Goal: Information Seeking & Learning: Learn about a topic

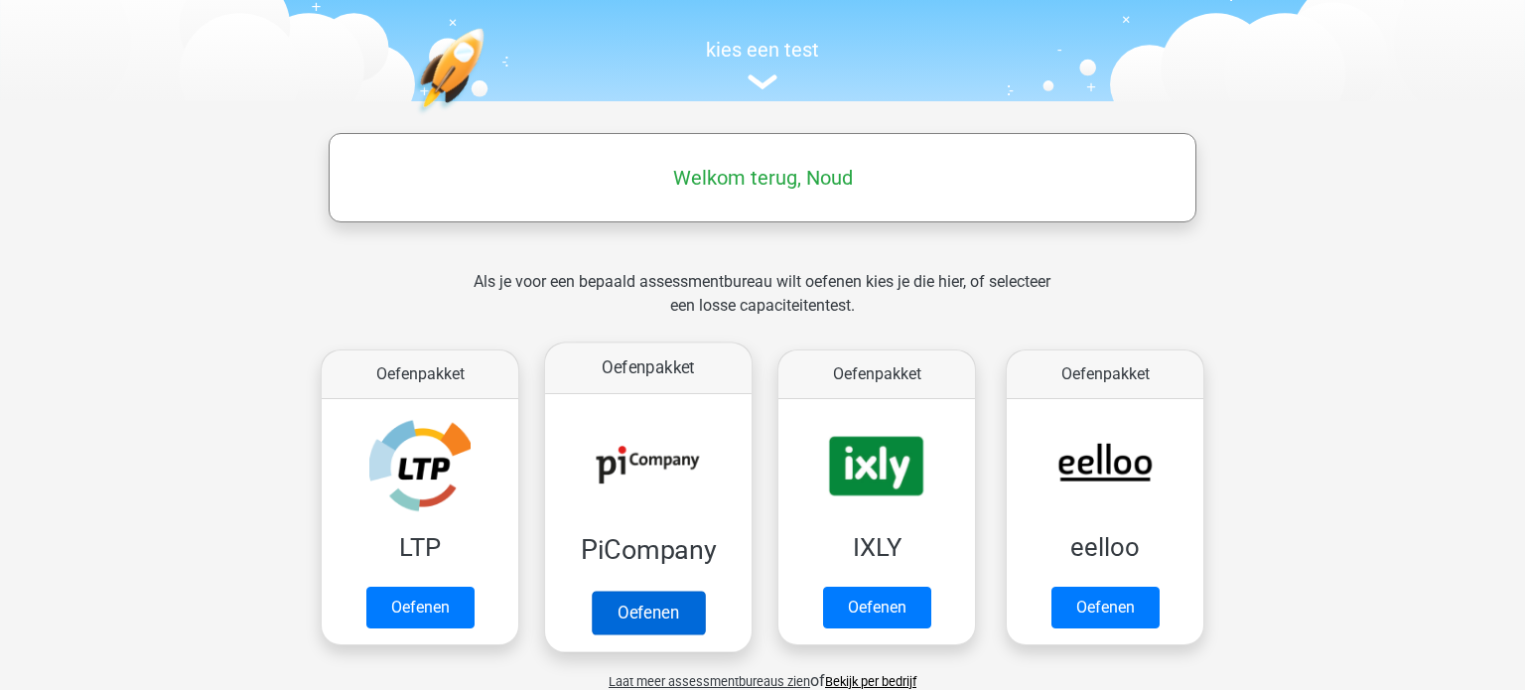
scroll to position [187, 0]
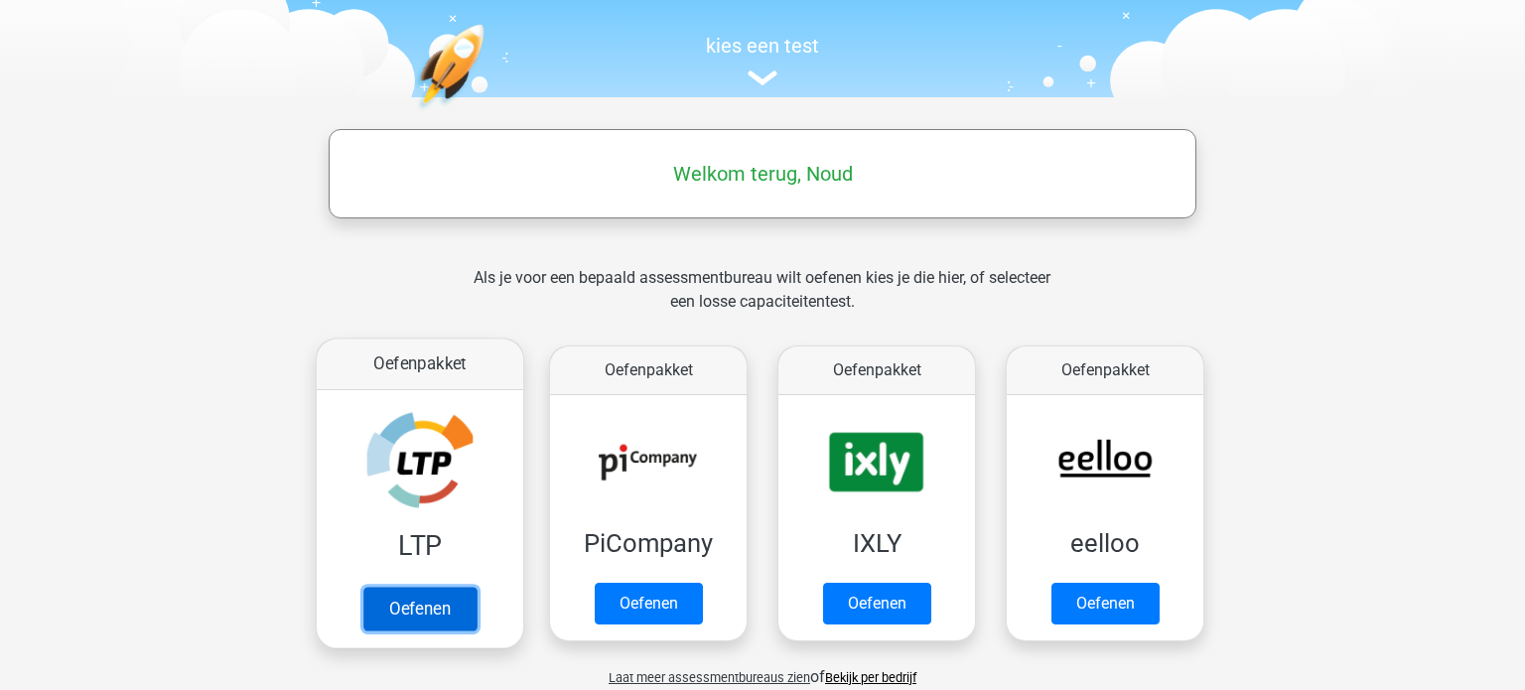
click at [453, 613] on link "Oefenen" at bounding box center [419, 609] width 113 height 44
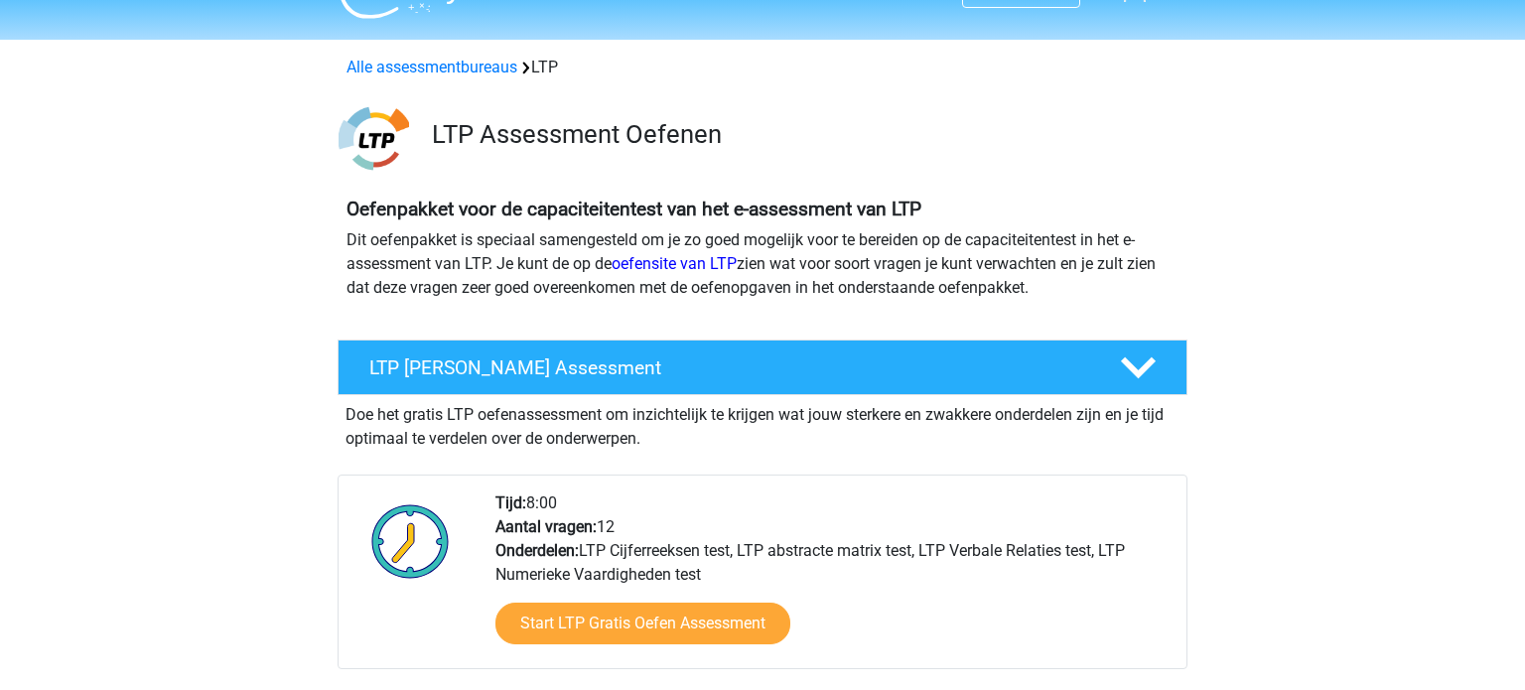
scroll to position [76, 0]
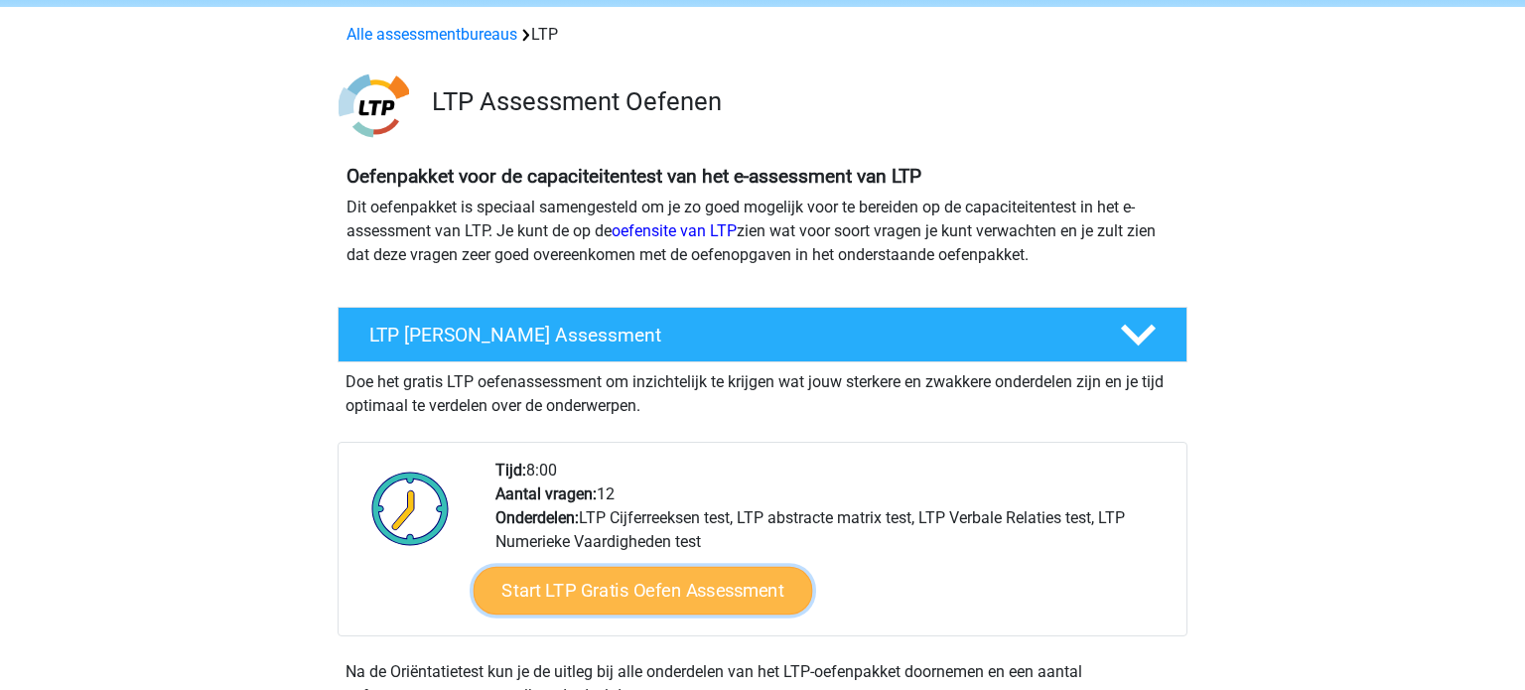
click at [707, 599] on link "Start LTP Gratis Oefen Assessment" at bounding box center [644, 591] width 340 height 48
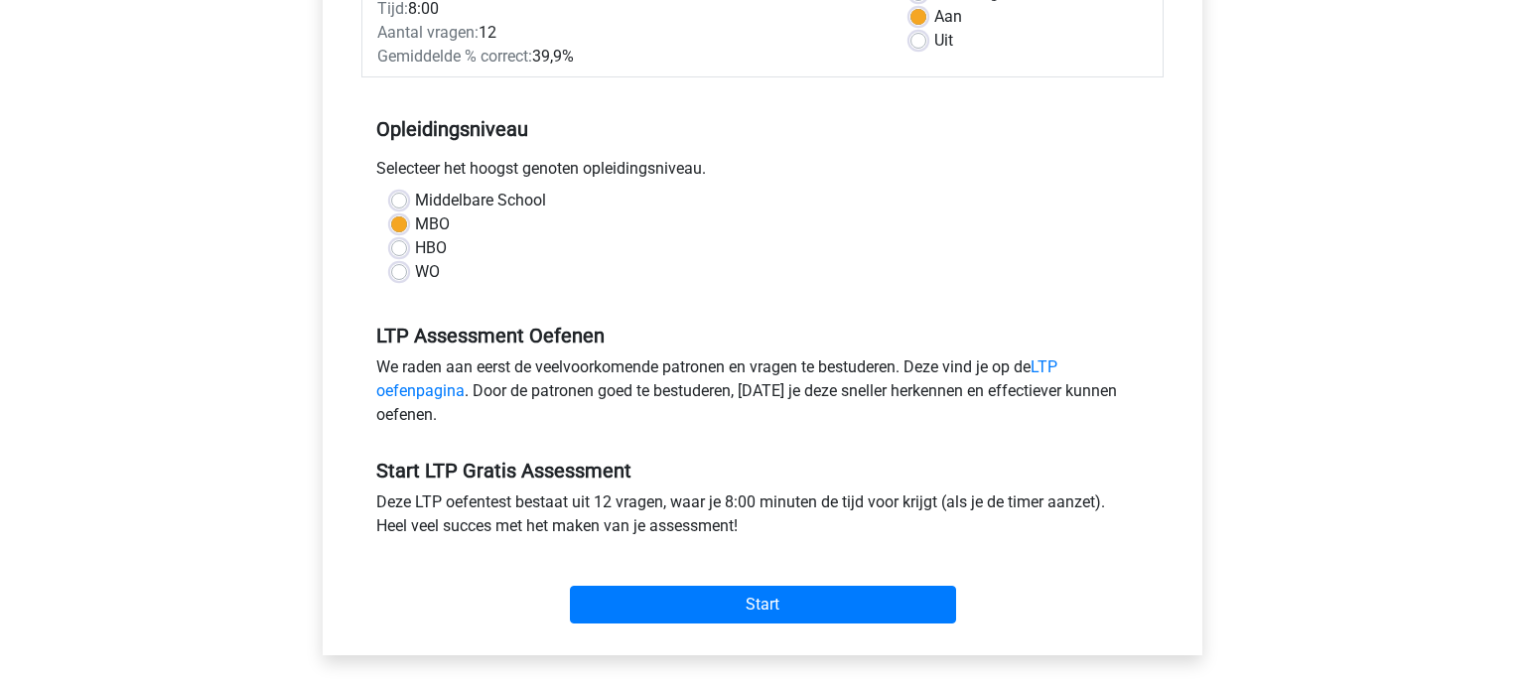
scroll to position [328, 0]
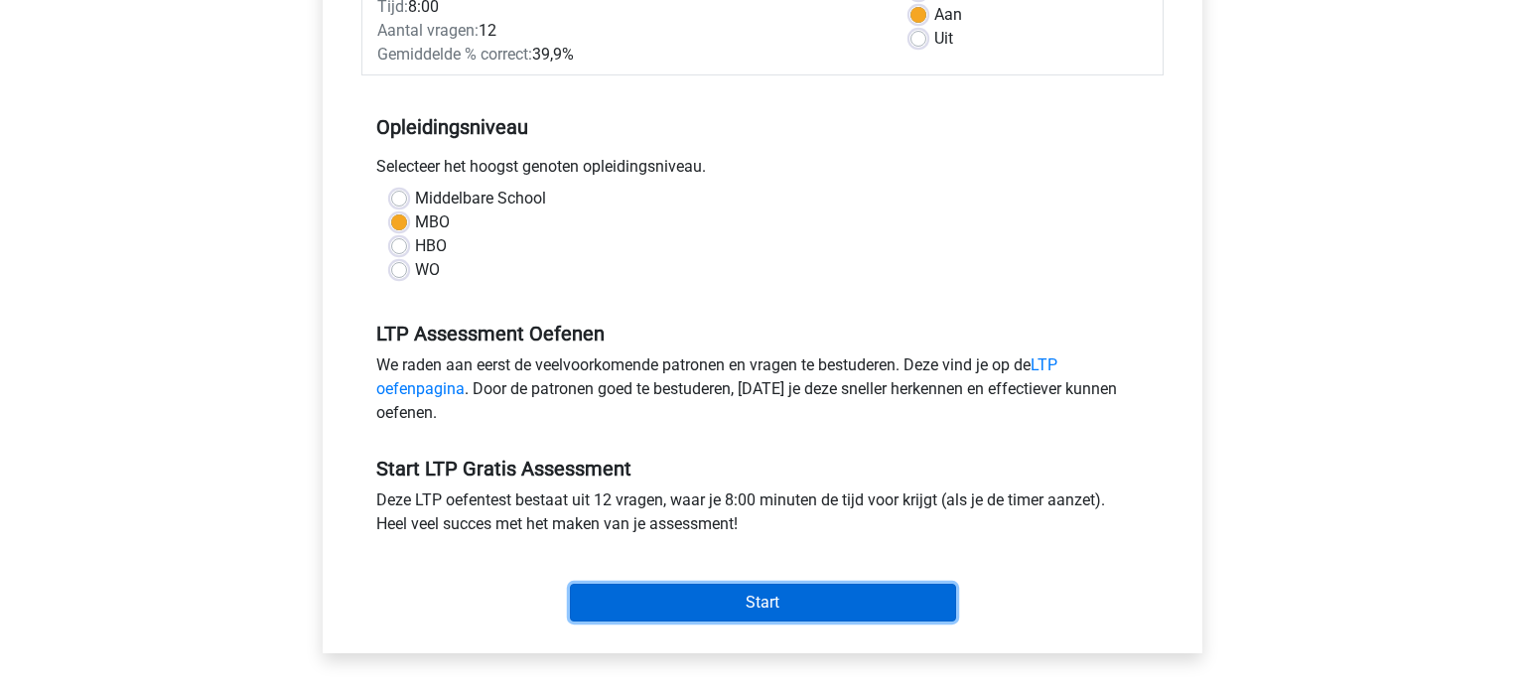
click at [641, 609] on input "Start" at bounding box center [763, 603] width 386 height 38
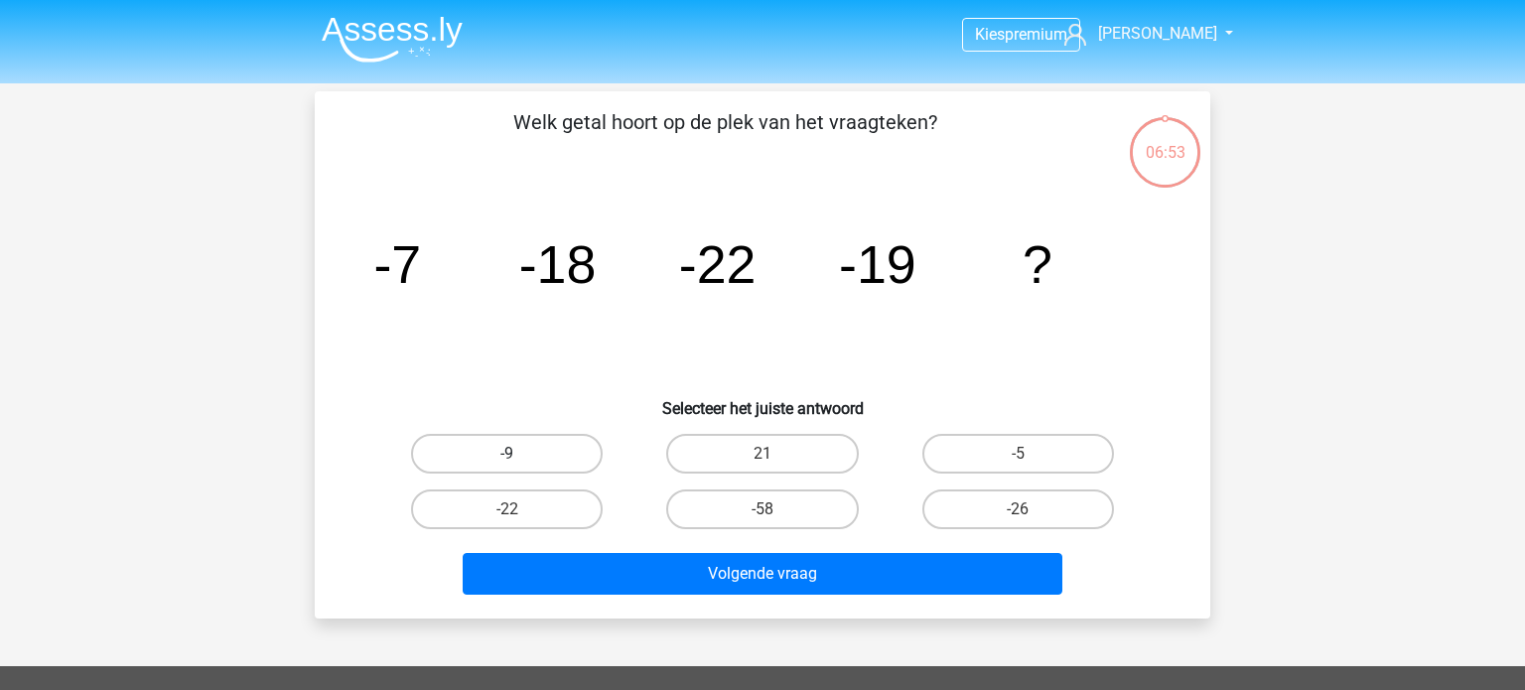
click at [540, 460] on label "-9" at bounding box center [507, 454] width 192 height 40
click at [520, 460] on input "-9" at bounding box center [513, 460] width 13 height 13
radio input "true"
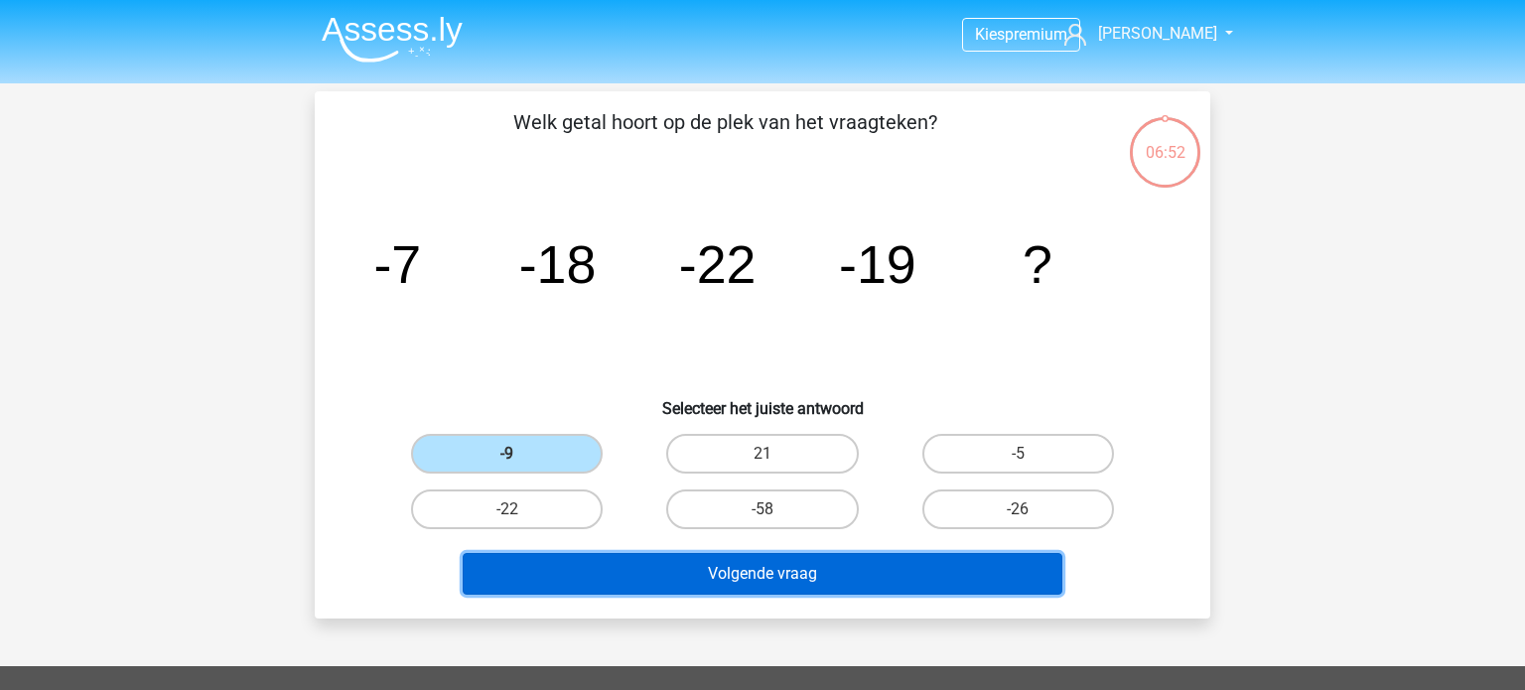
click at [888, 587] on button "Volgende vraag" at bounding box center [763, 574] width 601 height 42
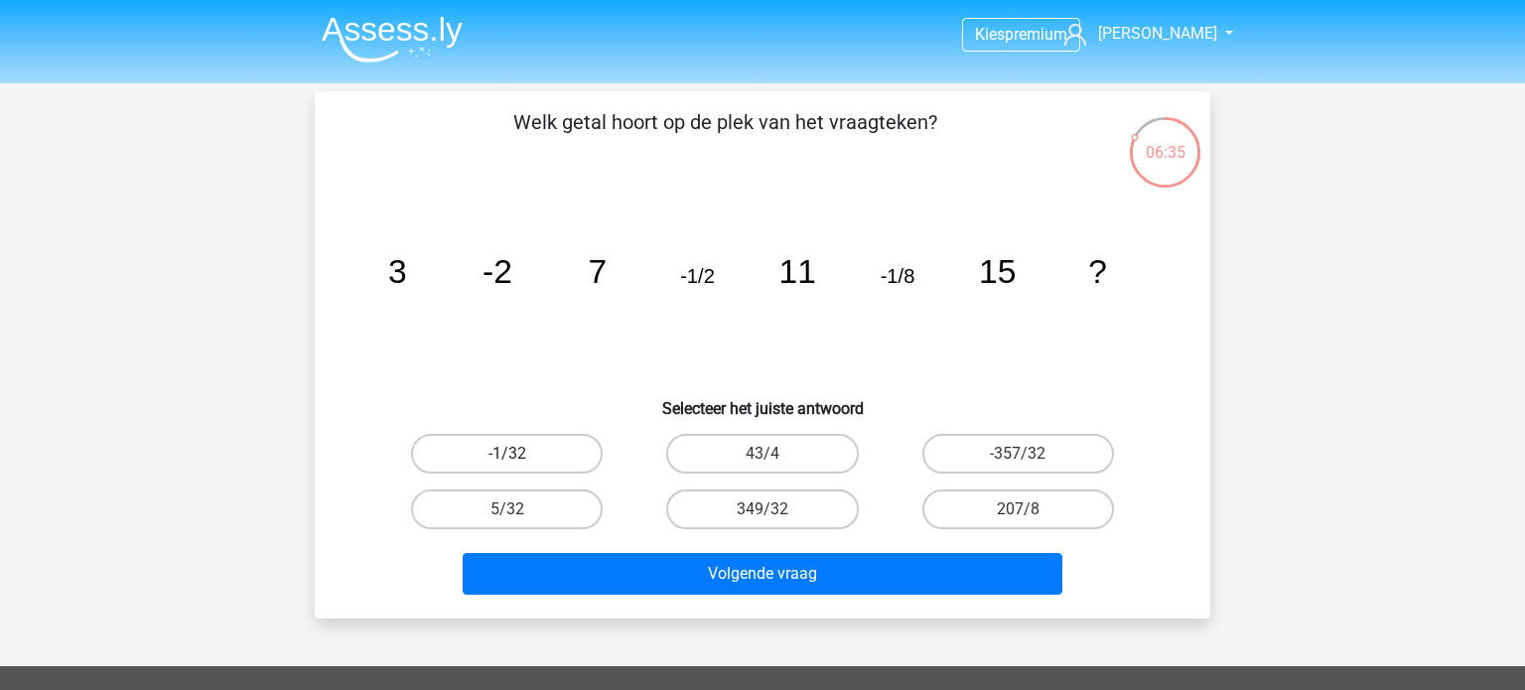
click at [498, 449] on label "-1/32" at bounding box center [507, 454] width 192 height 40
click at [507, 454] on input "-1/32" at bounding box center [513, 460] width 13 height 13
radio input "true"
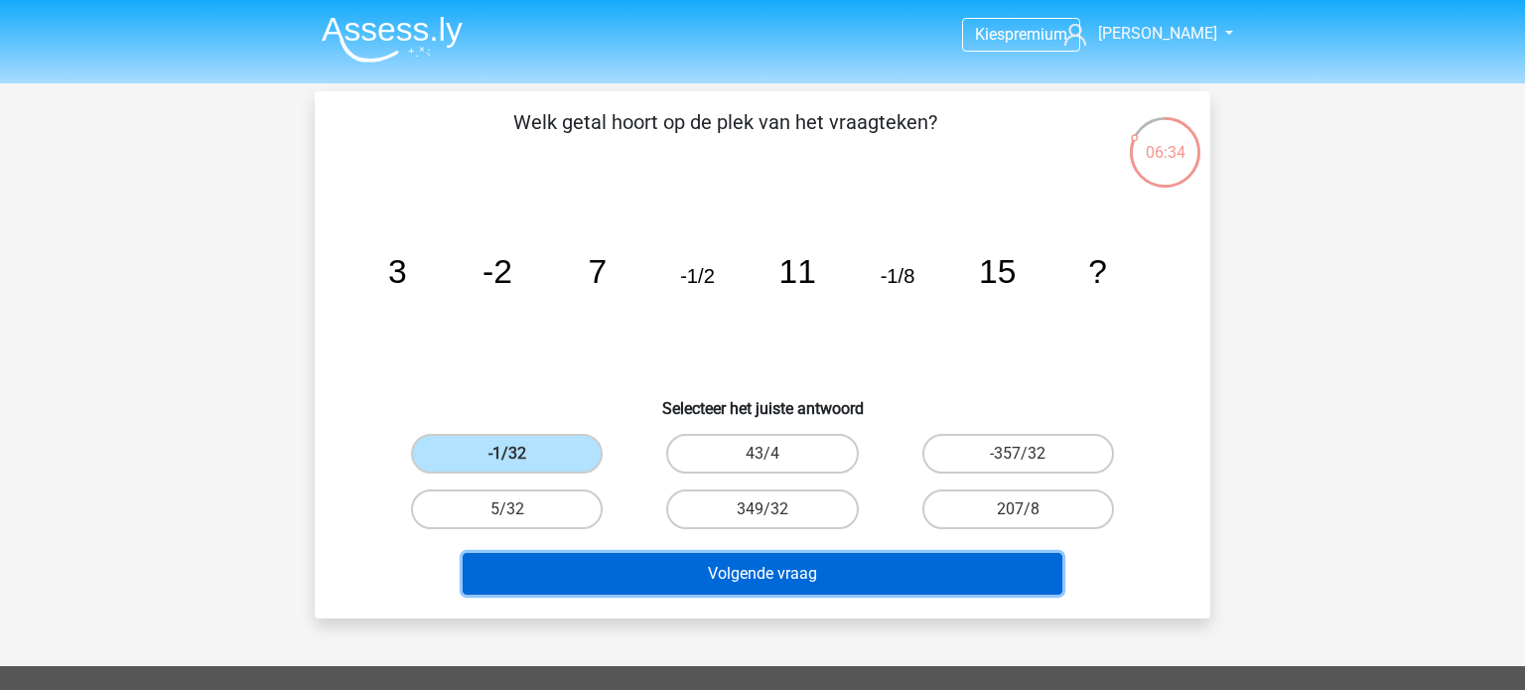
click at [782, 570] on button "Volgende vraag" at bounding box center [763, 574] width 601 height 42
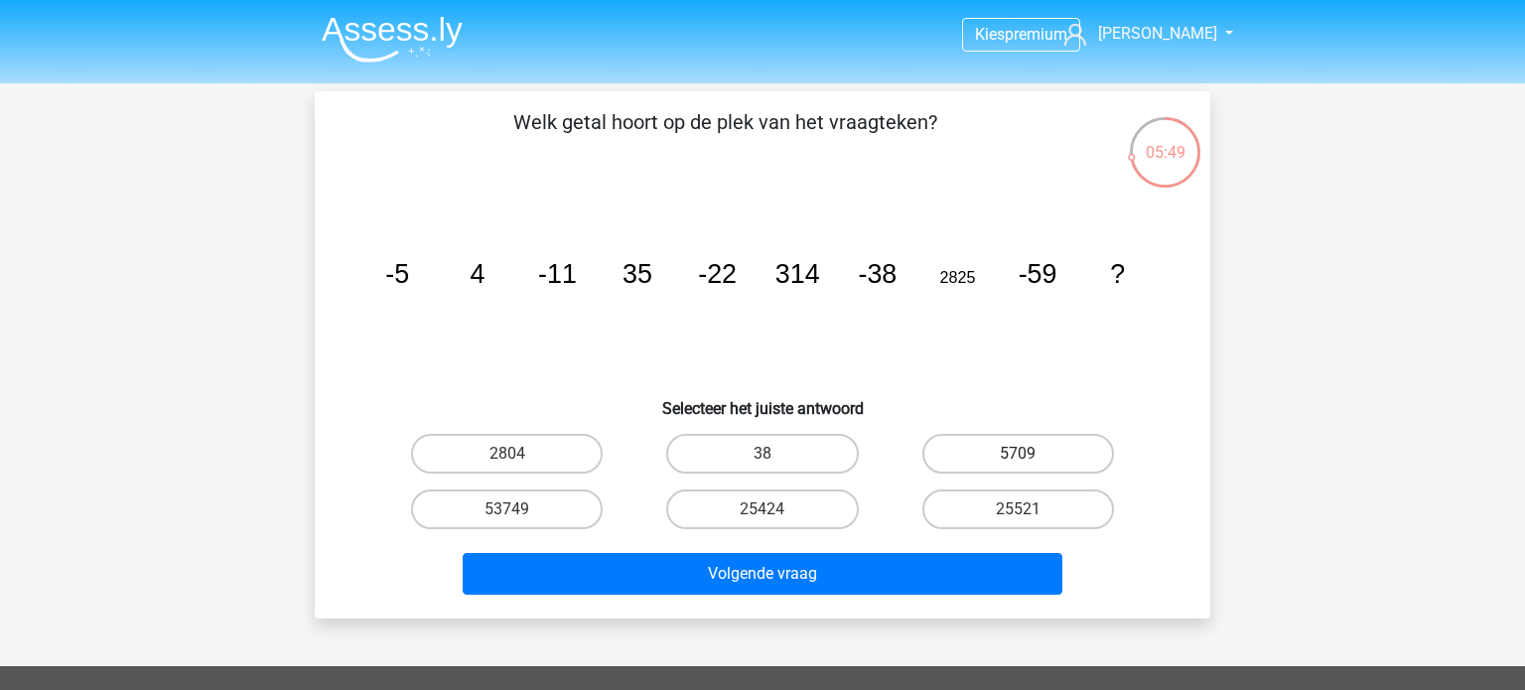
click at [1031, 466] on label "5709" at bounding box center [1018, 454] width 192 height 40
click at [1030, 466] on input "5709" at bounding box center [1024, 460] width 13 height 13
radio input "true"
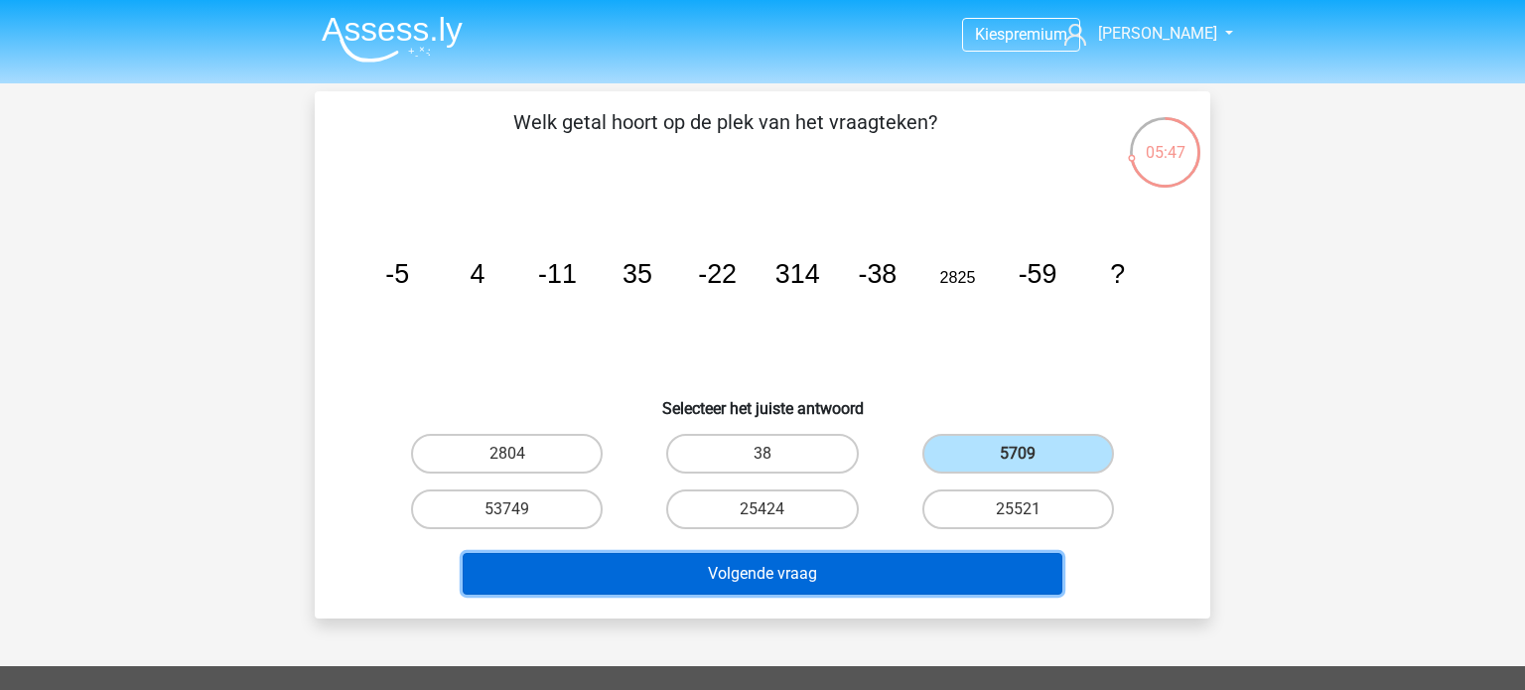
click at [812, 587] on button "Volgende vraag" at bounding box center [763, 574] width 601 height 42
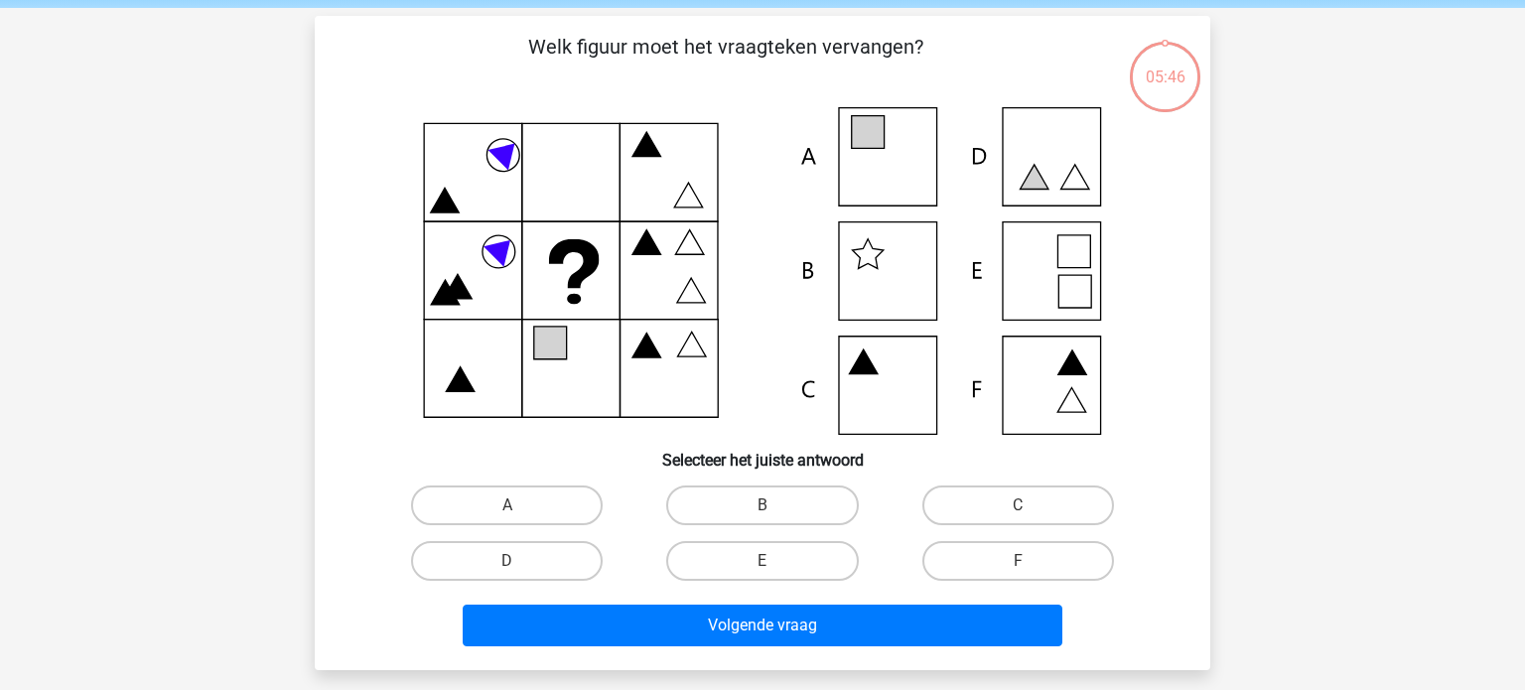
scroll to position [91, 0]
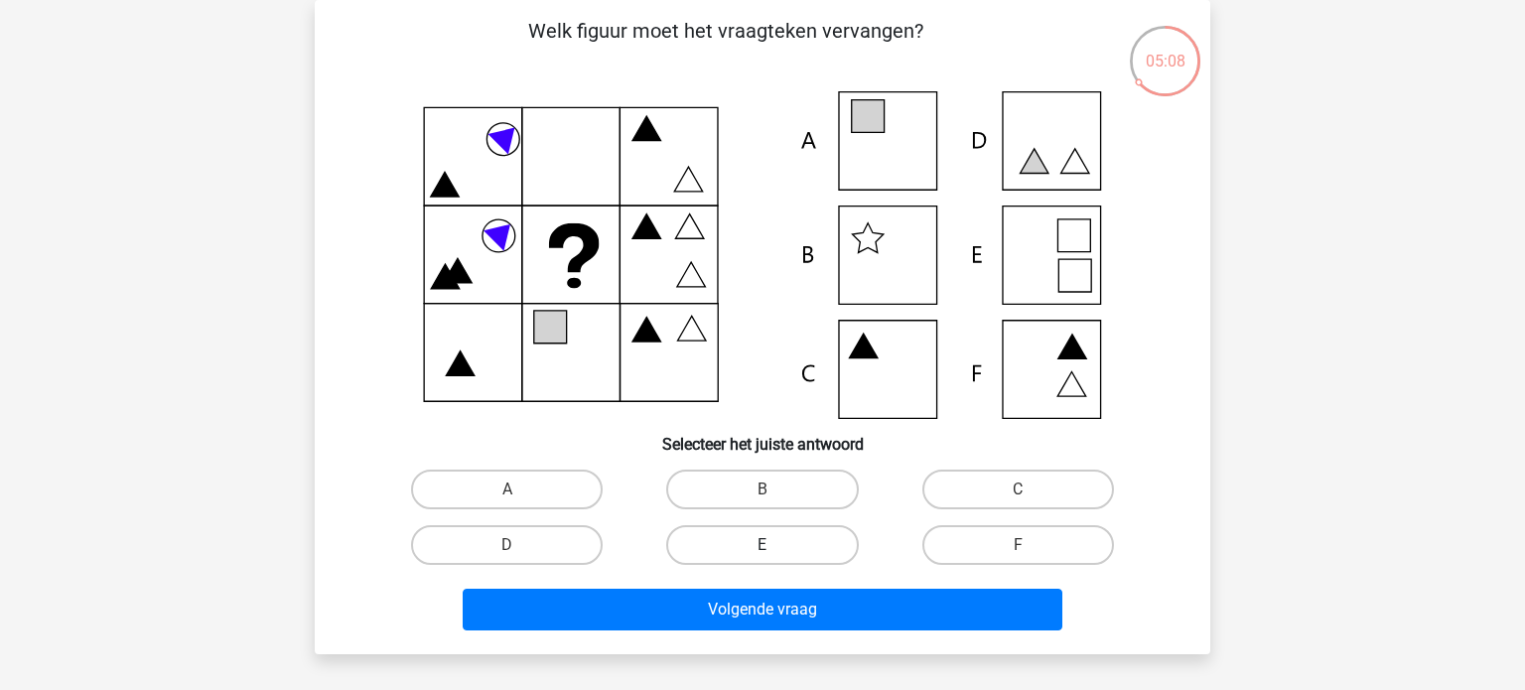
click at [676, 537] on label "E" at bounding box center [762, 545] width 192 height 40
click at [762, 545] on input "E" at bounding box center [768, 551] width 13 height 13
radio input "true"
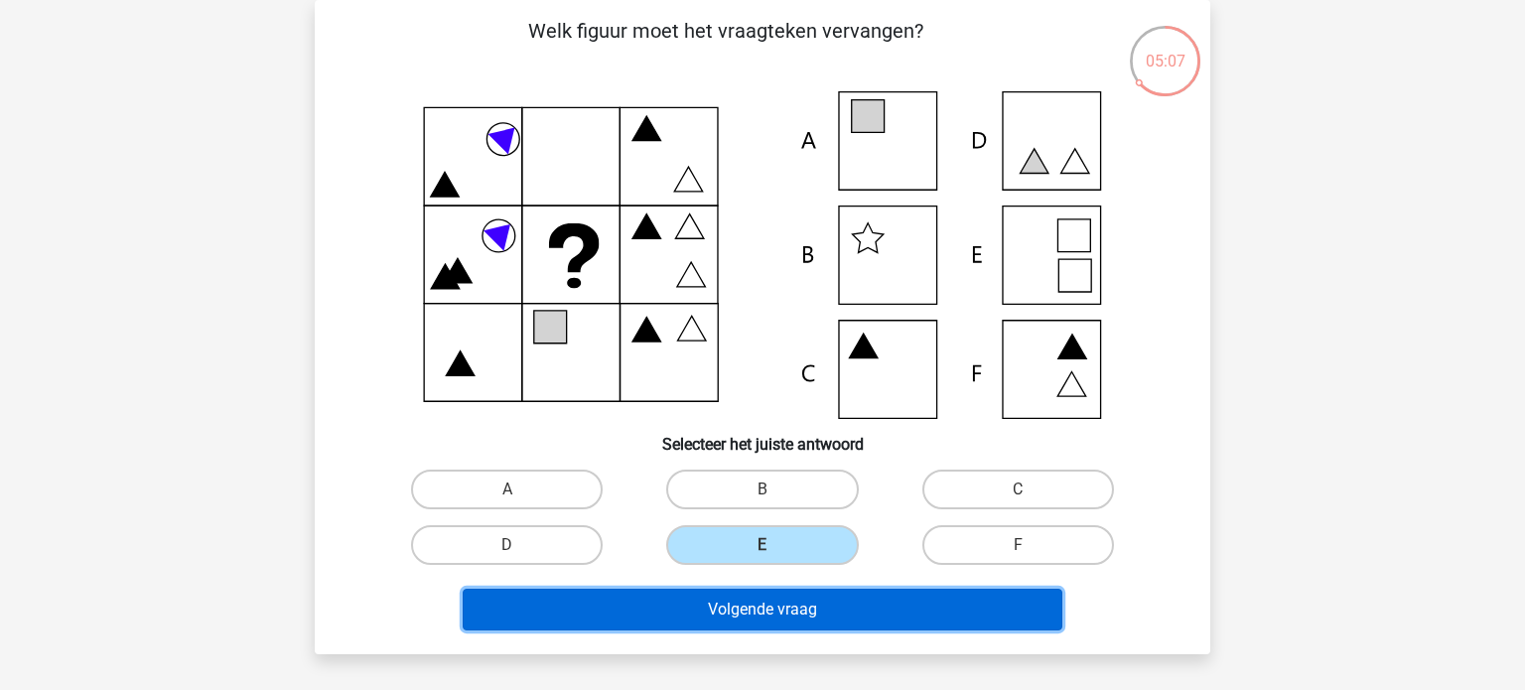
click at [729, 624] on button "Volgende vraag" at bounding box center [763, 610] width 601 height 42
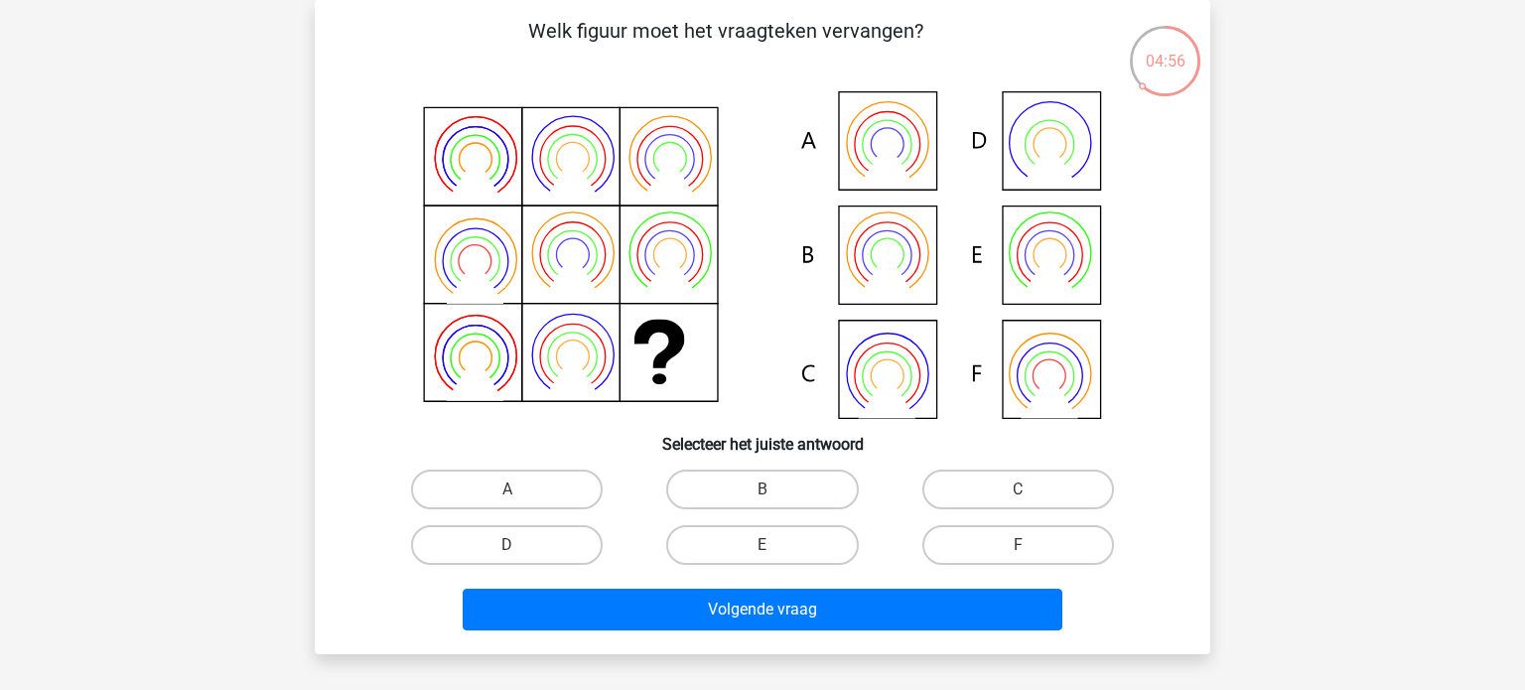
click at [905, 177] on icon at bounding box center [887, 164] width 57 height 46
click at [529, 503] on label "A" at bounding box center [507, 490] width 192 height 40
click at [520, 502] on input "A" at bounding box center [513, 495] width 13 height 13
radio input "true"
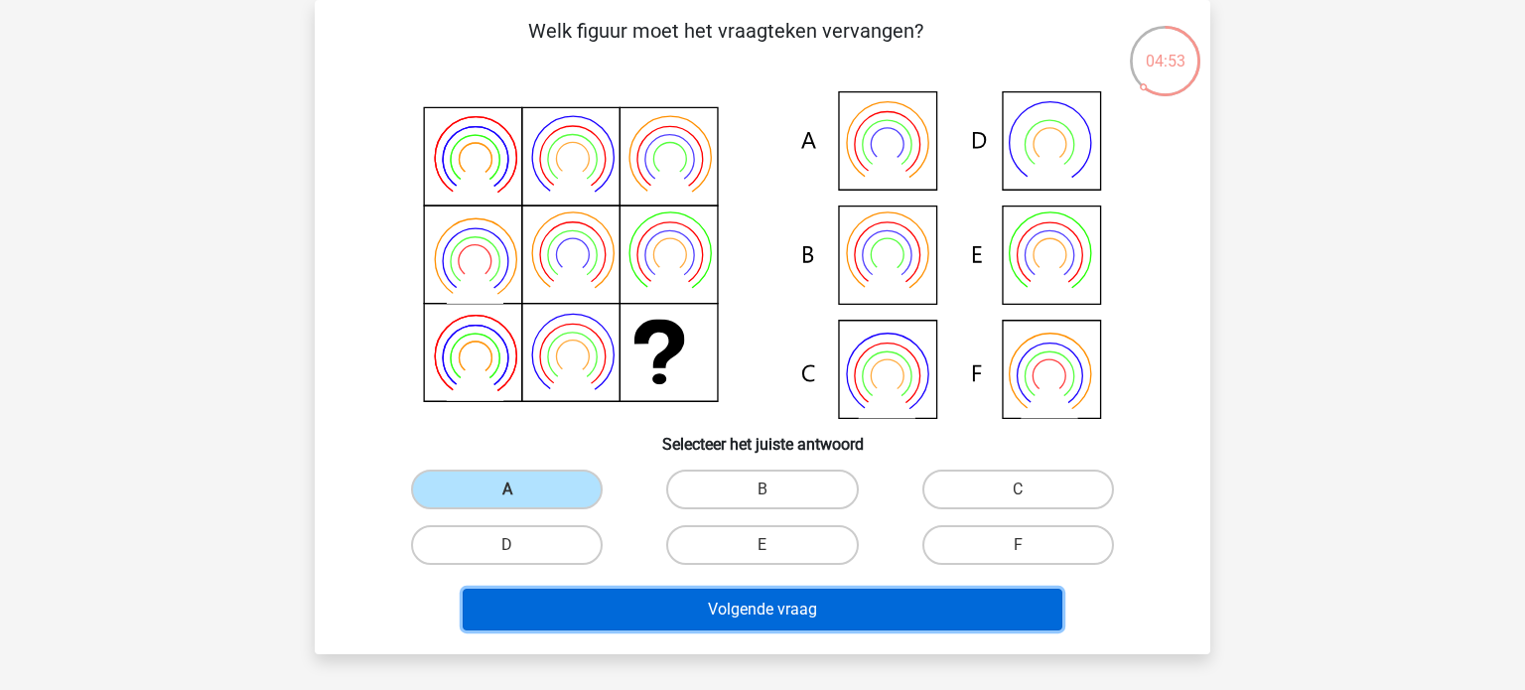
click at [611, 621] on button "Volgende vraag" at bounding box center [763, 610] width 601 height 42
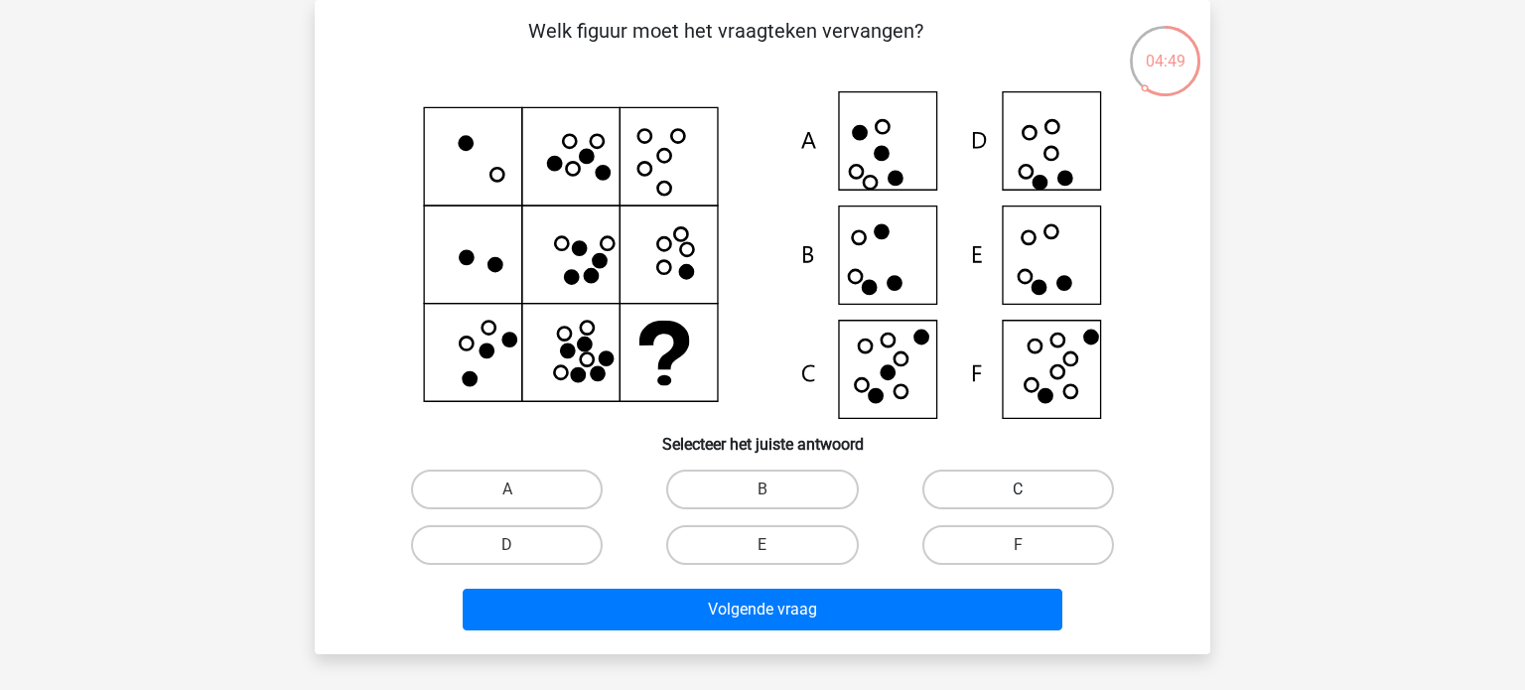
click at [995, 499] on label "C" at bounding box center [1018, 490] width 192 height 40
click at [1018, 499] on input "C" at bounding box center [1024, 495] width 13 height 13
radio input "true"
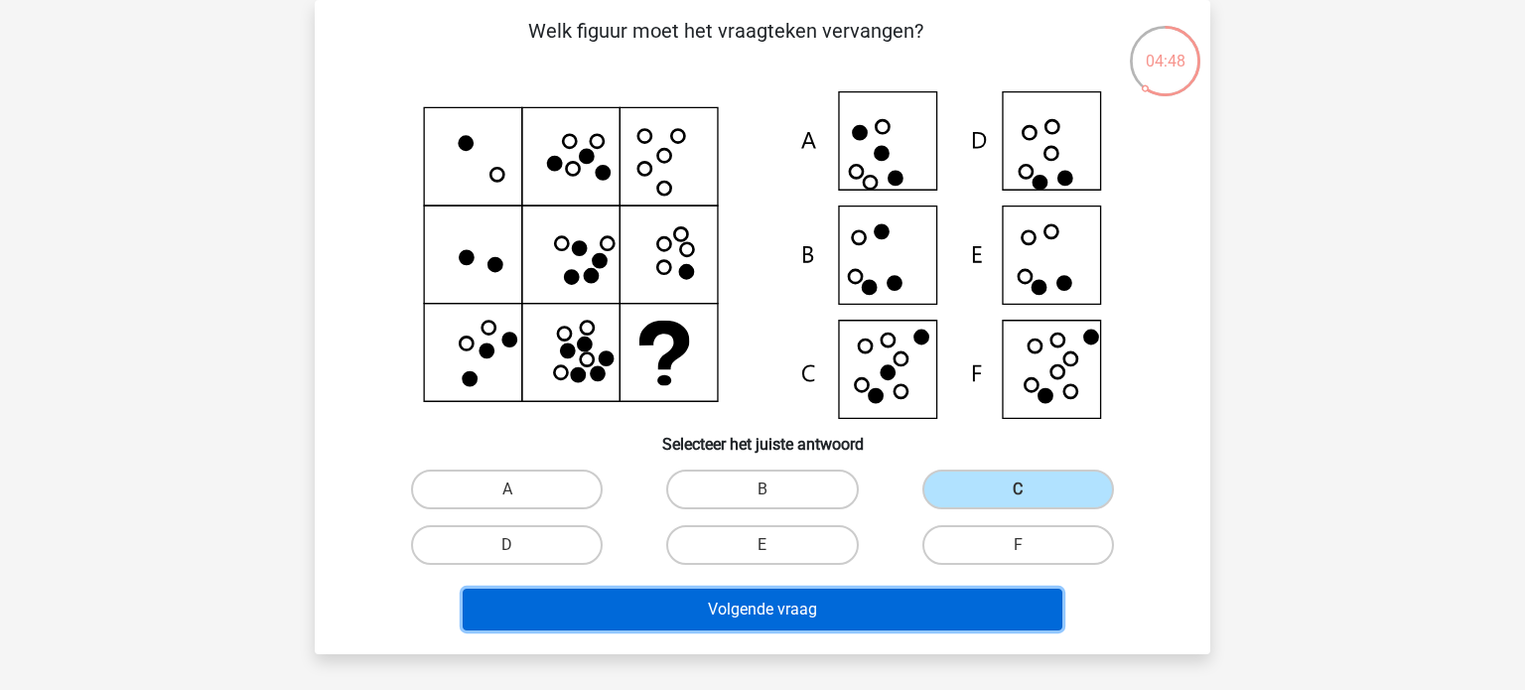
click at [873, 603] on button "Volgende vraag" at bounding box center [763, 610] width 601 height 42
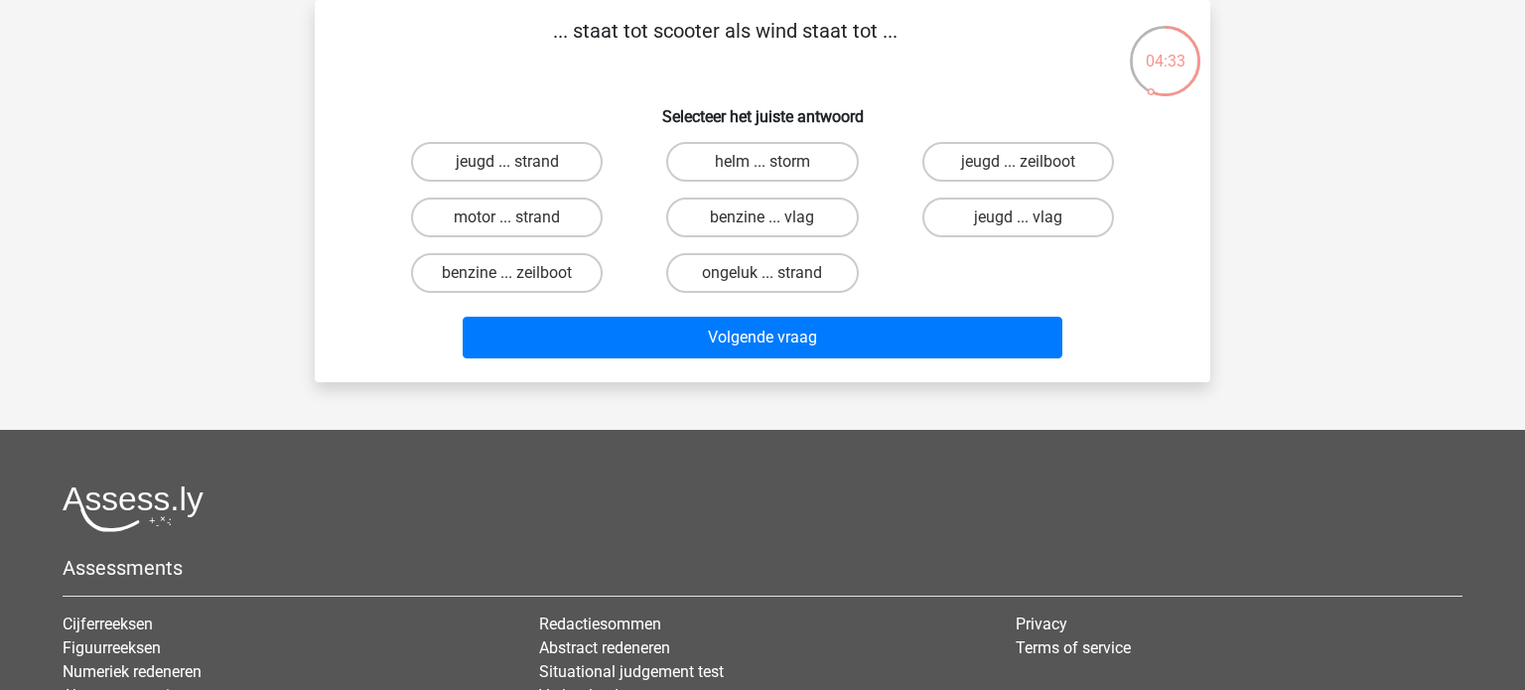
click at [762, 165] on input "helm ... storm" at bounding box center [768, 168] width 13 height 13
radio input "true"
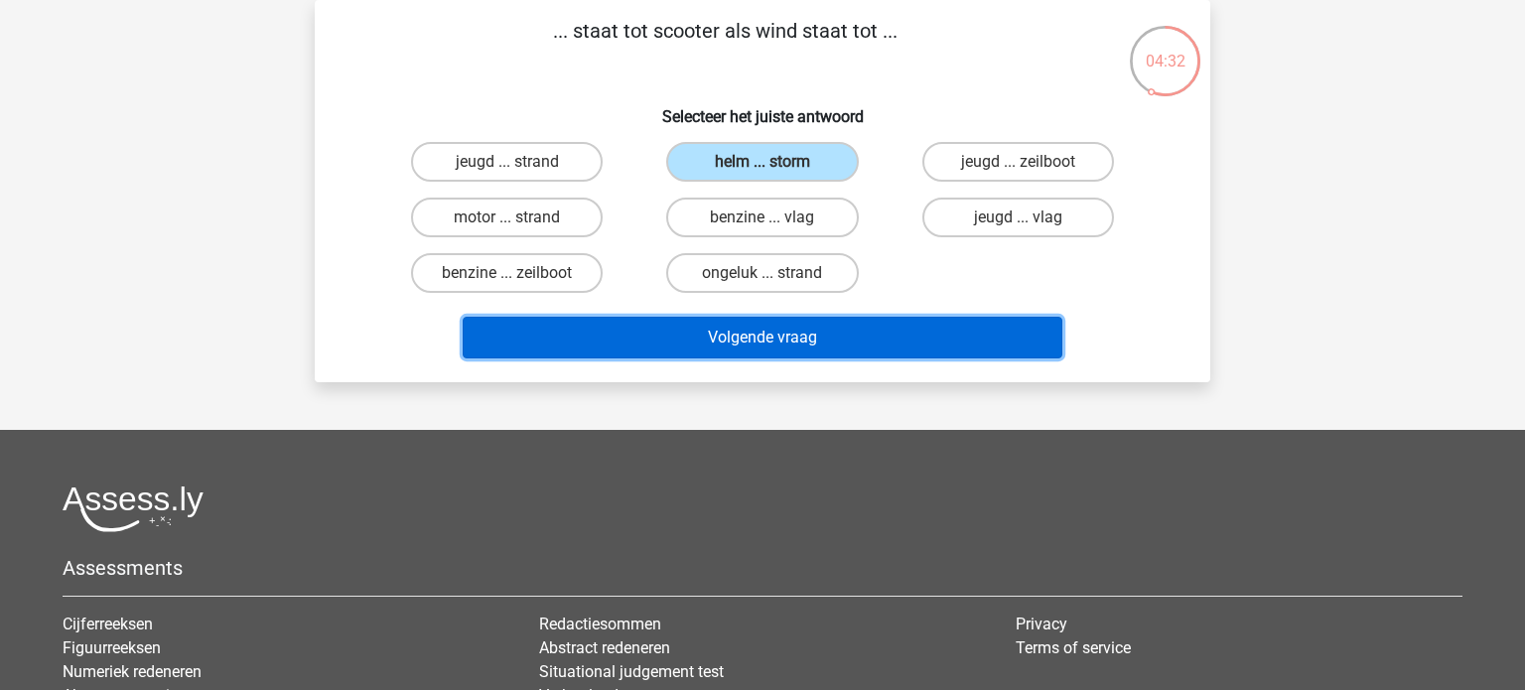
click at [686, 344] on button "Volgende vraag" at bounding box center [763, 338] width 601 height 42
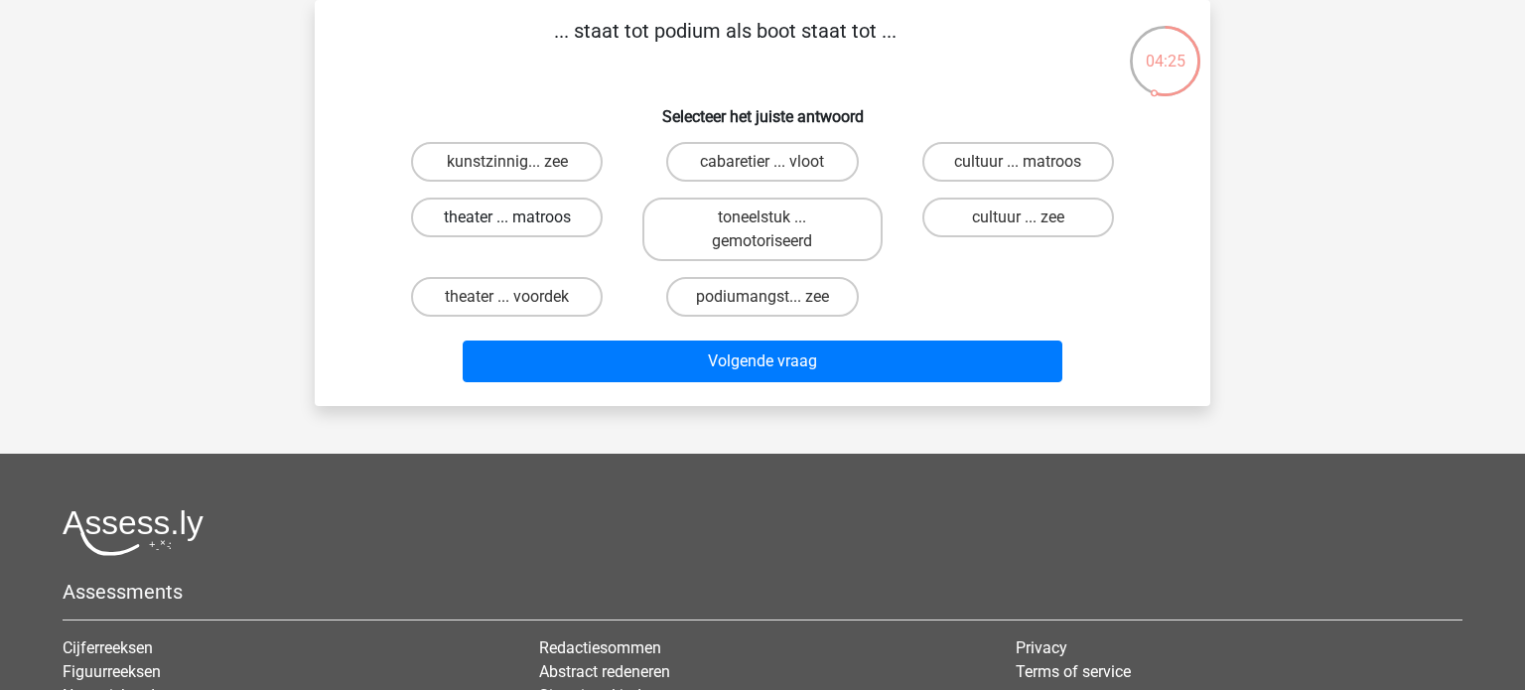
click at [556, 216] on label "theater ... matroos" at bounding box center [507, 218] width 192 height 40
click at [520, 217] on input "theater ... matroos" at bounding box center [513, 223] width 13 height 13
radio input "true"
click at [514, 294] on label "theater ... voordek" at bounding box center [507, 297] width 192 height 40
click at [514, 297] on input "theater ... voordek" at bounding box center [513, 303] width 13 height 13
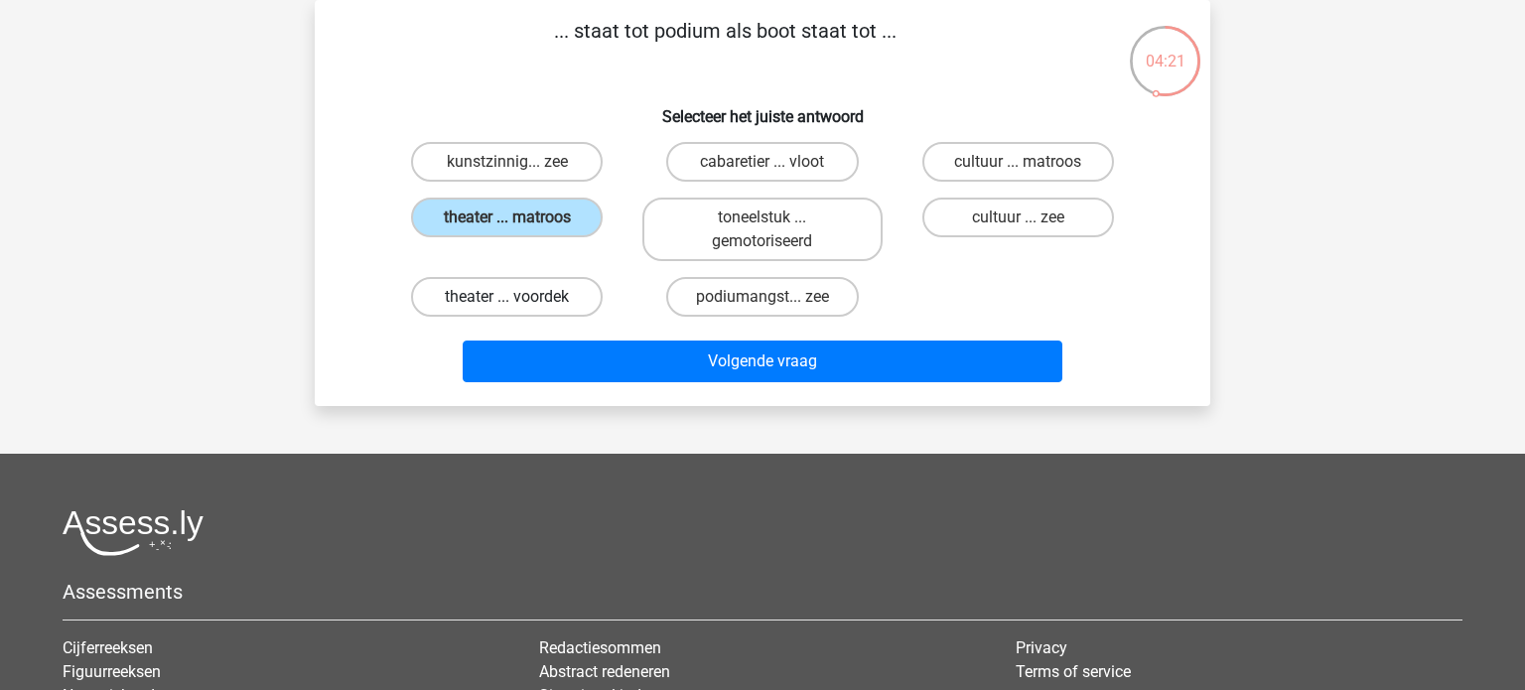
radio input "true"
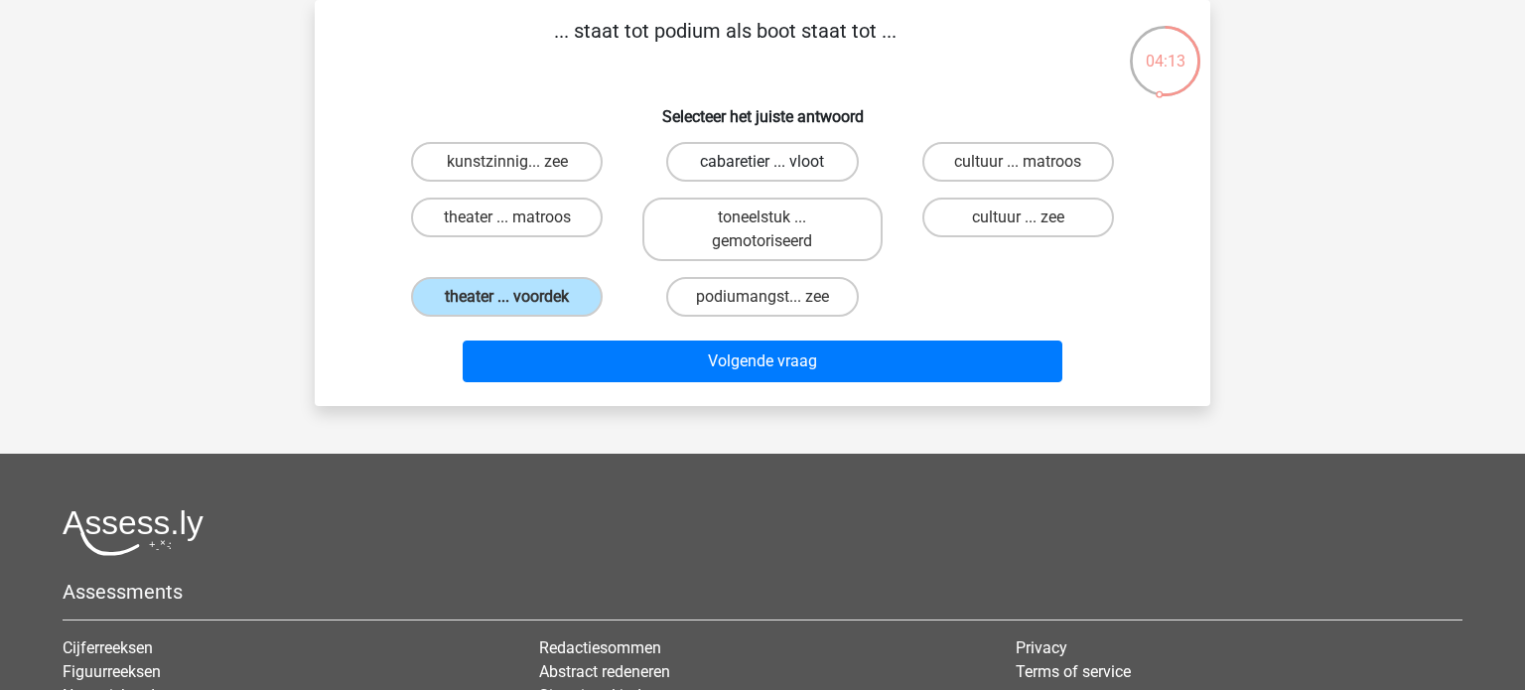
click at [789, 174] on label "cabaretier ... vloot" at bounding box center [762, 162] width 192 height 40
click at [775, 174] on input "cabaretier ... vloot" at bounding box center [768, 168] width 13 height 13
radio input "true"
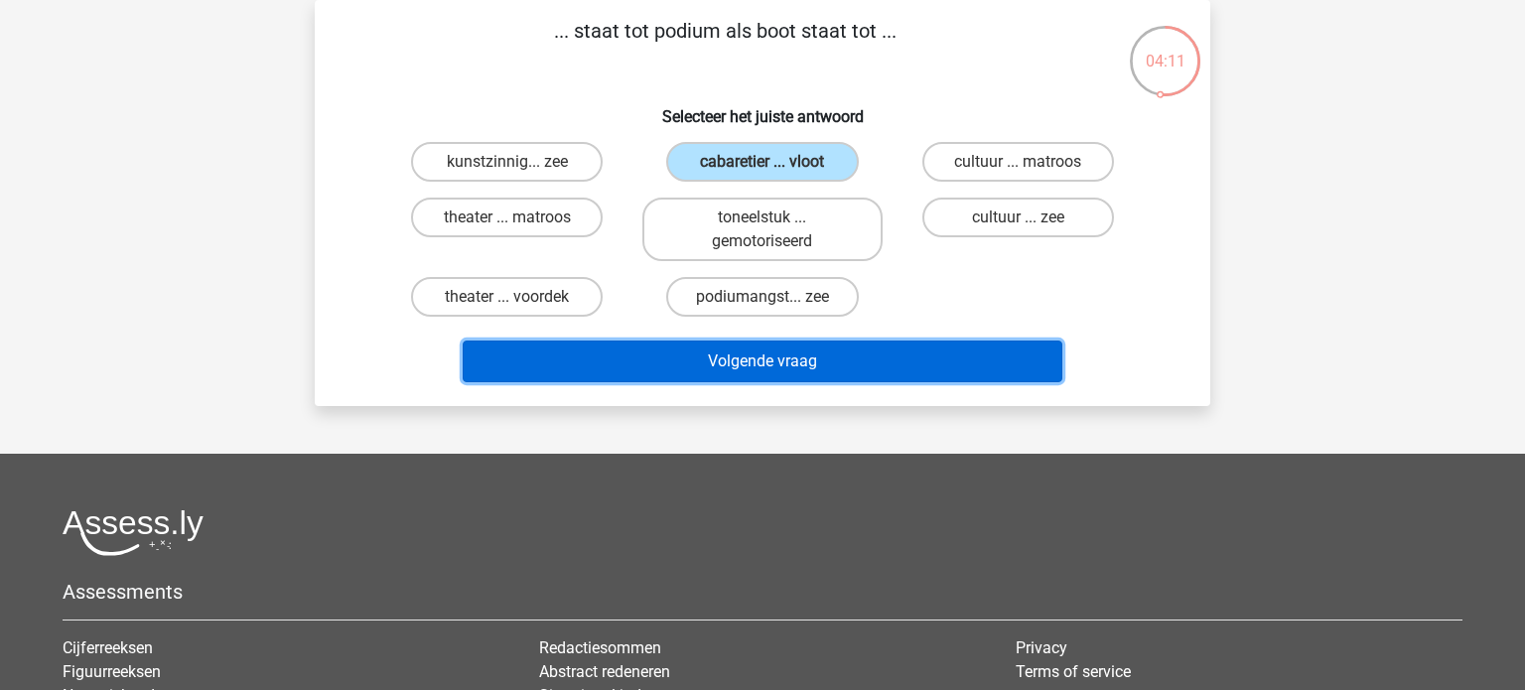
click at [843, 356] on button "Volgende vraag" at bounding box center [763, 362] width 601 height 42
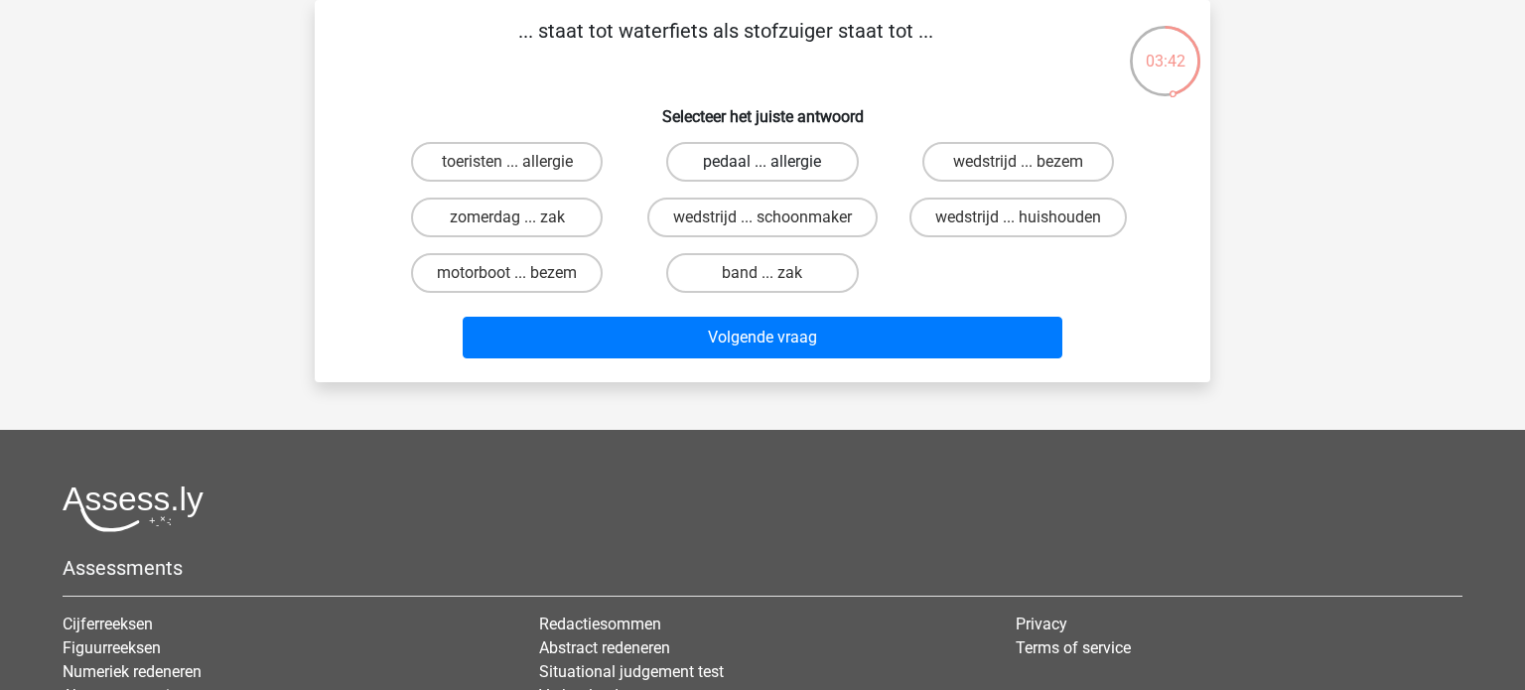
click at [769, 158] on label "pedaal ... allergie" at bounding box center [762, 162] width 192 height 40
click at [769, 162] on input "pedaal ... allergie" at bounding box center [768, 168] width 13 height 13
radio input "true"
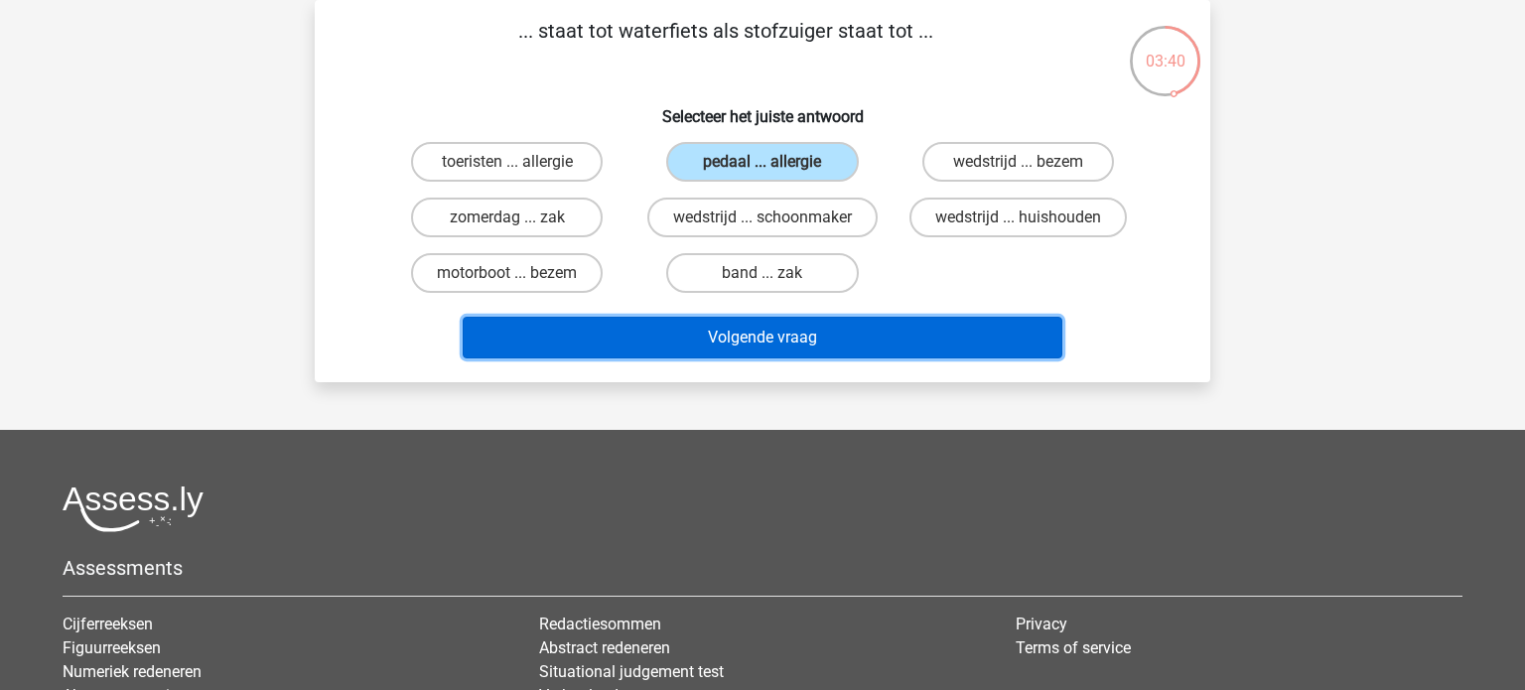
click at [732, 346] on button "Volgende vraag" at bounding box center [763, 338] width 601 height 42
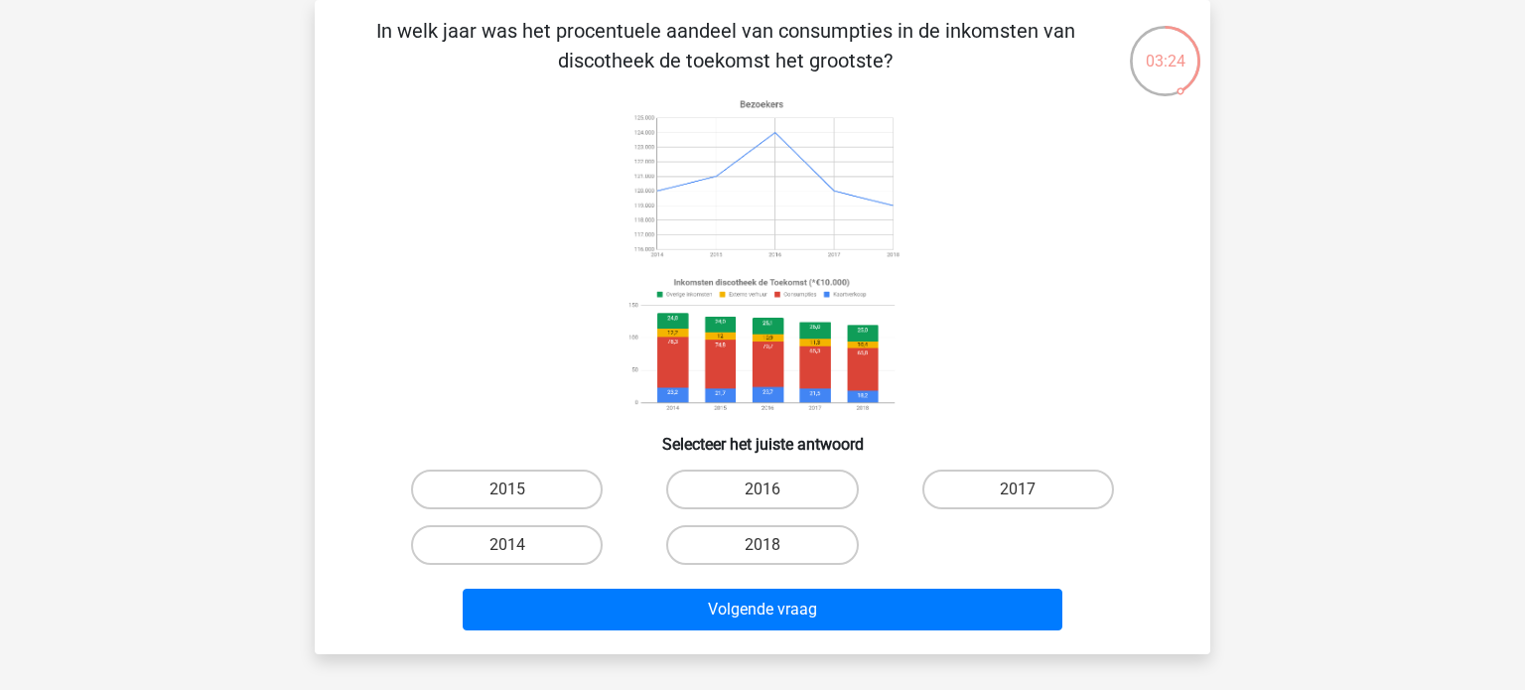
click at [1342, 32] on div "Kies premium Noud noudvranken@gmail.com" at bounding box center [762, 567] width 1525 height 1317
click at [1142, 243] on icon at bounding box center [762, 255] width 800 height 328
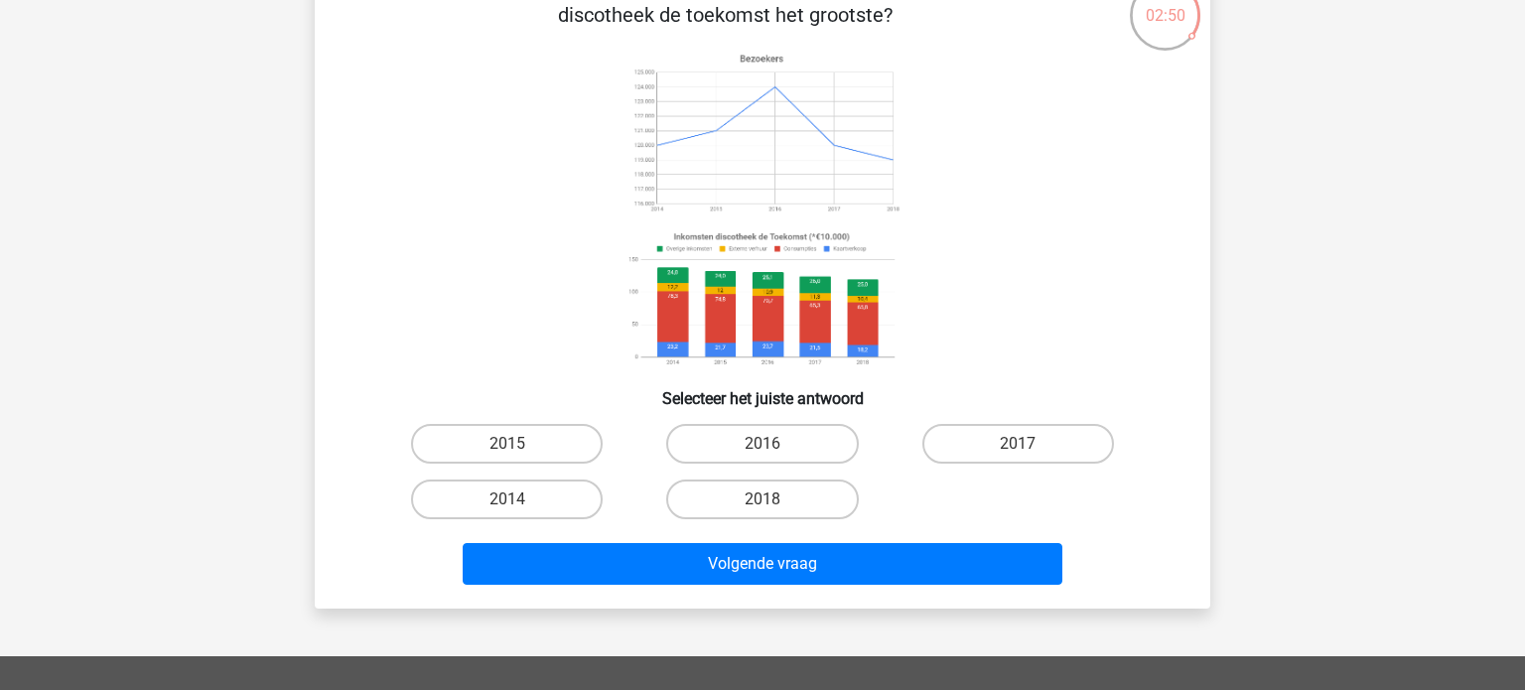
scroll to position [135, 0]
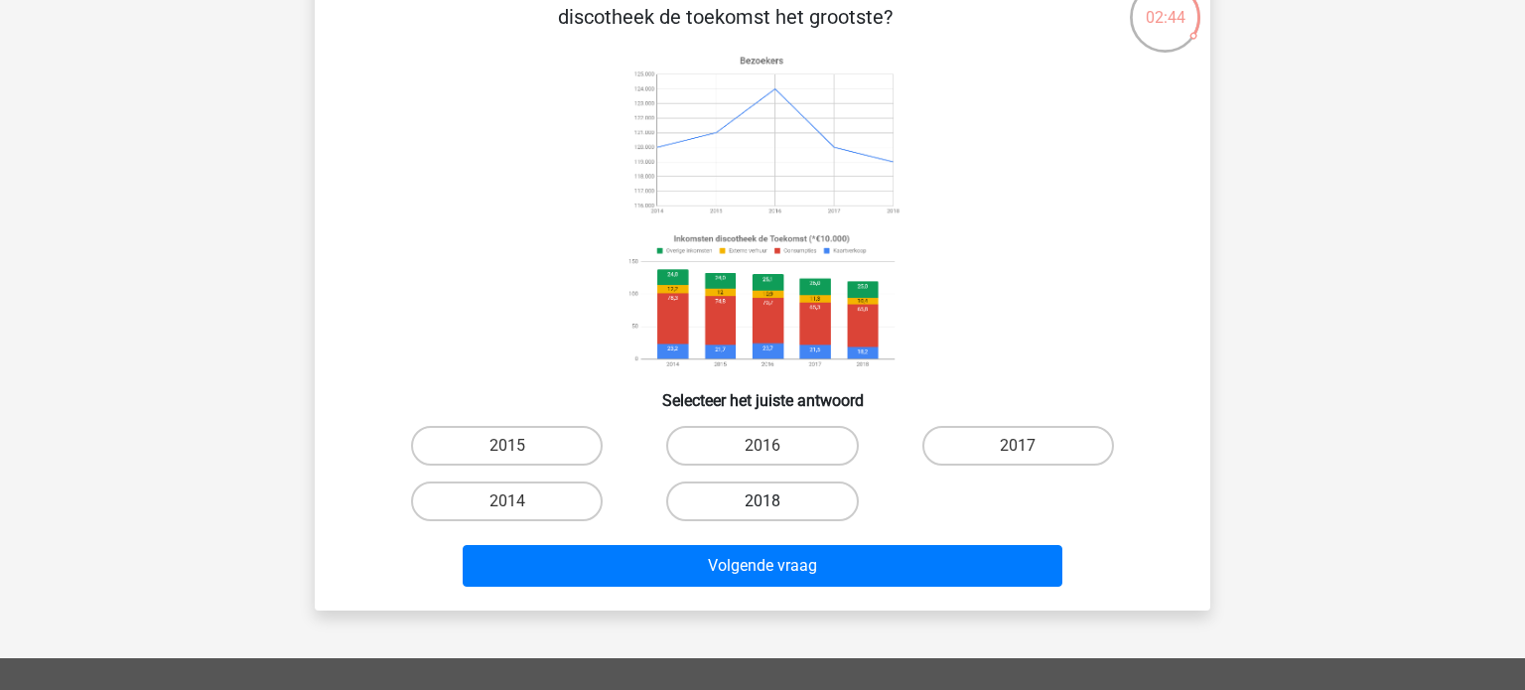
click at [775, 503] on label "2018" at bounding box center [762, 501] width 192 height 40
click at [775, 503] on input "2018" at bounding box center [768, 507] width 13 height 13
radio input "true"
click at [832, 586] on div "Volgende vraag" at bounding box center [762, 570] width 766 height 50
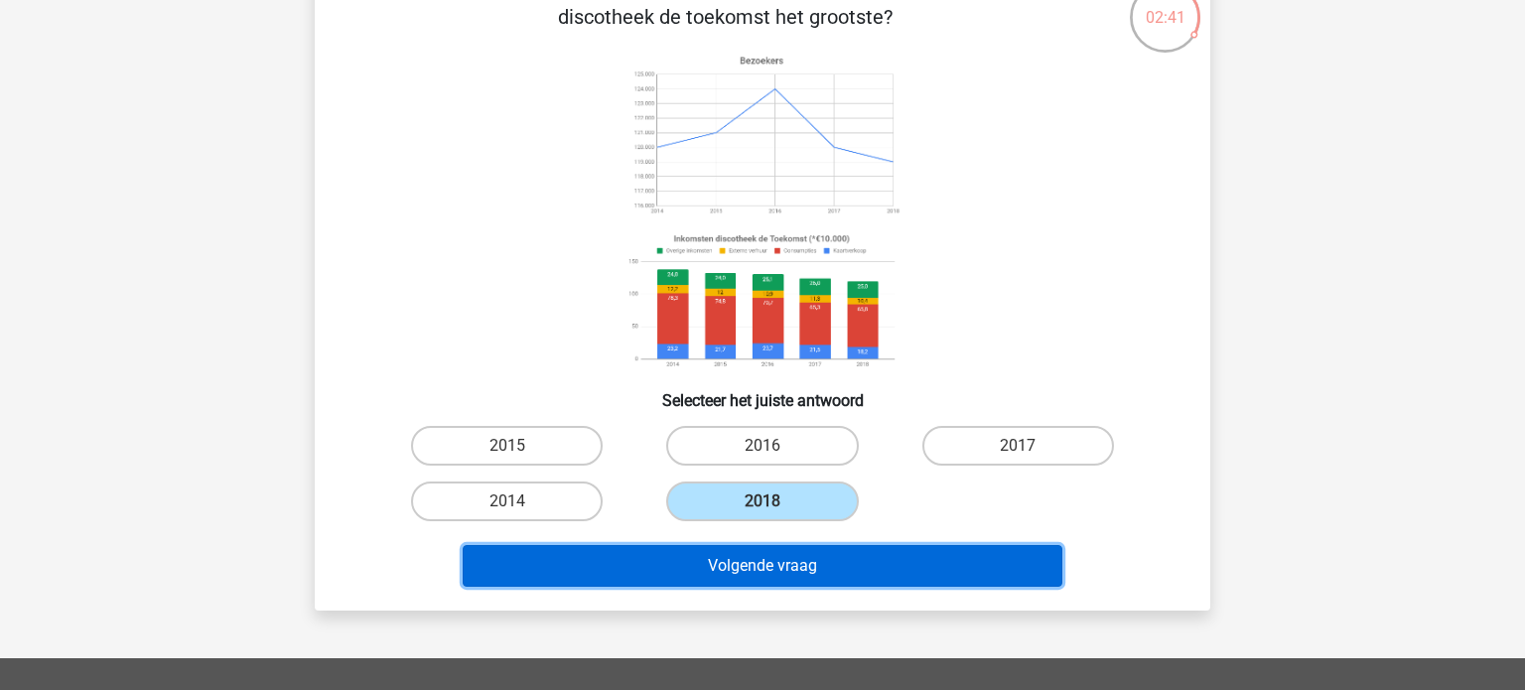
click at [839, 560] on button "Volgende vraag" at bounding box center [763, 566] width 601 height 42
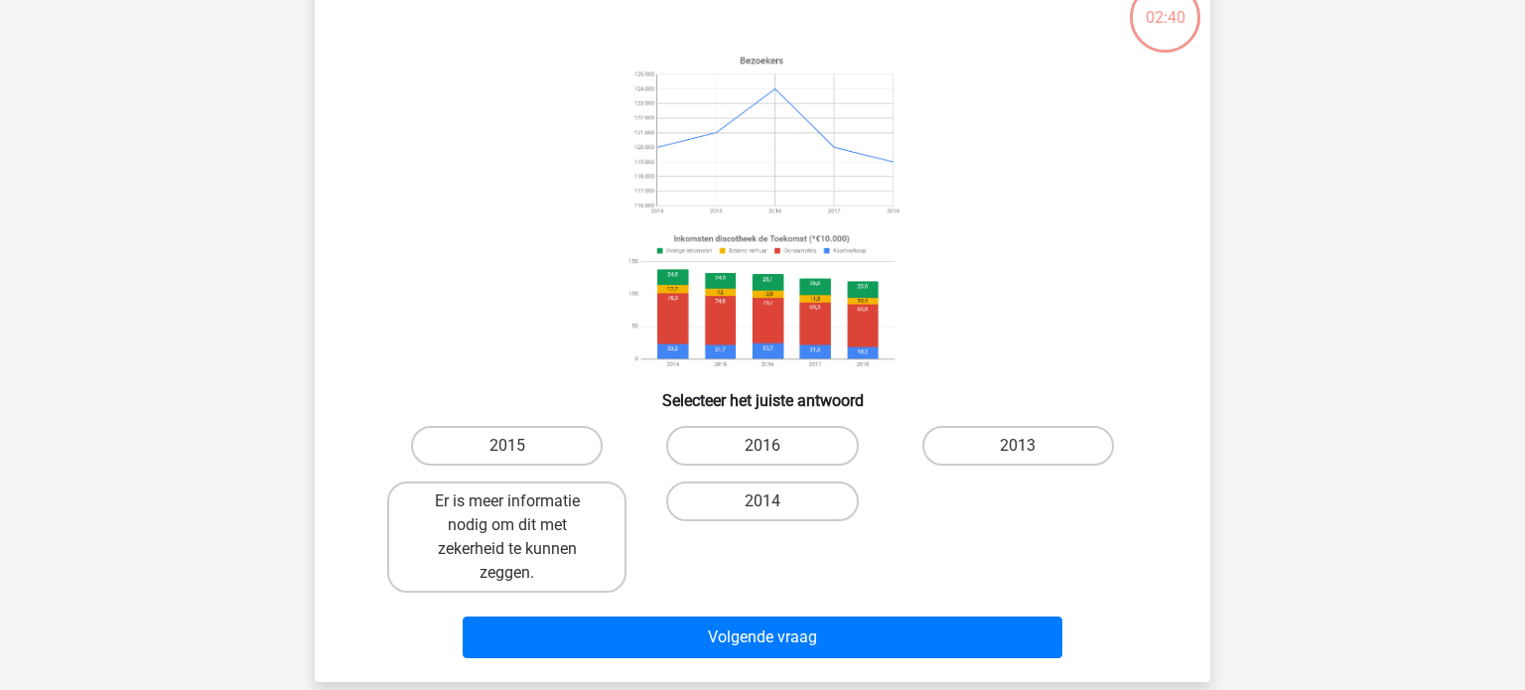
scroll to position [91, 0]
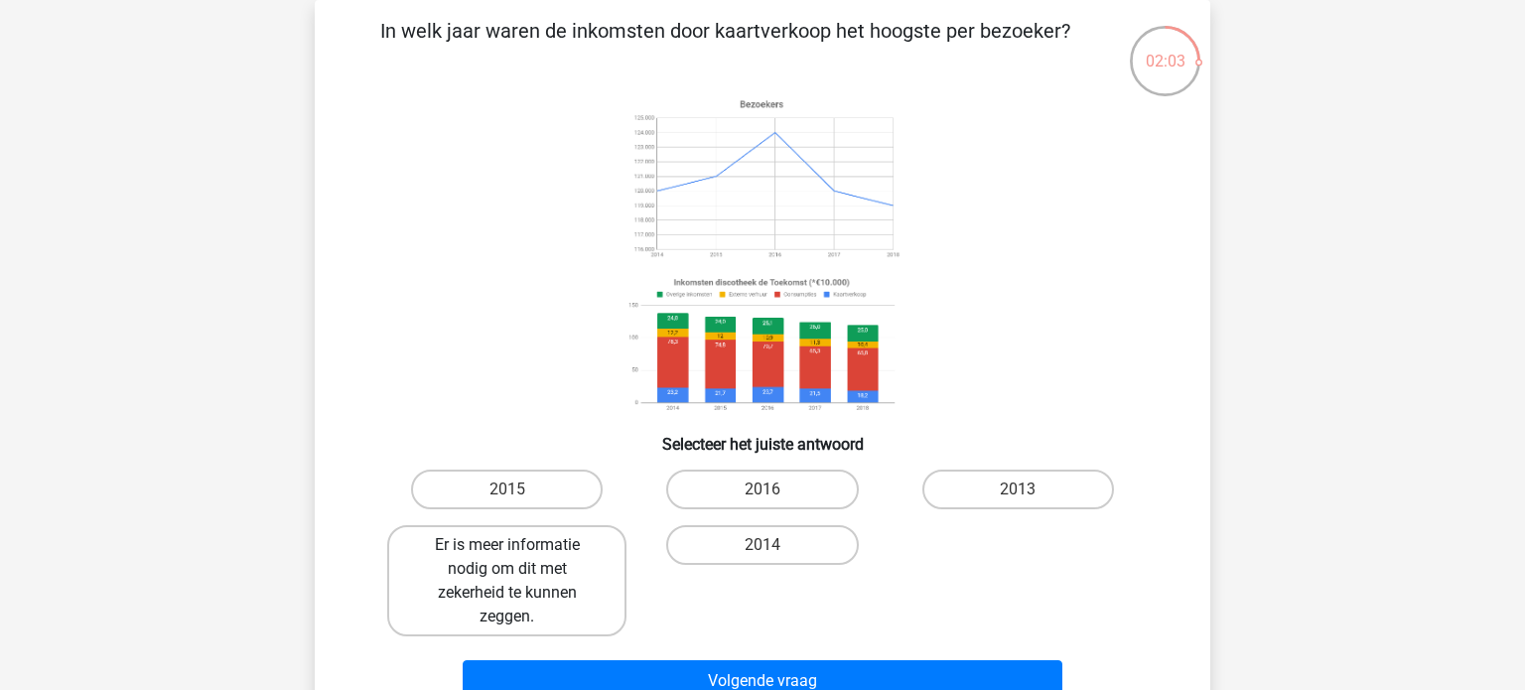
click at [507, 633] on label "Er is meer informatie nodig om dit met zekerheid te kunnen zeggen." at bounding box center [506, 580] width 239 height 111
click at [507, 558] on input "Er is meer informatie nodig om dit met zekerheid te kunnen zeggen." at bounding box center [513, 551] width 13 height 13
radio input "true"
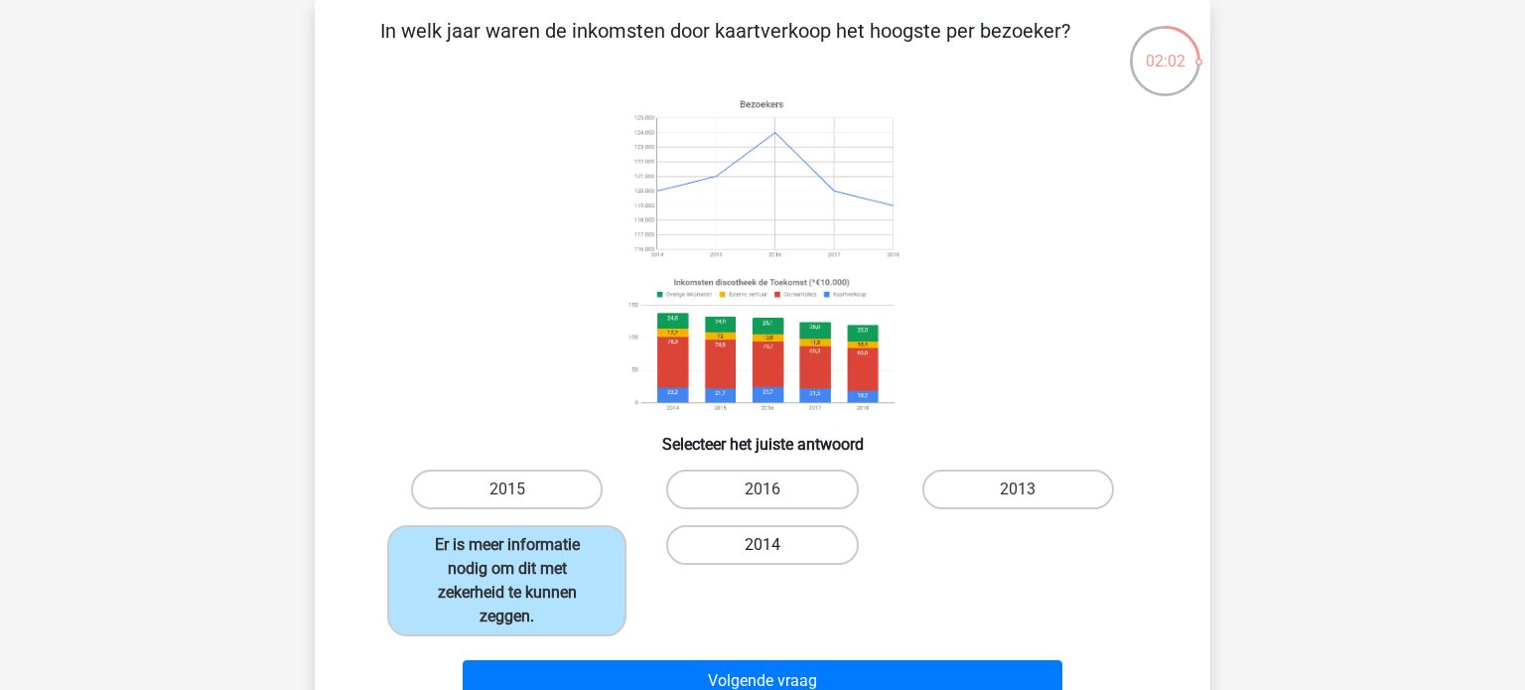
click at [730, 553] on label "2014" at bounding box center [762, 545] width 192 height 40
click at [762, 553] on input "2014" at bounding box center [768, 551] width 13 height 13
radio input "true"
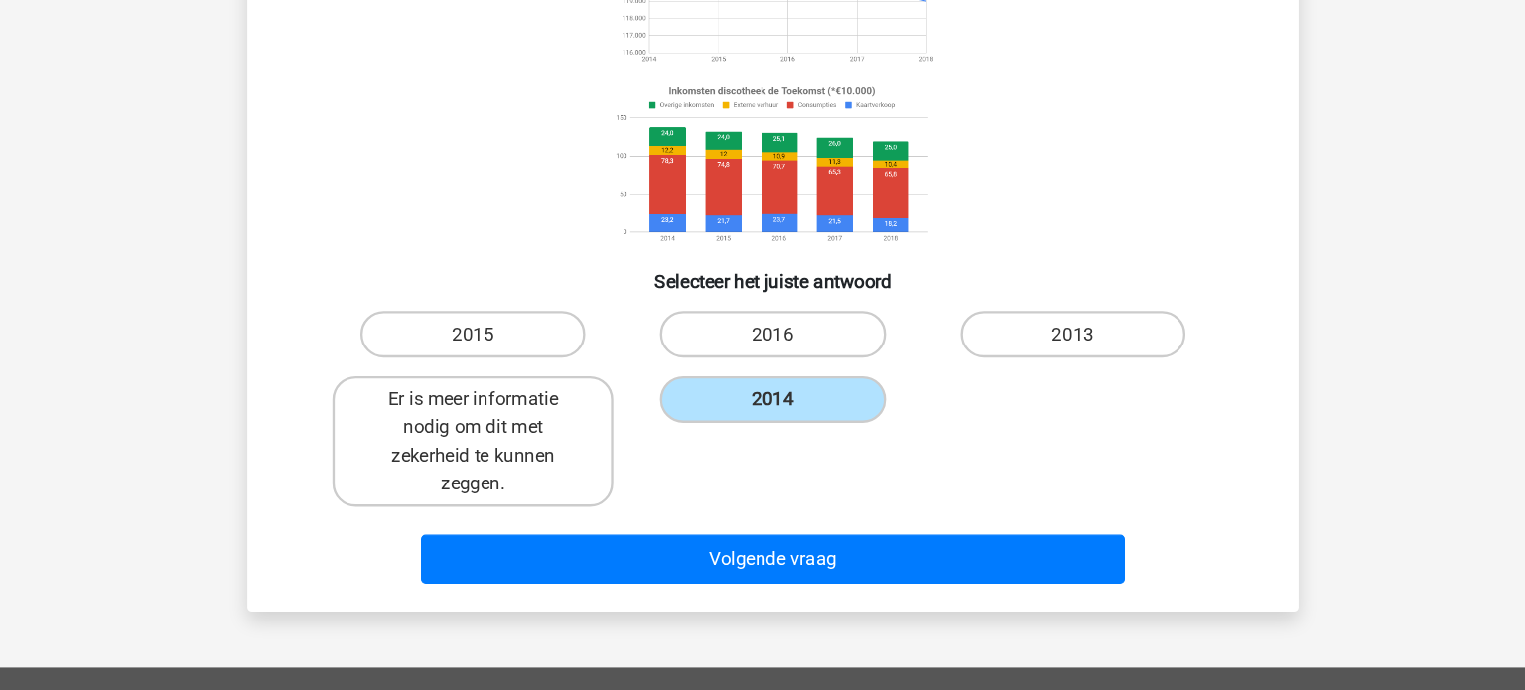
scroll to position [204, 0]
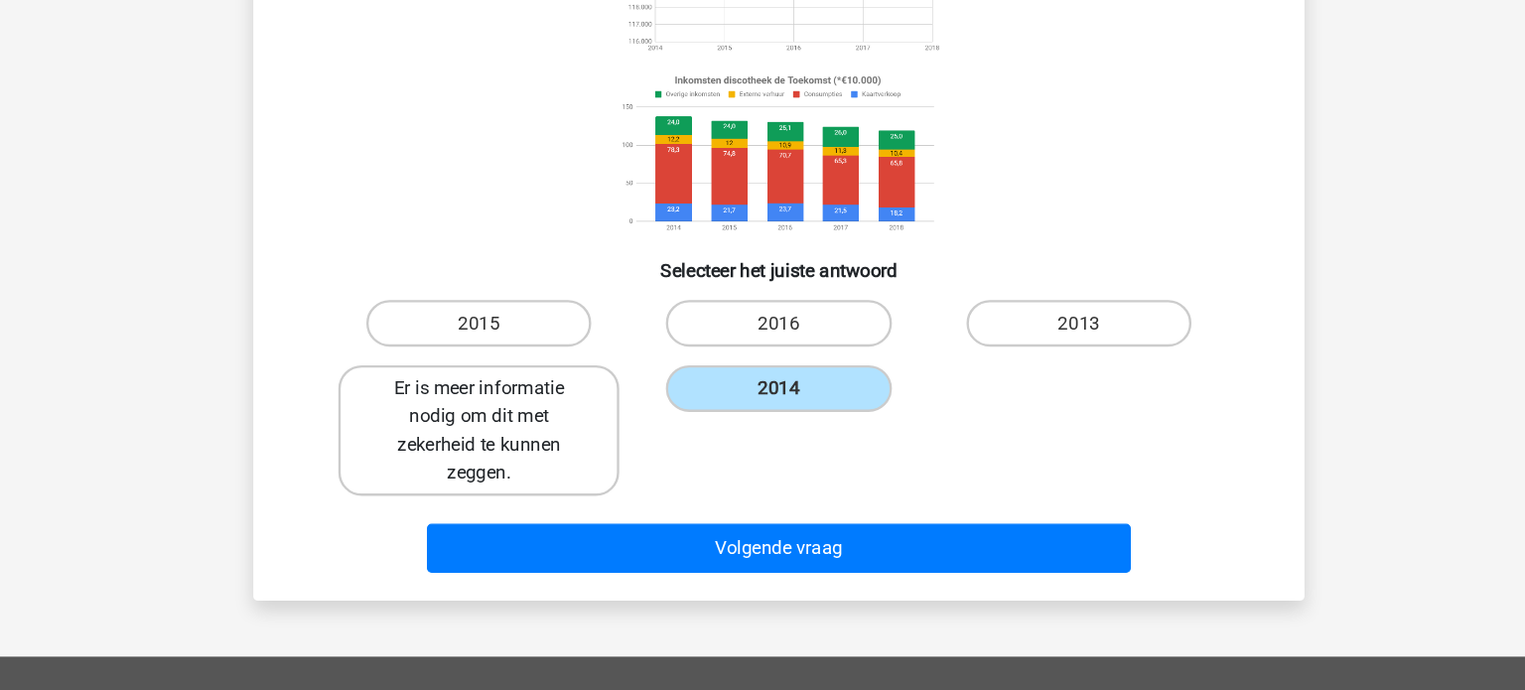
click at [522, 436] on label "Er is meer informatie nodig om dit met zekerheid te kunnen zeggen." at bounding box center [506, 468] width 239 height 111
click at [520, 436] on input "Er is meer informatie nodig om dit met zekerheid te kunnen zeggen." at bounding box center [513, 439] width 13 height 13
radio input "true"
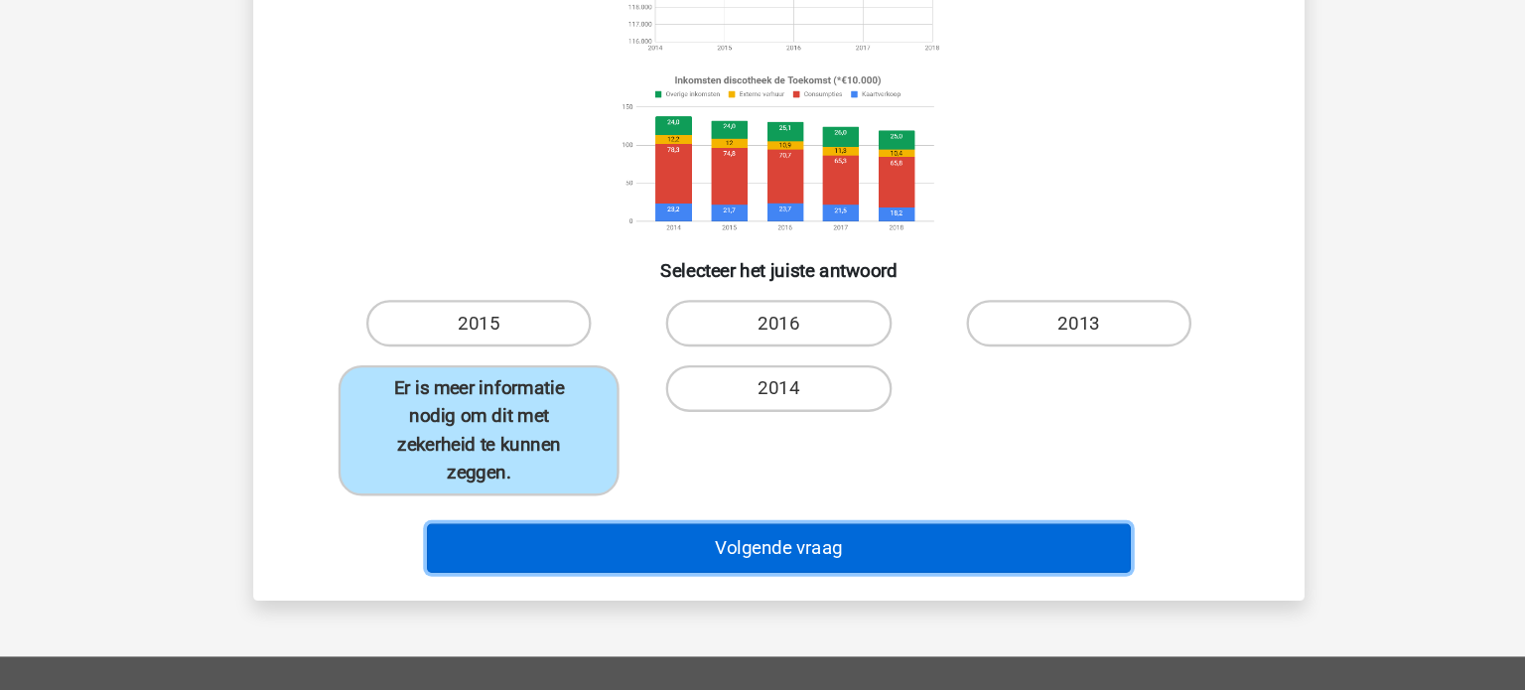
click at [752, 575] on button "Volgende vraag" at bounding box center [763, 569] width 601 height 42
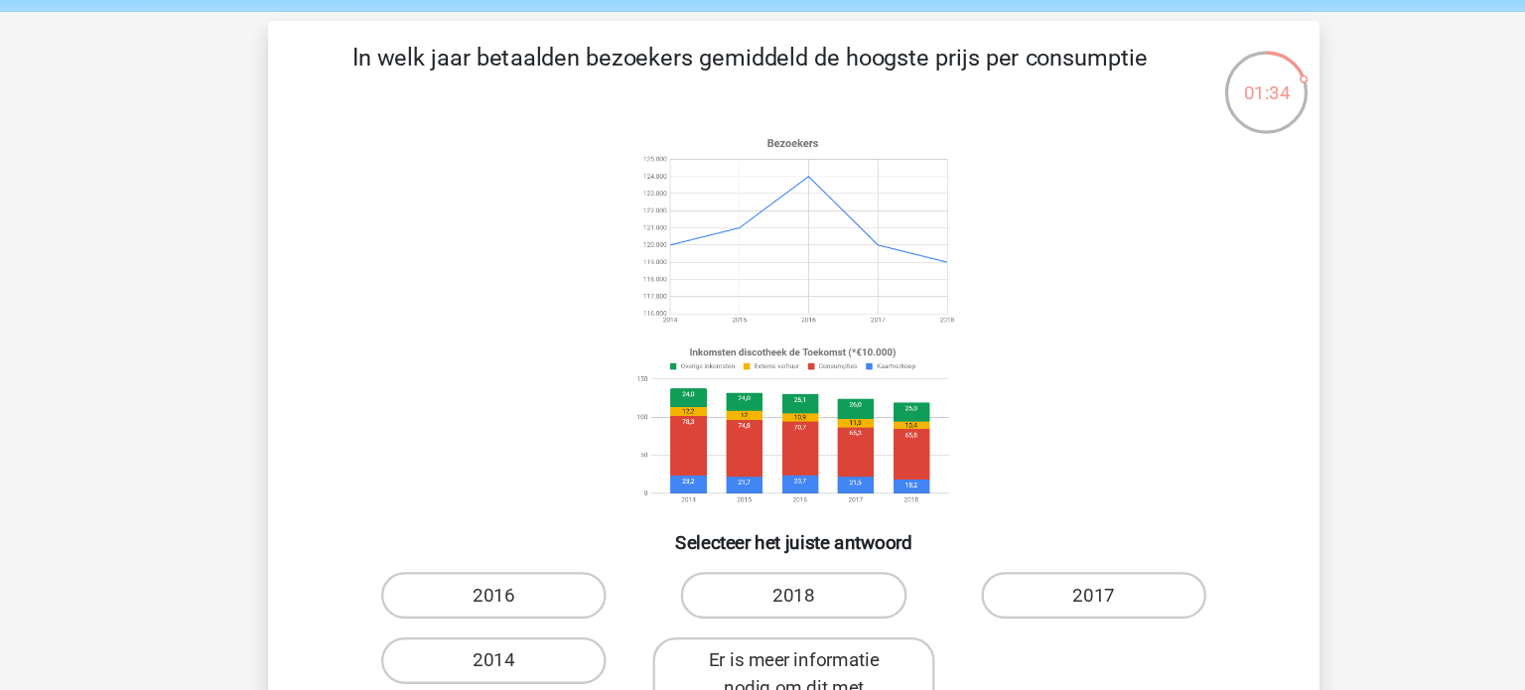
scroll to position [70, 0]
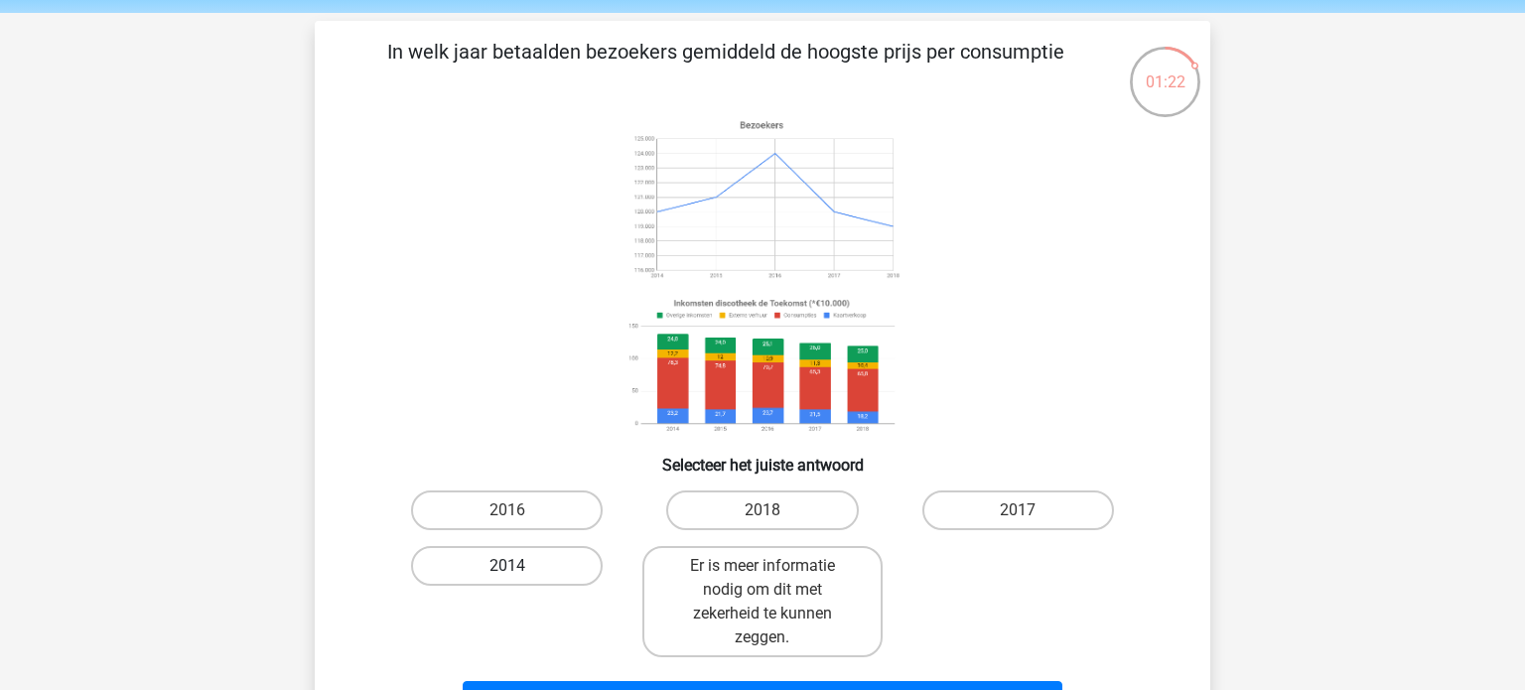
click at [532, 559] on label "2014" at bounding box center [507, 566] width 192 height 40
click at [520, 566] on input "2014" at bounding box center [513, 572] width 13 height 13
radio input "true"
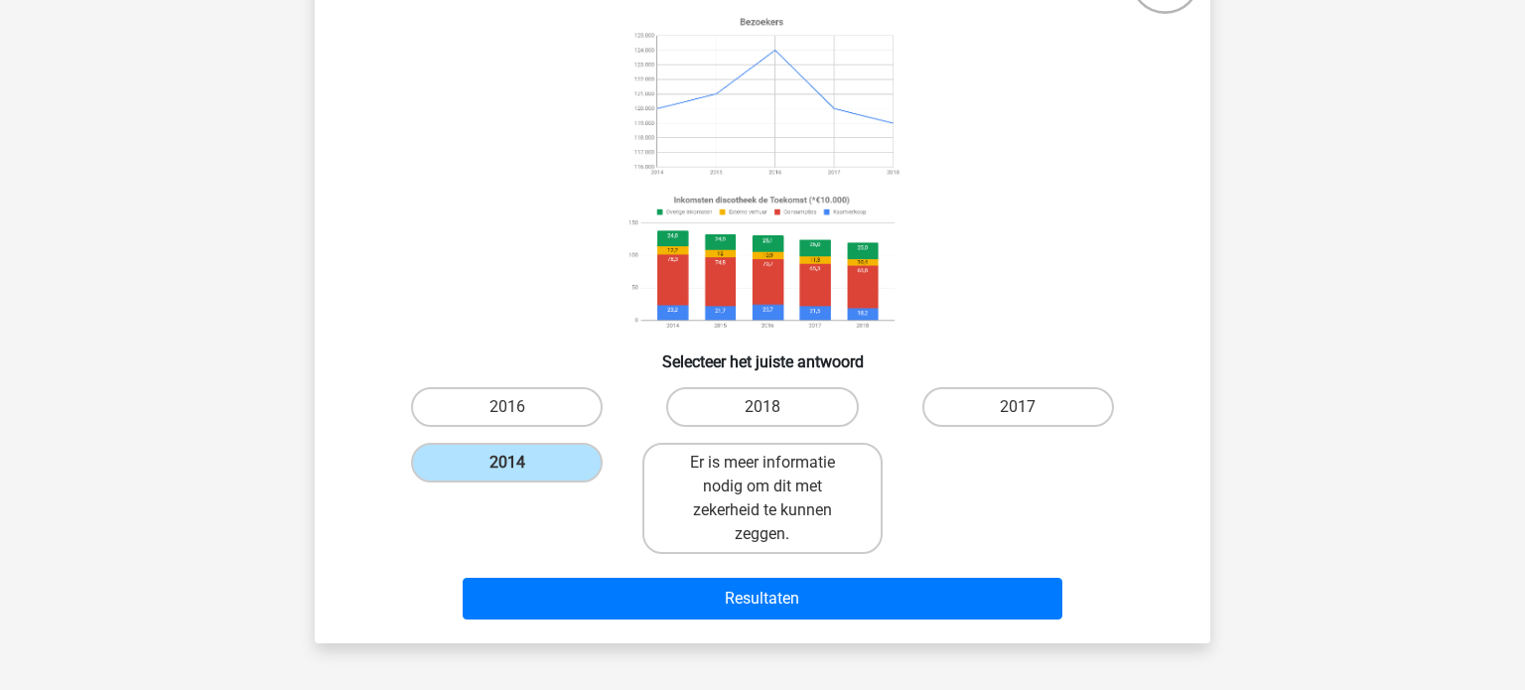
scroll to position [214, 0]
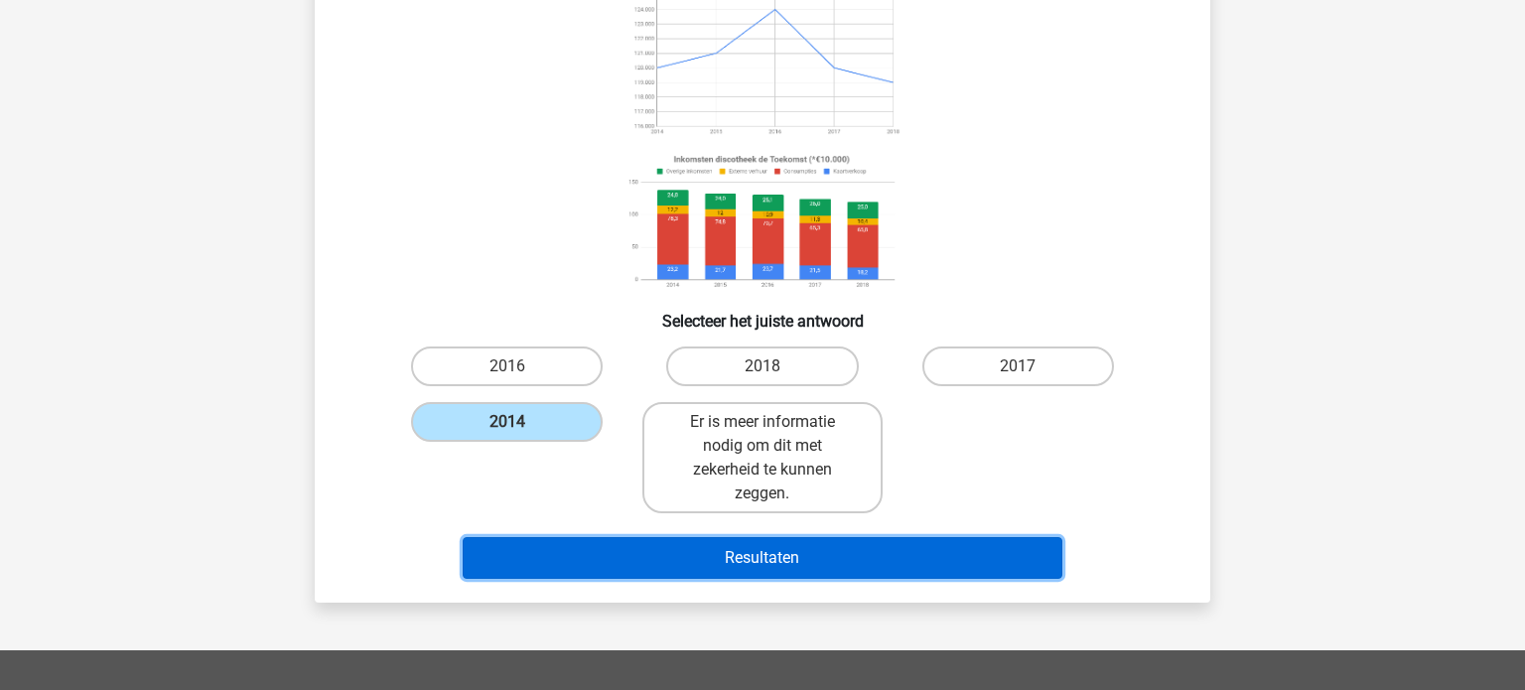
click at [802, 552] on button "Resultaten" at bounding box center [763, 558] width 601 height 42
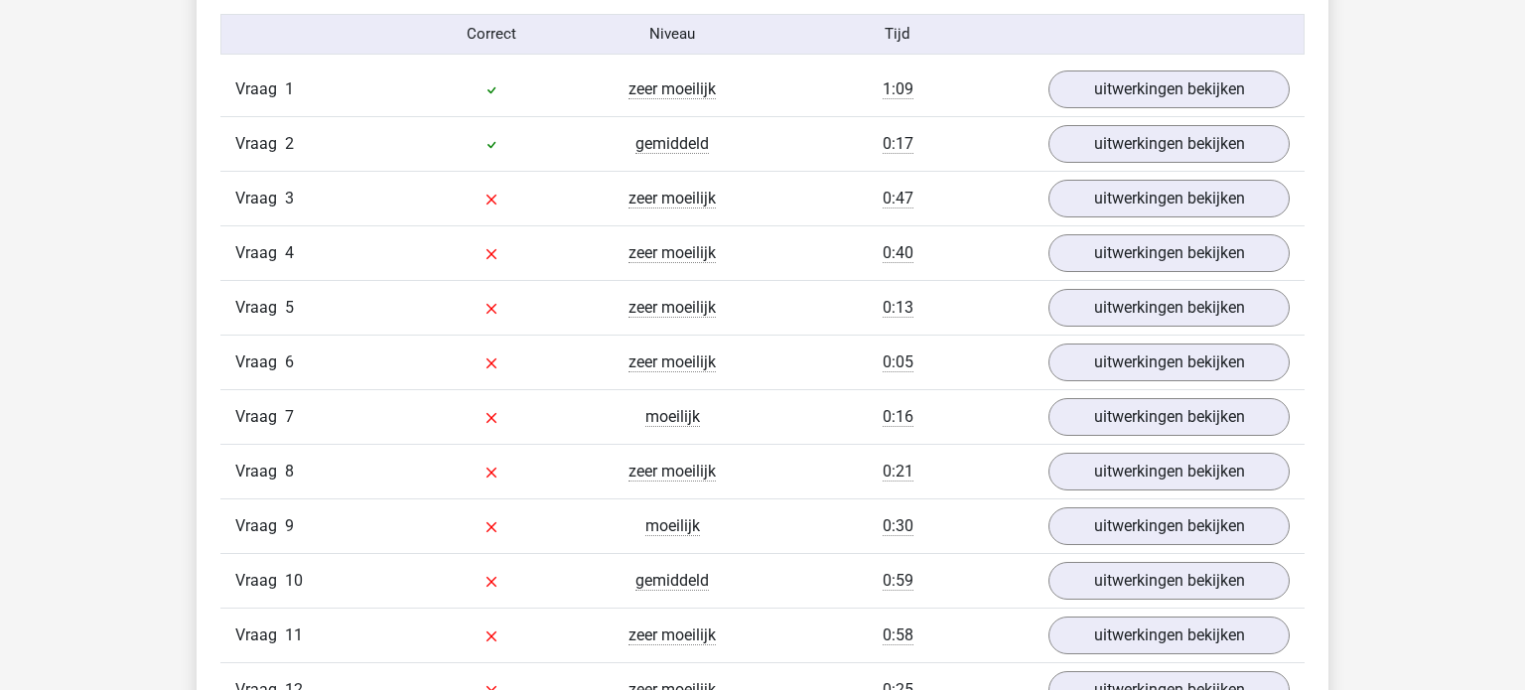
scroll to position [2212, 0]
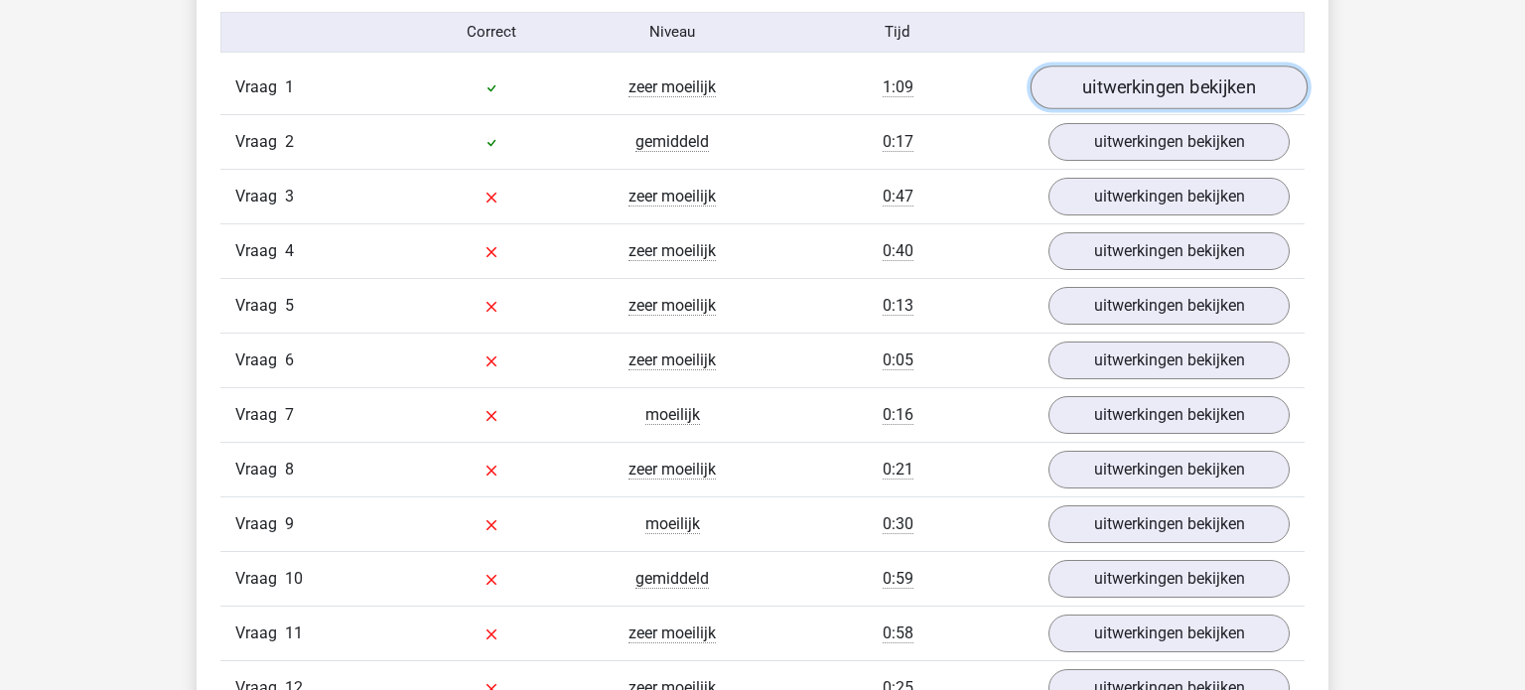
click at [1168, 73] on link "uitwerkingen bekijken" at bounding box center [1168, 88] width 277 height 44
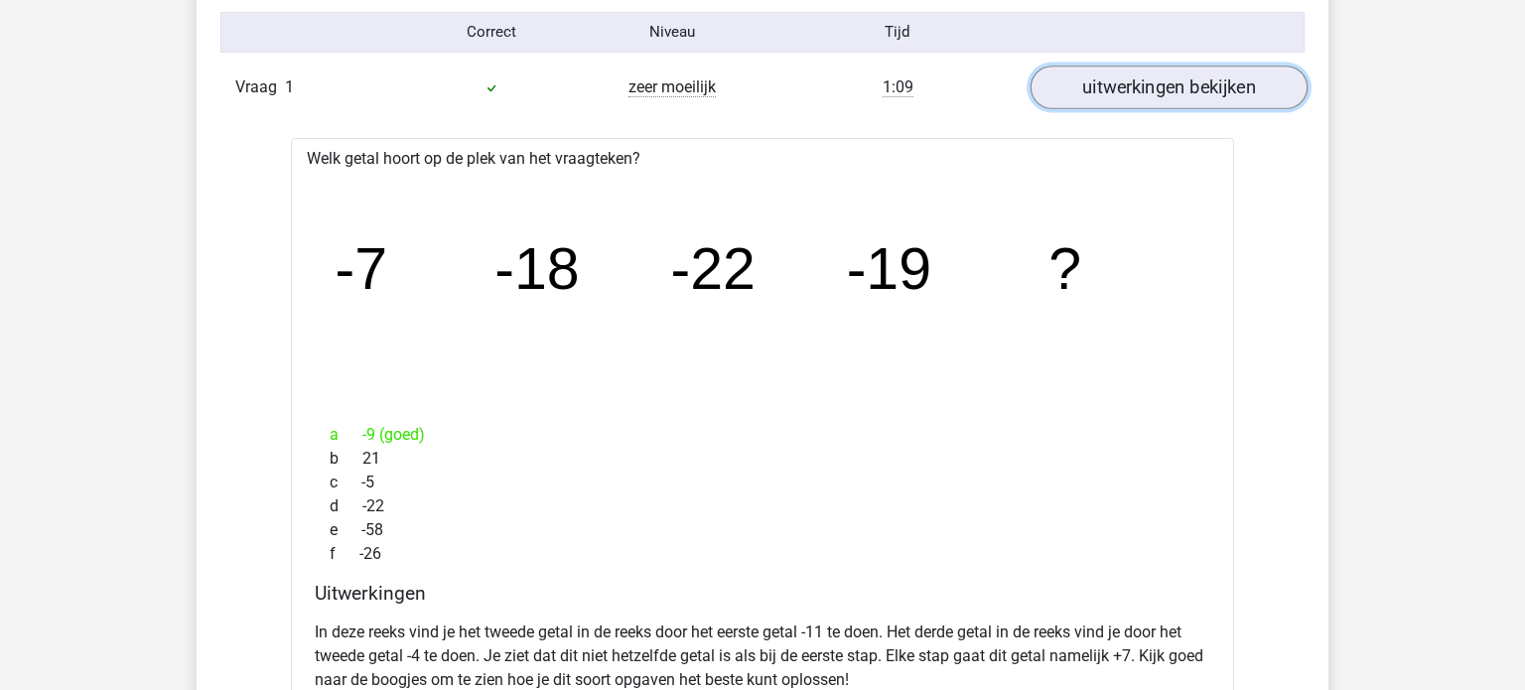
click at [1153, 77] on link "uitwerkingen bekijken" at bounding box center [1168, 88] width 277 height 44
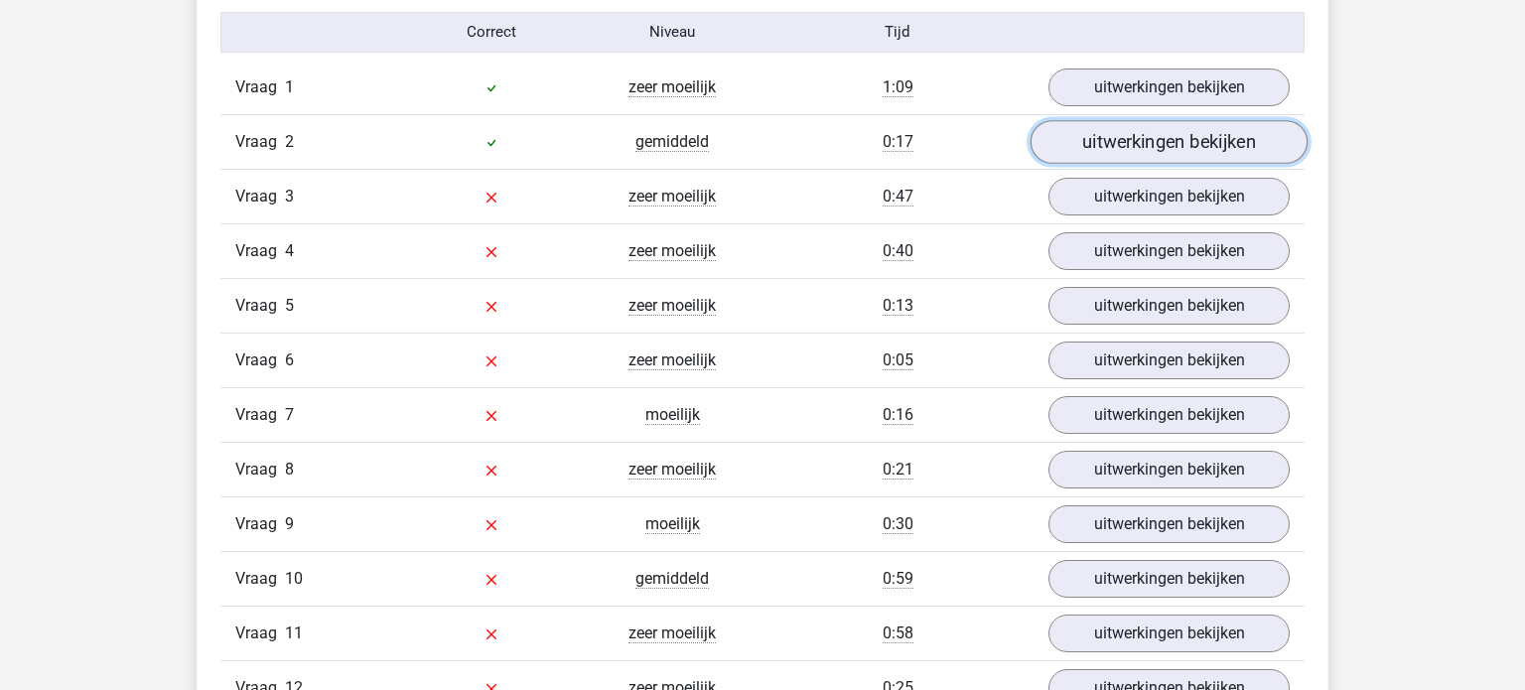
click at [1143, 140] on link "uitwerkingen bekijken" at bounding box center [1168, 142] width 277 height 44
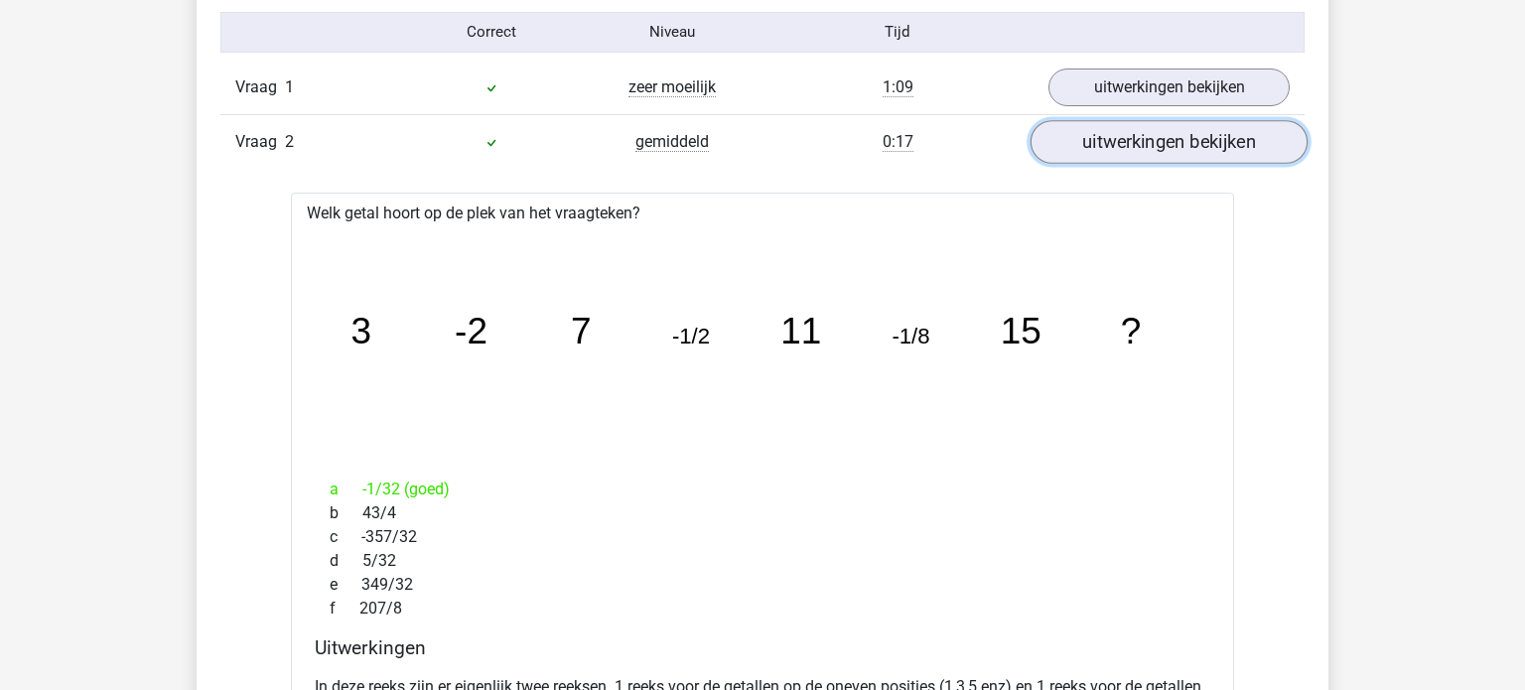
click at [1143, 140] on link "uitwerkingen bekijken" at bounding box center [1168, 142] width 277 height 44
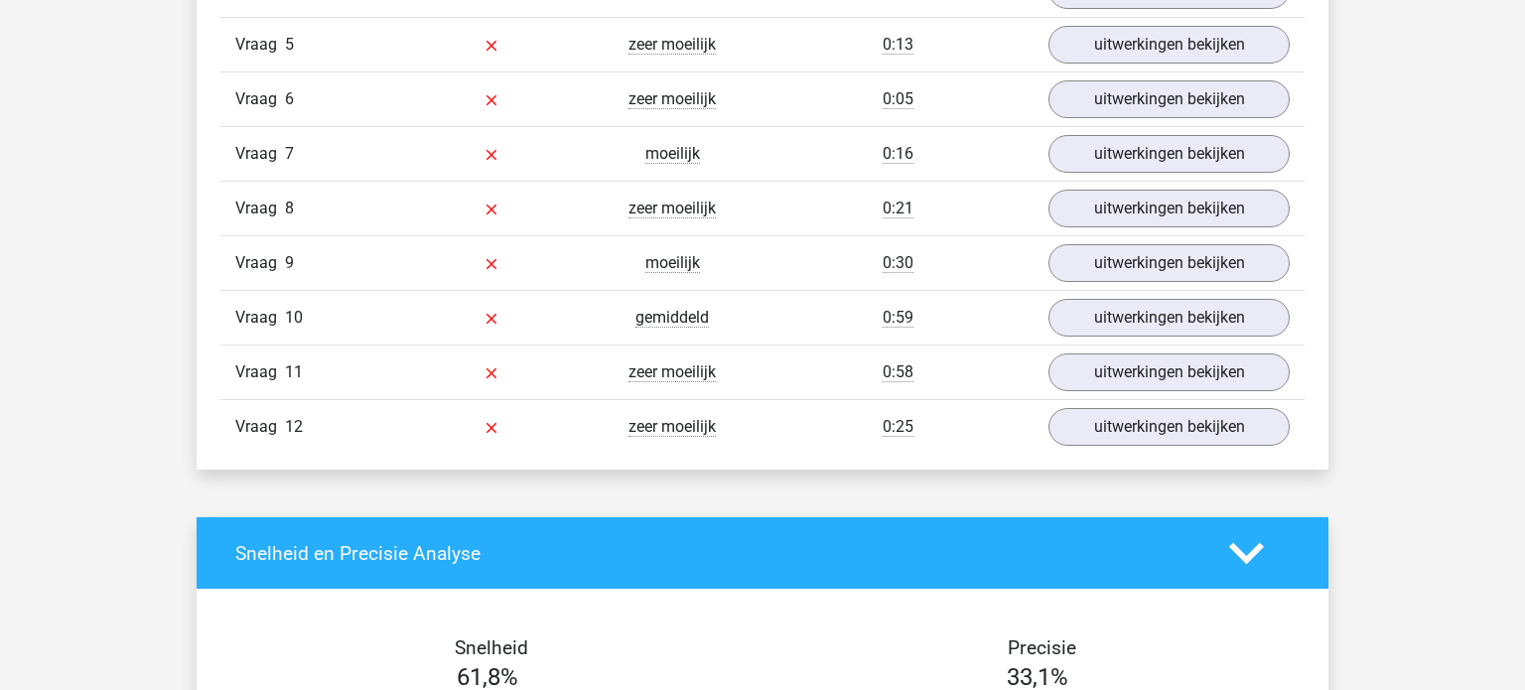
scroll to position [2475, 0]
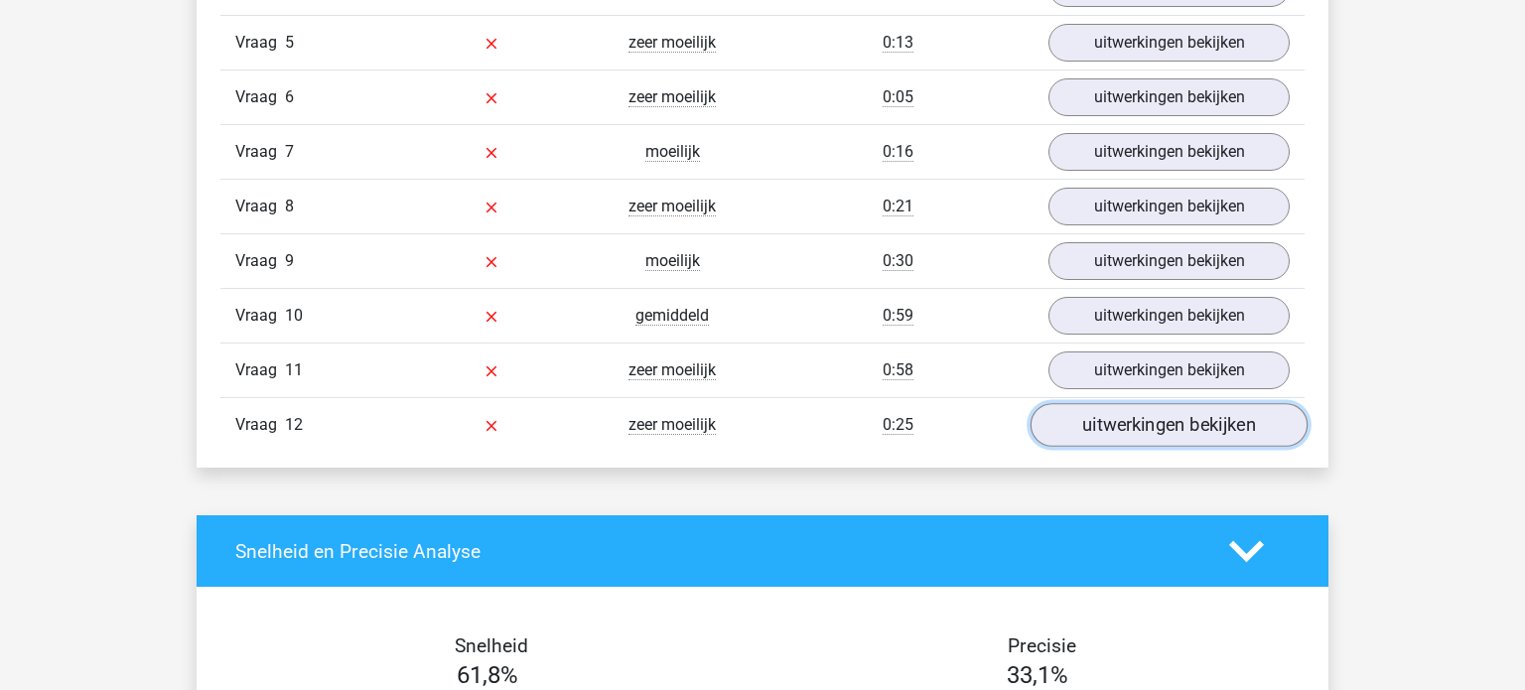
click at [1119, 430] on link "uitwerkingen bekijken" at bounding box center [1168, 425] width 277 height 44
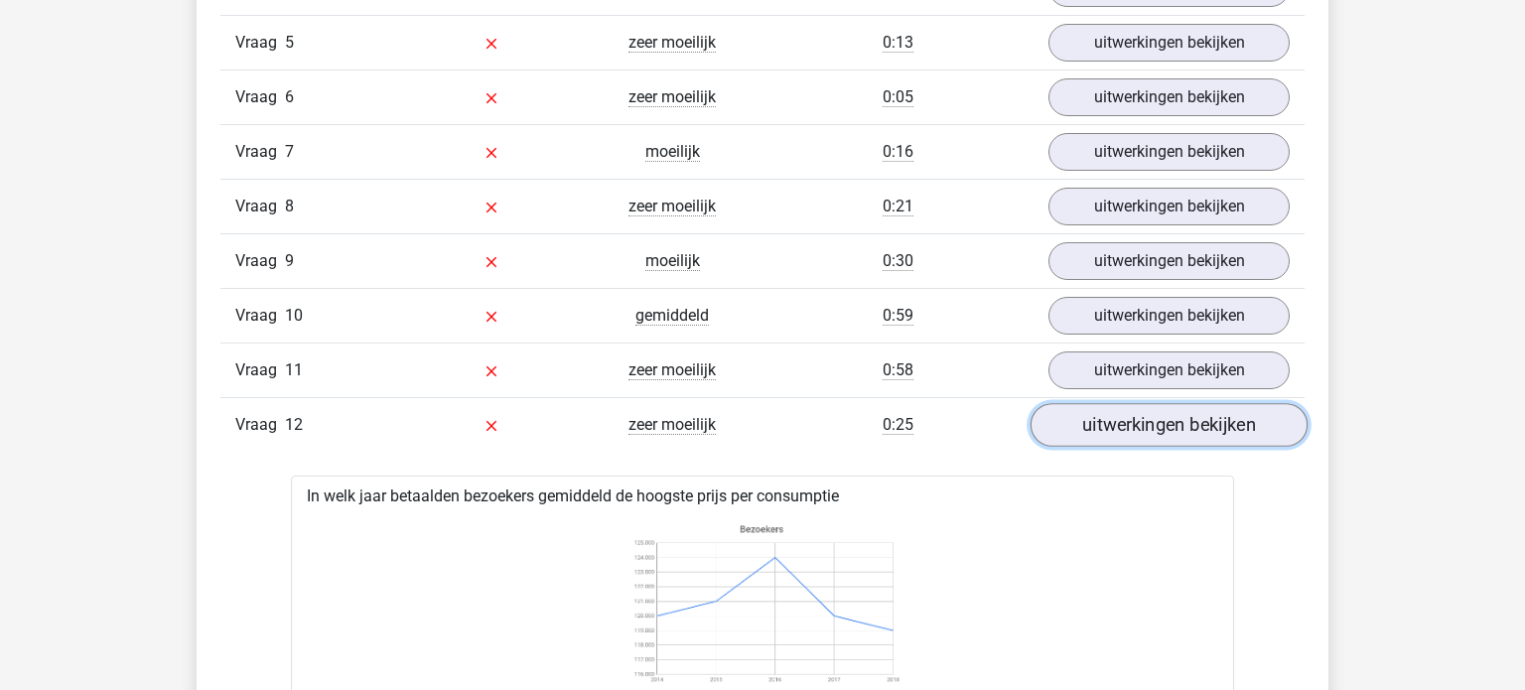
click at [1113, 434] on link "uitwerkingen bekijken" at bounding box center [1168, 425] width 277 height 44
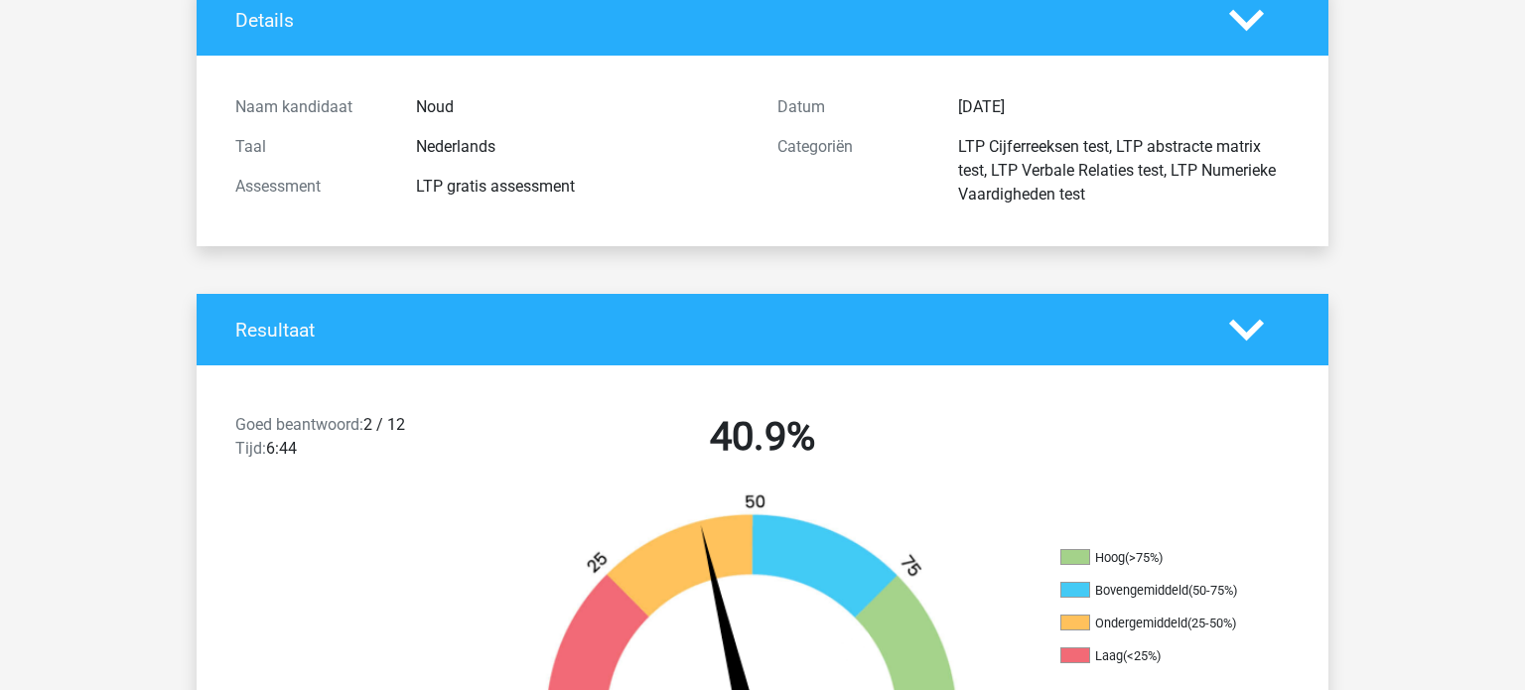
scroll to position [0, 0]
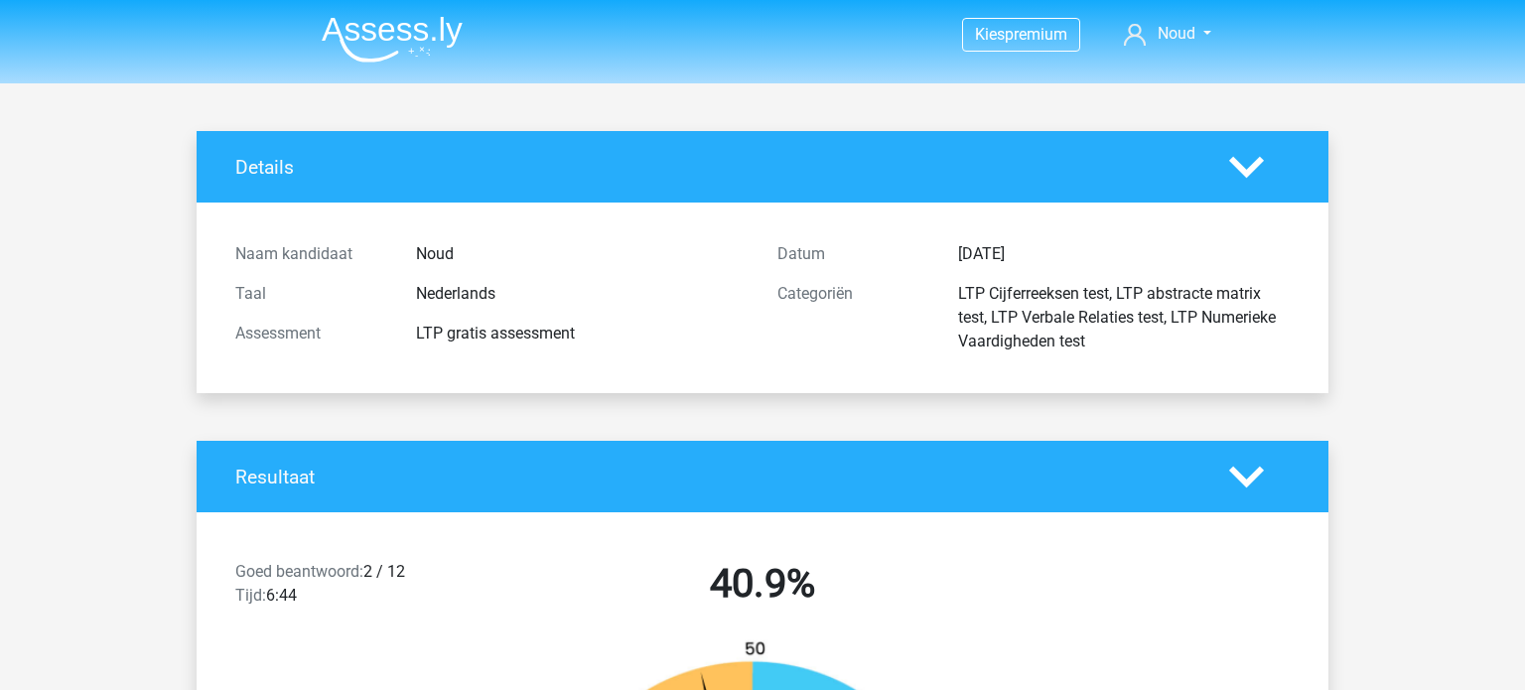
click at [359, 37] on img at bounding box center [392, 39] width 141 height 47
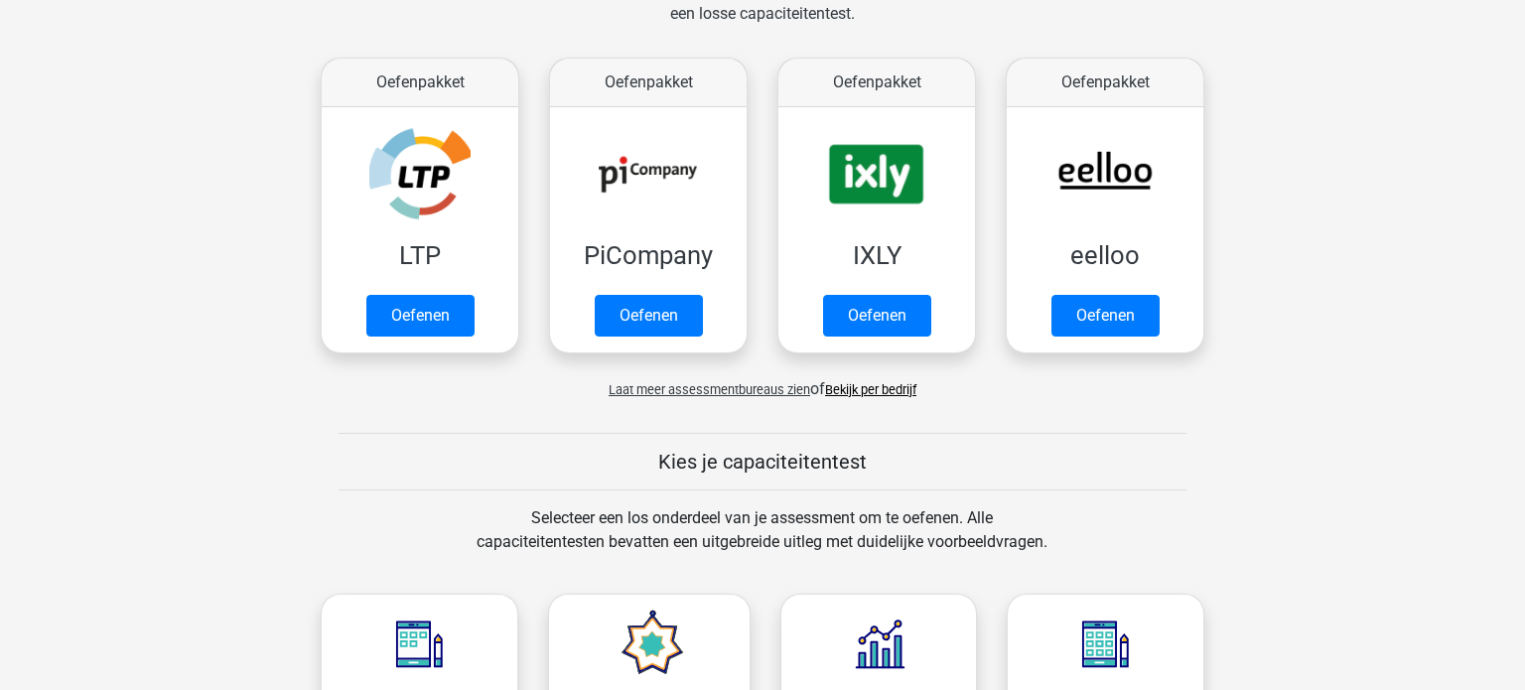
scroll to position [383, 0]
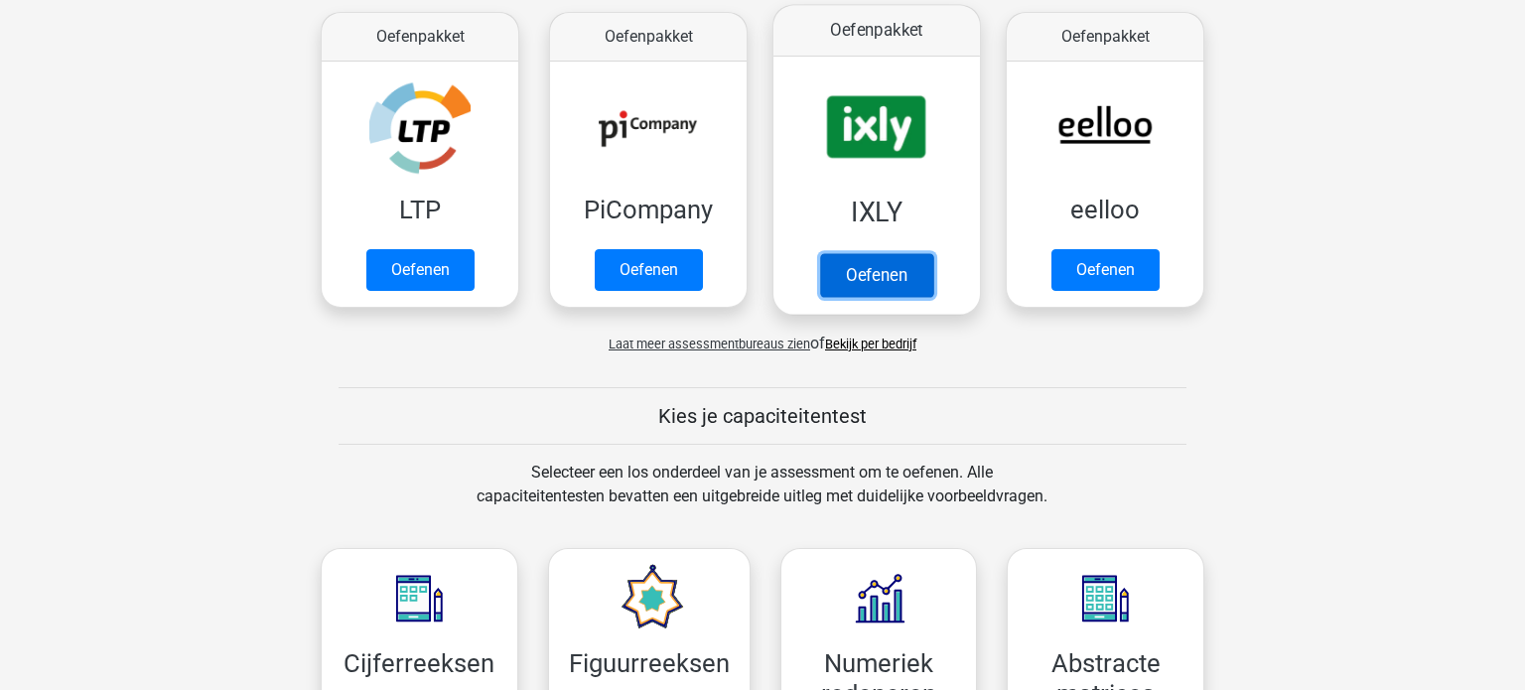
click at [906, 292] on link "Oefenen" at bounding box center [876, 275] width 113 height 44
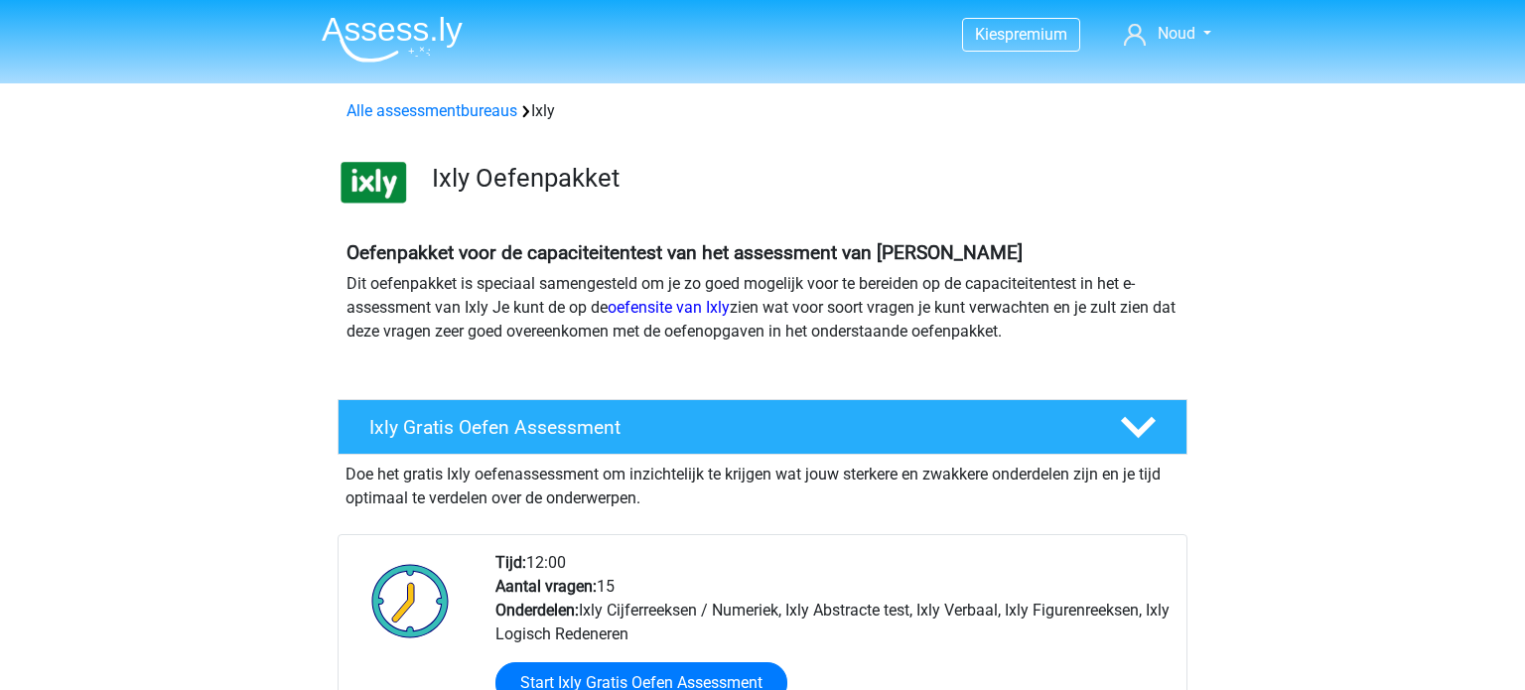
click at [906, 292] on p "Dit oefenpakket is speciaal samengesteld om je zo goed mogelijk voor te bereide…" at bounding box center [762, 307] width 832 height 71
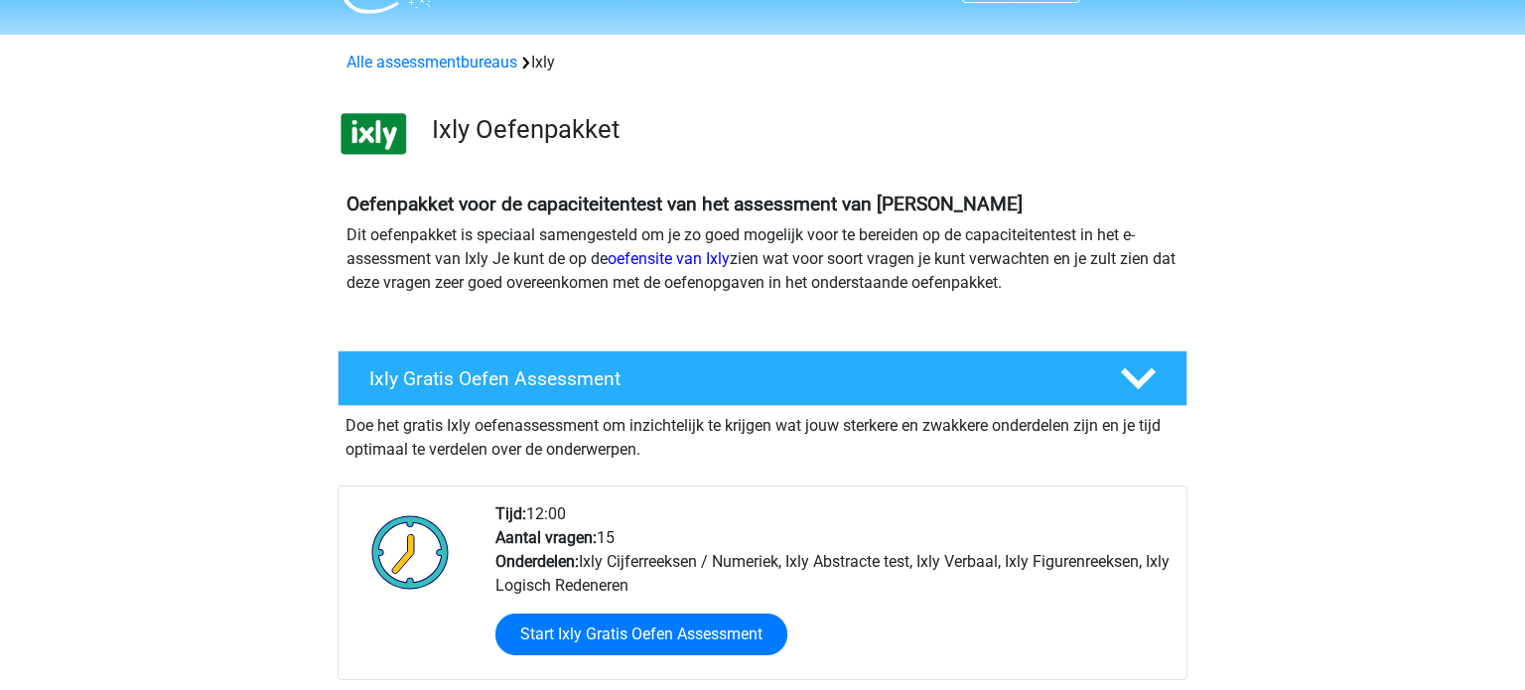
scroll to position [51, 0]
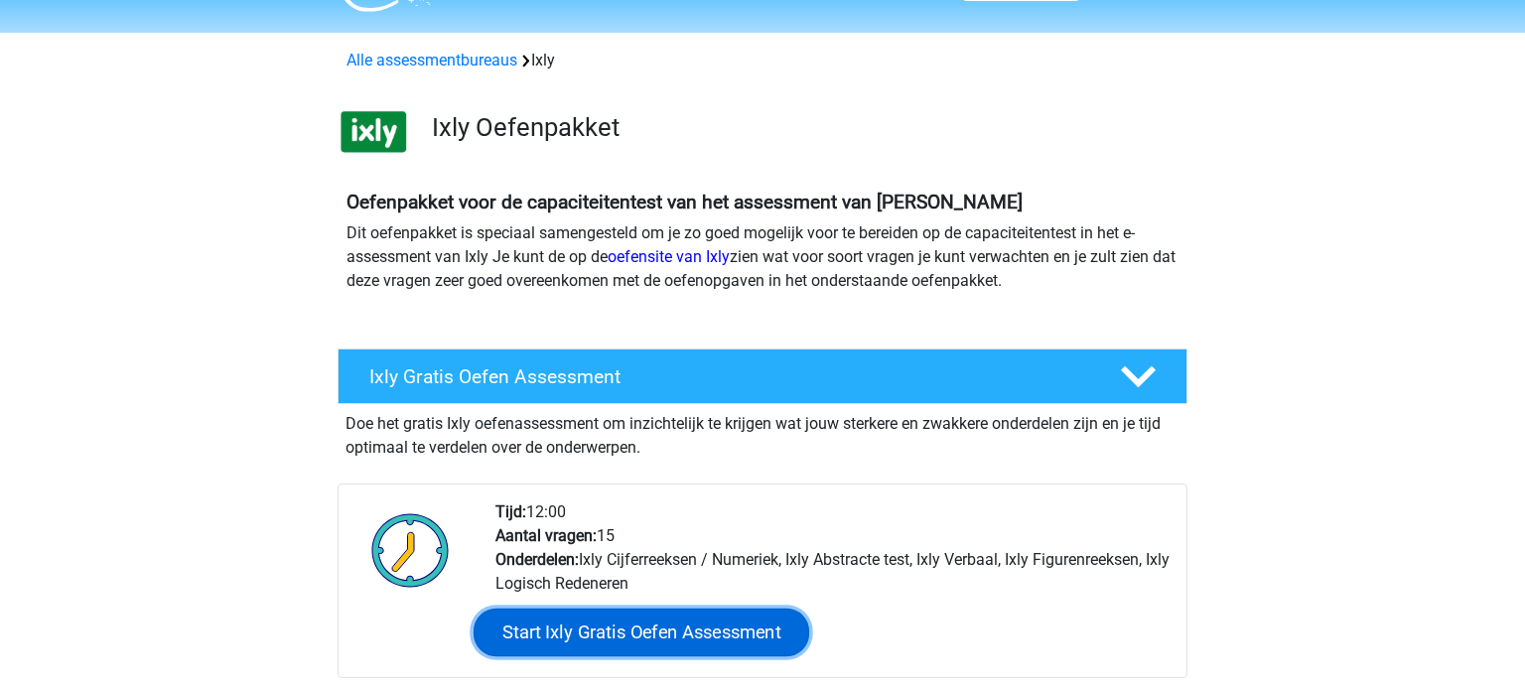
click at [690, 640] on link "Start Ixly Gratis Oefen Assessment" at bounding box center [642, 633] width 336 height 48
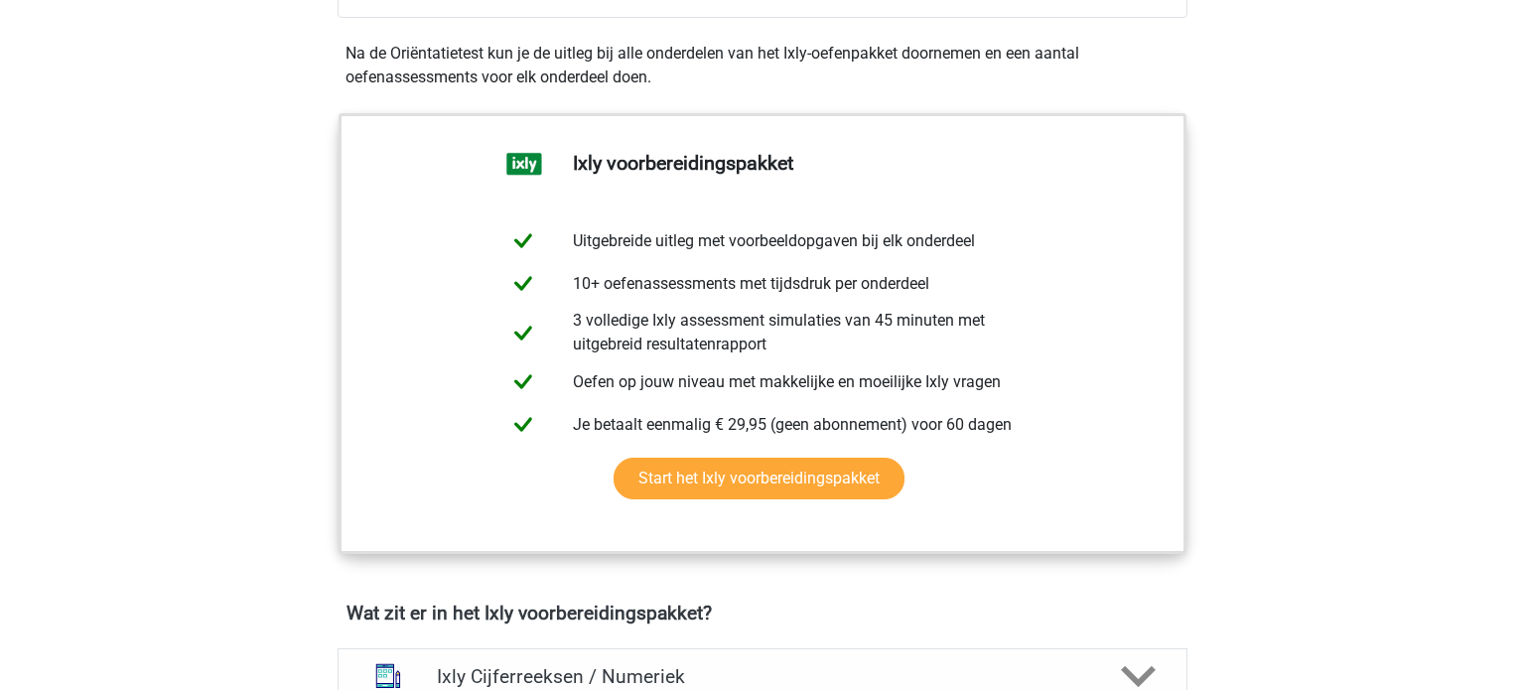
scroll to position [0, 0]
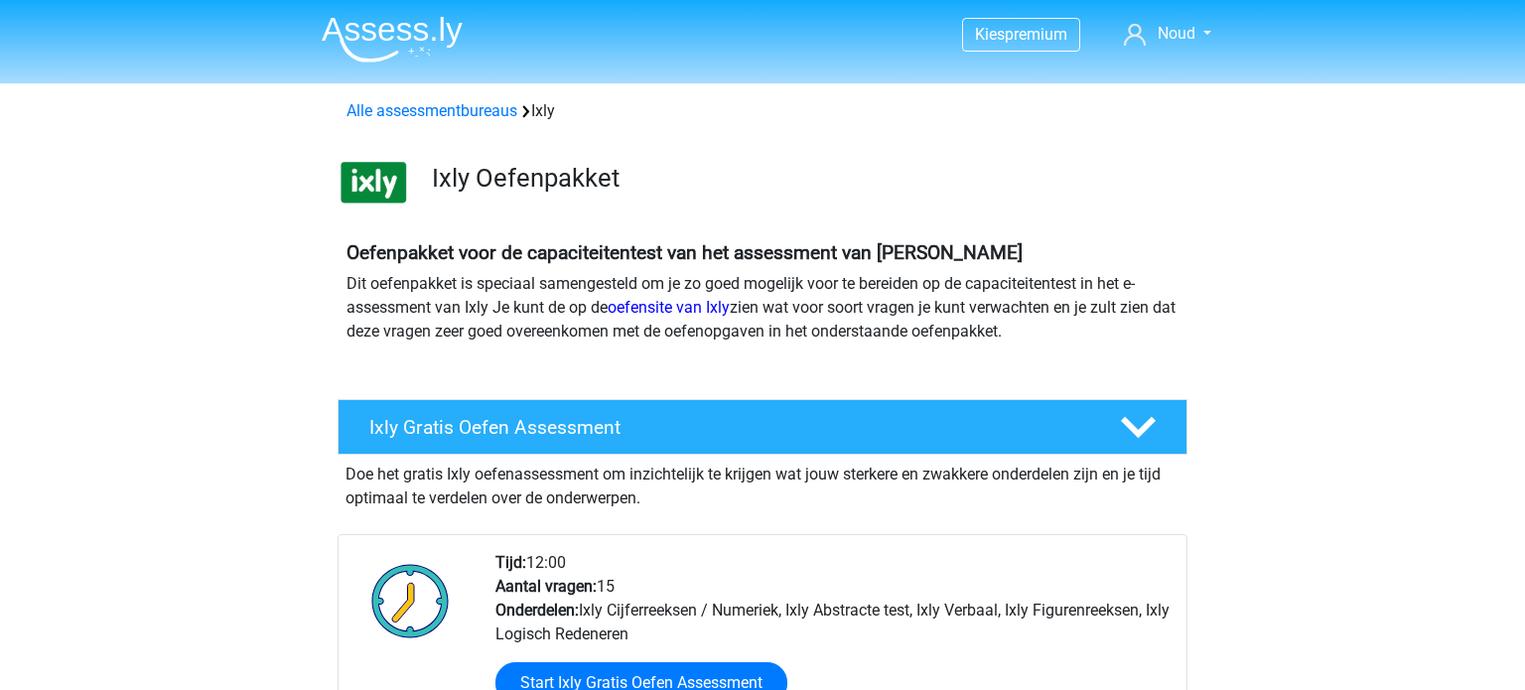
click at [413, 31] on img at bounding box center [392, 39] width 141 height 47
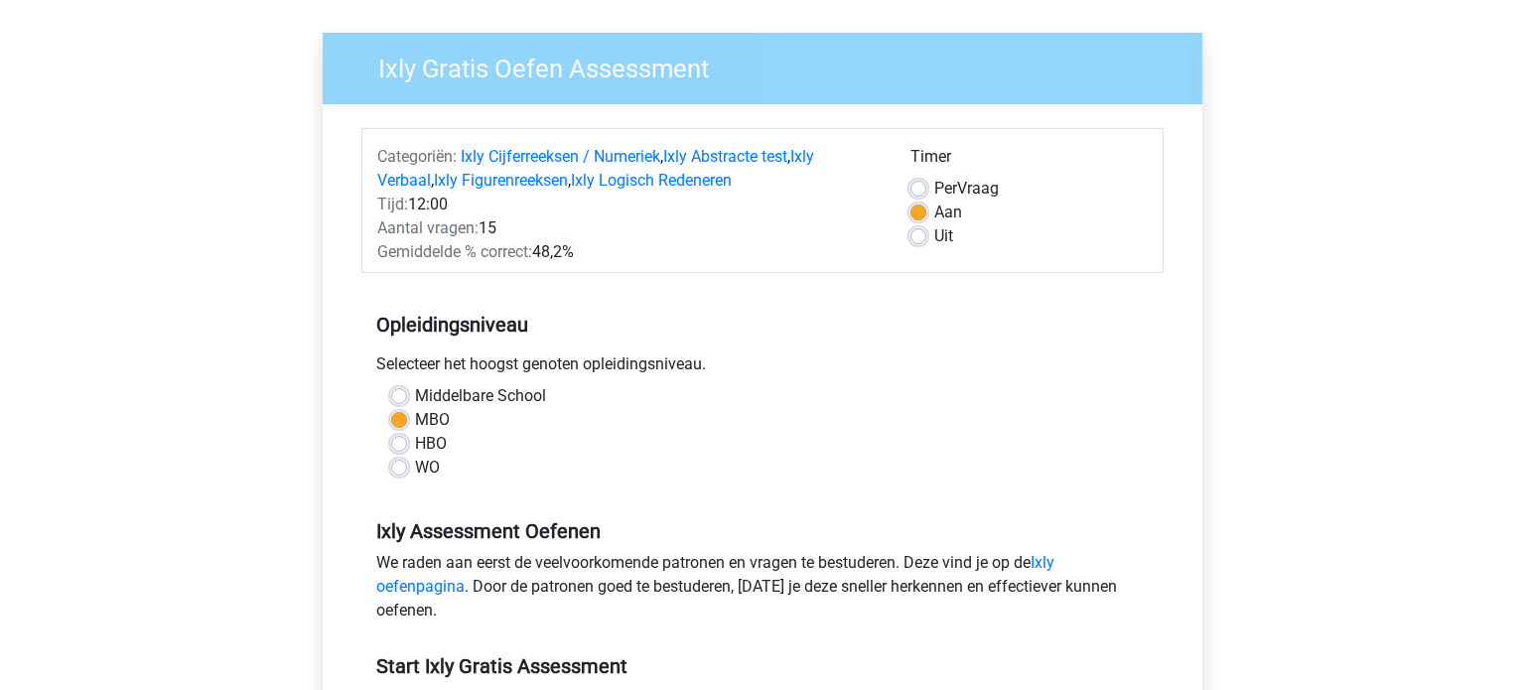
scroll to position [131, 0]
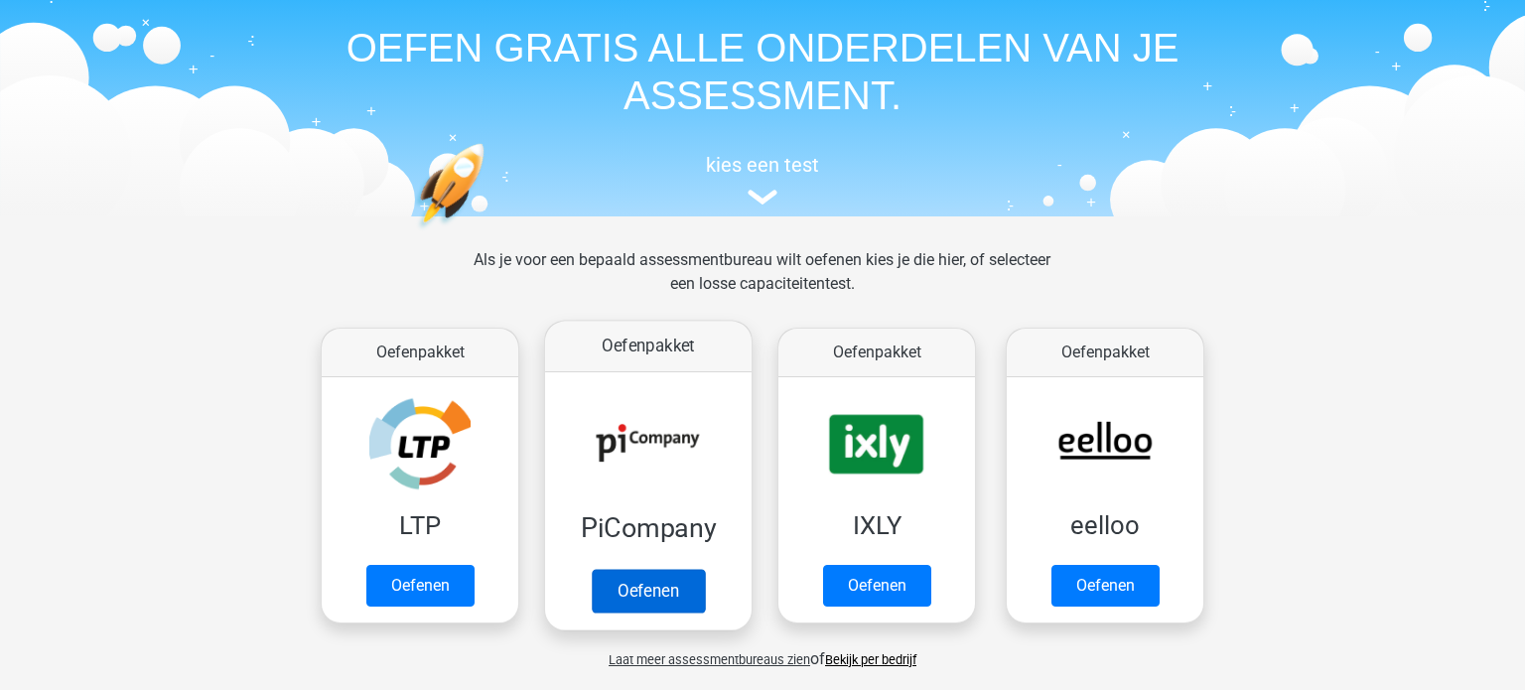
scroll to position [97, 0]
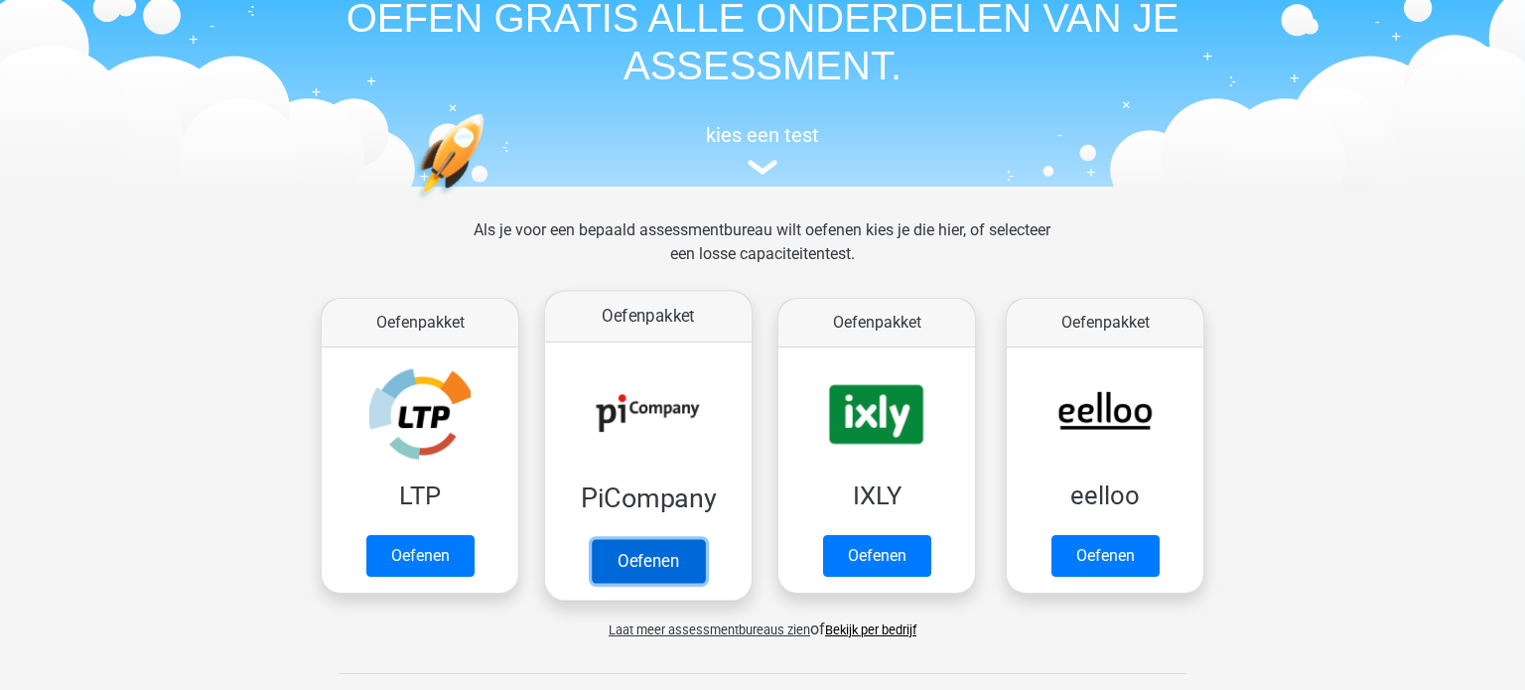
click at [636, 567] on link "Oefenen" at bounding box center [648, 561] width 113 height 44
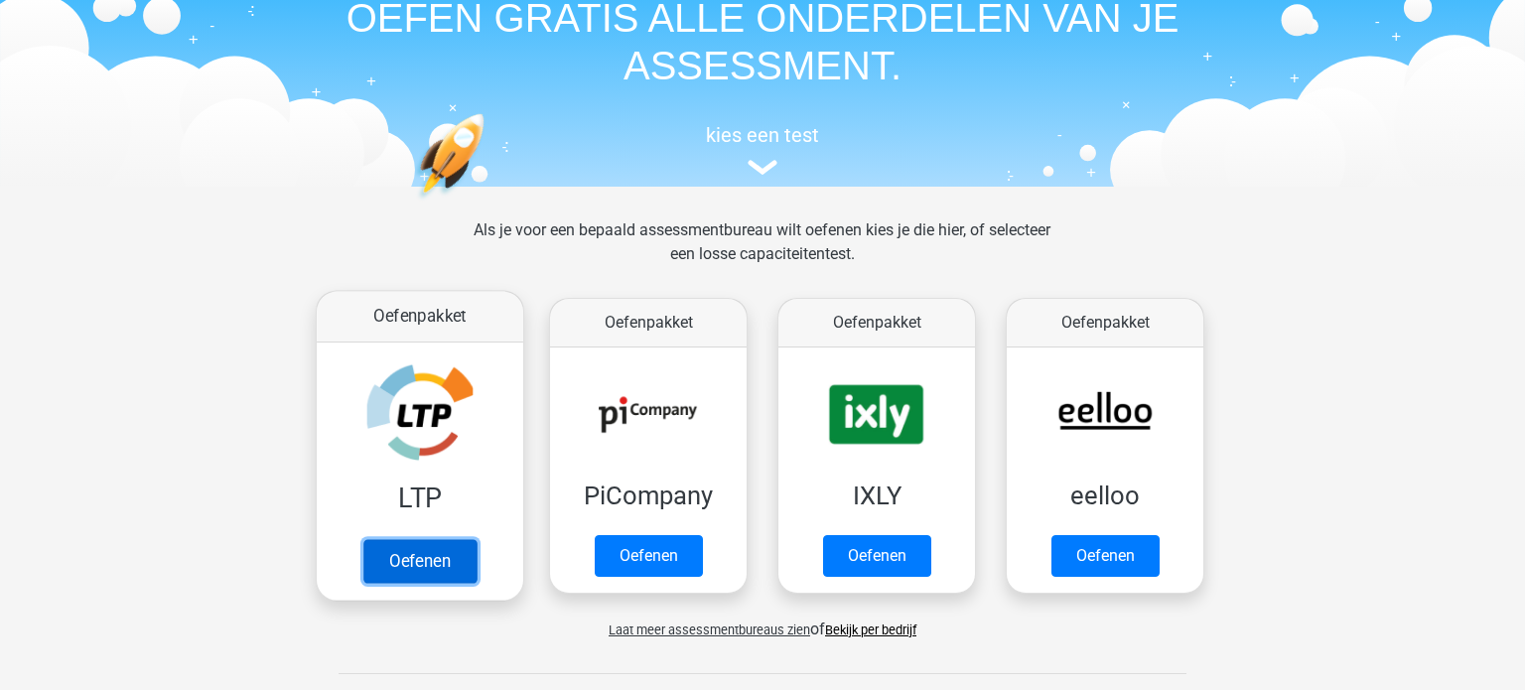
click at [453, 572] on link "Oefenen" at bounding box center [419, 561] width 113 height 44
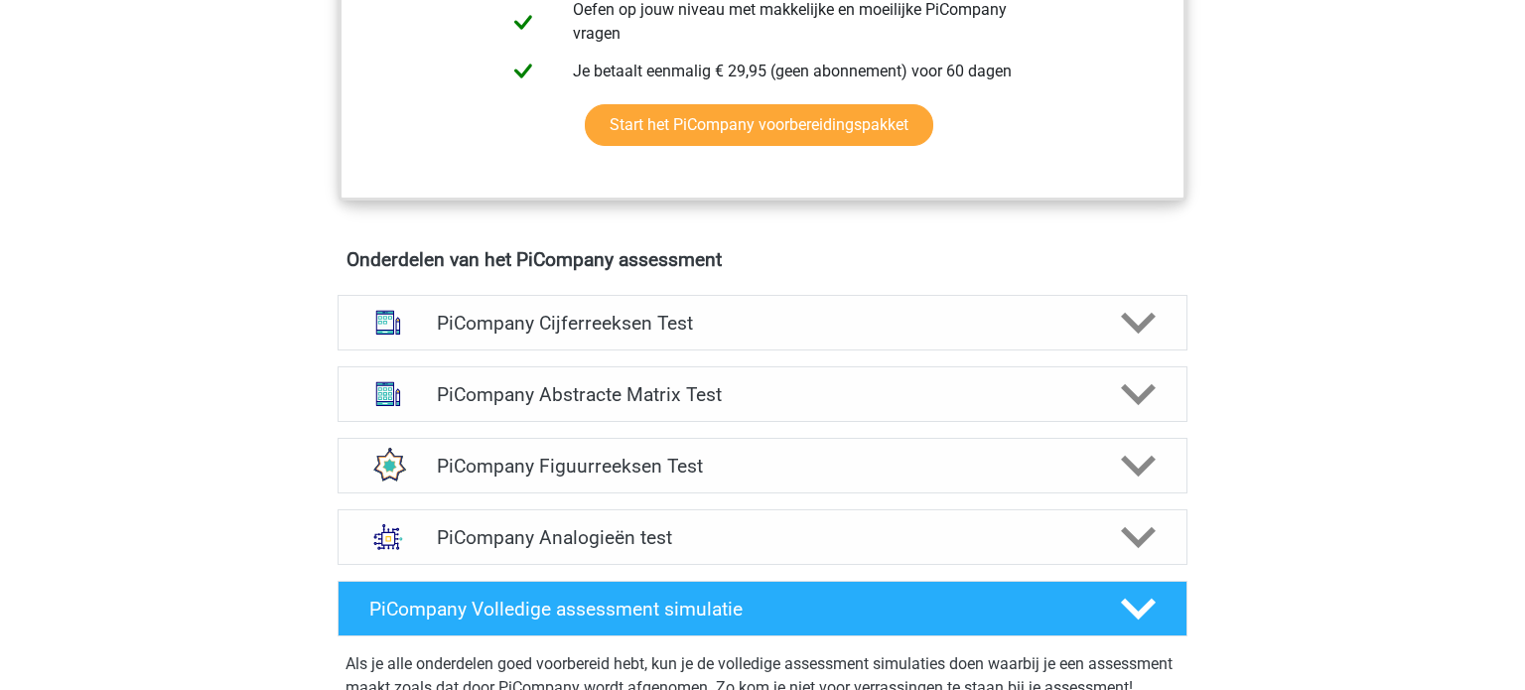
scroll to position [1076, 0]
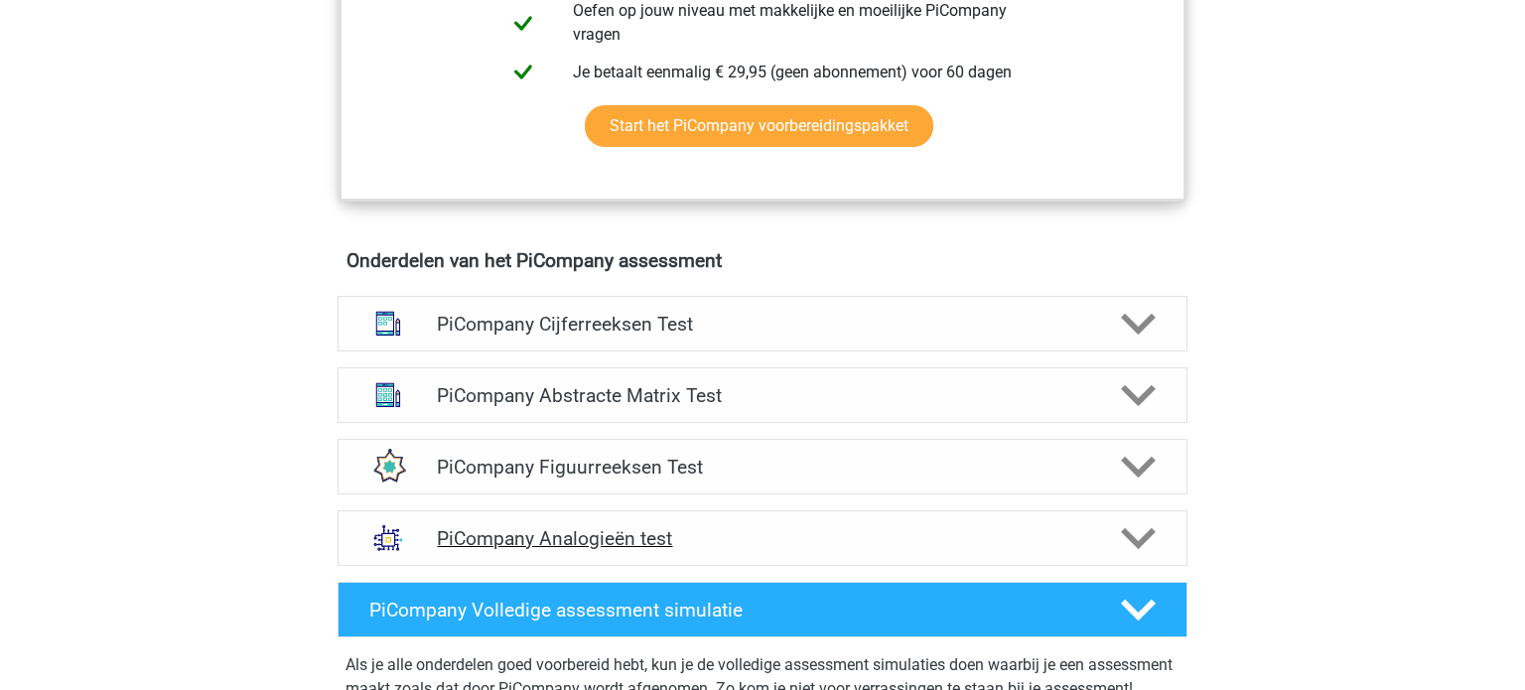
click at [734, 566] on div "PiCompany Analogieën test" at bounding box center [763, 538] width 850 height 56
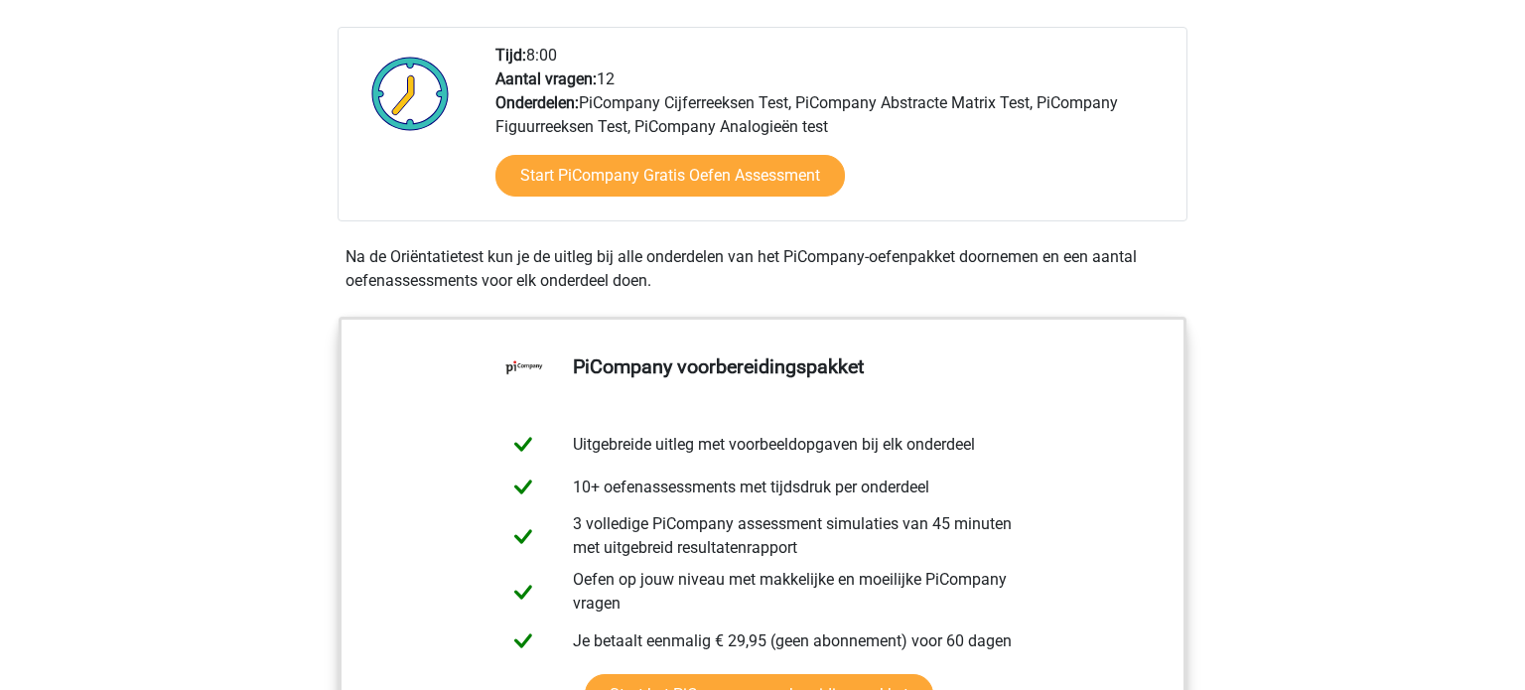
scroll to position [394, 0]
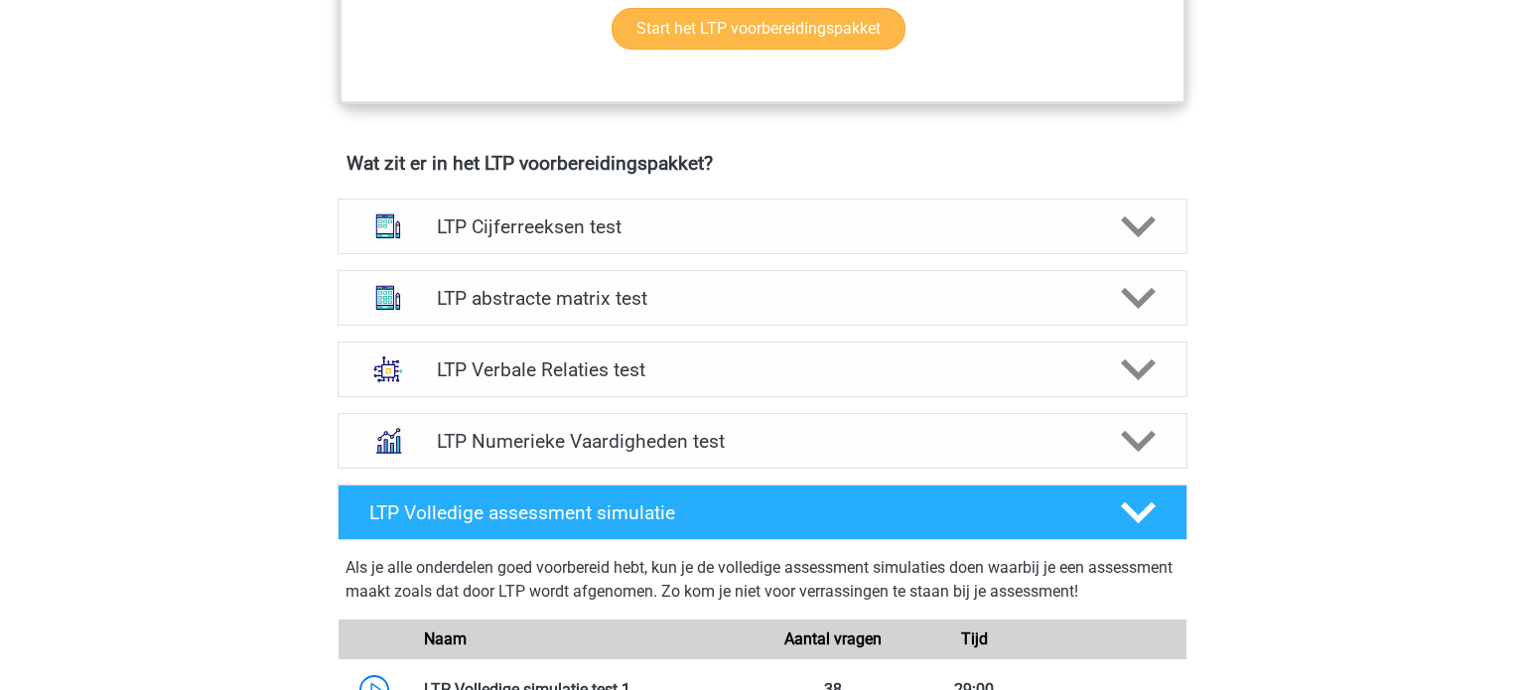
scroll to position [1152, 0]
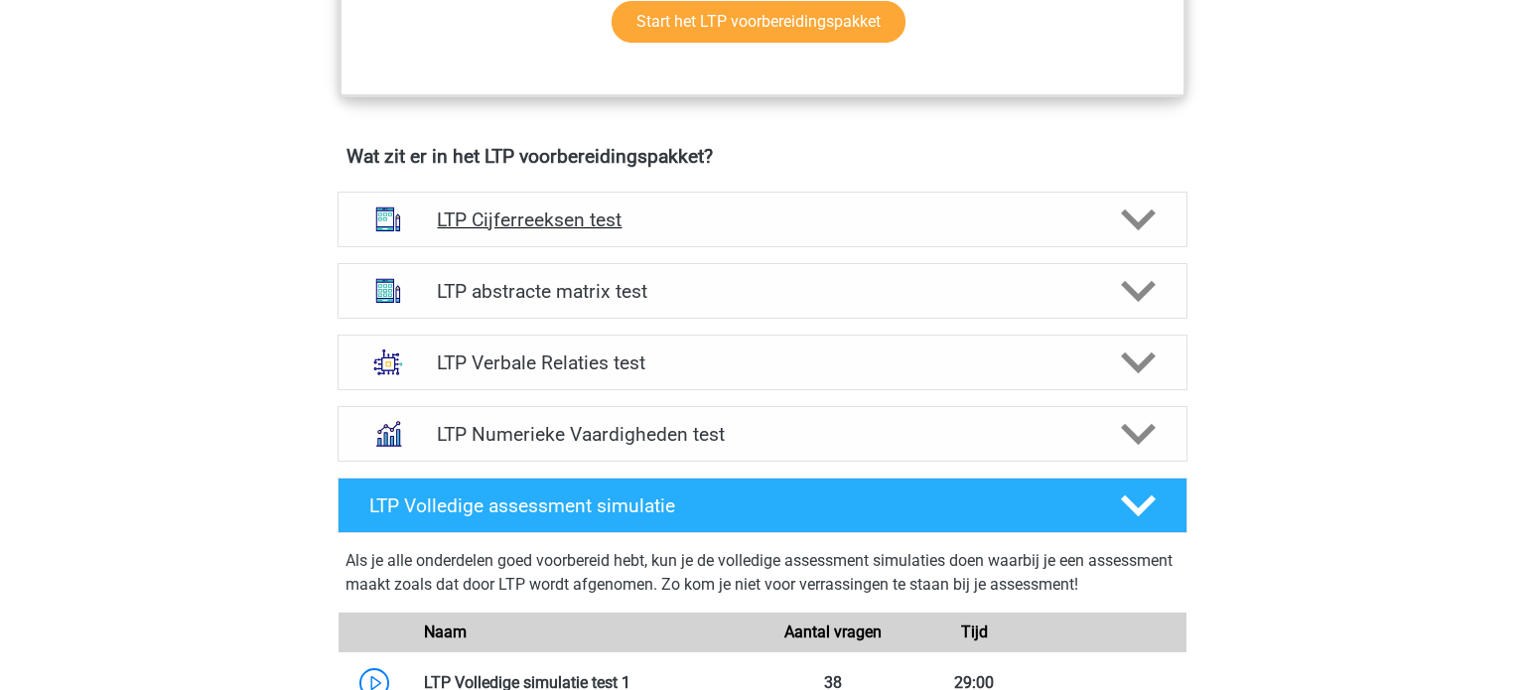
click at [720, 225] on h4 "LTP Cijferreeksen test" at bounding box center [762, 219] width 650 height 23
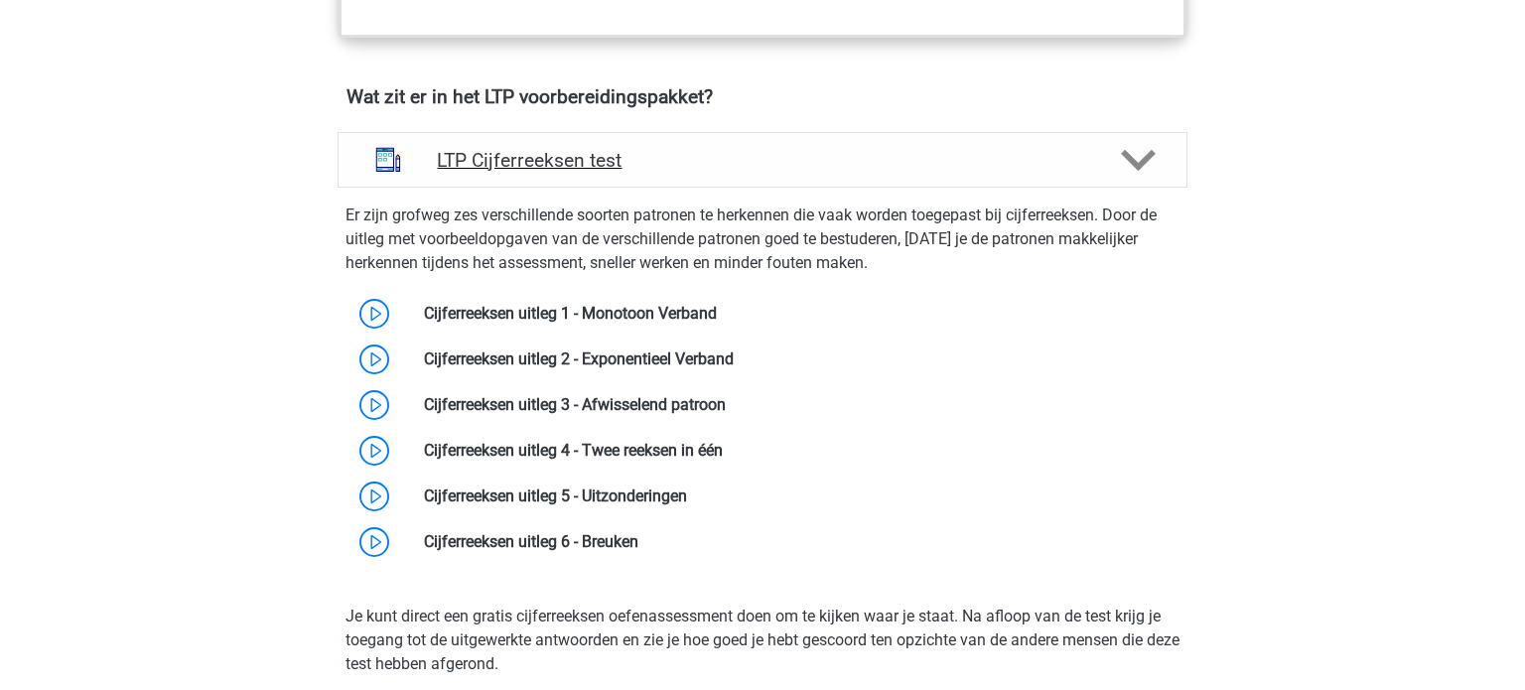
scroll to position [1243, 0]
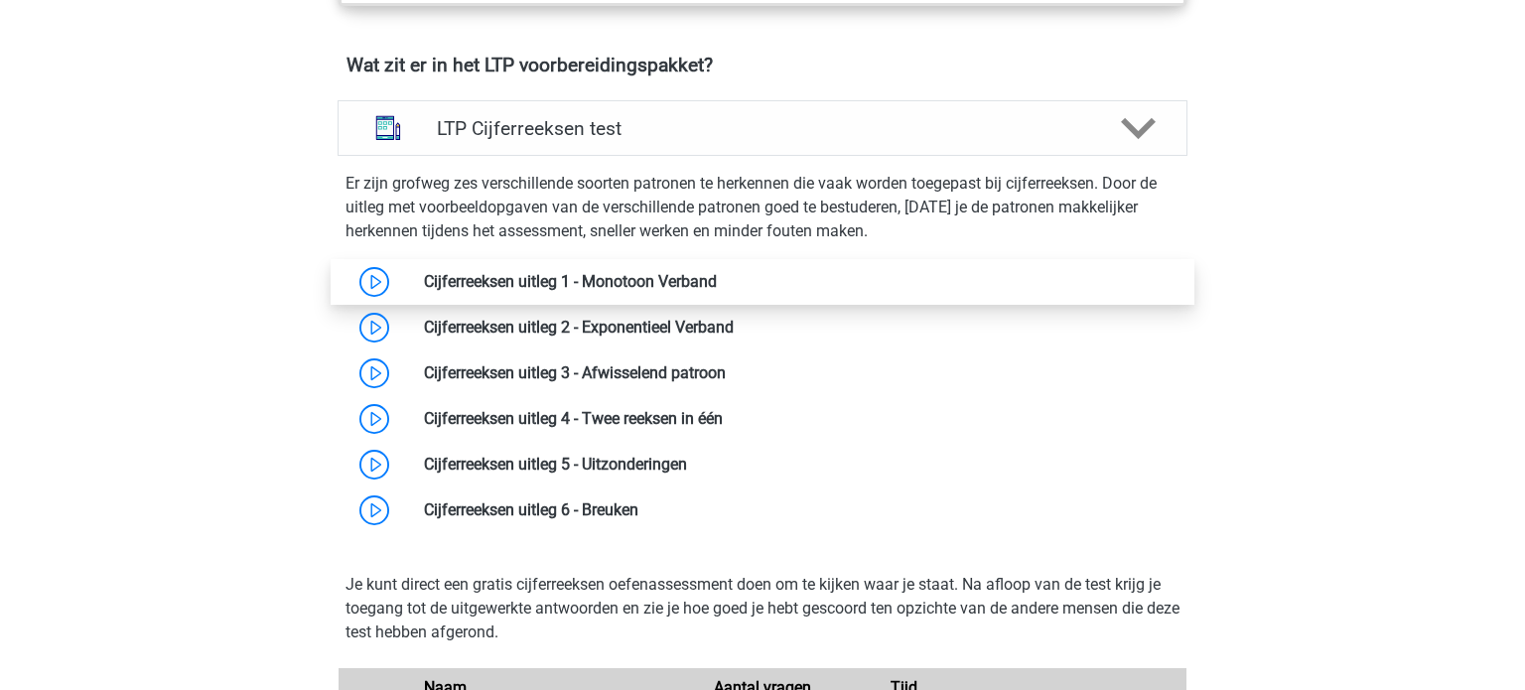
click at [717, 280] on link at bounding box center [717, 281] width 0 height 19
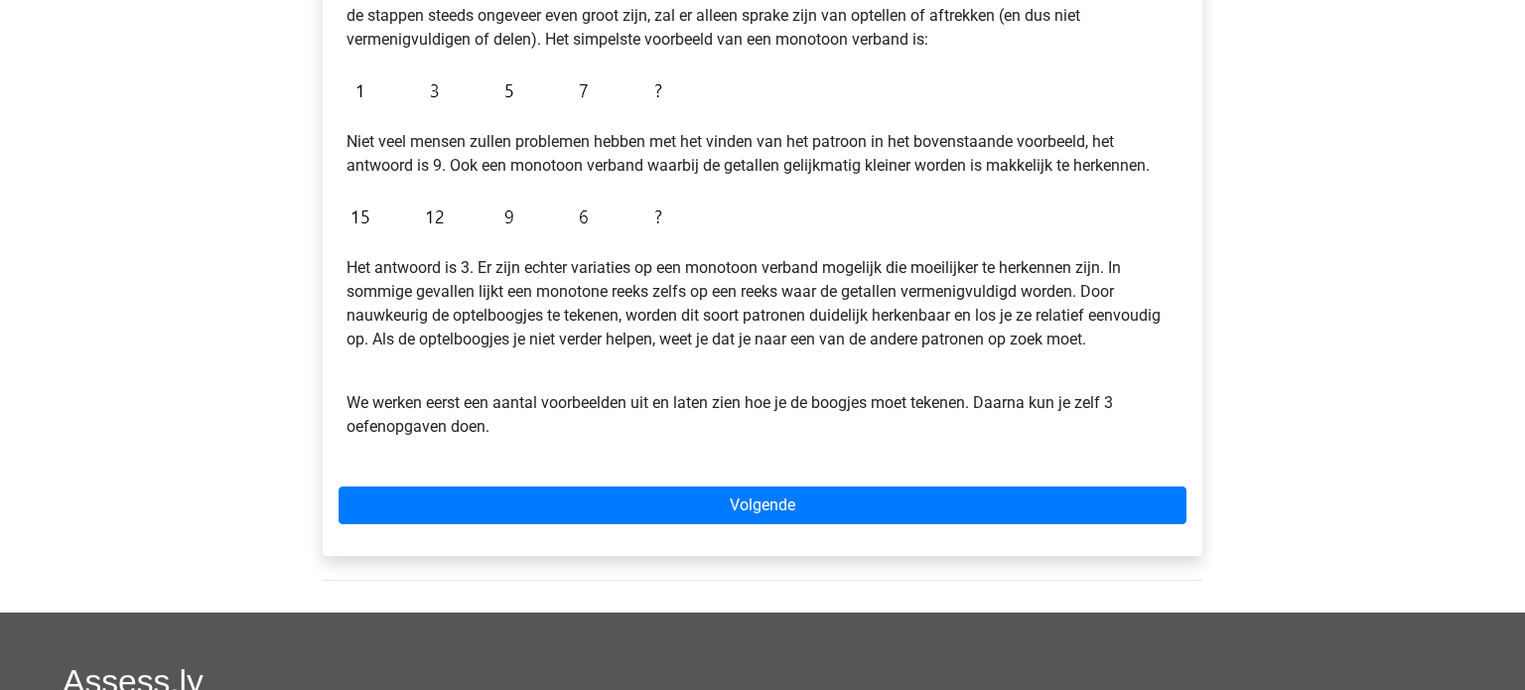
scroll to position [429, 0]
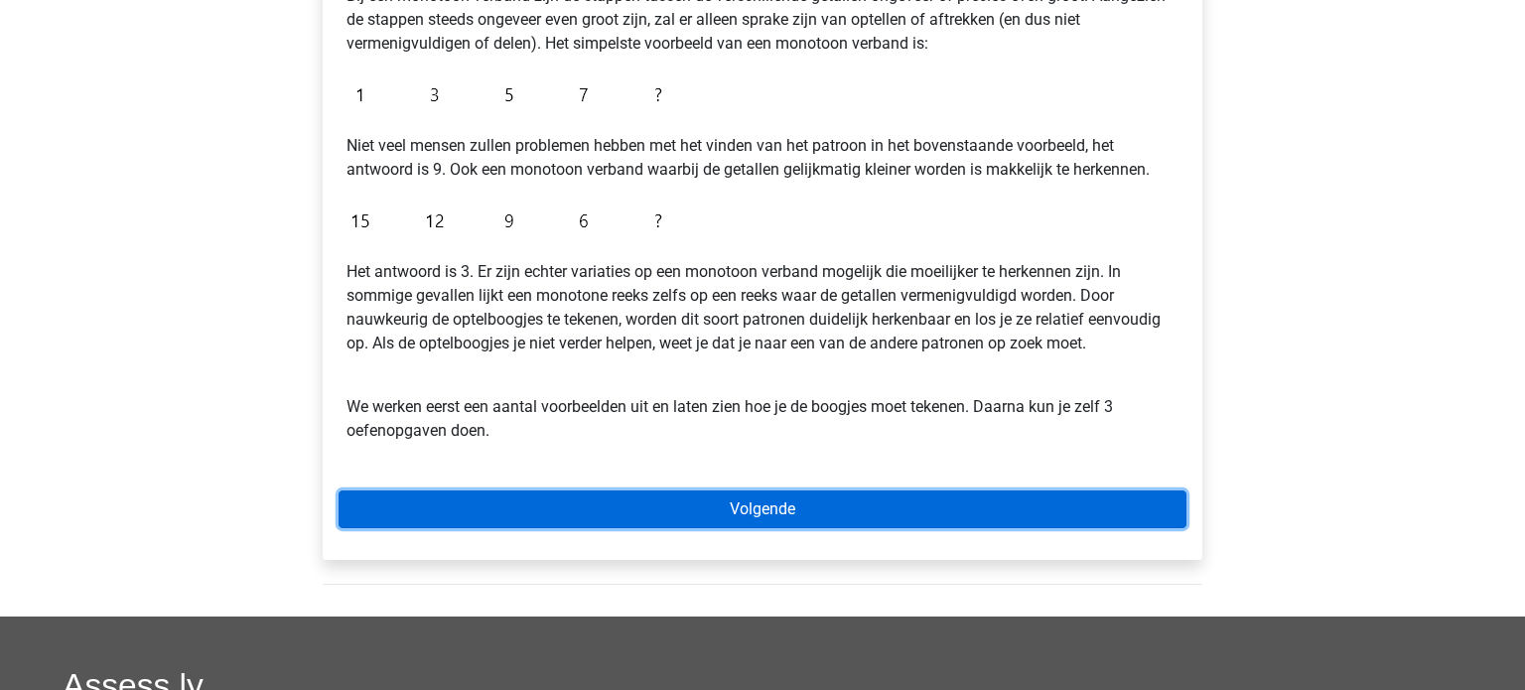
click at [685, 513] on link "Volgende" at bounding box center [763, 509] width 848 height 38
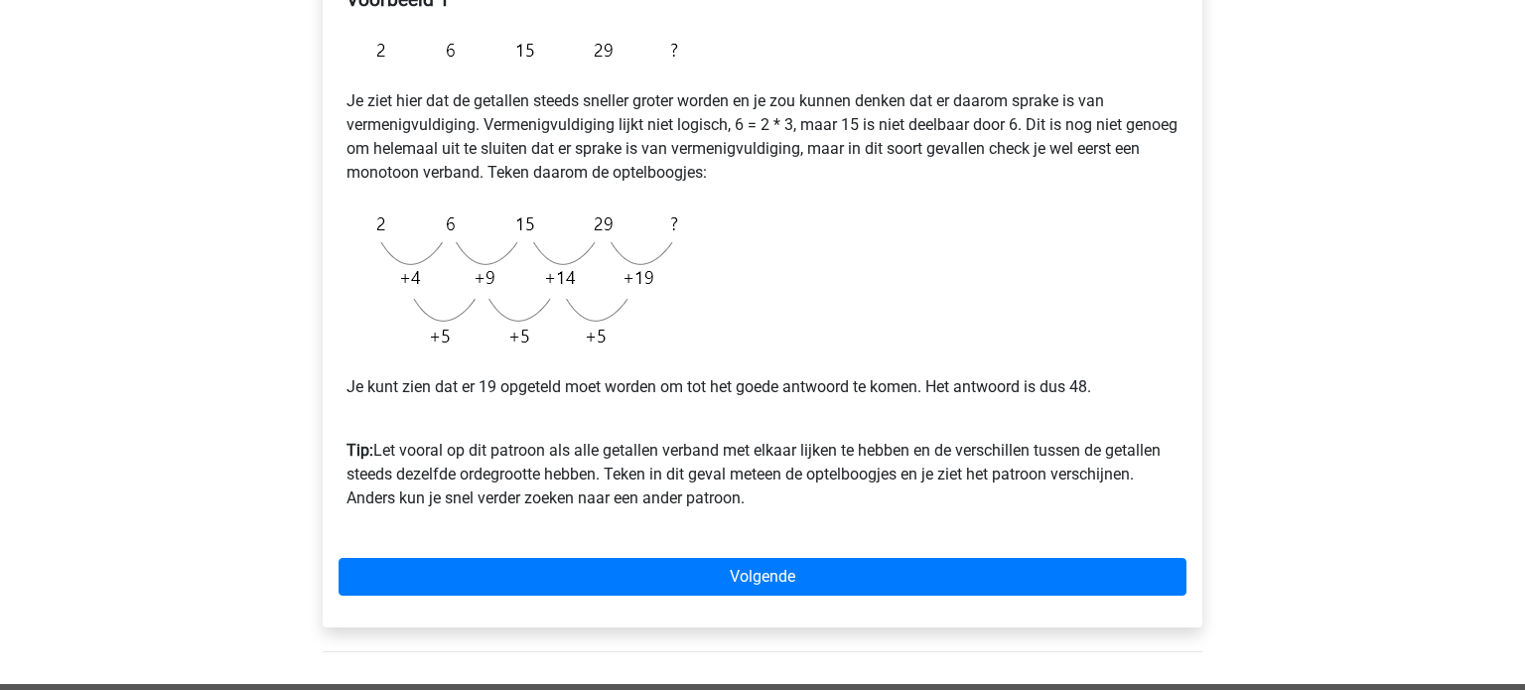
scroll to position [376, 0]
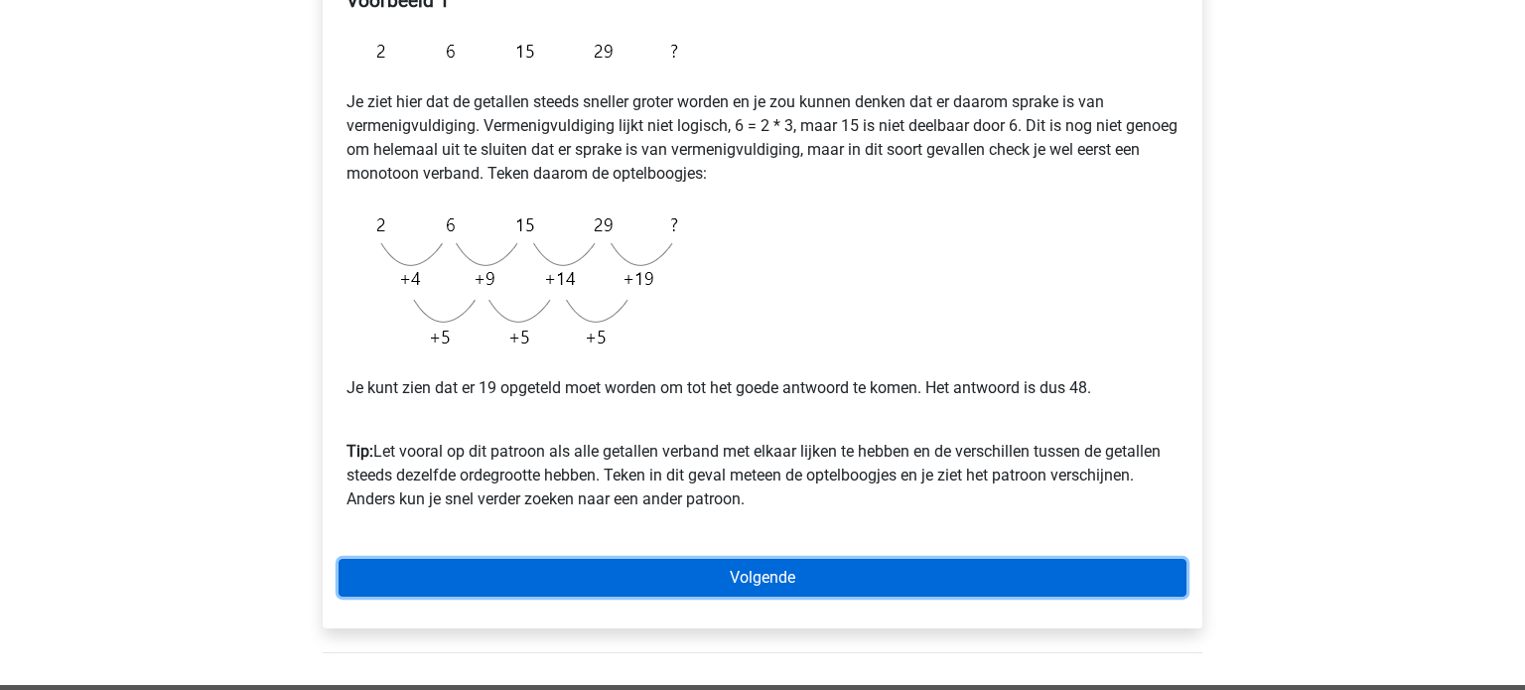
click at [829, 578] on link "Volgende" at bounding box center [763, 578] width 848 height 38
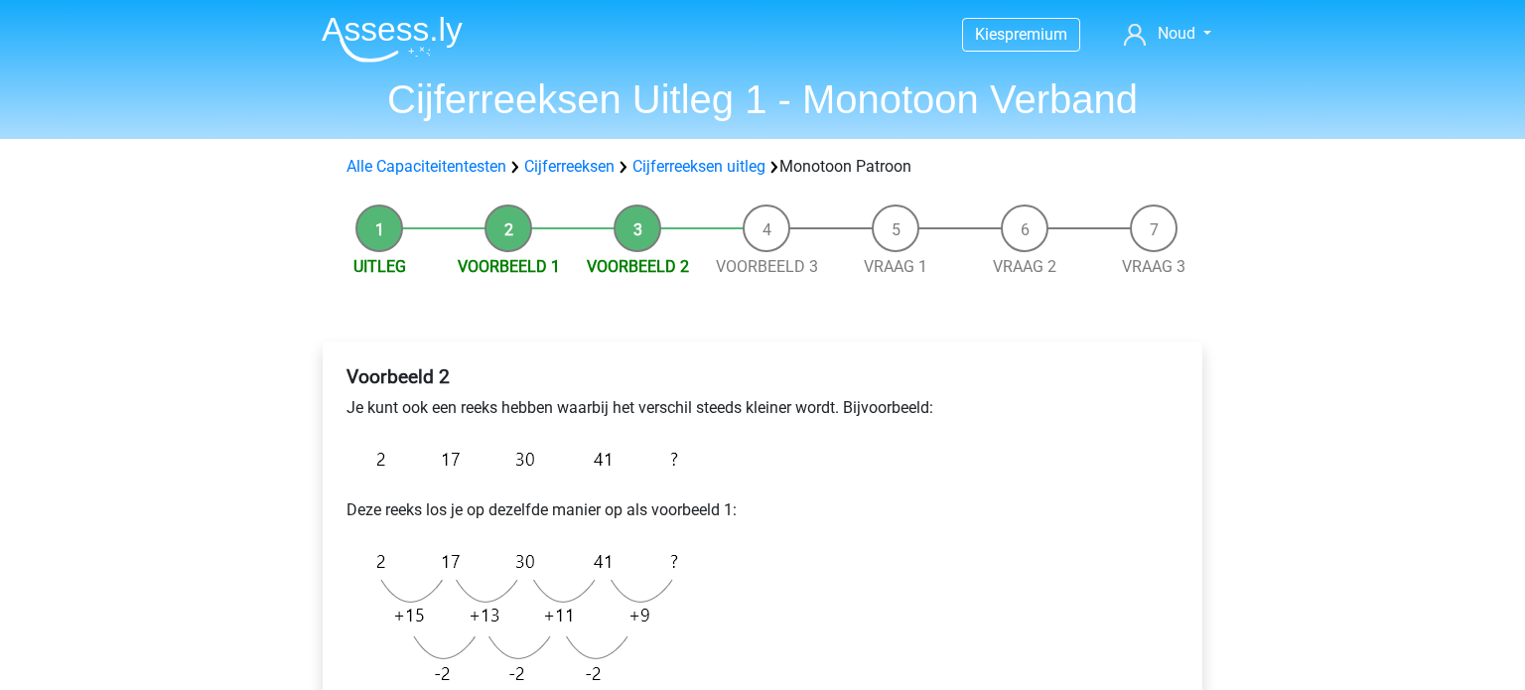
scroll to position [373, 0]
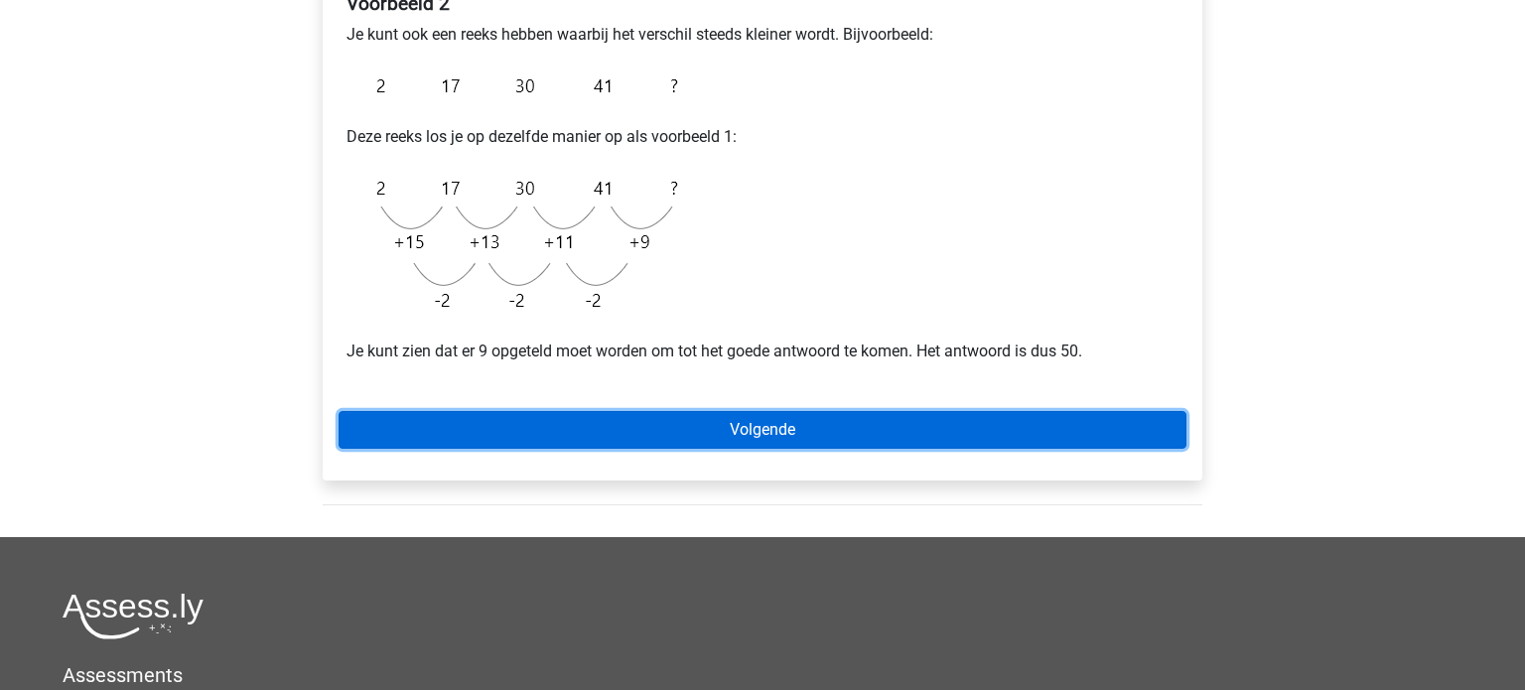
click at [732, 445] on link "Volgende" at bounding box center [763, 430] width 848 height 38
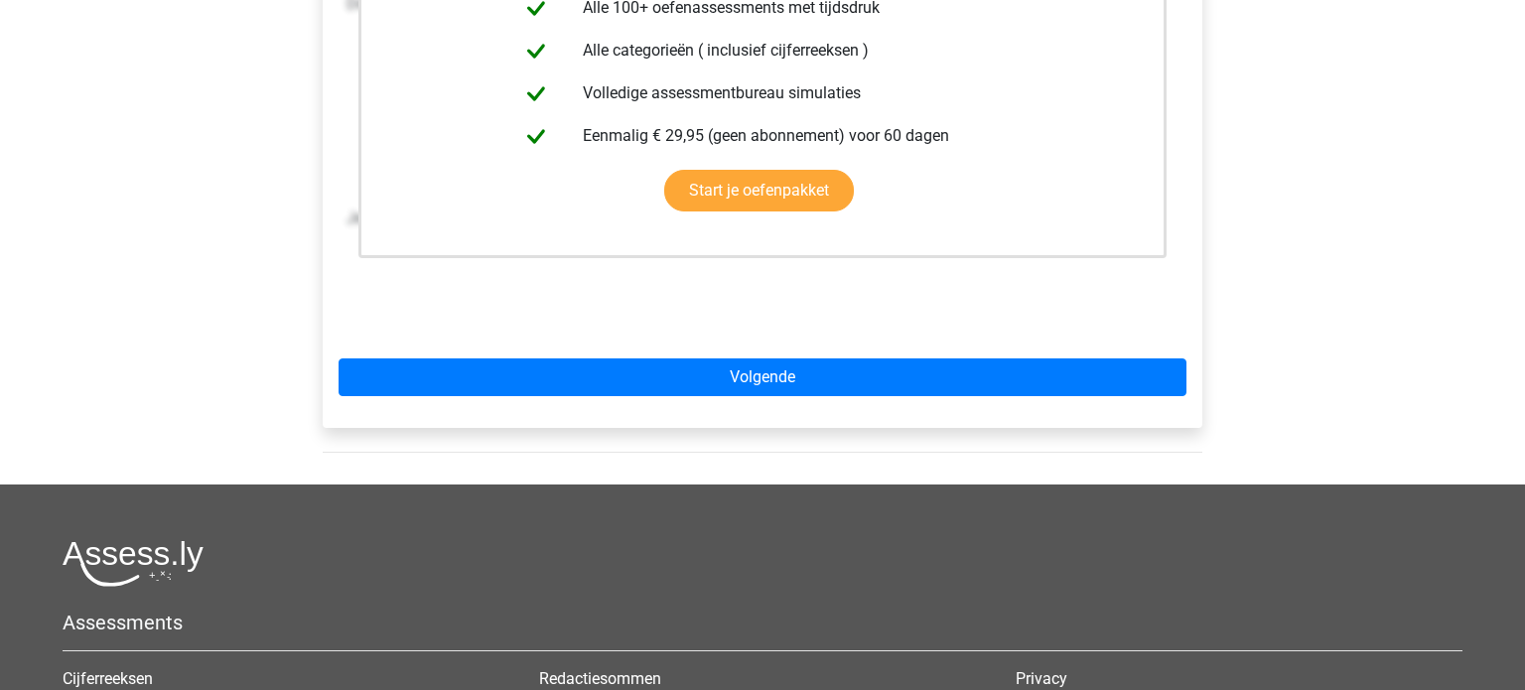
scroll to position [544, 0]
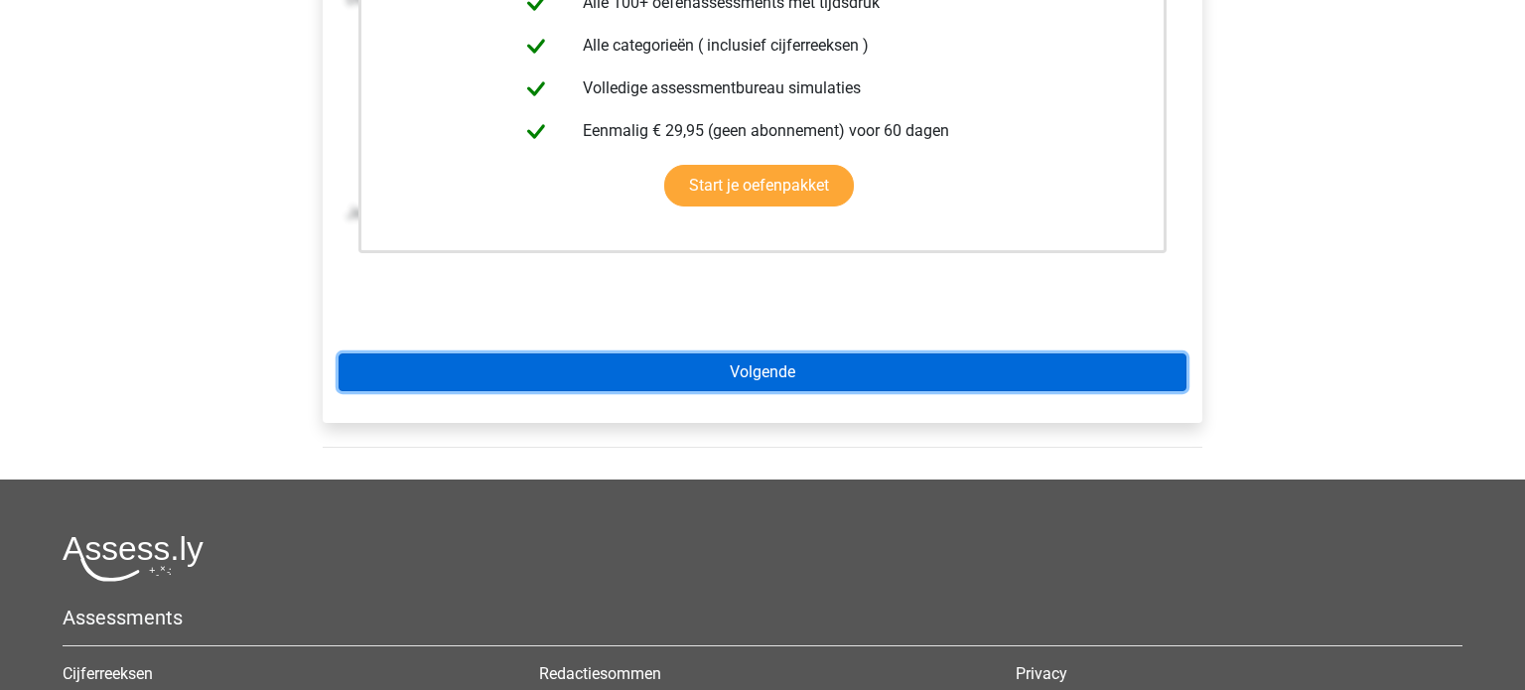
click at [780, 384] on link "Volgende" at bounding box center [763, 372] width 848 height 38
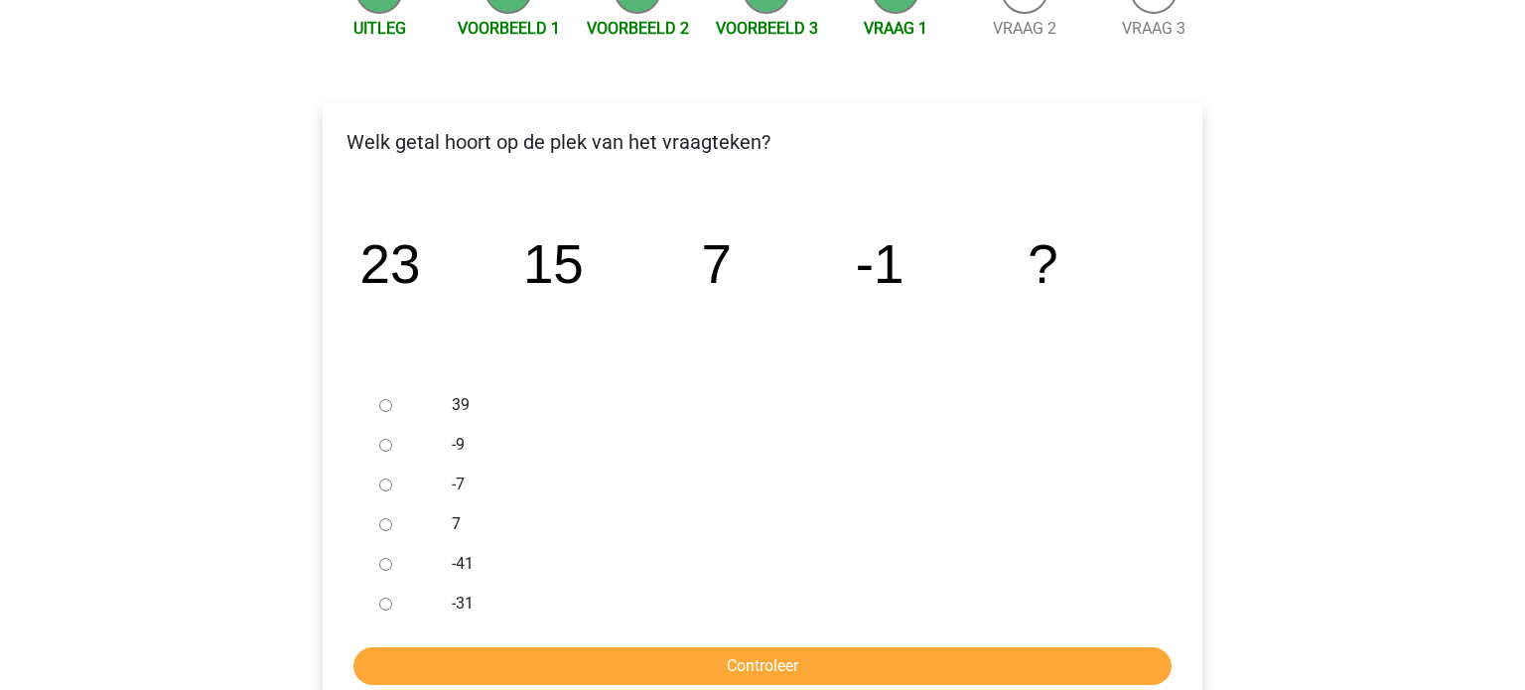
scroll to position [238, 0]
click at [387, 490] on div at bounding box center [404, 485] width 66 height 40
click at [386, 450] on input "-9" at bounding box center [385, 445] width 13 height 13
radio input "true"
click at [385, 444] on input "-9" at bounding box center [385, 445] width 13 height 13
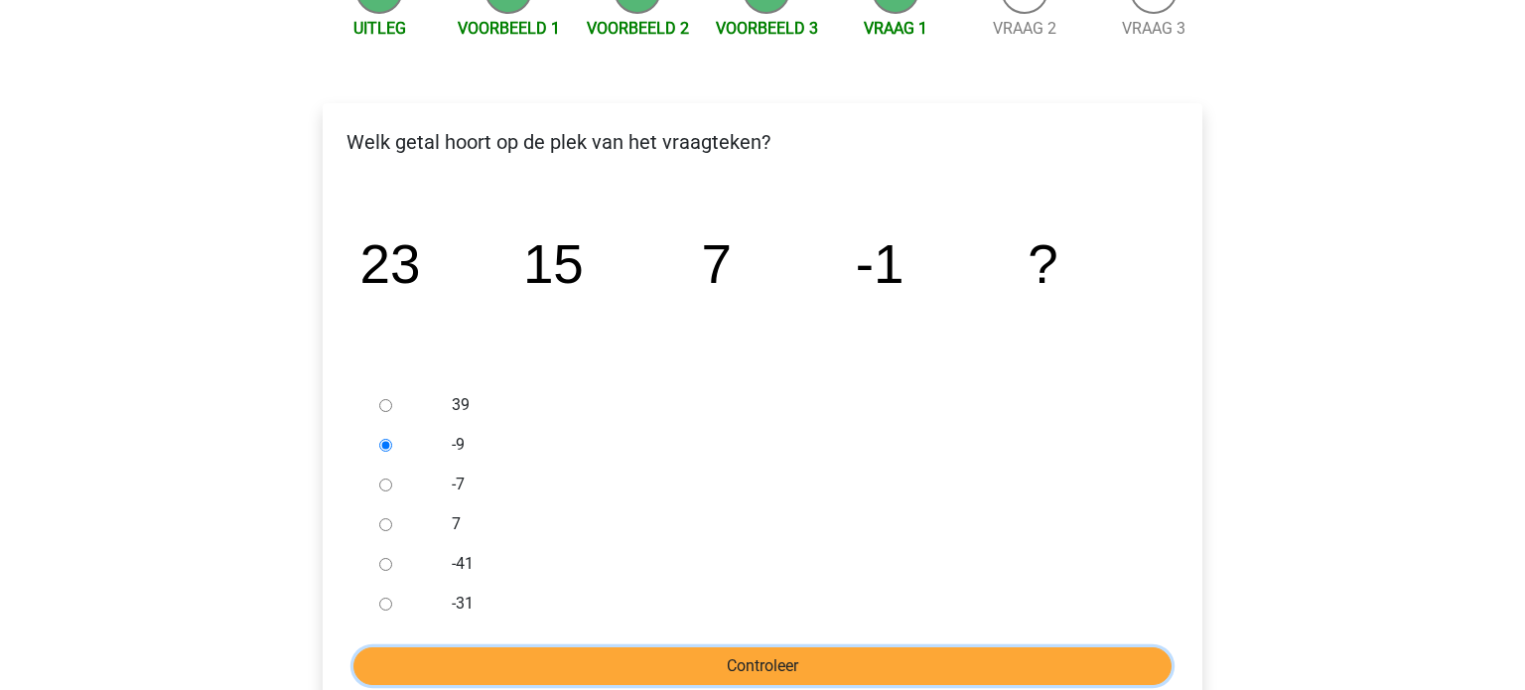
click at [621, 675] on input "Controleer" at bounding box center [762, 666] width 818 height 38
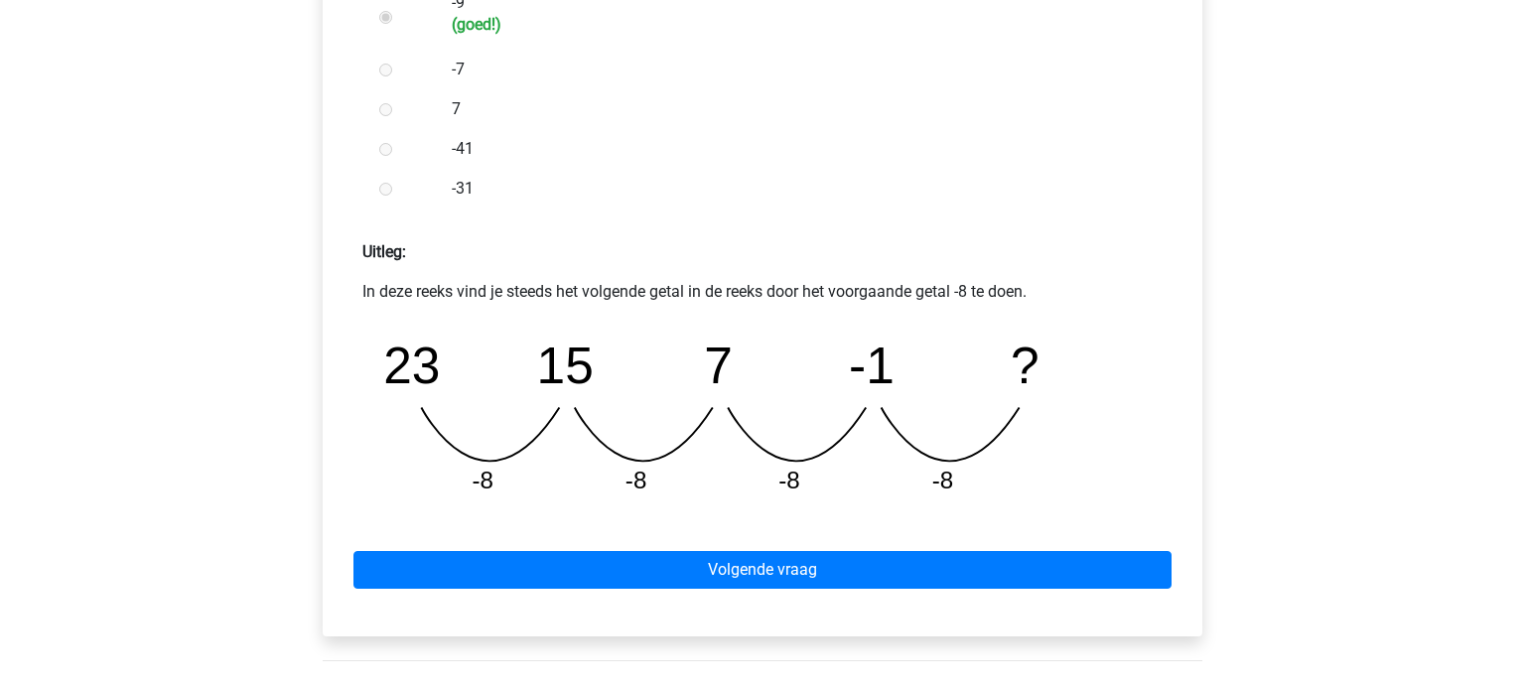
scroll to position [682, 0]
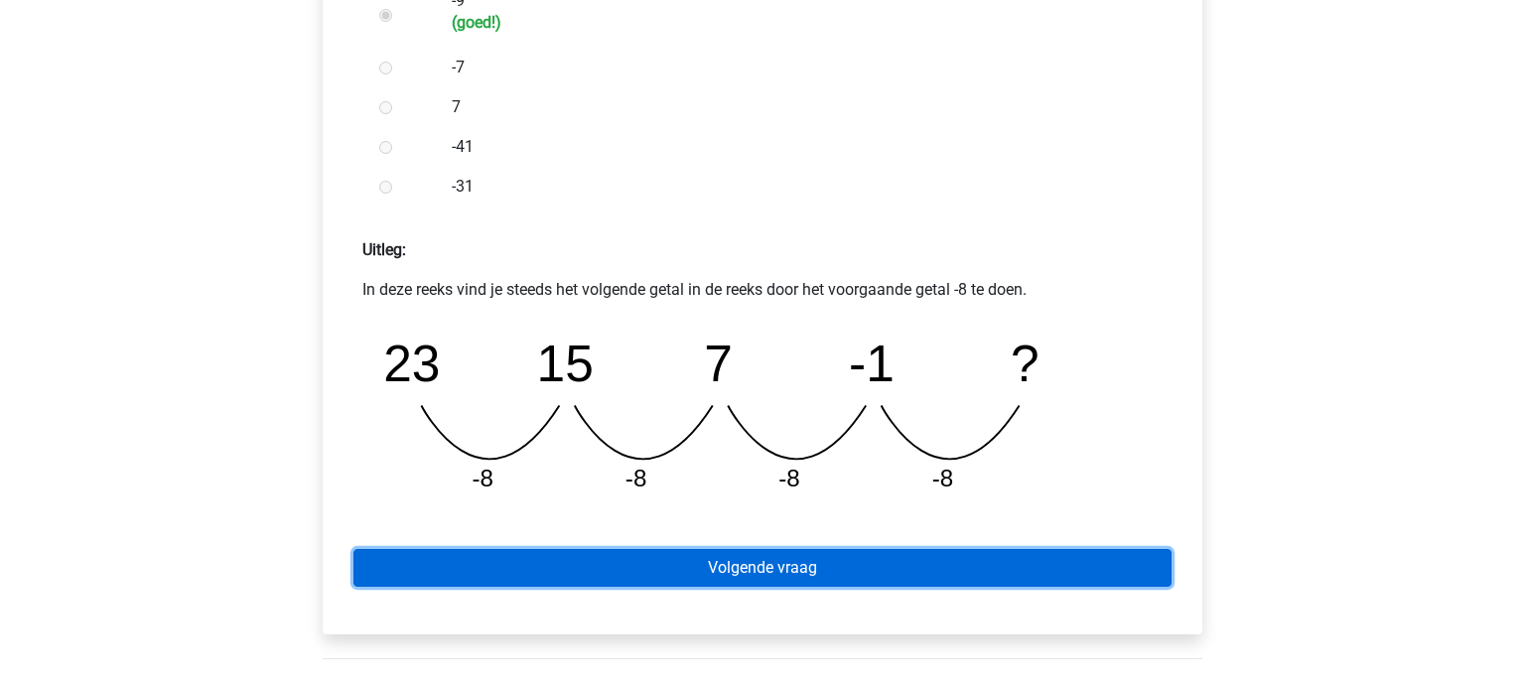
click at [846, 562] on link "Volgende vraag" at bounding box center [762, 568] width 818 height 38
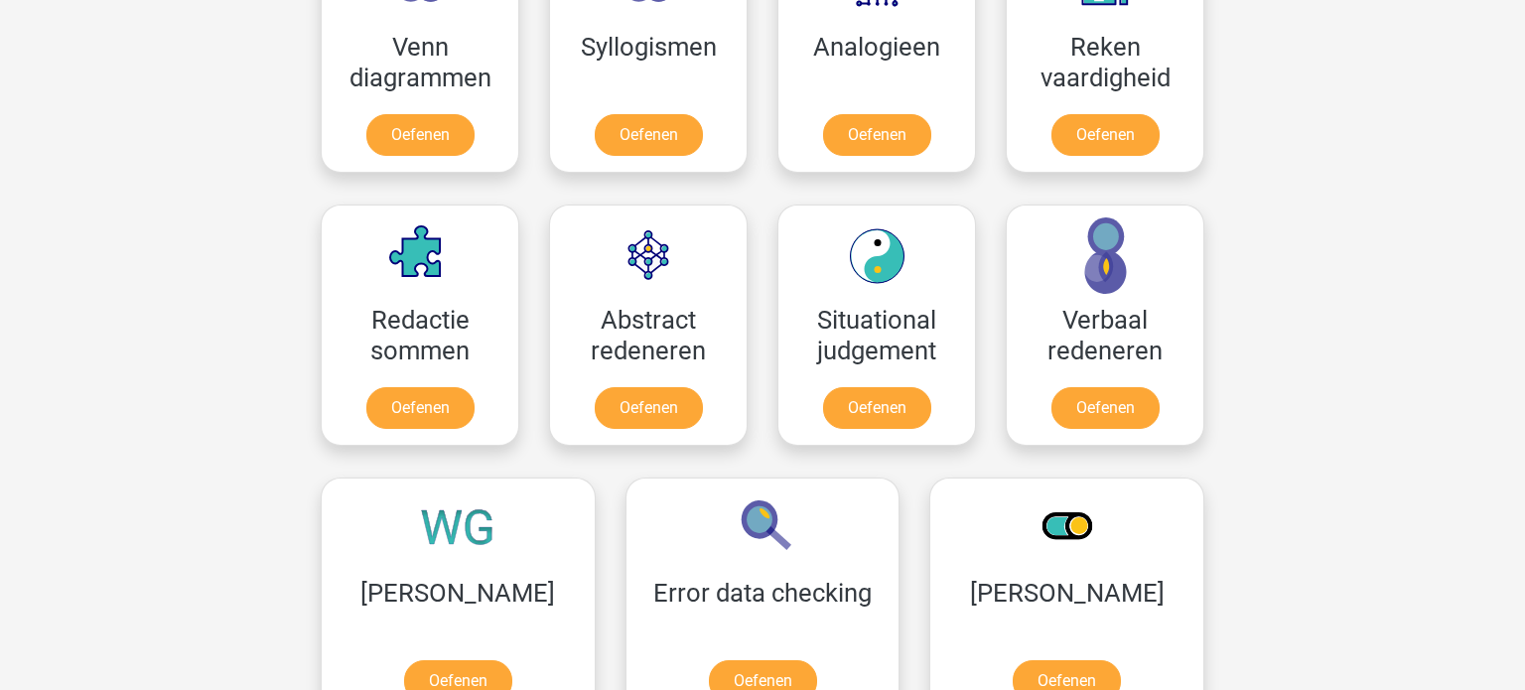
scroll to position [1410, 0]
click at [1129, 423] on link "Oefenen" at bounding box center [1104, 412] width 113 height 44
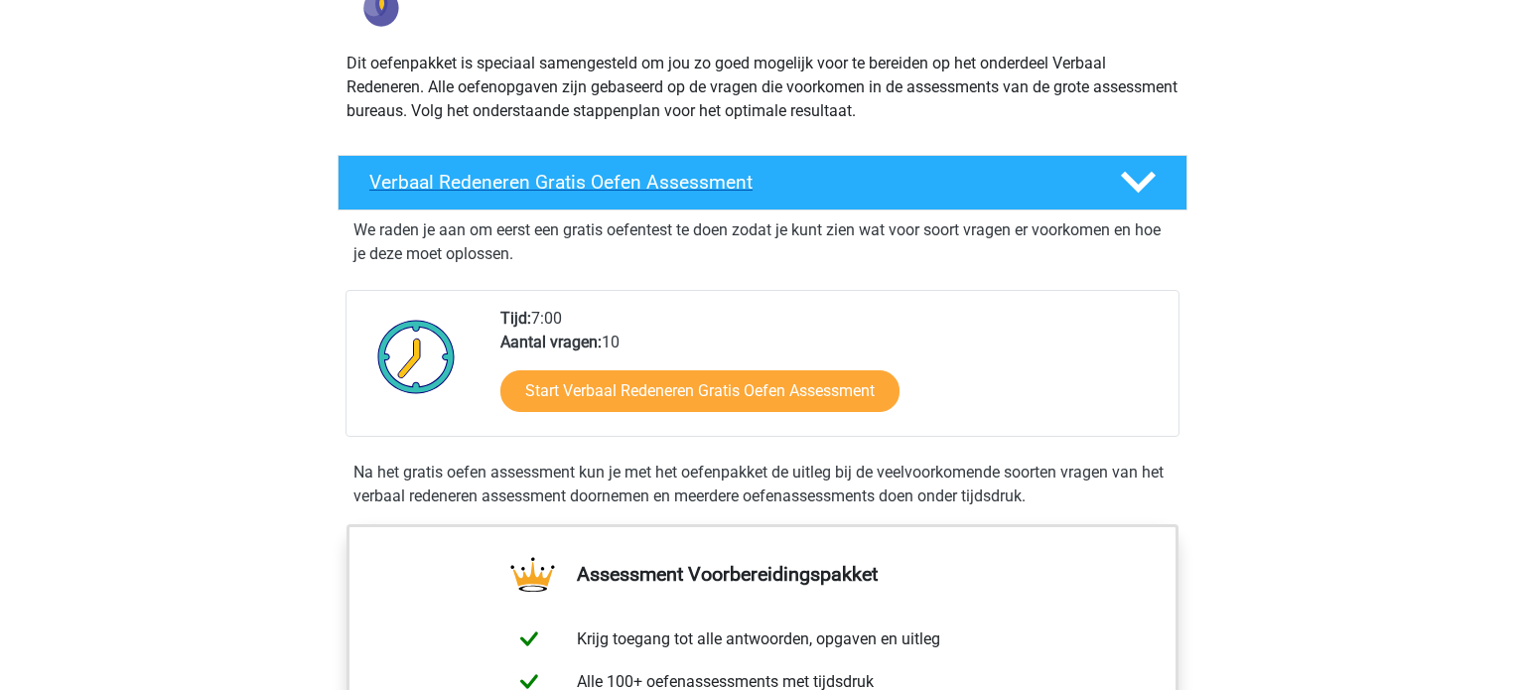
scroll to position [210, 0]
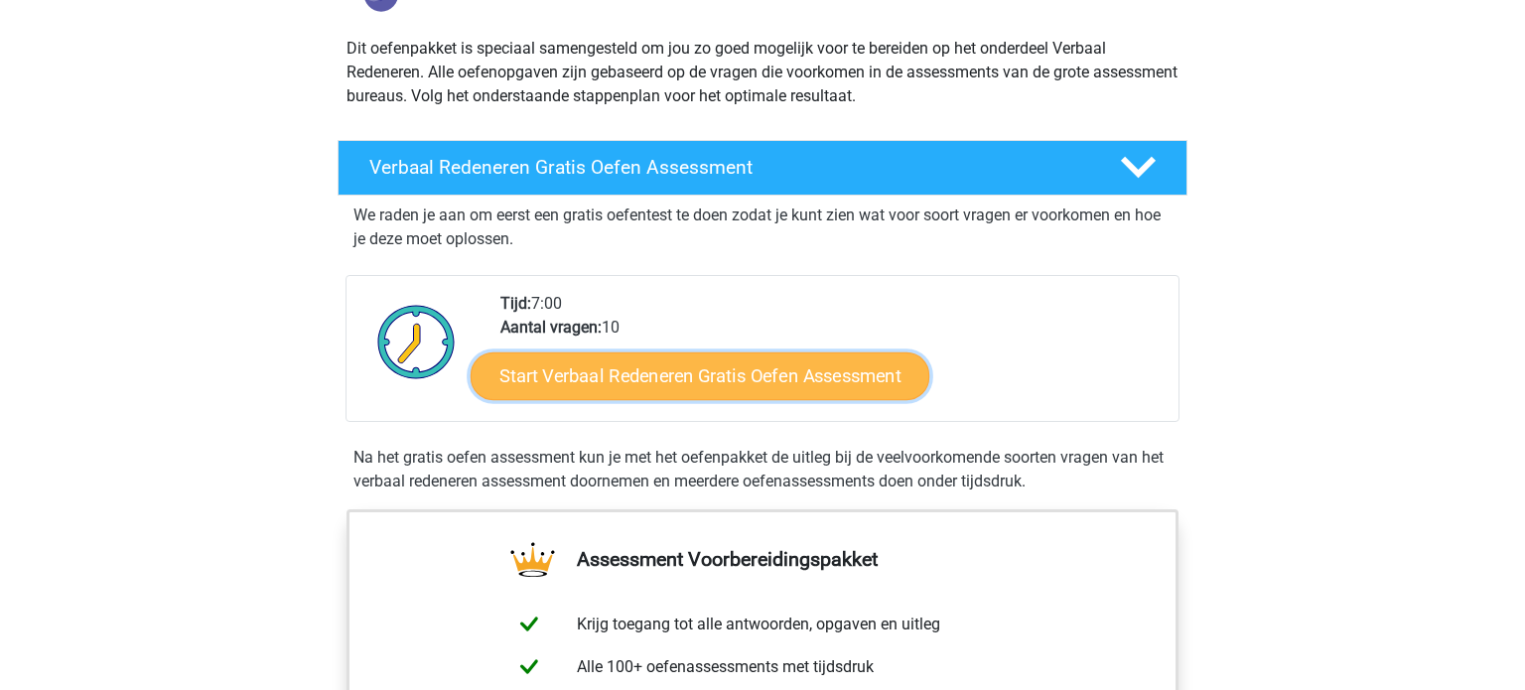
click at [799, 381] on link "Start Verbaal Redeneren Gratis Oefen Assessment" at bounding box center [700, 376] width 459 height 48
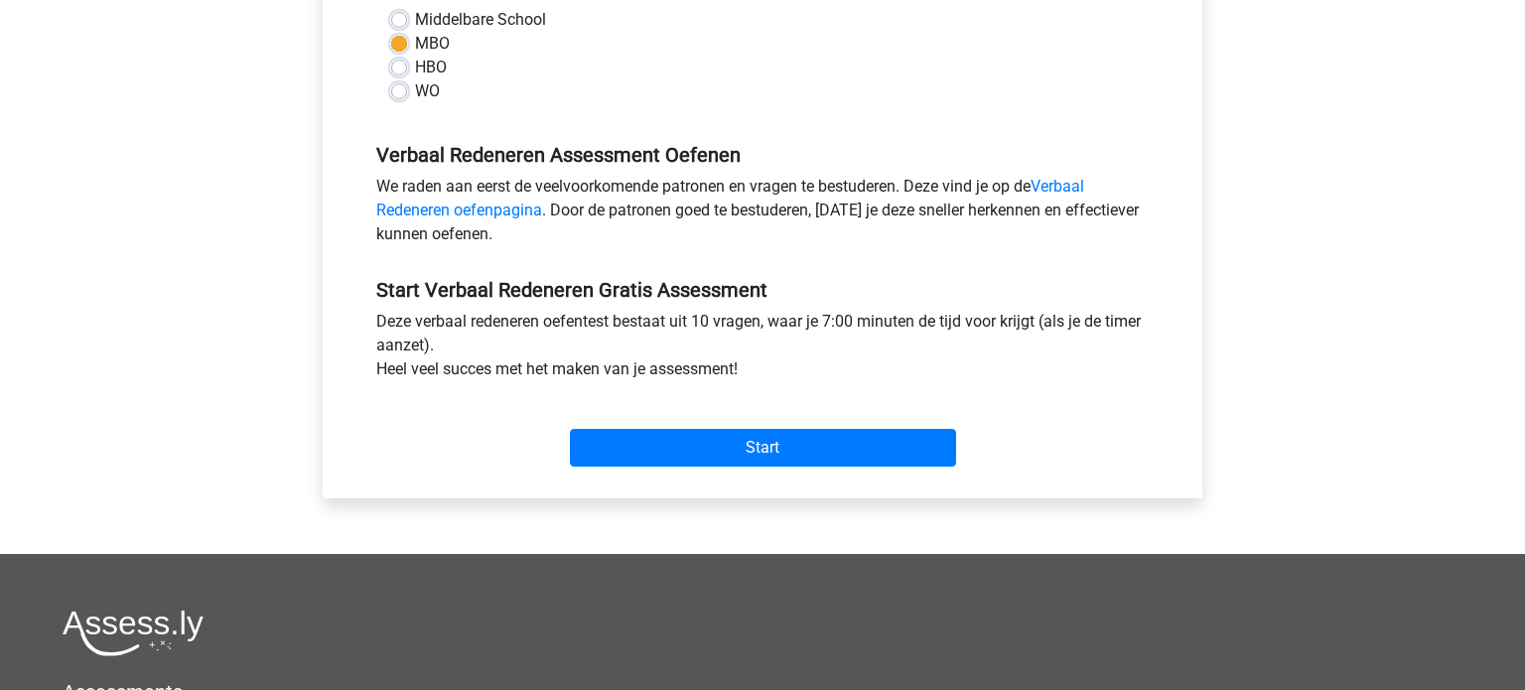
scroll to position [494, 0]
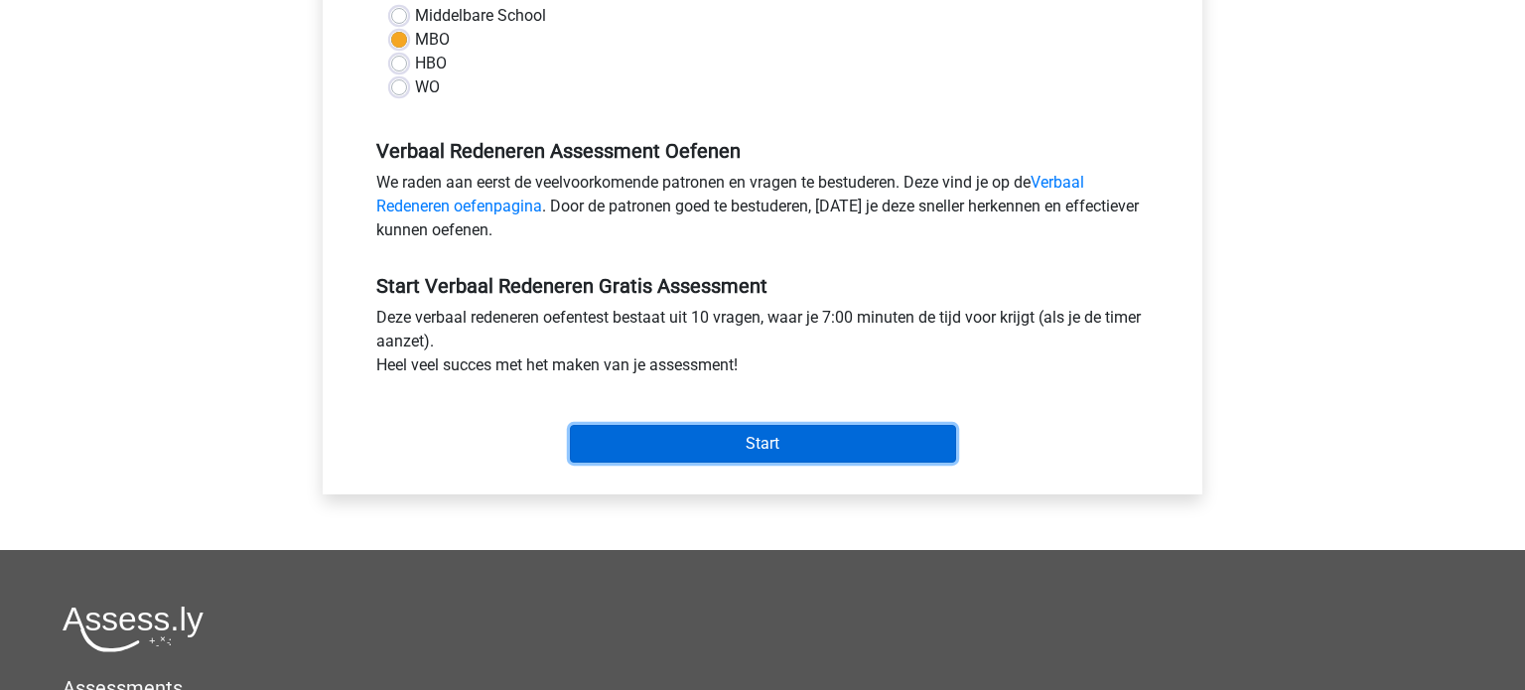
click at [820, 438] on input "Start" at bounding box center [763, 444] width 386 height 38
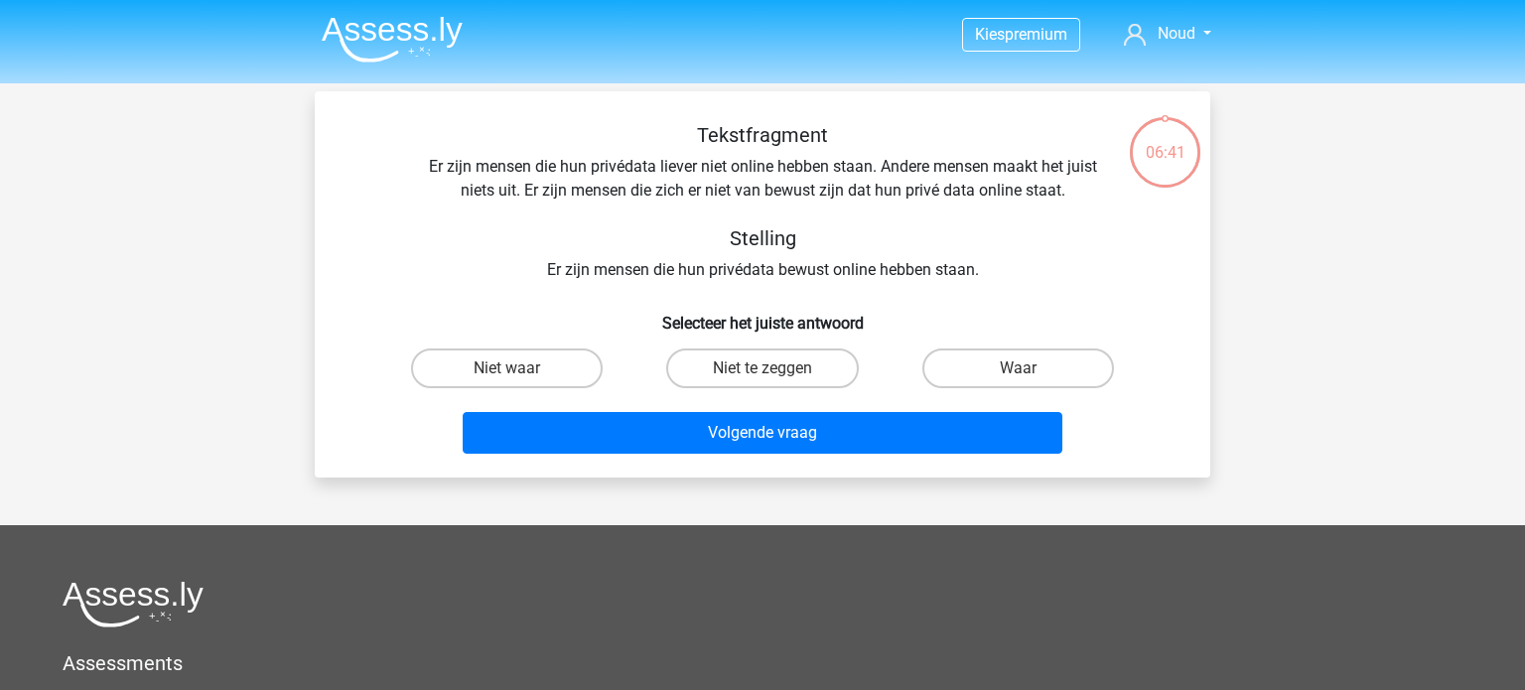
click at [762, 369] on input "Niet te zeggen" at bounding box center [768, 374] width 13 height 13
radio input "true"
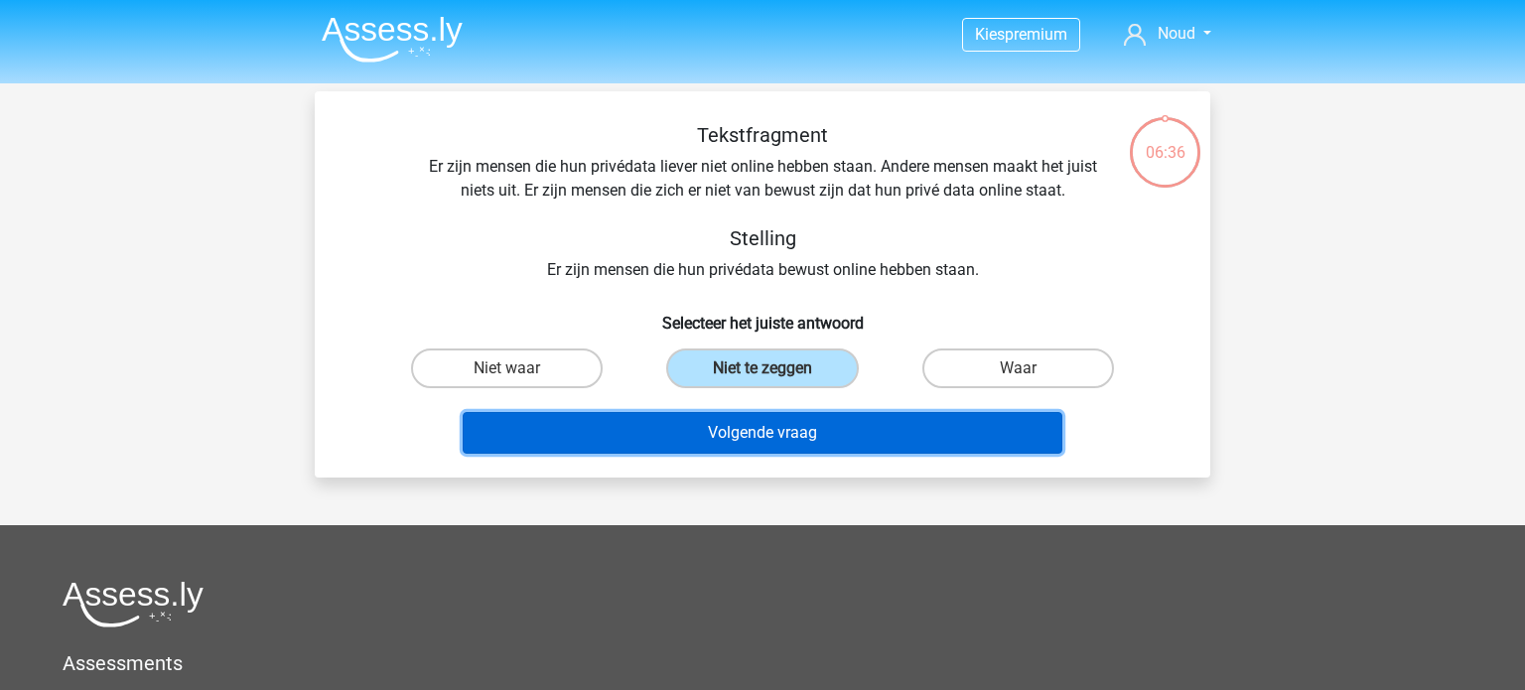
click at [833, 437] on button "Volgende vraag" at bounding box center [763, 433] width 601 height 42
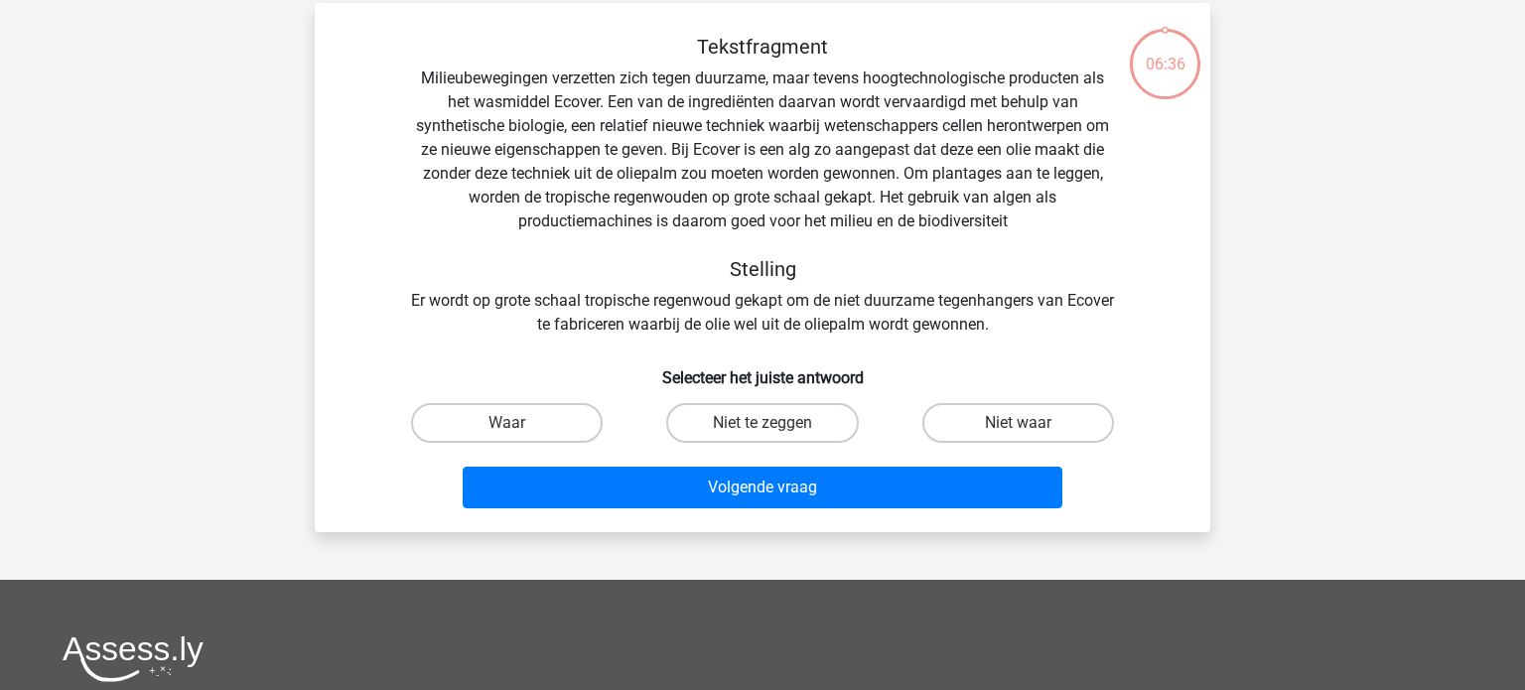
scroll to position [91, 0]
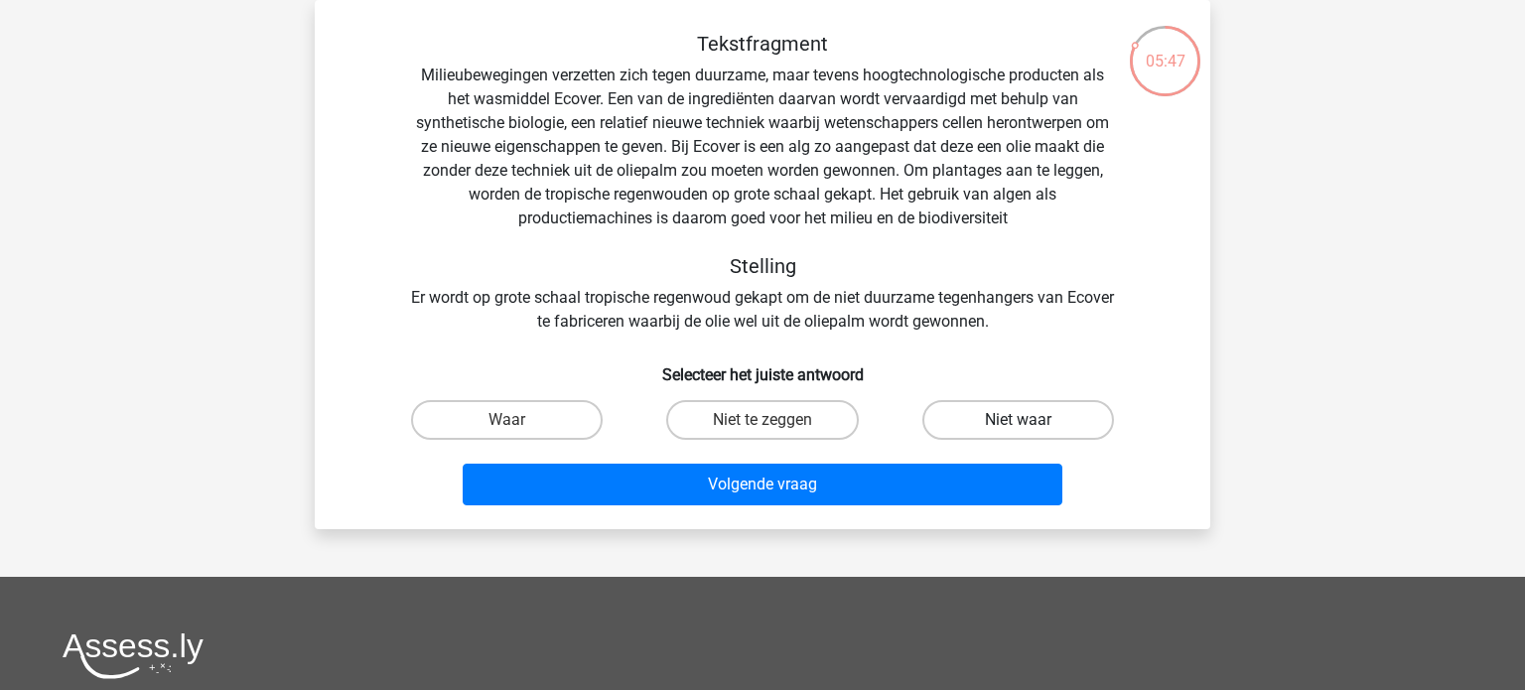
click at [1037, 426] on label "Niet waar" at bounding box center [1018, 420] width 192 height 40
click at [1030, 426] on input "Niet waar" at bounding box center [1024, 426] width 13 height 13
radio input "true"
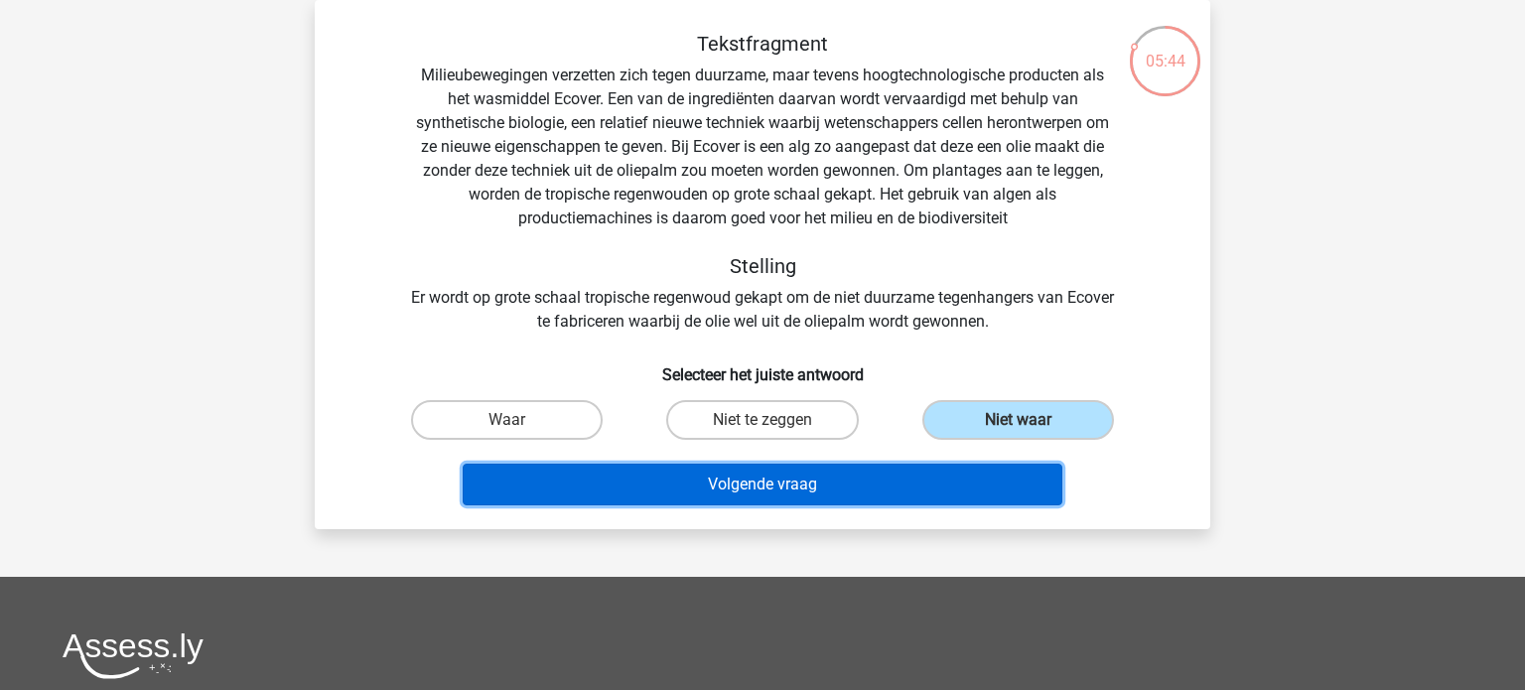
click at [832, 481] on button "Volgende vraag" at bounding box center [763, 485] width 601 height 42
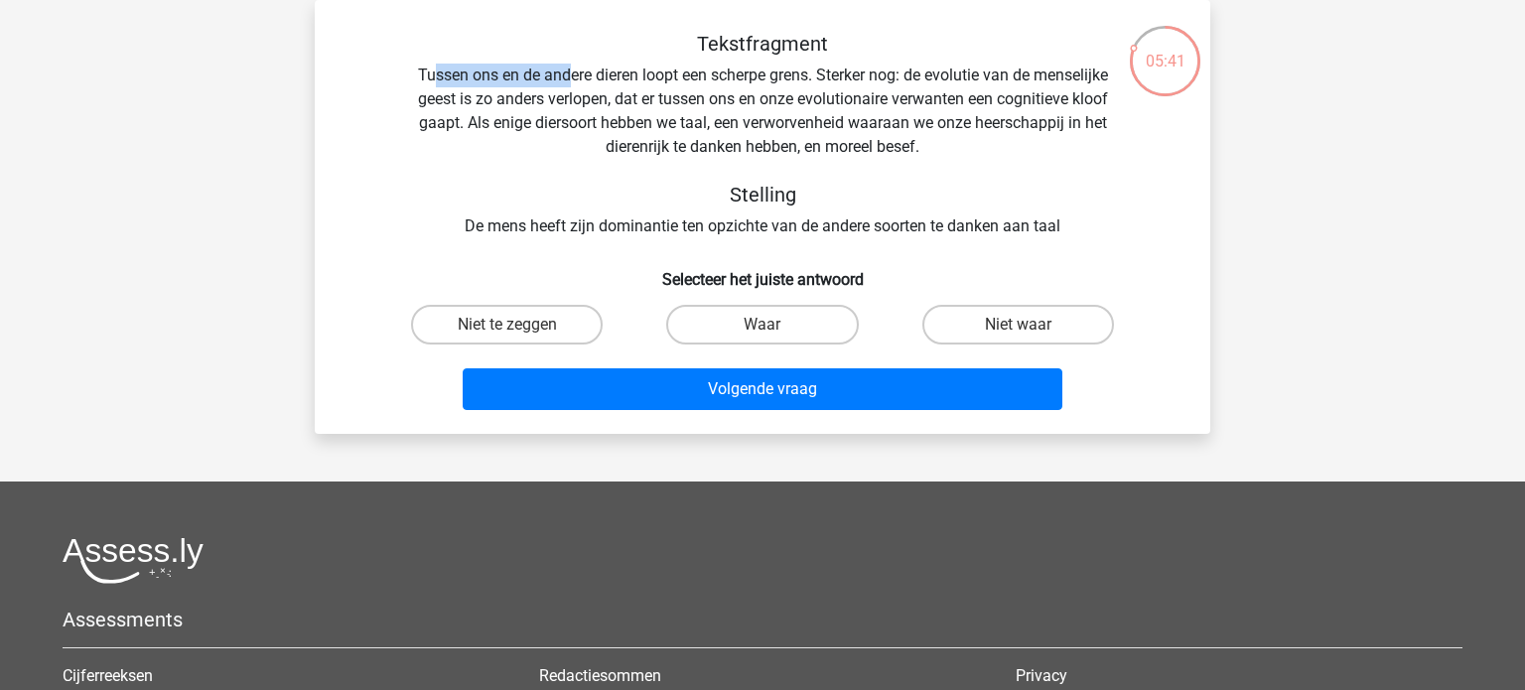
drag, startPoint x: 428, startPoint y: 73, endPoint x: 568, endPoint y: 85, distance: 140.5
click at [568, 85] on div "Tekstfragment Tussen ons en de andere dieren loopt een scherpe grens. Sterker n…" at bounding box center [762, 135] width 832 height 206
click at [571, 87] on div "Tekstfragment Tussen ons en de andere dieren loopt een scherpe grens. Sterker n…" at bounding box center [762, 135] width 832 height 206
click at [528, 325] on label "Niet te zeggen" at bounding box center [507, 325] width 192 height 40
click at [520, 325] on input "Niet te zeggen" at bounding box center [513, 331] width 13 height 13
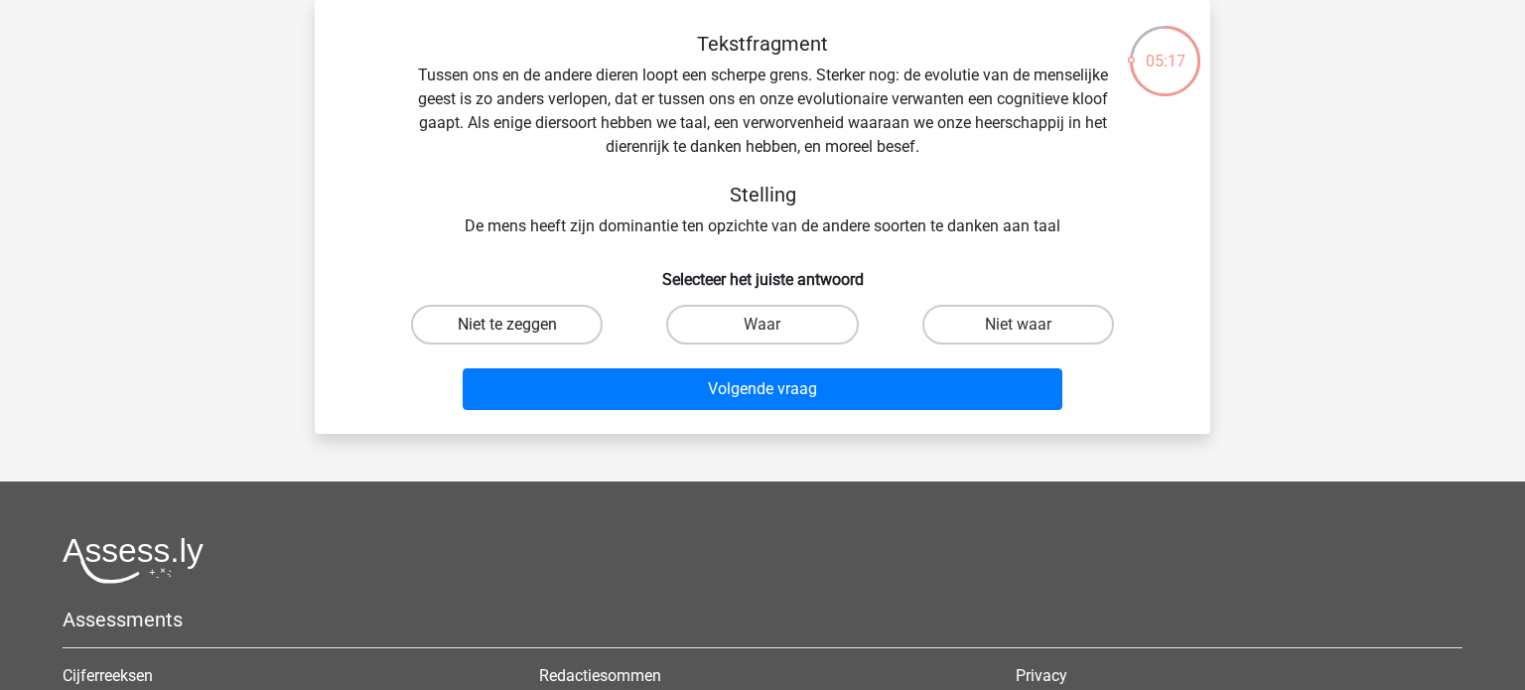
radio input "true"
click at [1022, 321] on label "Niet waar" at bounding box center [1018, 325] width 192 height 40
click at [1022, 325] on input "Niet waar" at bounding box center [1024, 331] width 13 height 13
radio input "true"
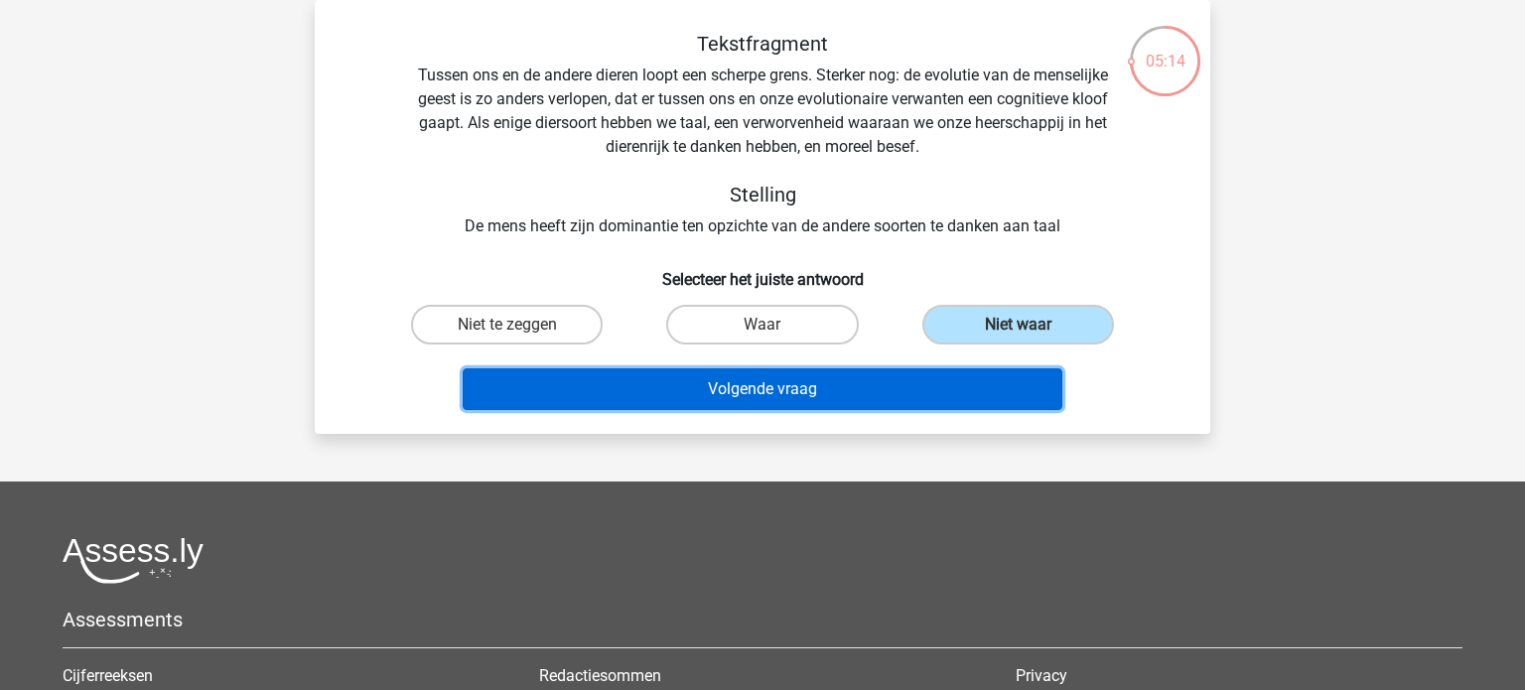
click at [942, 400] on button "Volgende vraag" at bounding box center [763, 389] width 601 height 42
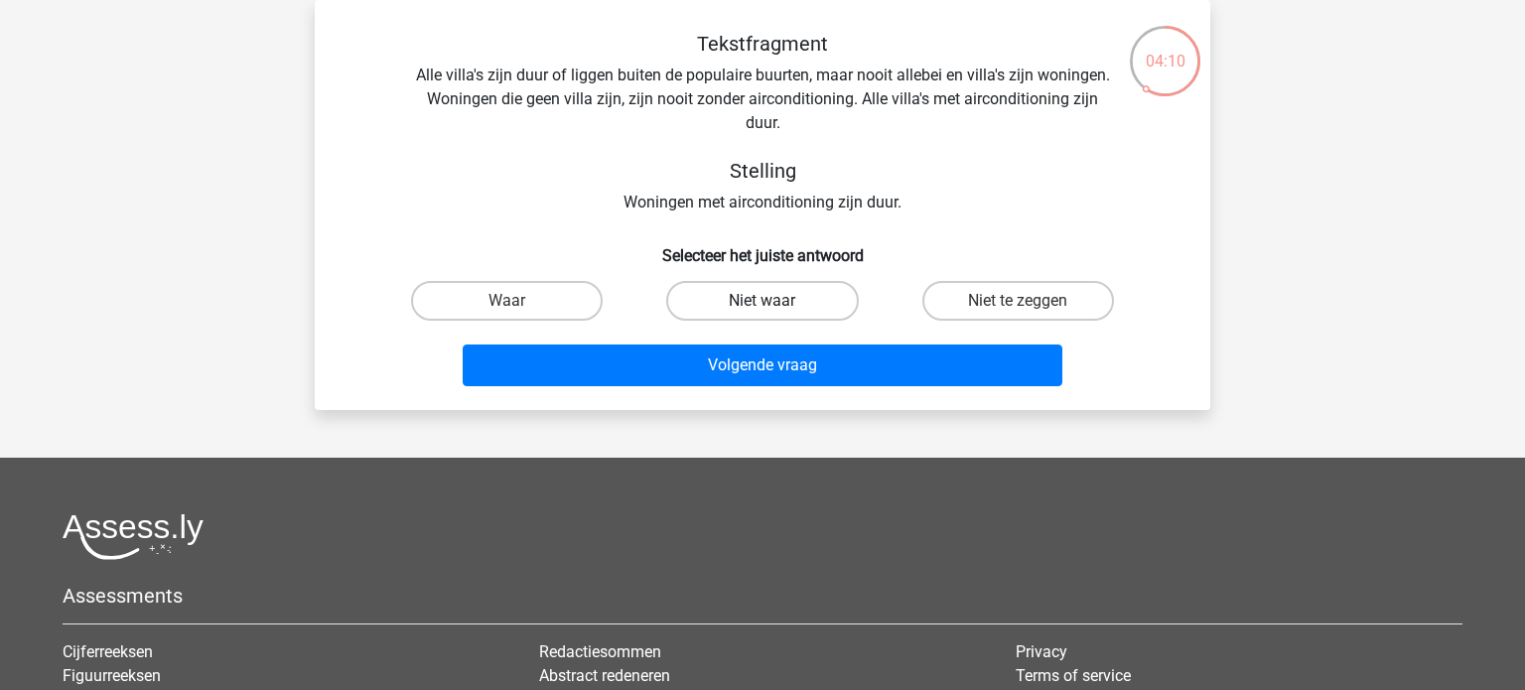
click at [778, 307] on label "Niet waar" at bounding box center [762, 301] width 192 height 40
click at [775, 307] on input "Niet waar" at bounding box center [768, 307] width 13 height 13
radio input "true"
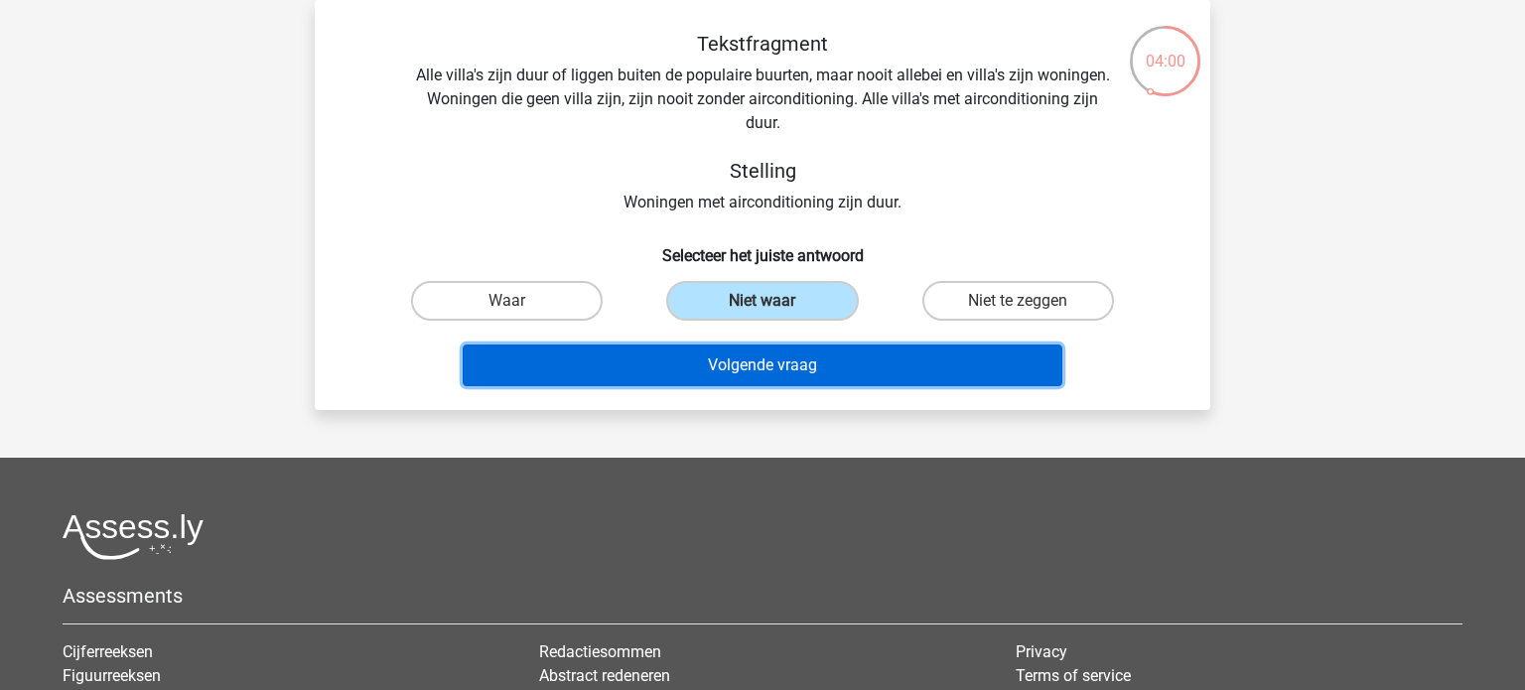
click at [806, 373] on button "Volgende vraag" at bounding box center [763, 365] width 601 height 42
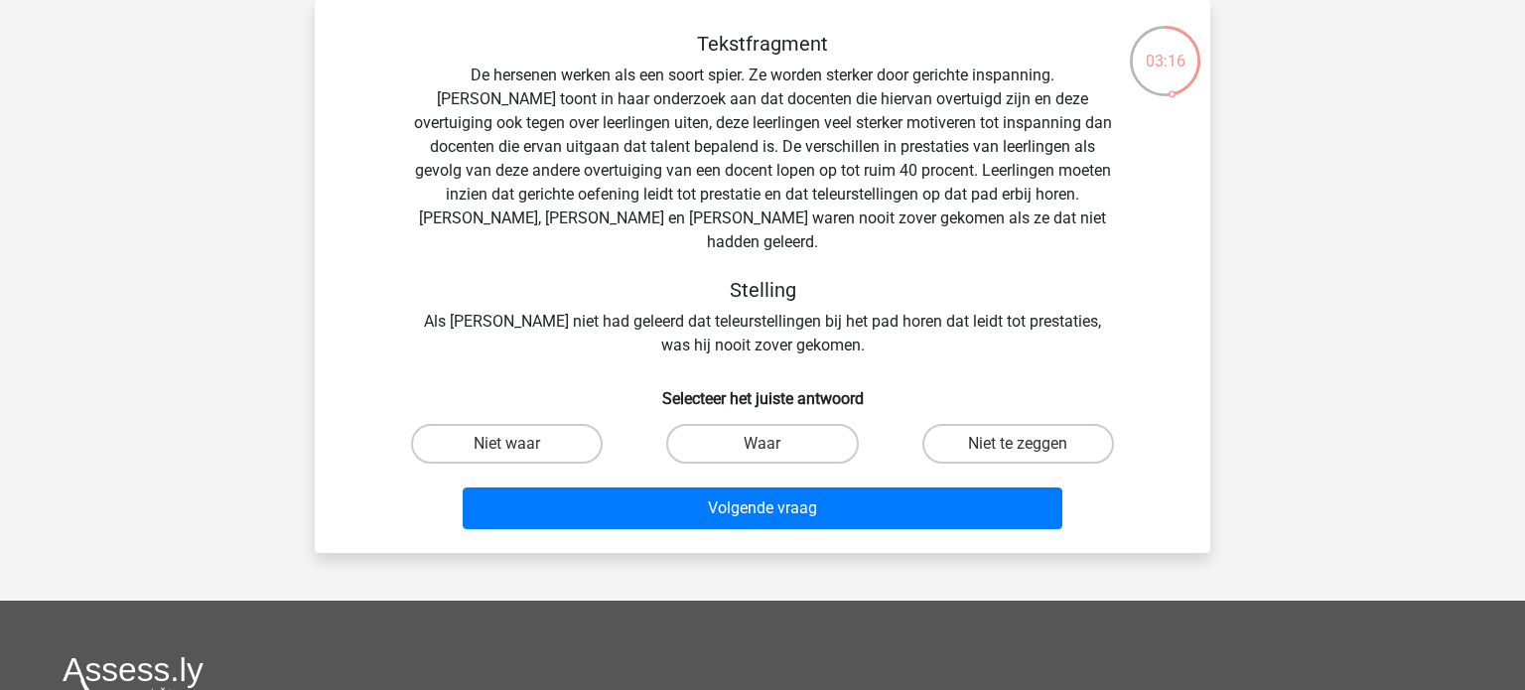
click at [765, 444] on input "Waar" at bounding box center [768, 450] width 13 height 13
radio input "true"
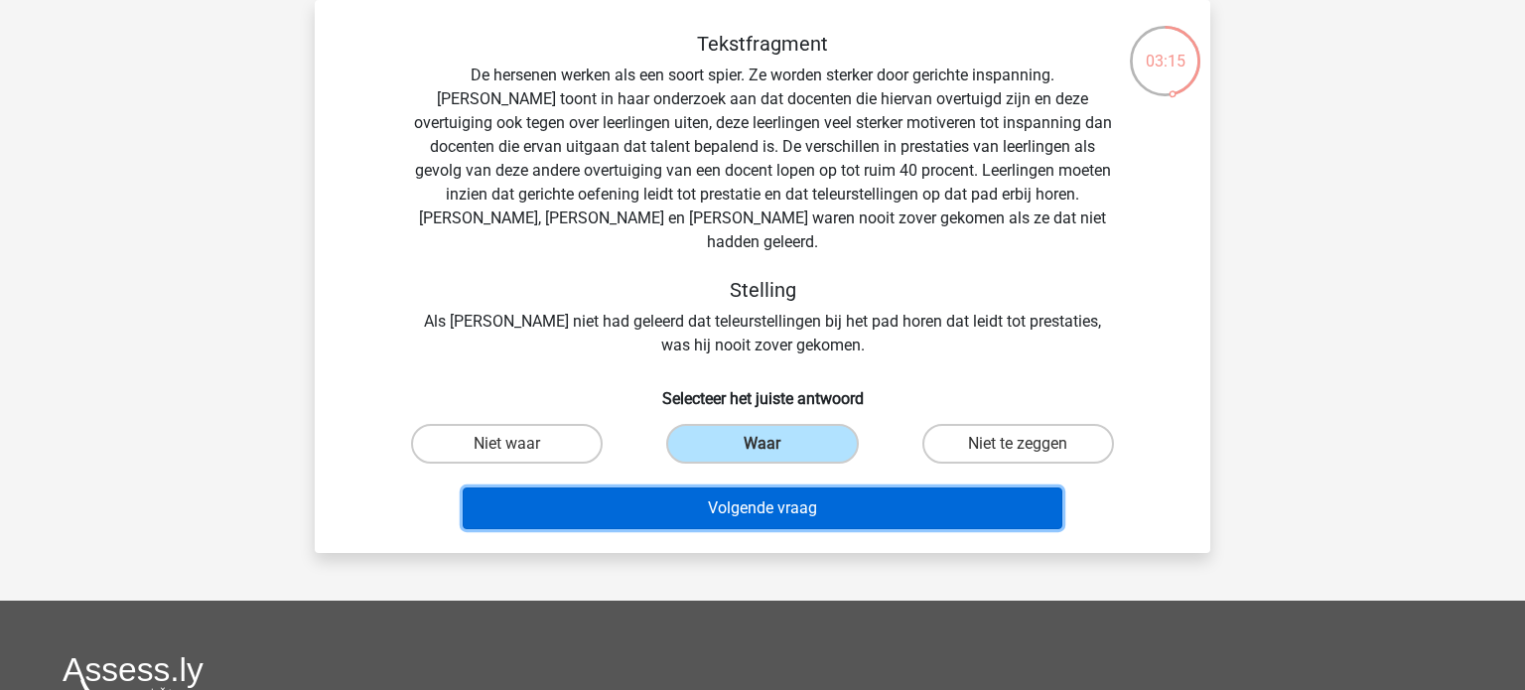
click at [761, 487] on button "Volgende vraag" at bounding box center [763, 508] width 601 height 42
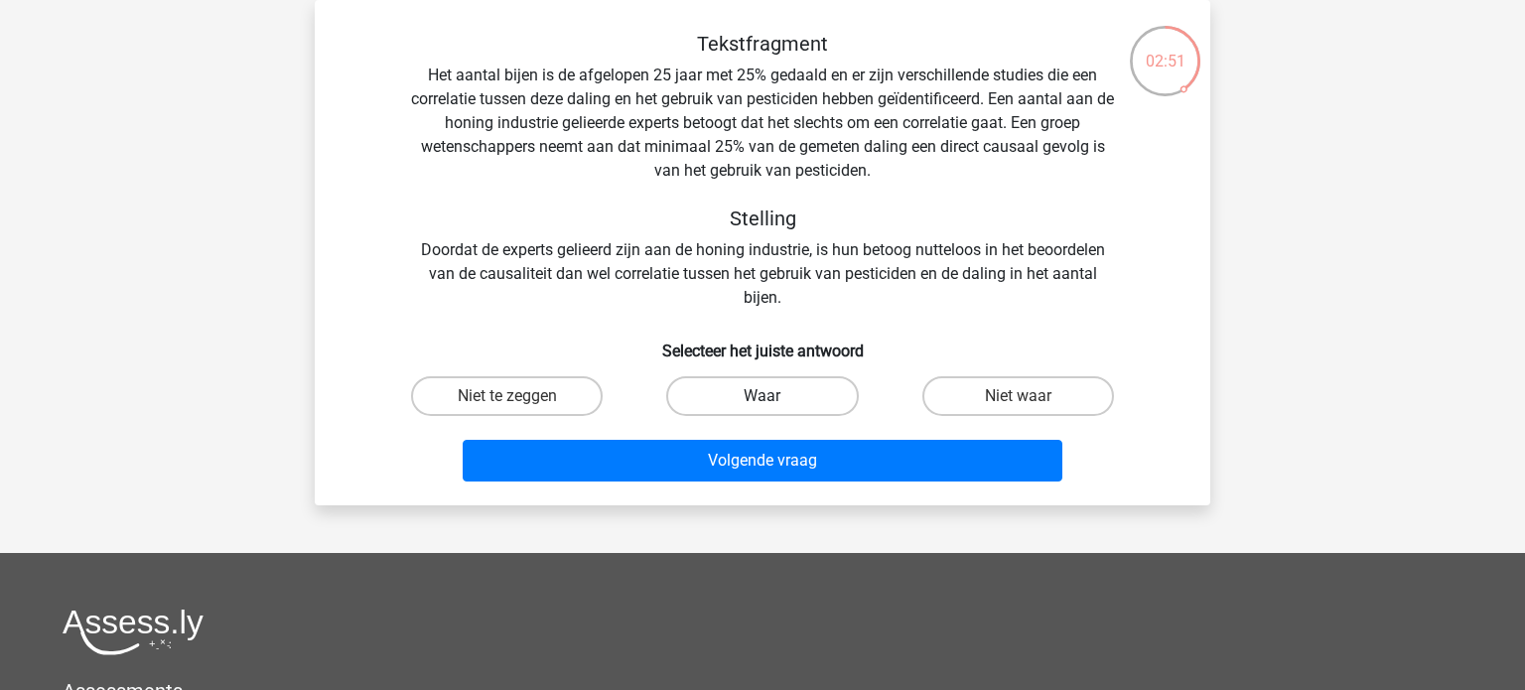
click at [729, 396] on label "Waar" at bounding box center [762, 396] width 192 height 40
click at [762, 396] on input "Waar" at bounding box center [768, 402] width 13 height 13
radio input "true"
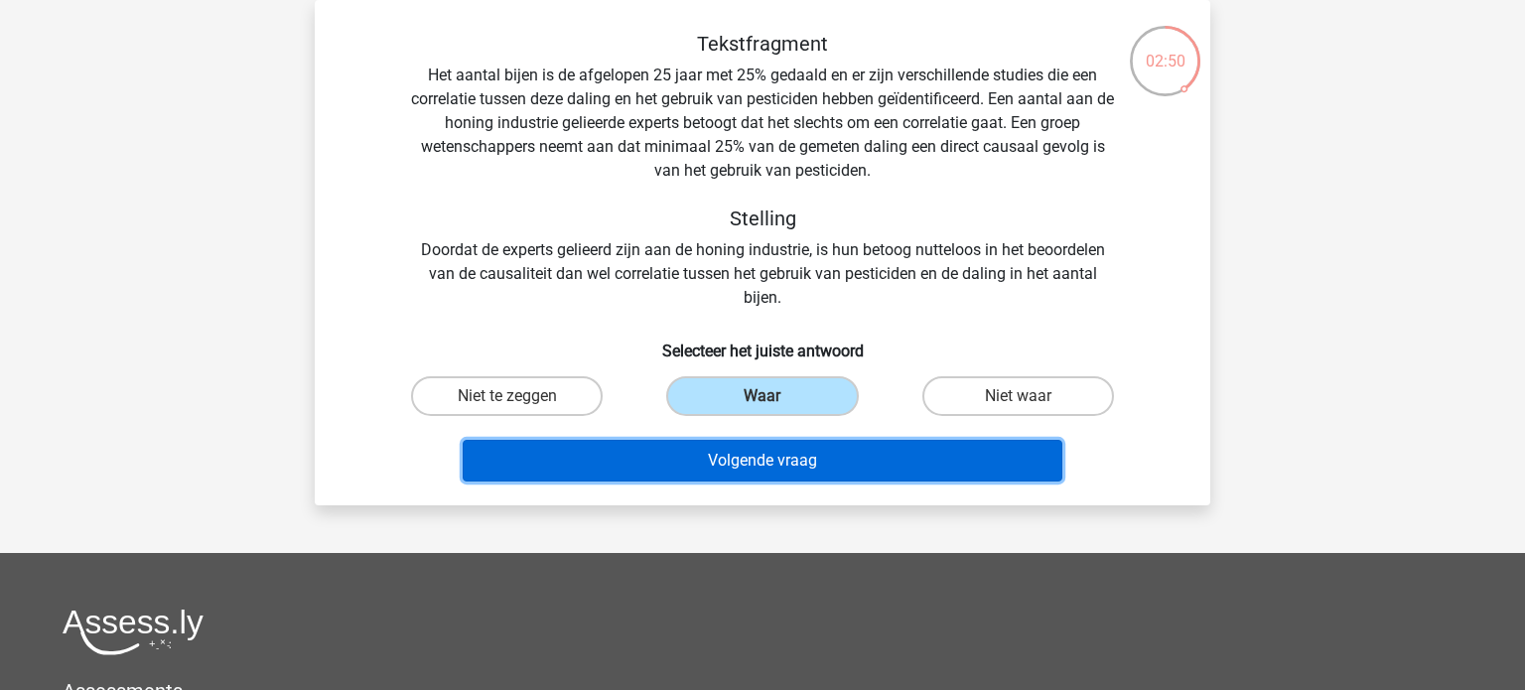
click at [746, 476] on button "Volgende vraag" at bounding box center [763, 461] width 601 height 42
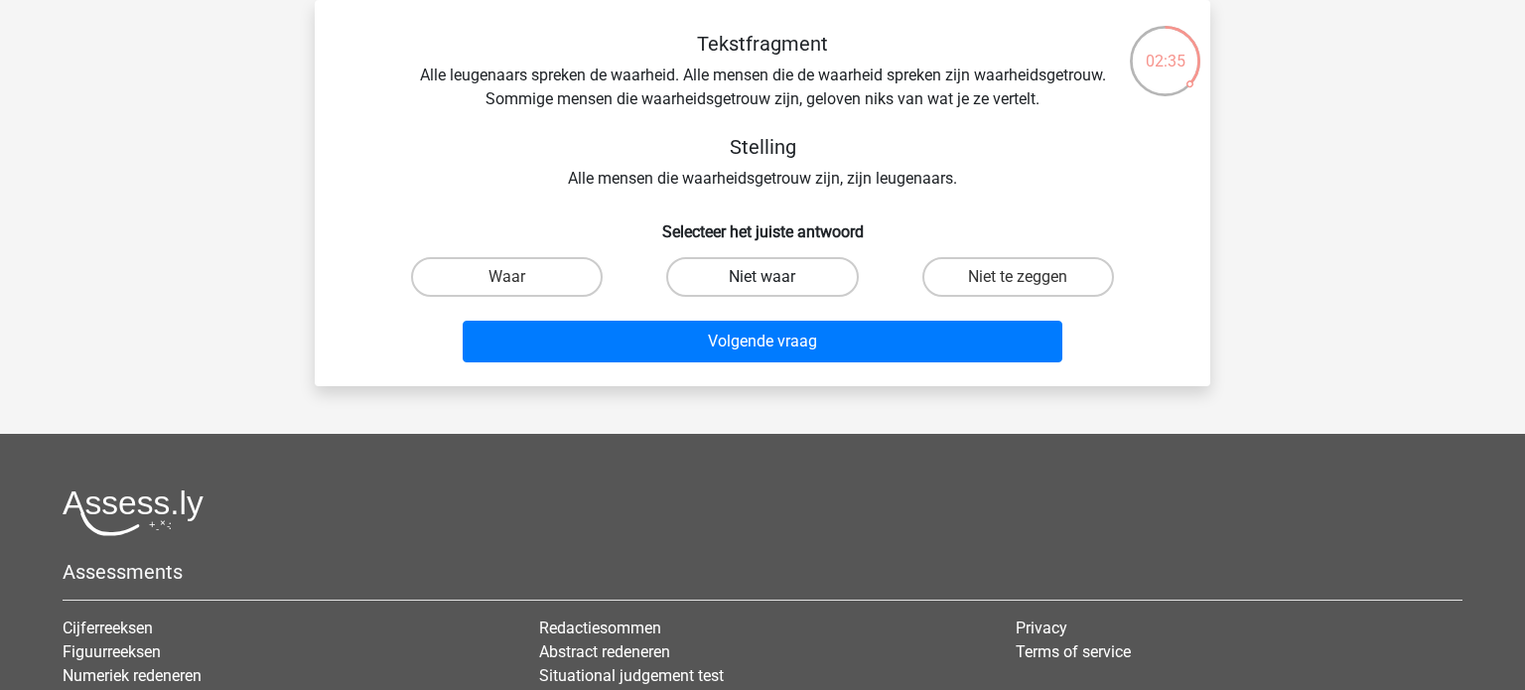
click at [754, 278] on label "Niet waar" at bounding box center [762, 277] width 192 height 40
click at [762, 278] on input "Niet waar" at bounding box center [768, 283] width 13 height 13
radio input "true"
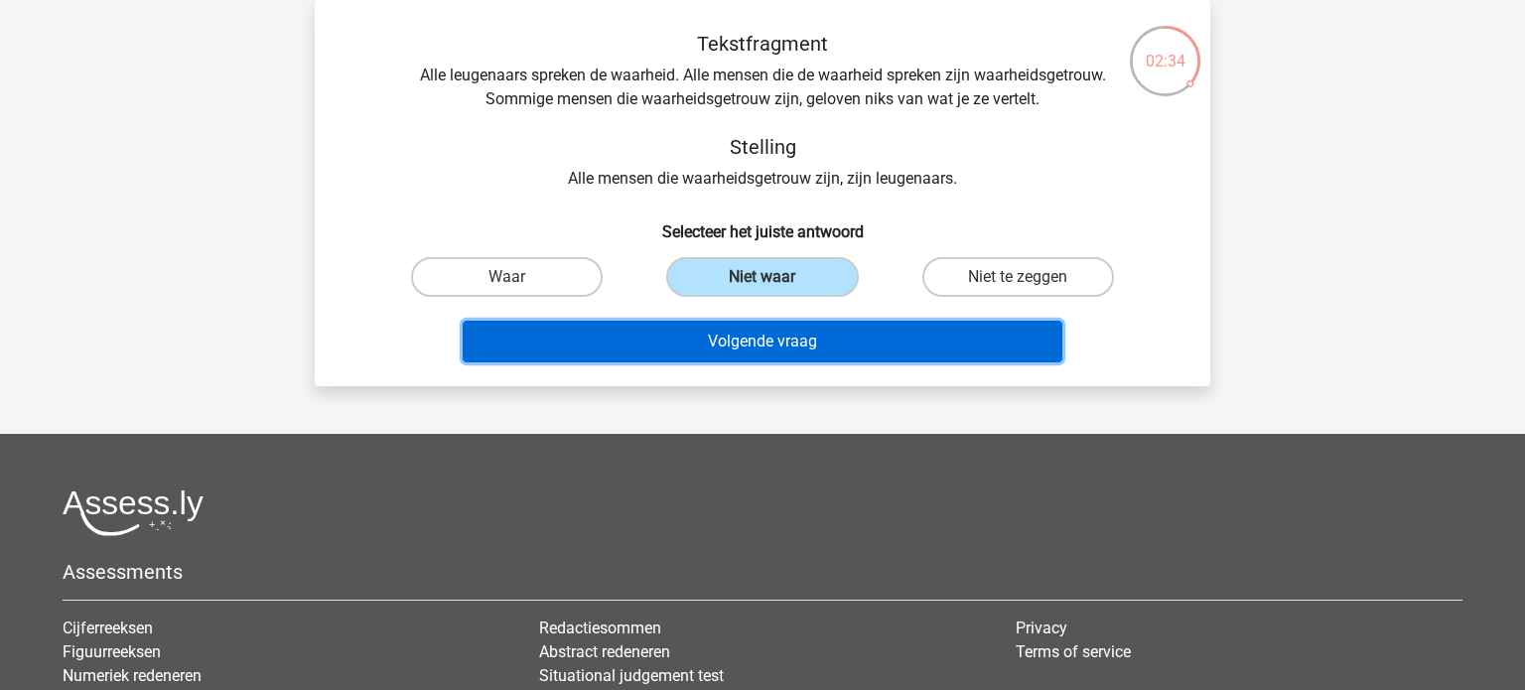
click at [779, 333] on button "Volgende vraag" at bounding box center [763, 342] width 601 height 42
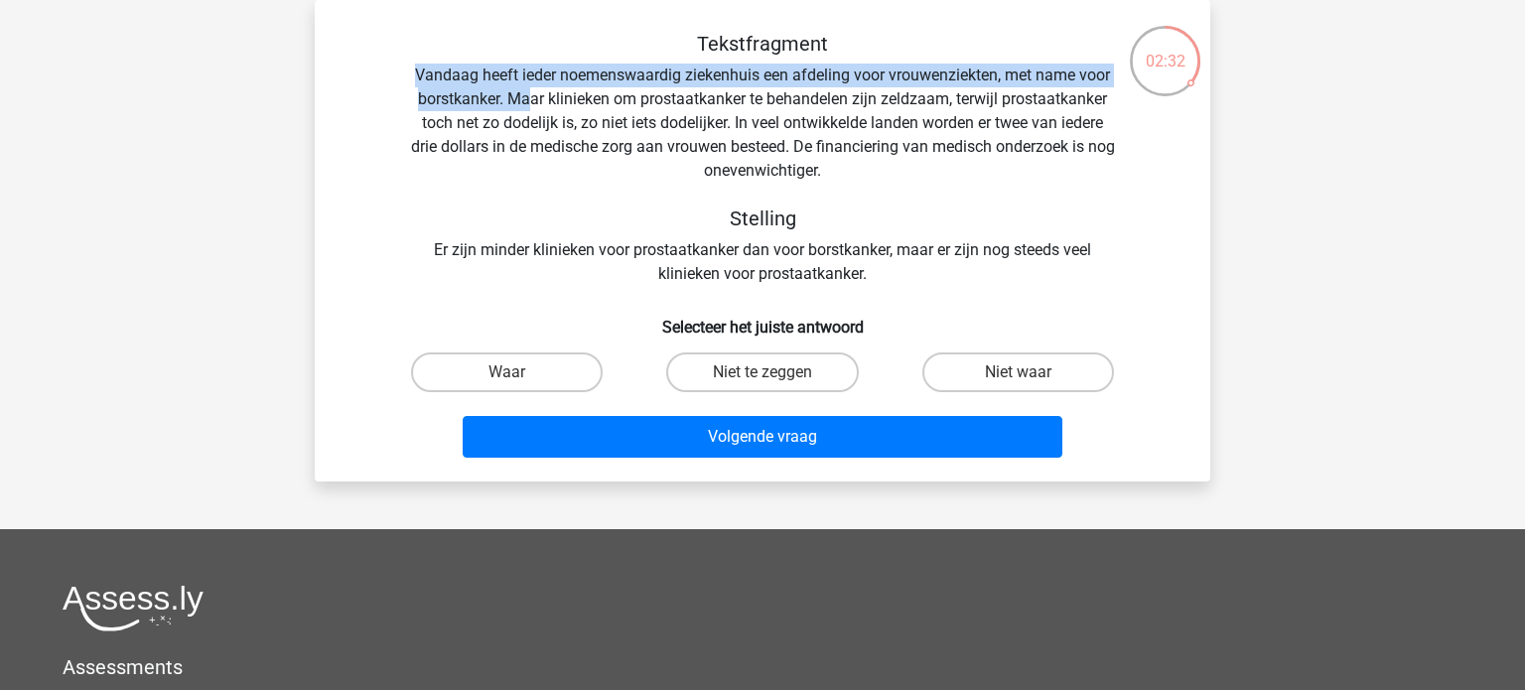
drag, startPoint x: 386, startPoint y: 73, endPoint x: 529, endPoint y: 90, distance: 144.0
click at [529, 90] on div "Tekstfragment Vandaag heeft ieder noemenswaardig ziekenhuis een afdeling voor v…" at bounding box center [762, 159] width 832 height 254
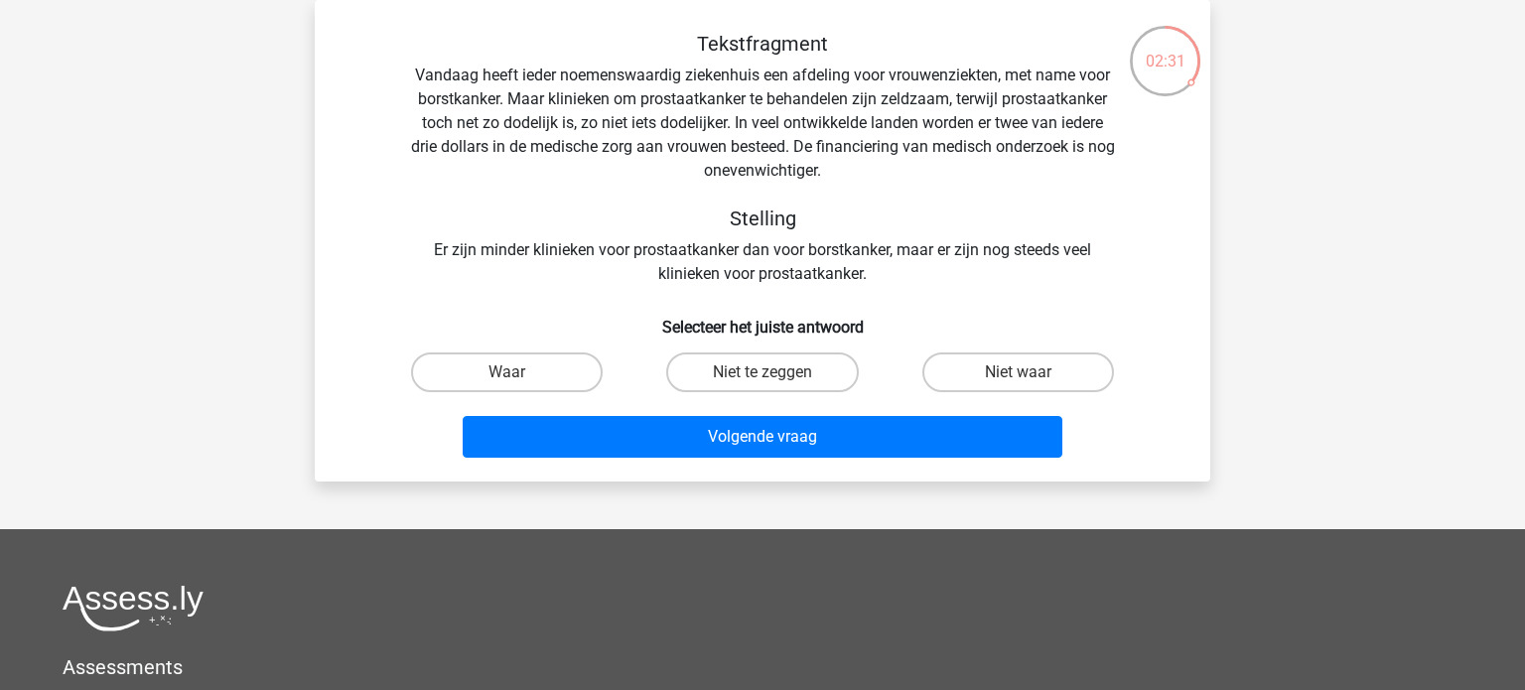
click at [502, 154] on div "Tekstfragment Vandaag heeft ieder noemenswaardig ziekenhuis een afdeling voor v…" at bounding box center [762, 159] width 832 height 254
click at [982, 349] on div "Niet waar" at bounding box center [1018, 372] width 255 height 56
click at [982, 368] on label "Niet waar" at bounding box center [1018, 372] width 192 height 40
click at [1018, 372] on input "Niet waar" at bounding box center [1024, 378] width 13 height 13
radio input "true"
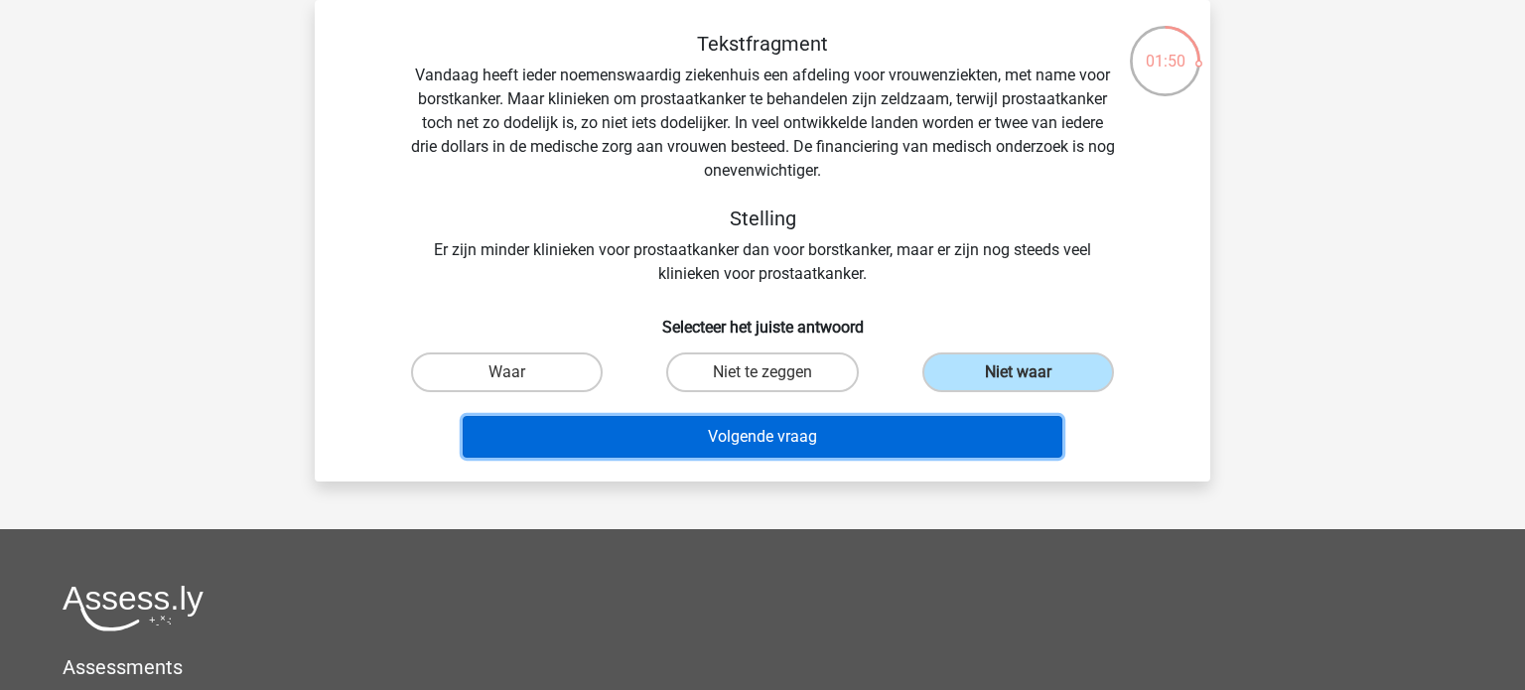
click at [986, 425] on button "Volgende vraag" at bounding box center [763, 437] width 601 height 42
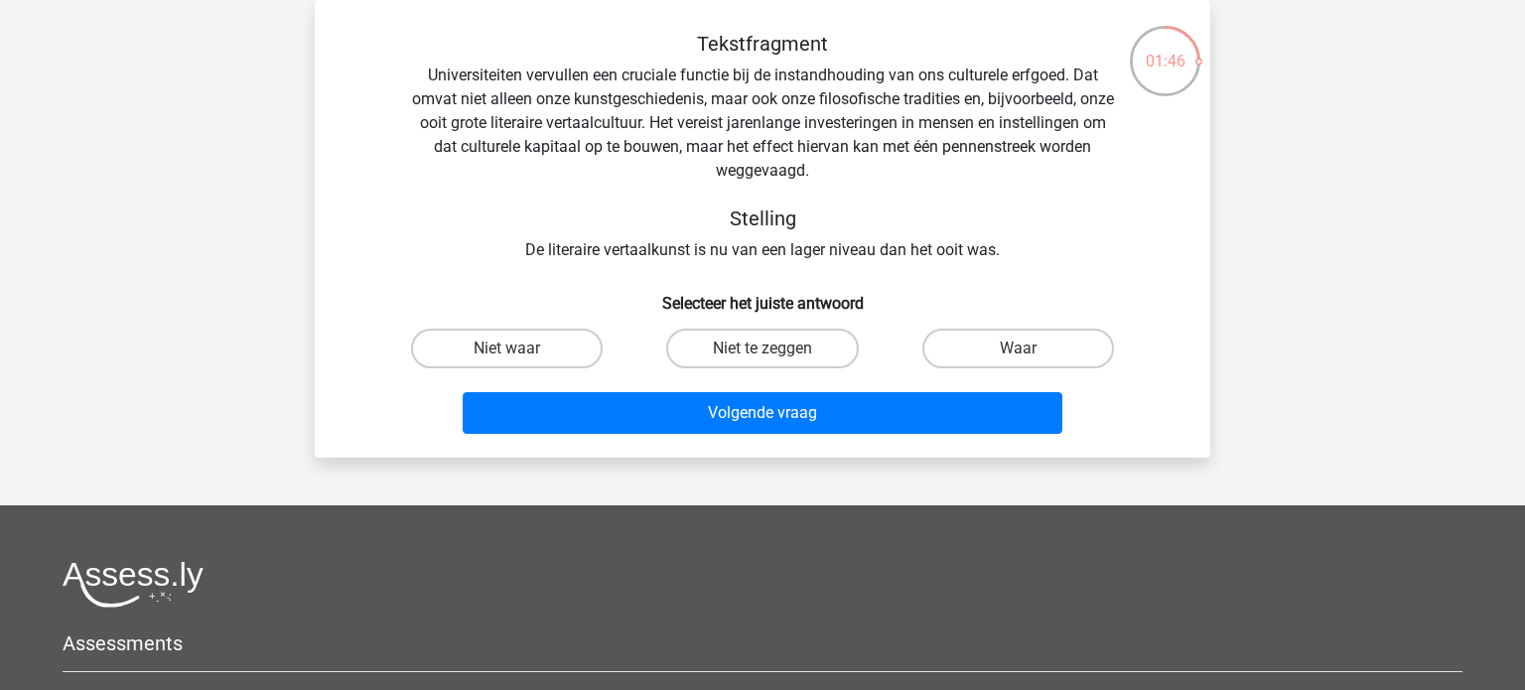
scroll to position [0, 0]
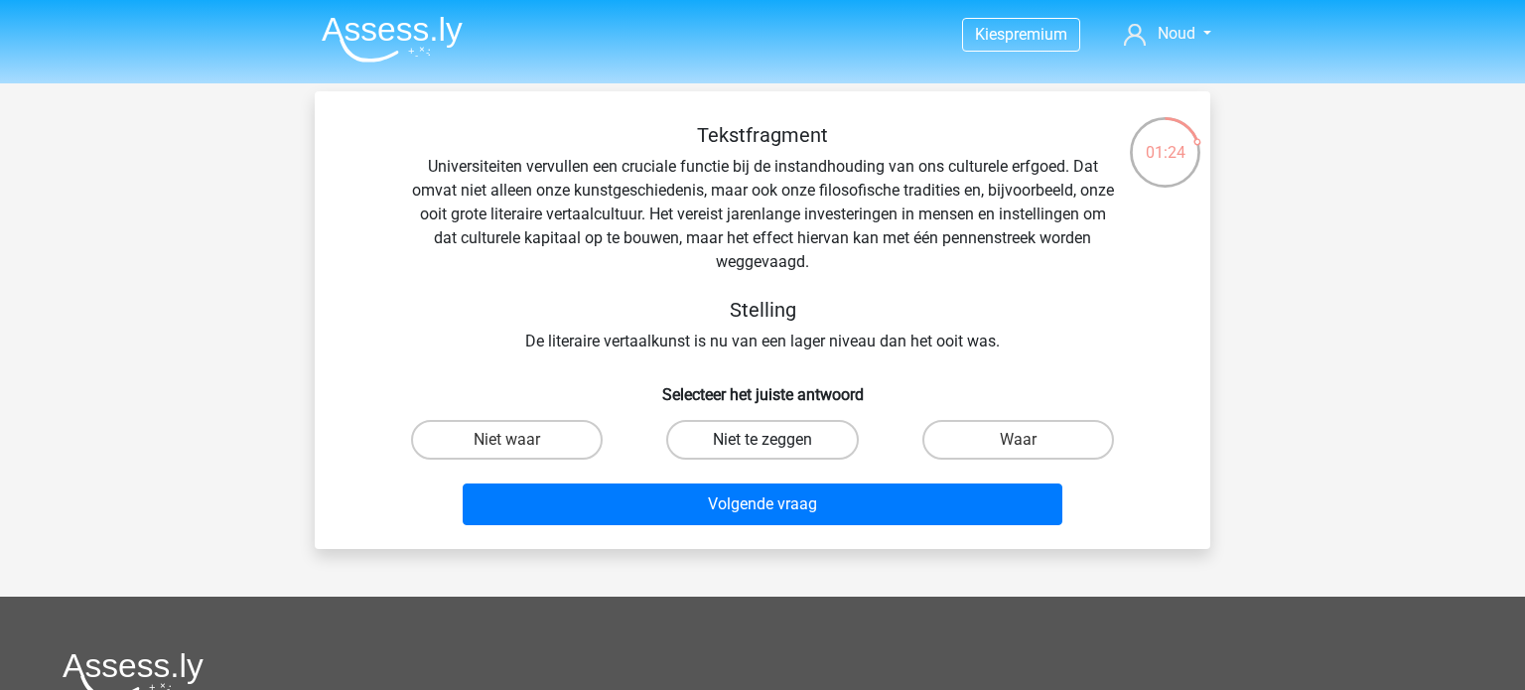
click at [792, 443] on label "Niet te zeggen" at bounding box center [762, 440] width 192 height 40
click at [775, 443] on input "Niet te zeggen" at bounding box center [768, 446] width 13 height 13
radio input "true"
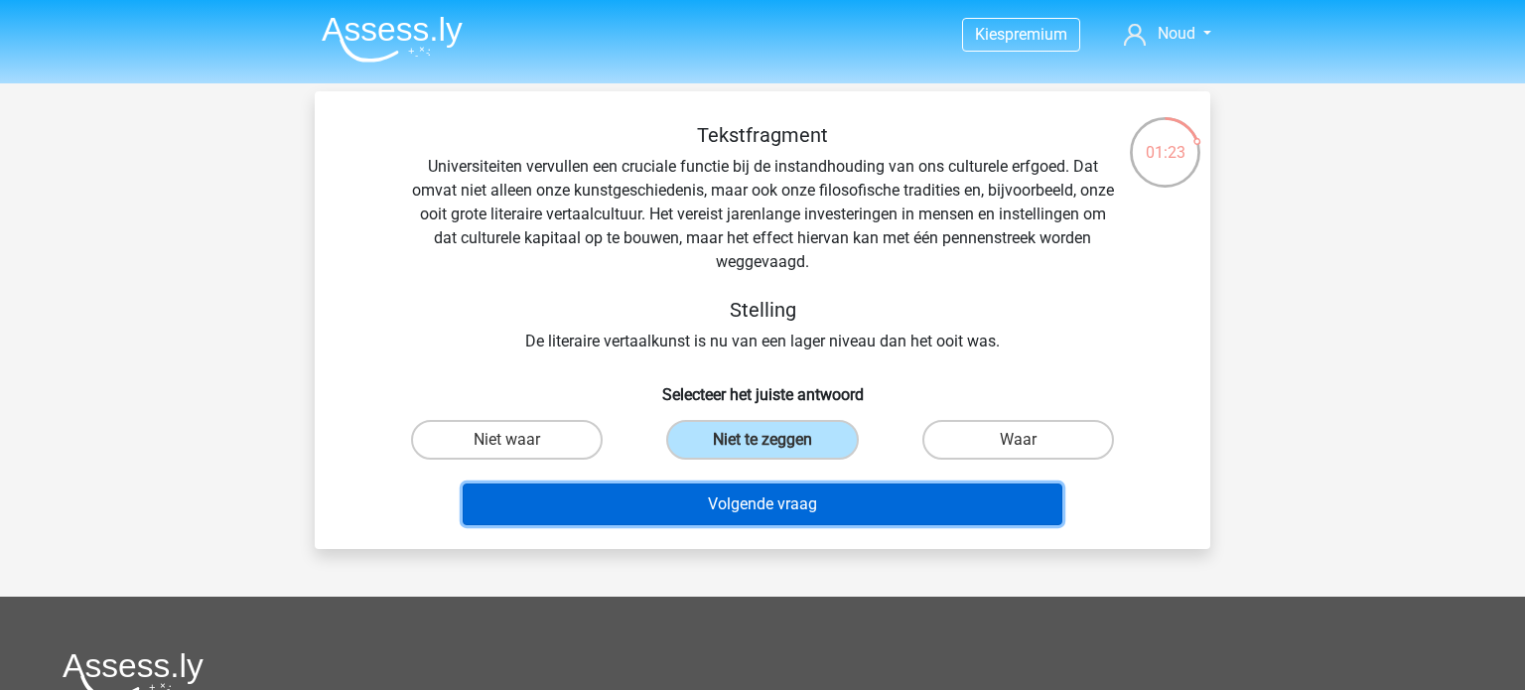
click at [756, 490] on button "Volgende vraag" at bounding box center [763, 504] width 601 height 42
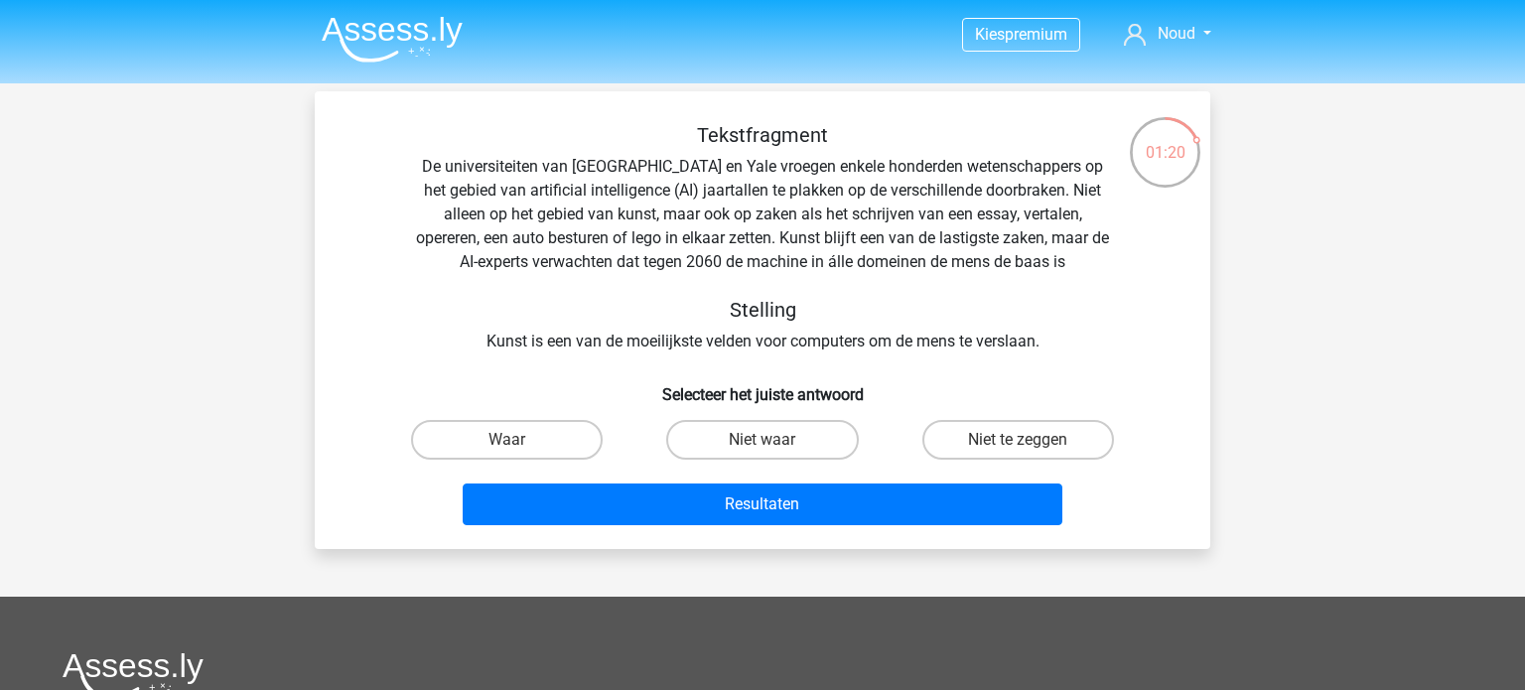
scroll to position [1, 0]
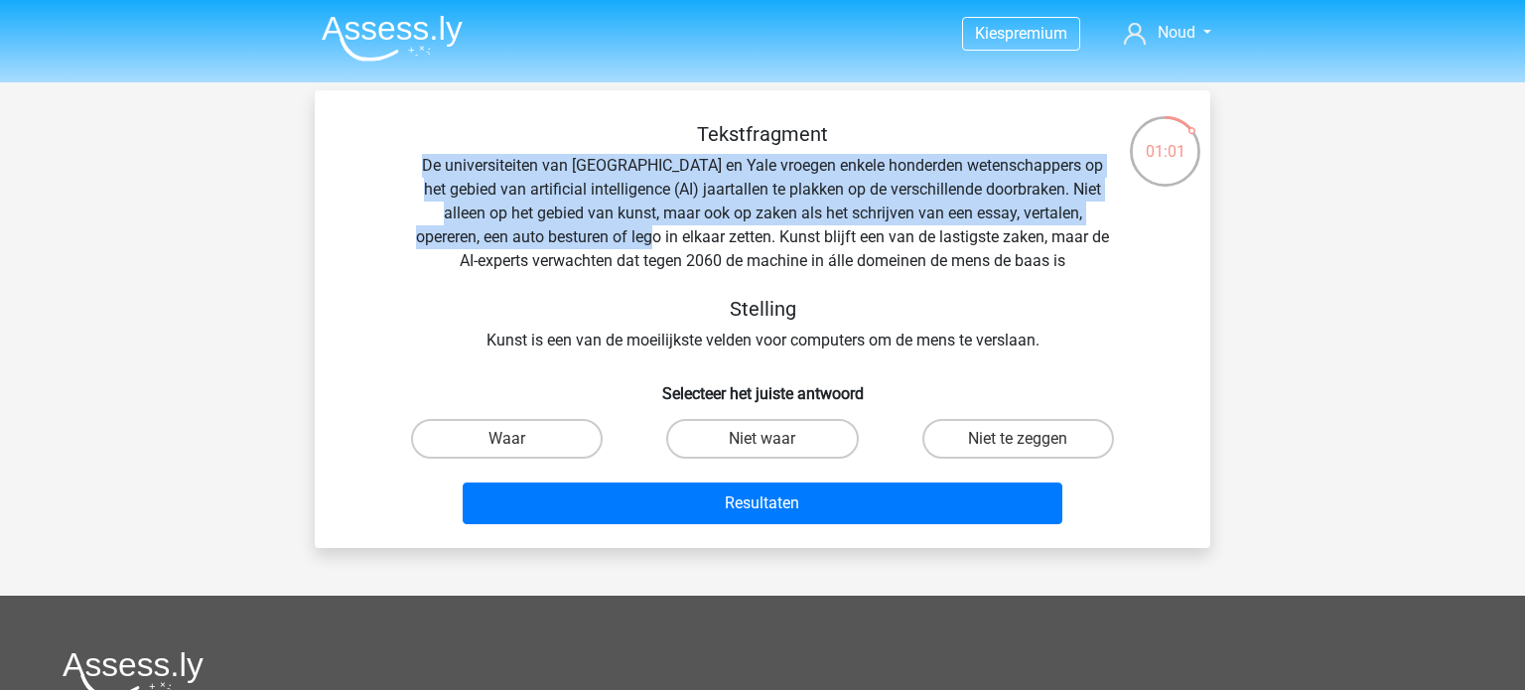
drag, startPoint x: 416, startPoint y: 174, endPoint x: 620, endPoint y: 233, distance: 213.0
click at [620, 233] on div "Tekstfragment De universiteiten van Oxford en Yale vroegen enkele honderden wet…" at bounding box center [762, 237] width 832 height 230
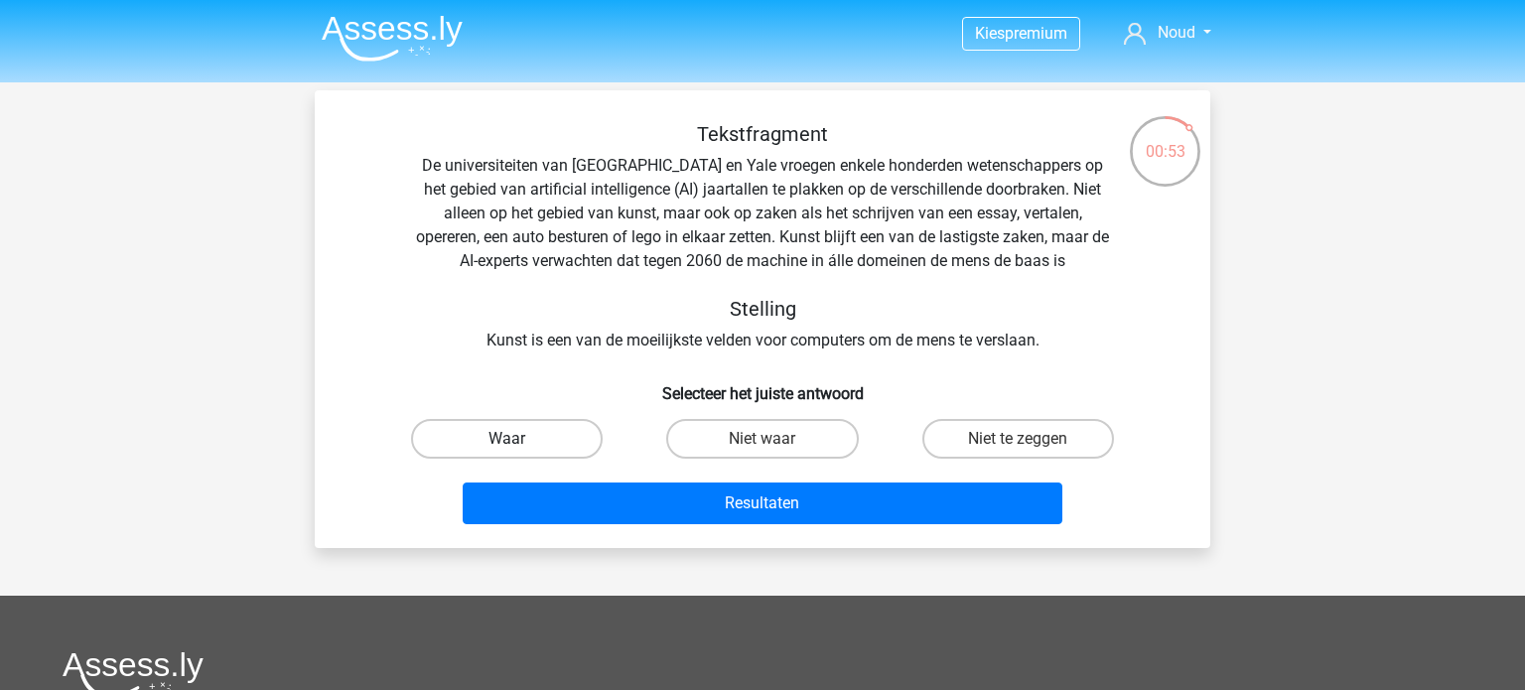
click at [487, 445] on label "Waar" at bounding box center [507, 439] width 192 height 40
click at [507, 445] on input "Waar" at bounding box center [513, 445] width 13 height 13
radio input "true"
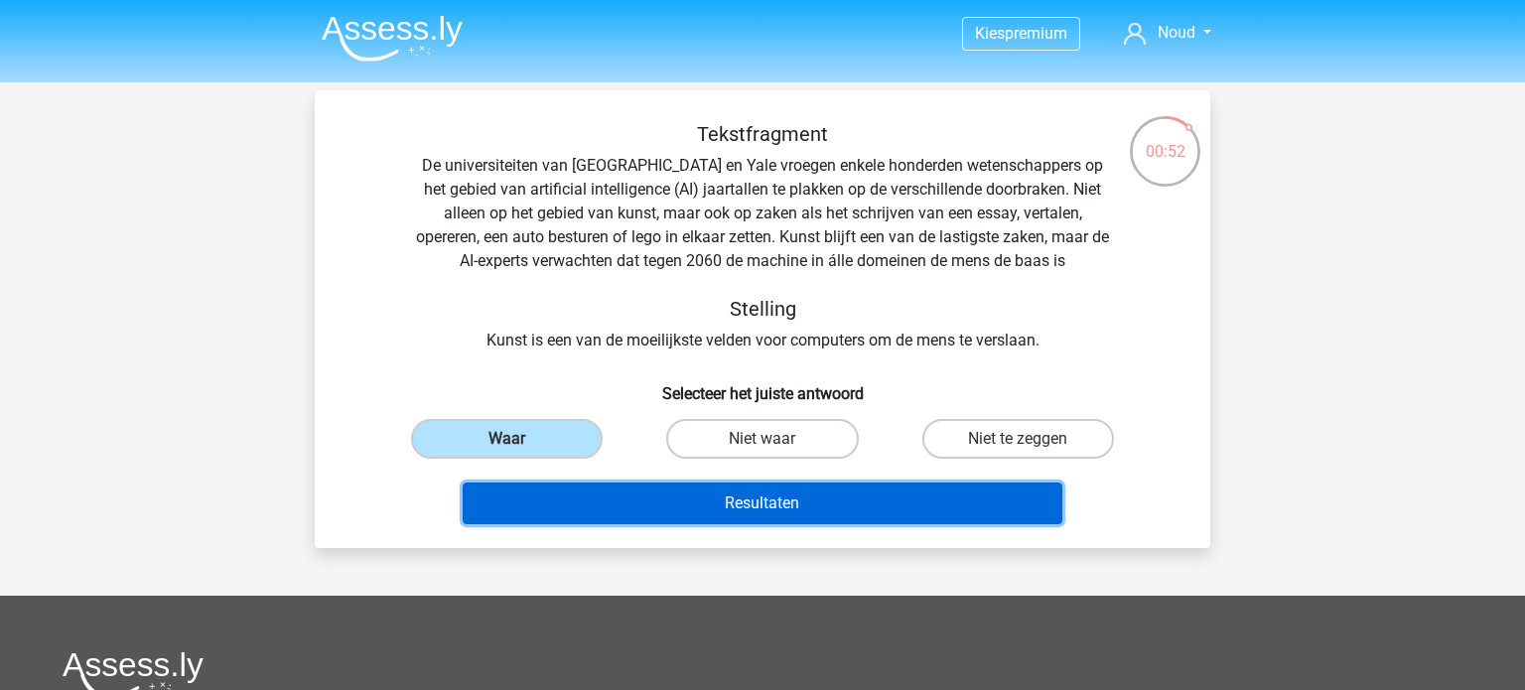
click at [569, 498] on button "Resultaten" at bounding box center [763, 503] width 601 height 42
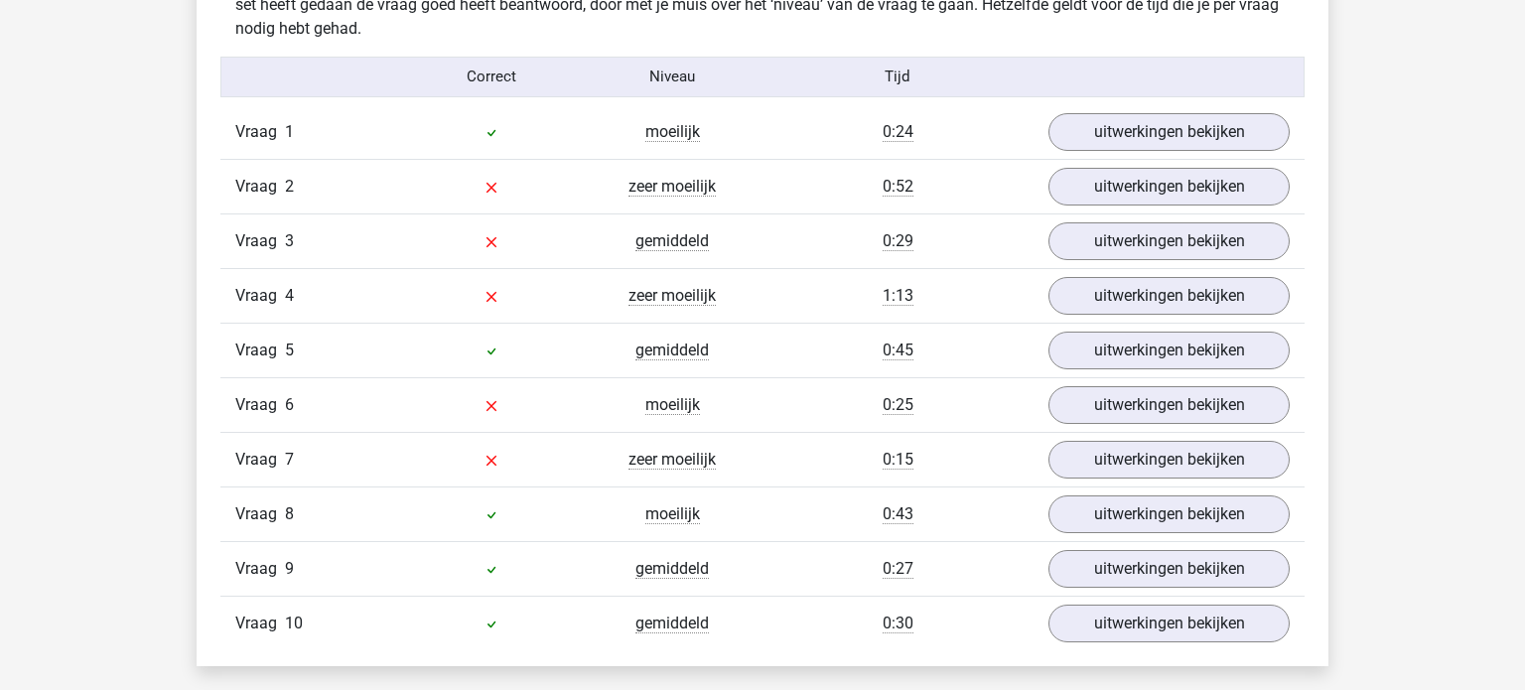
scroll to position [1610, 0]
click at [838, 198] on div "Vraag 2 zeer moeilijk 0:52 uitwerkingen bekijken" at bounding box center [762, 184] width 1084 height 55
click at [1212, 202] on div "Vraag 2 zeer moeilijk 0:52 uitwerkingen bekijken" at bounding box center [762, 184] width 1084 height 55
click at [1202, 198] on link "uitwerkingen bekijken" at bounding box center [1168, 185] width 277 height 44
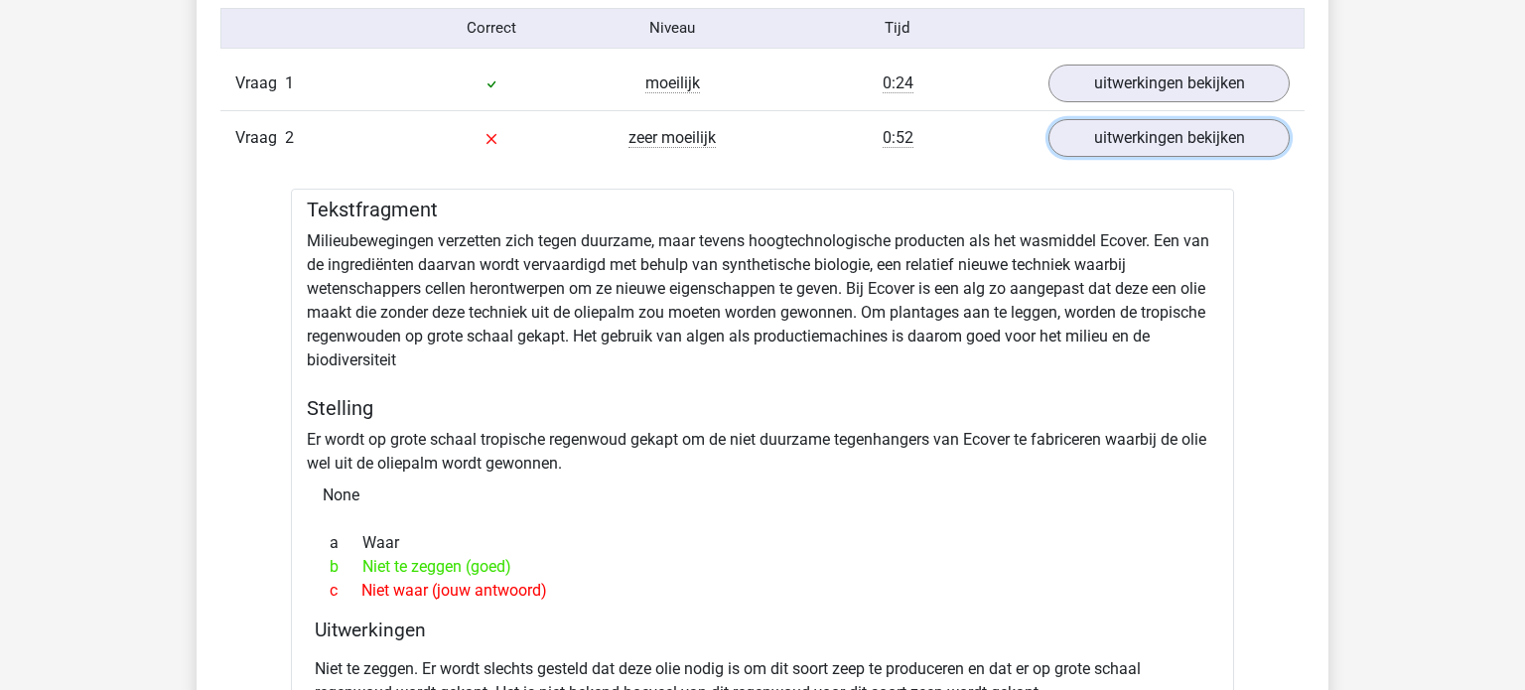
scroll to position [1652, 0]
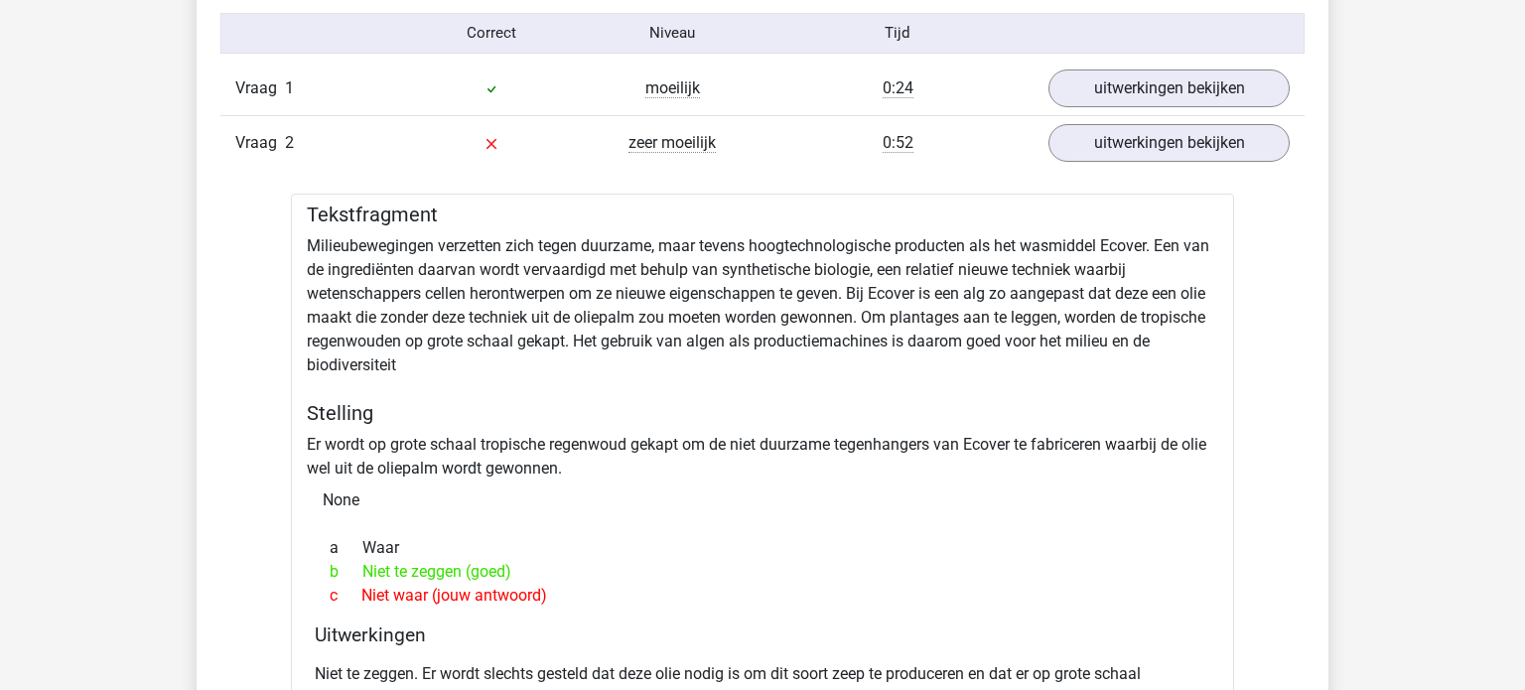
click at [1153, 111] on div "Vraag 1 moeilijk 0:24 uitwerkingen bekijken" at bounding box center [762, 89] width 1084 height 54
click at [1148, 120] on div "Vraag 2 zeer moeilijk 0:52 uitwerkingen bekijken" at bounding box center [762, 142] width 1084 height 55
click at [1137, 152] on link "uitwerkingen bekijken" at bounding box center [1168, 143] width 277 height 44
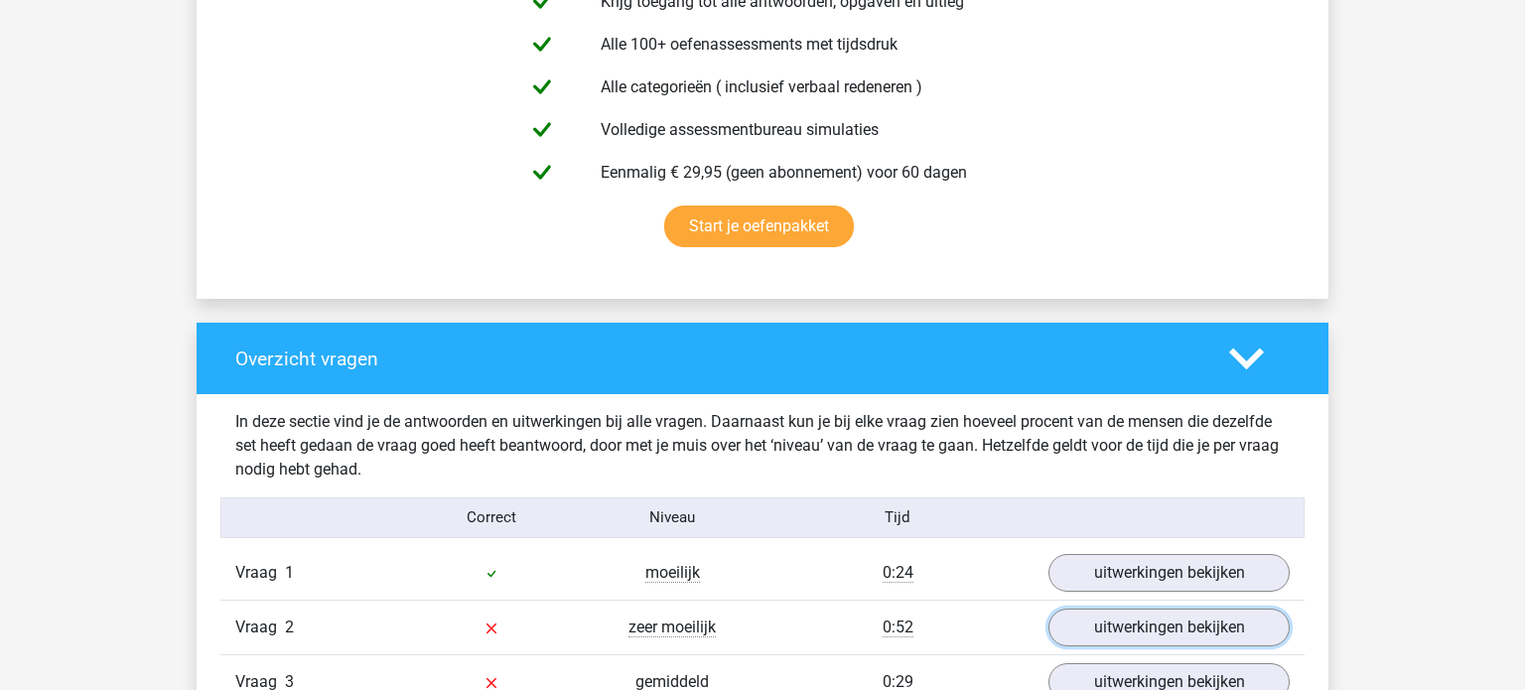
scroll to position [0, 0]
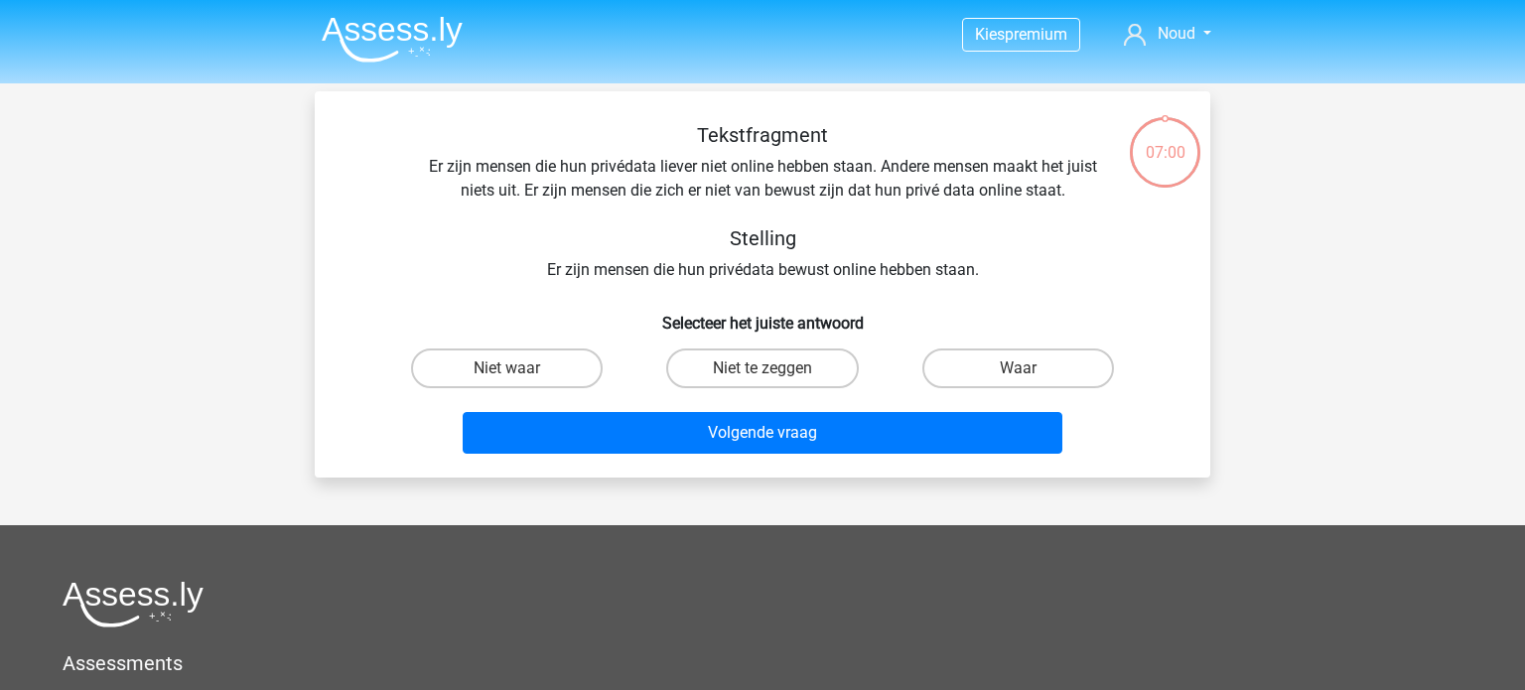
scroll to position [1, 0]
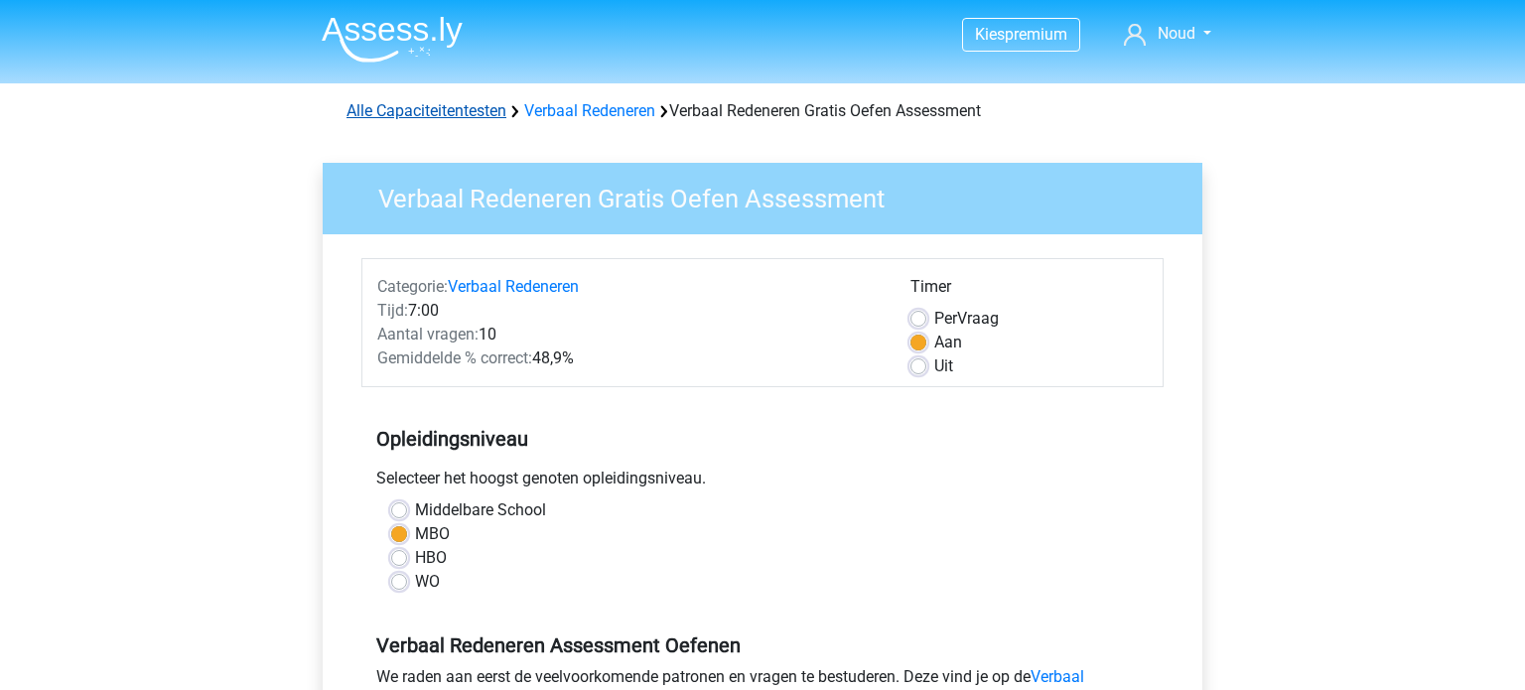
click at [456, 116] on link "Alle Capaciteitentesten" at bounding box center [426, 110] width 160 height 19
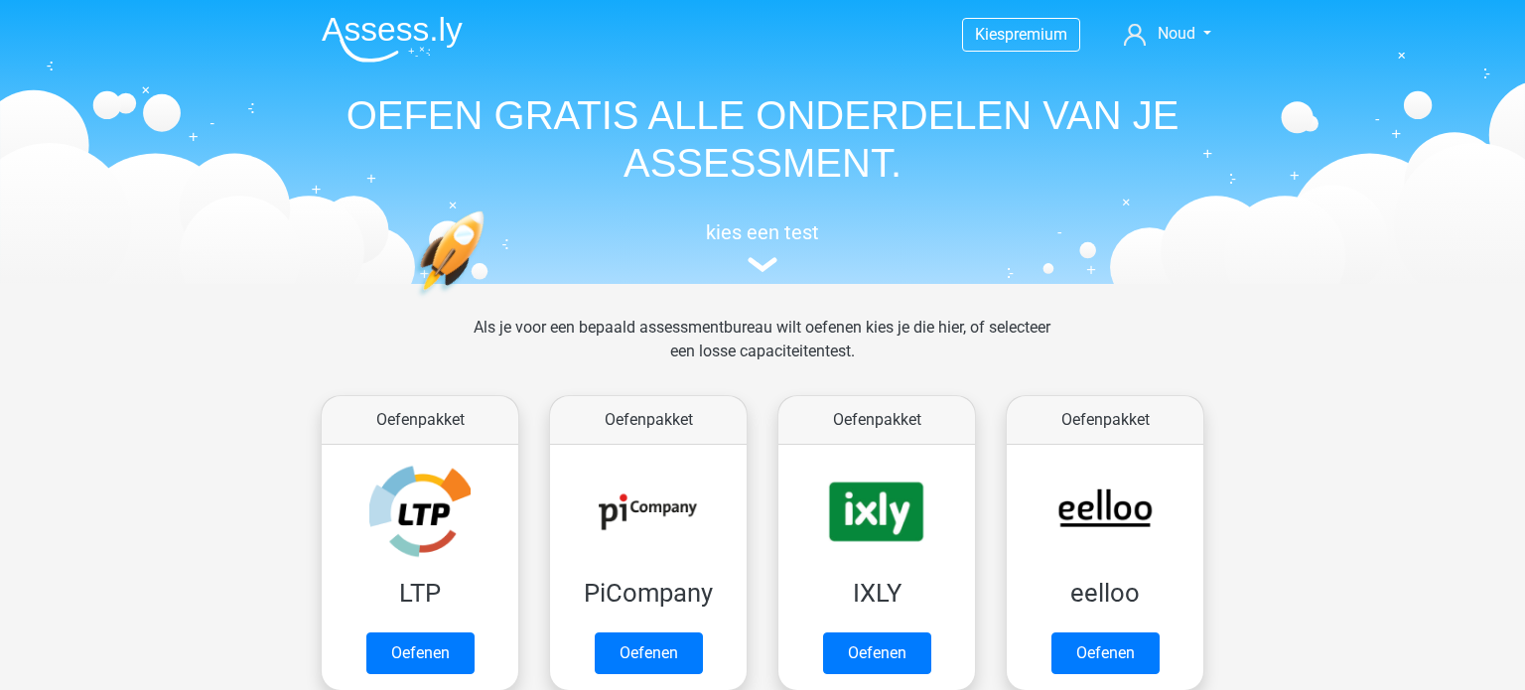
scroll to position [866, 0]
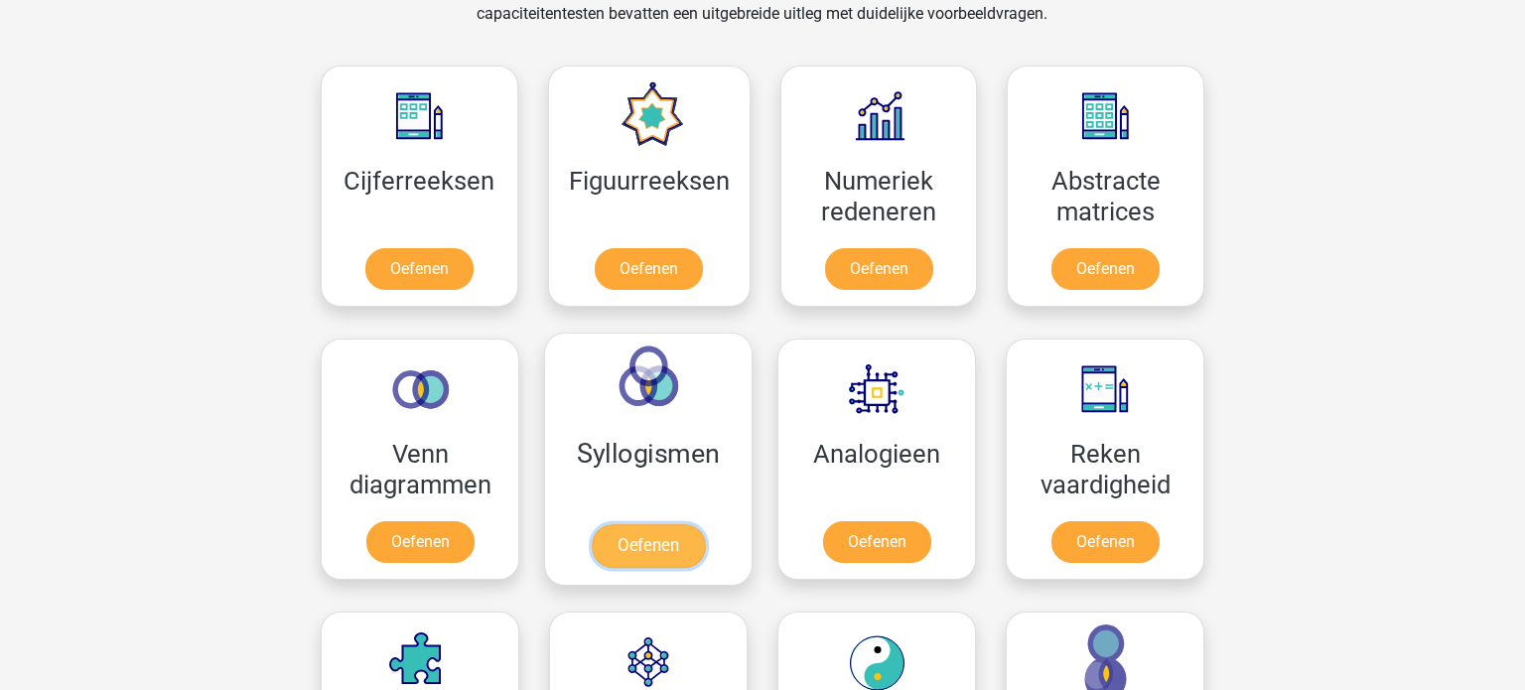
click at [666, 544] on link "Oefenen" at bounding box center [648, 546] width 113 height 44
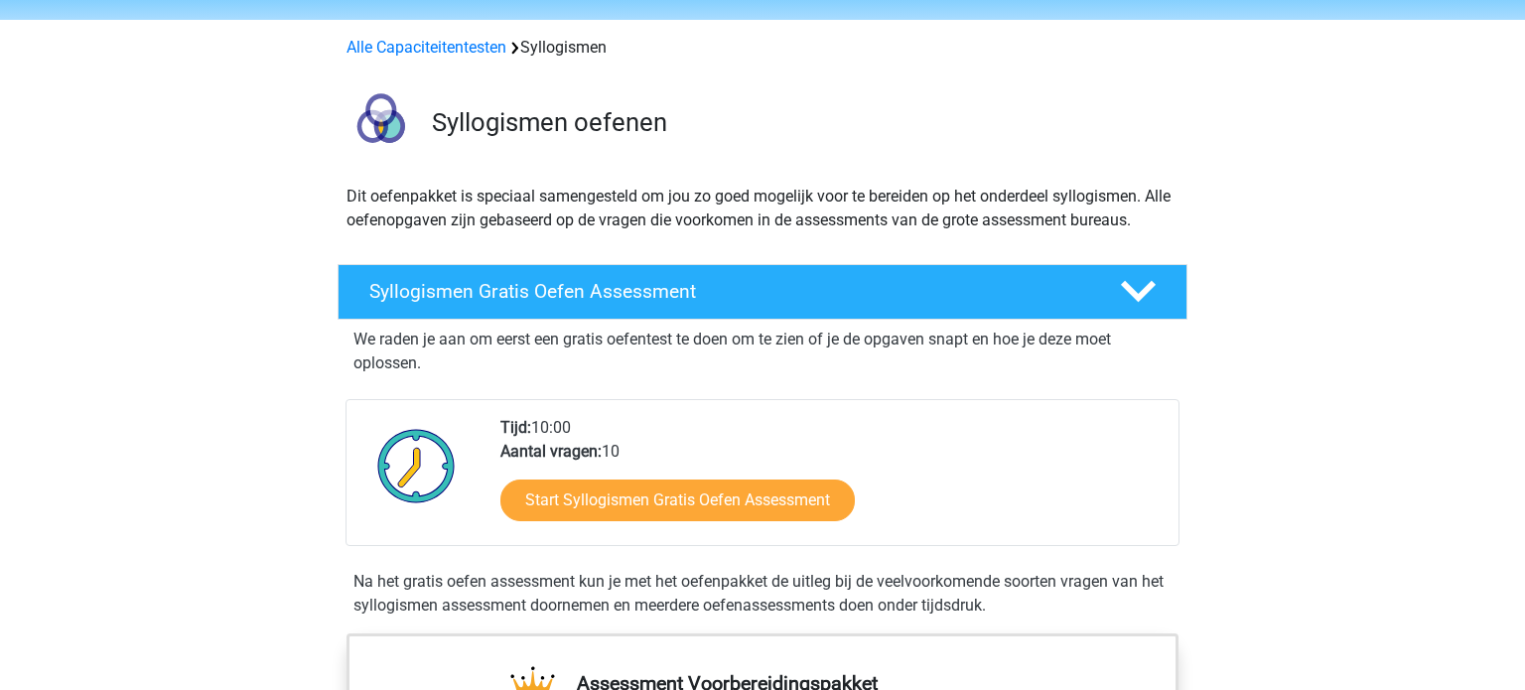
scroll to position [69, 0]
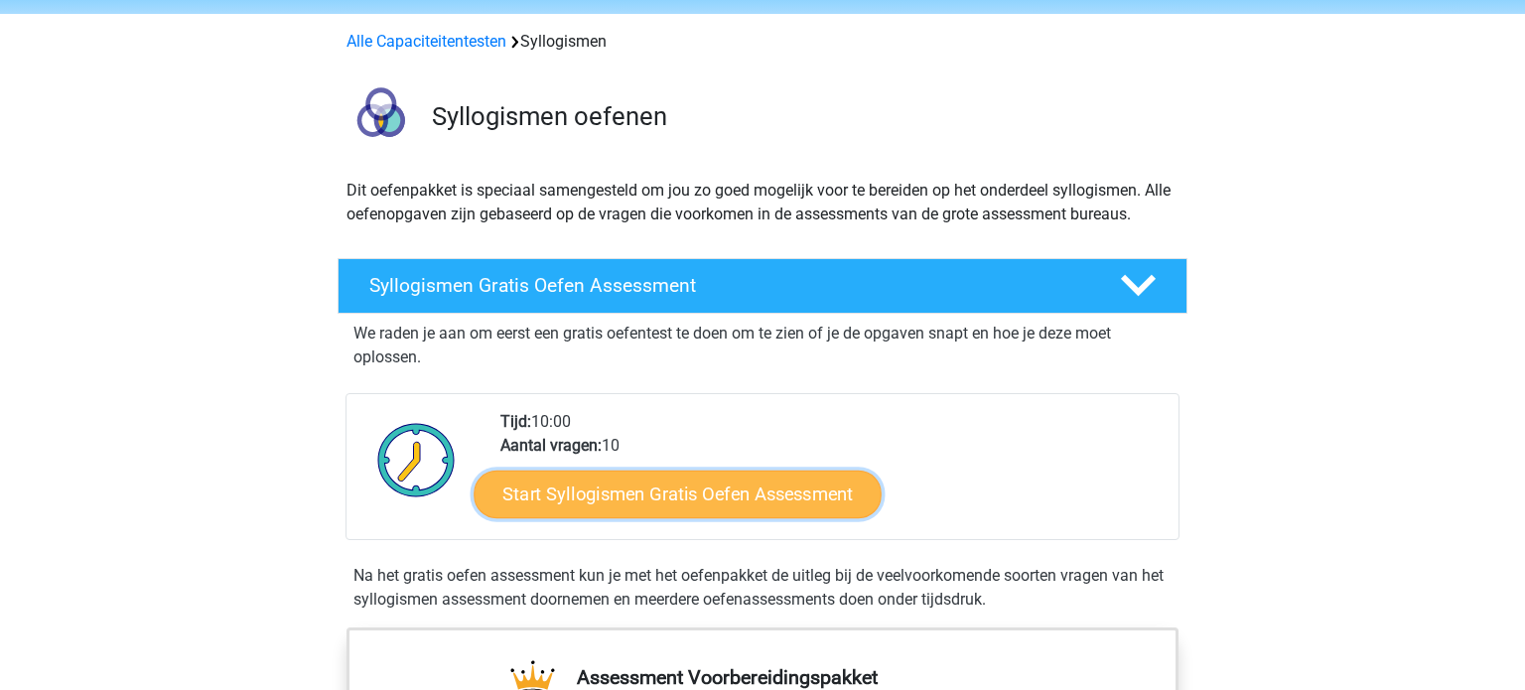
click at [674, 509] on link "Start Syllogismen Gratis Oefen Assessment" at bounding box center [679, 494] width 408 height 48
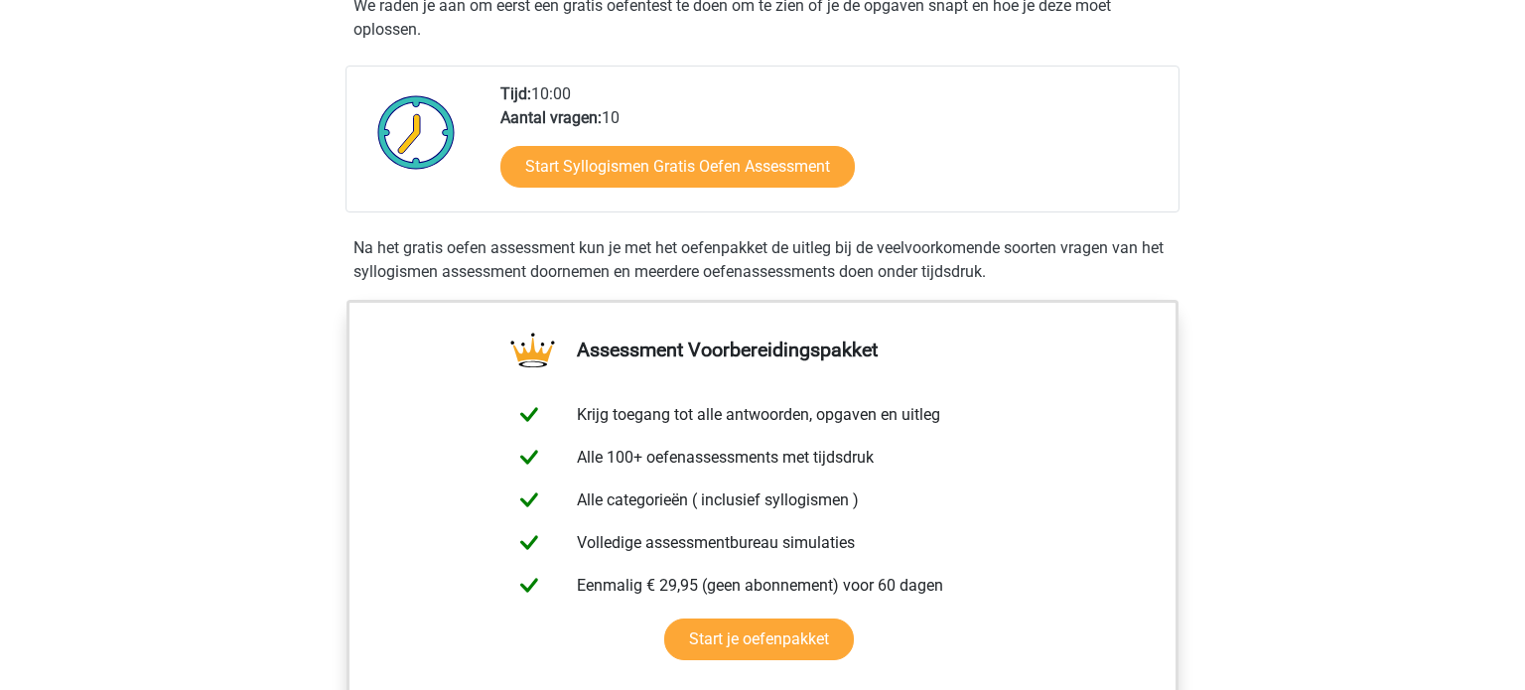
scroll to position [0, 0]
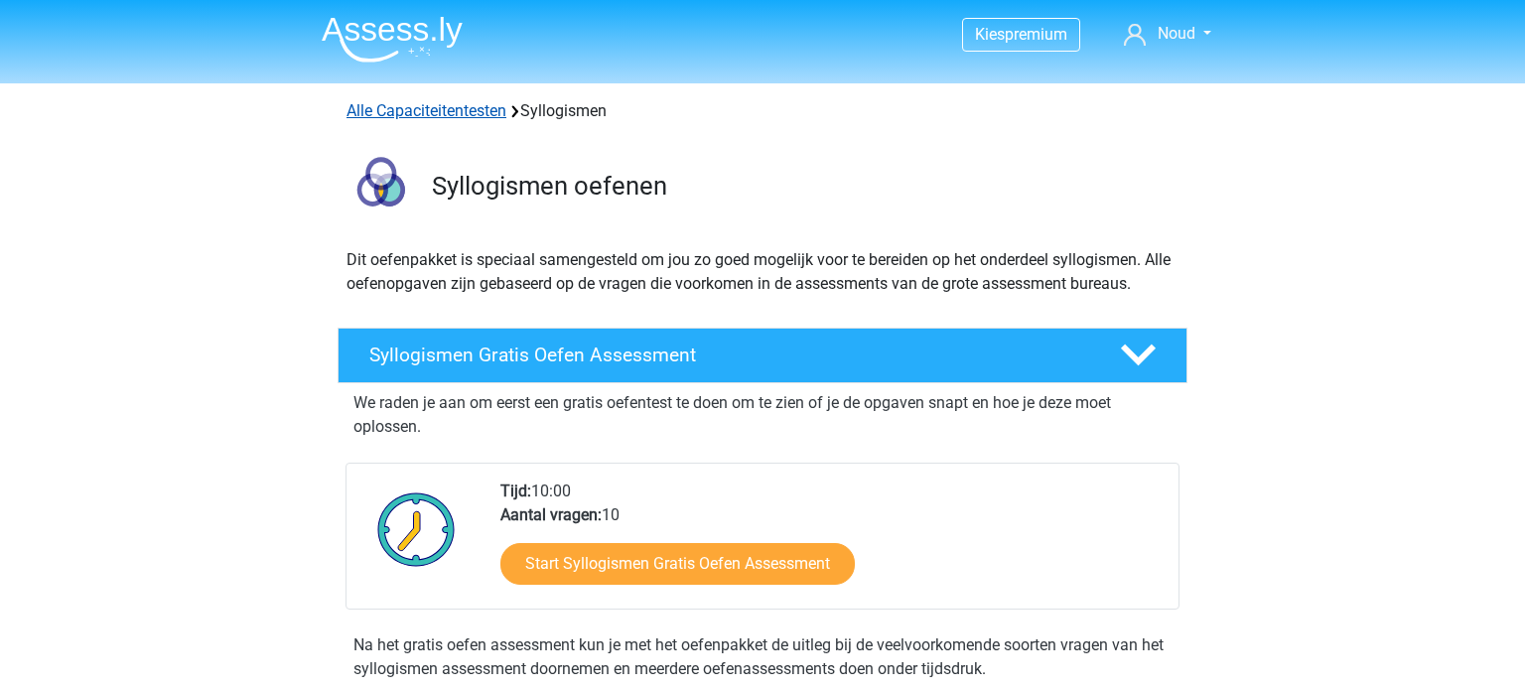
click at [392, 117] on link "Alle Capaciteitentesten" at bounding box center [426, 110] width 160 height 19
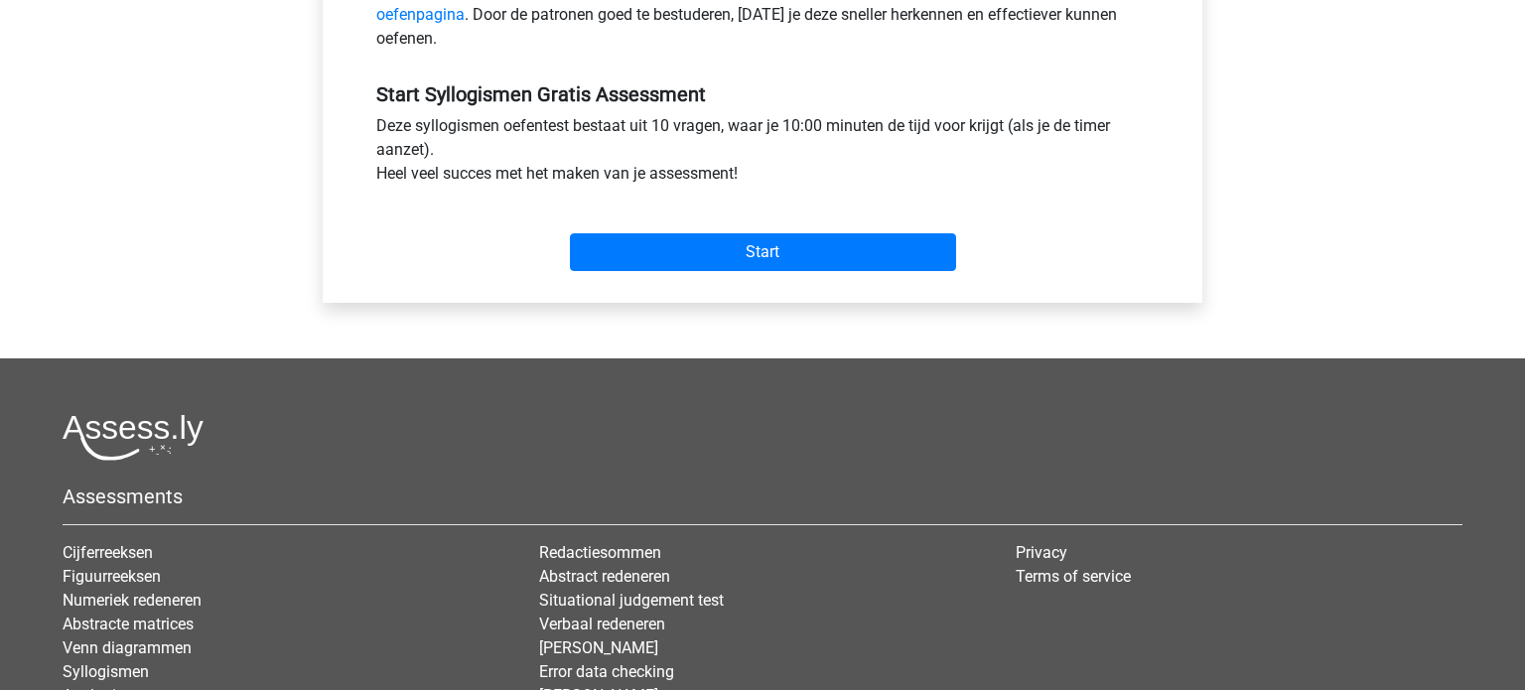
scroll to position [878, 0]
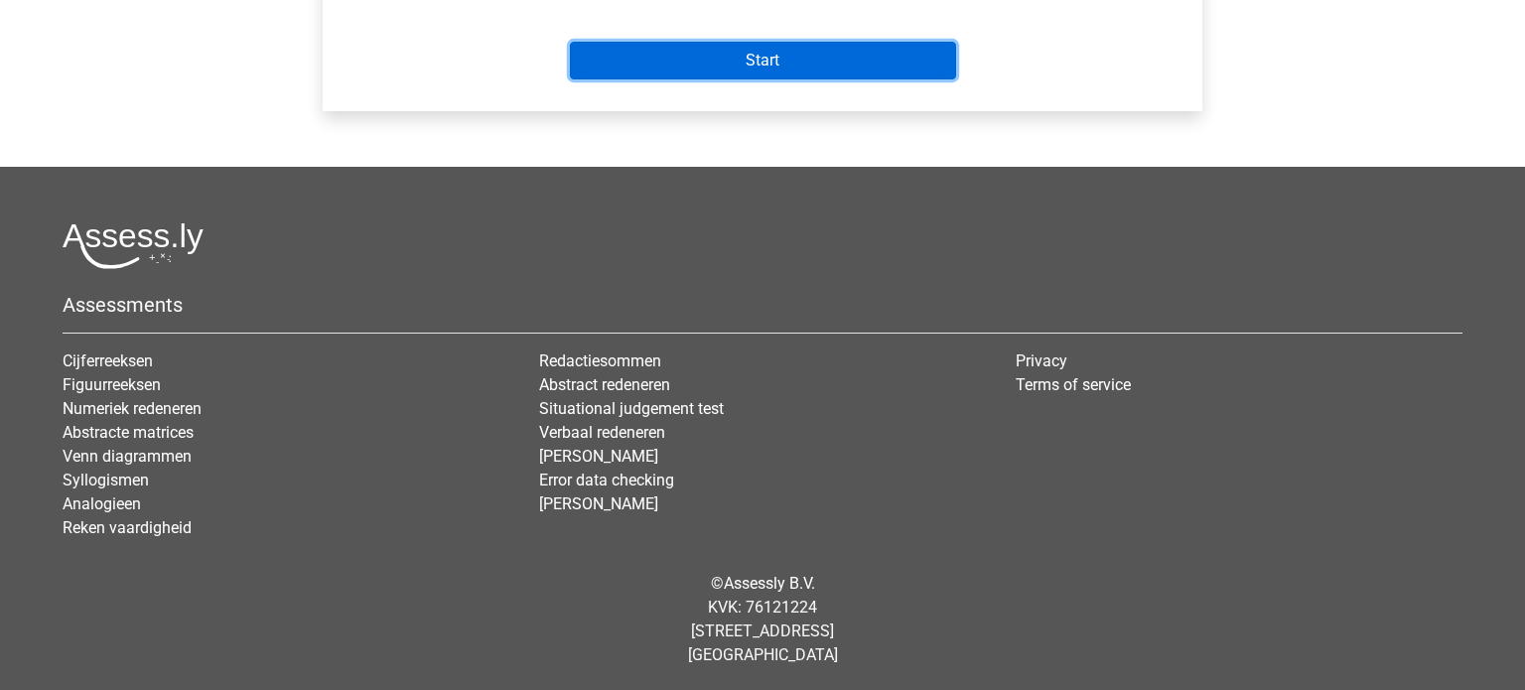
click at [773, 74] on input "Start" at bounding box center [763, 61] width 386 height 38
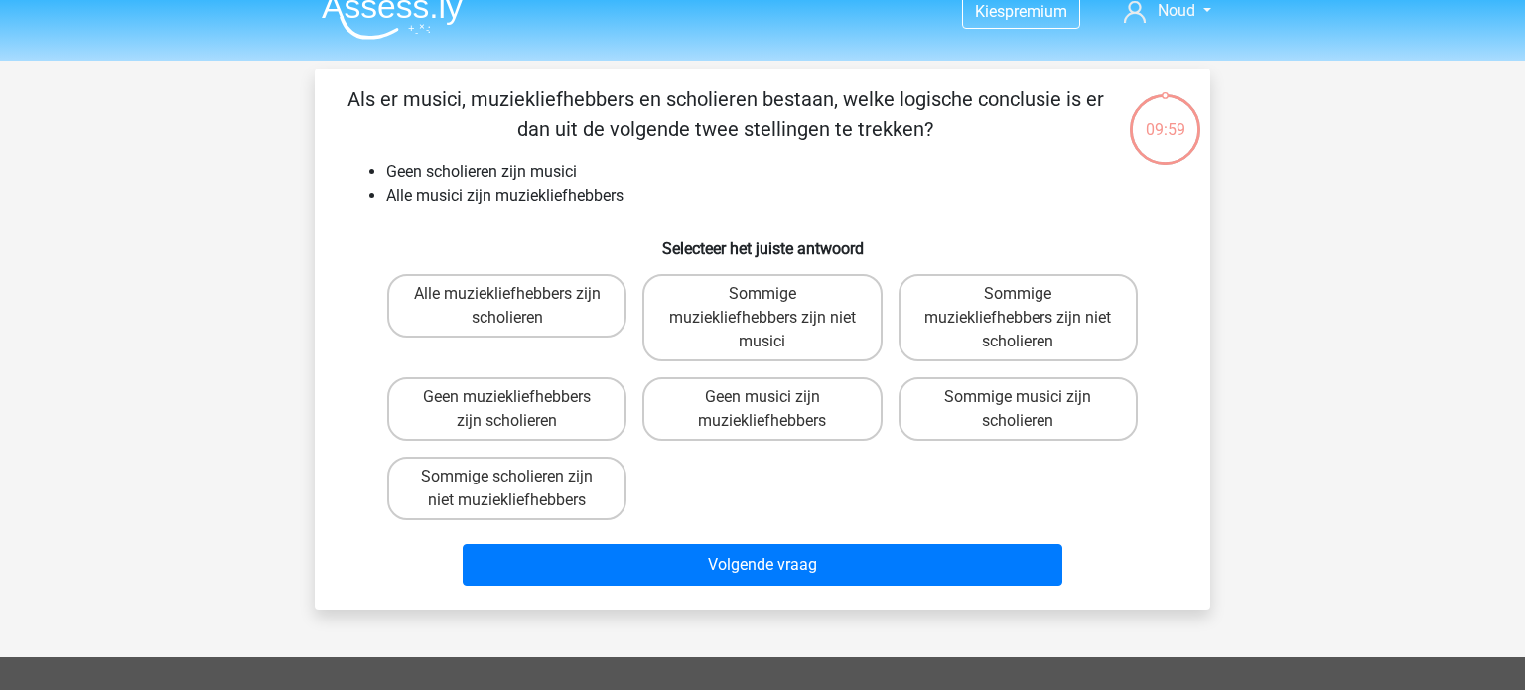
scroll to position [24, 0]
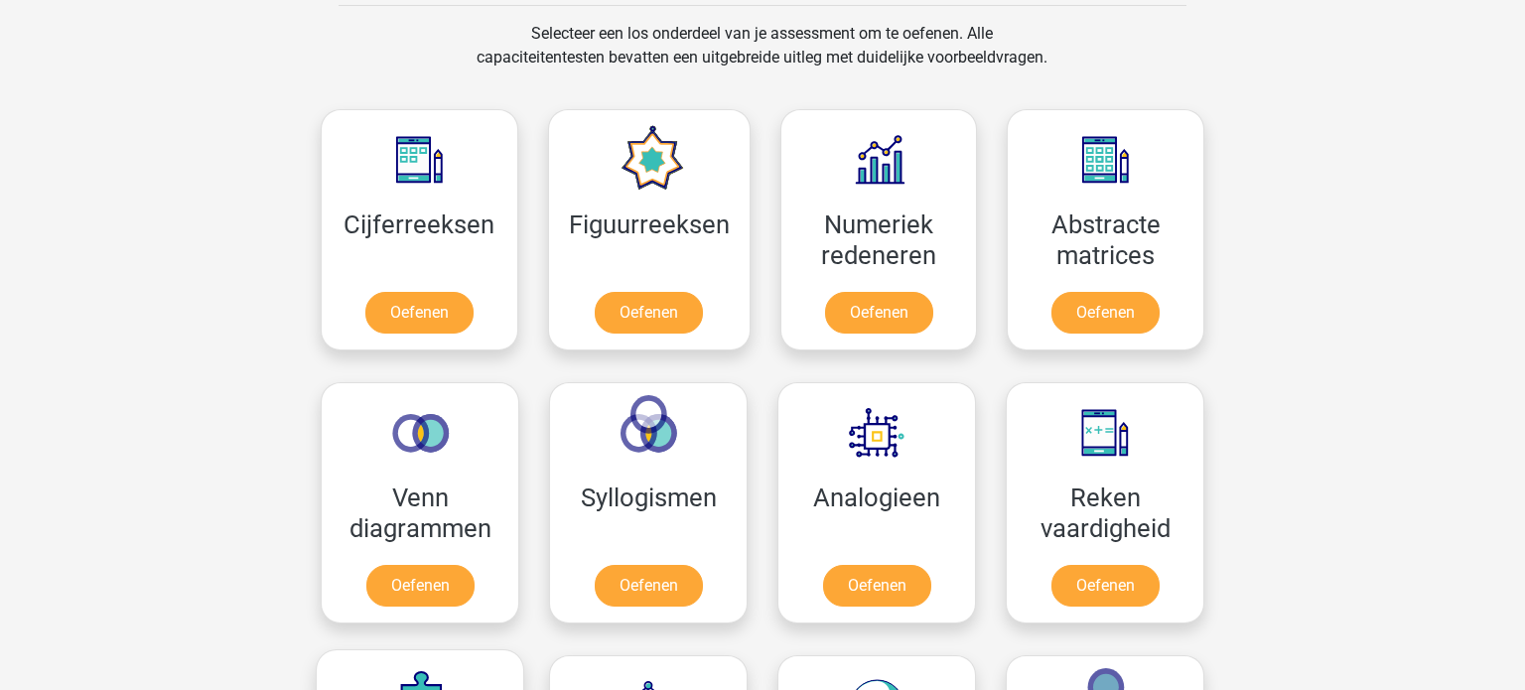
scroll to position [757, 0]
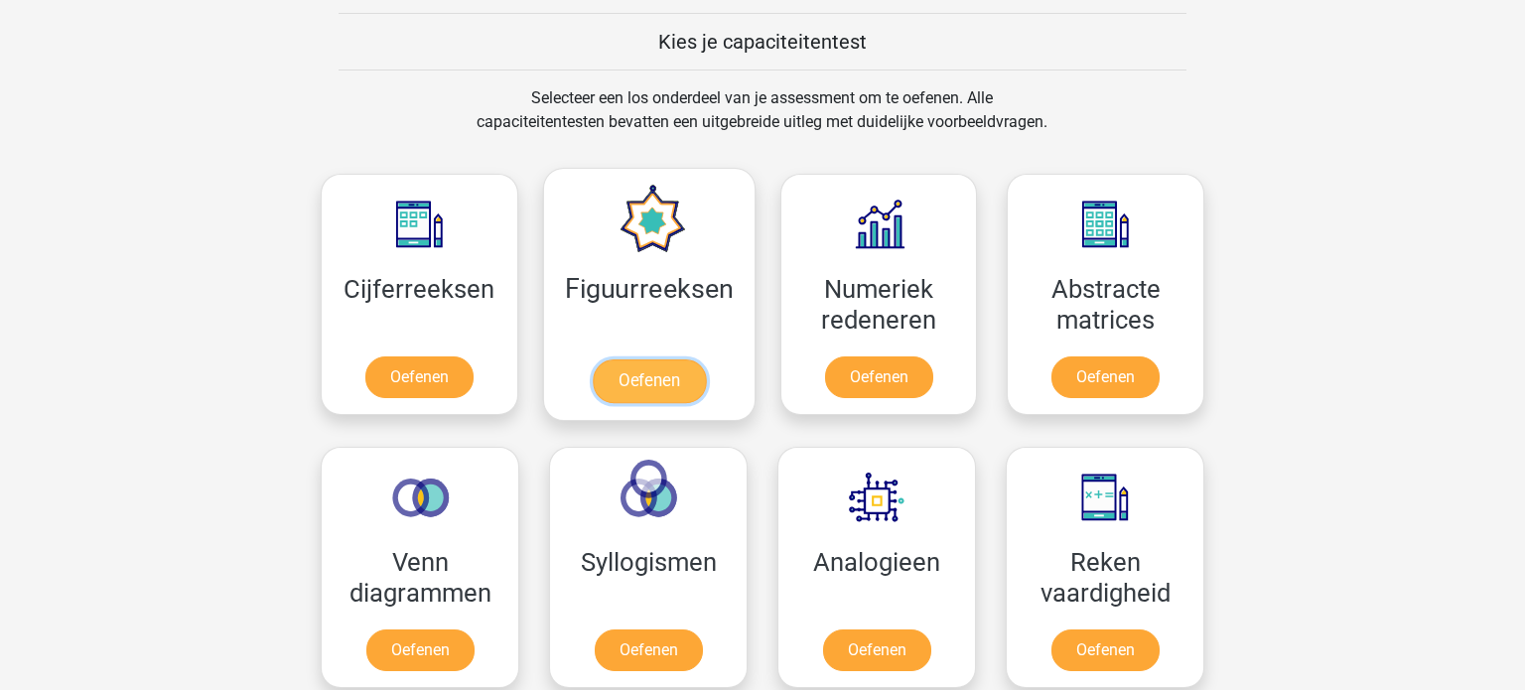
click at [642, 386] on link "Oefenen" at bounding box center [648, 381] width 113 height 44
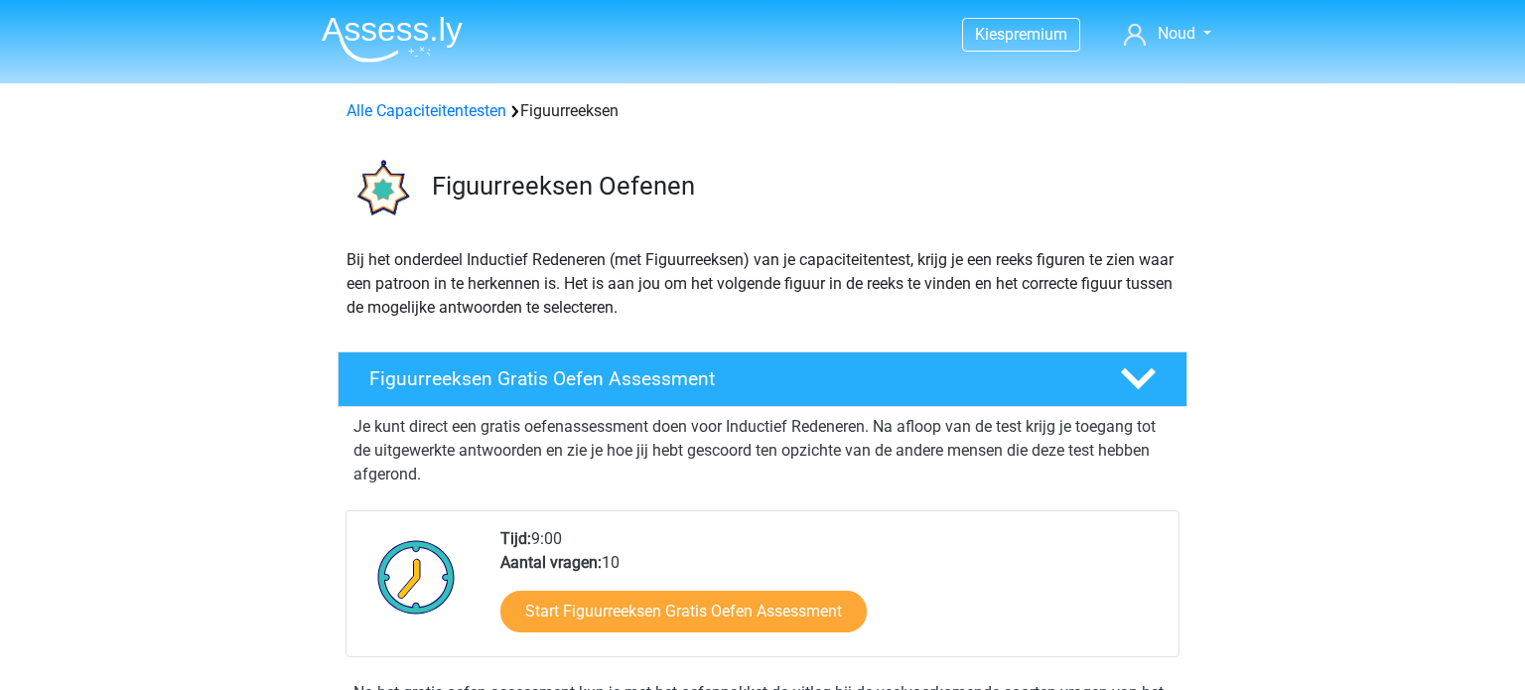
click at [755, 641] on div "Start Figuurreeksen Gratis Oefen Assessment" at bounding box center [831, 615] width 662 height 81
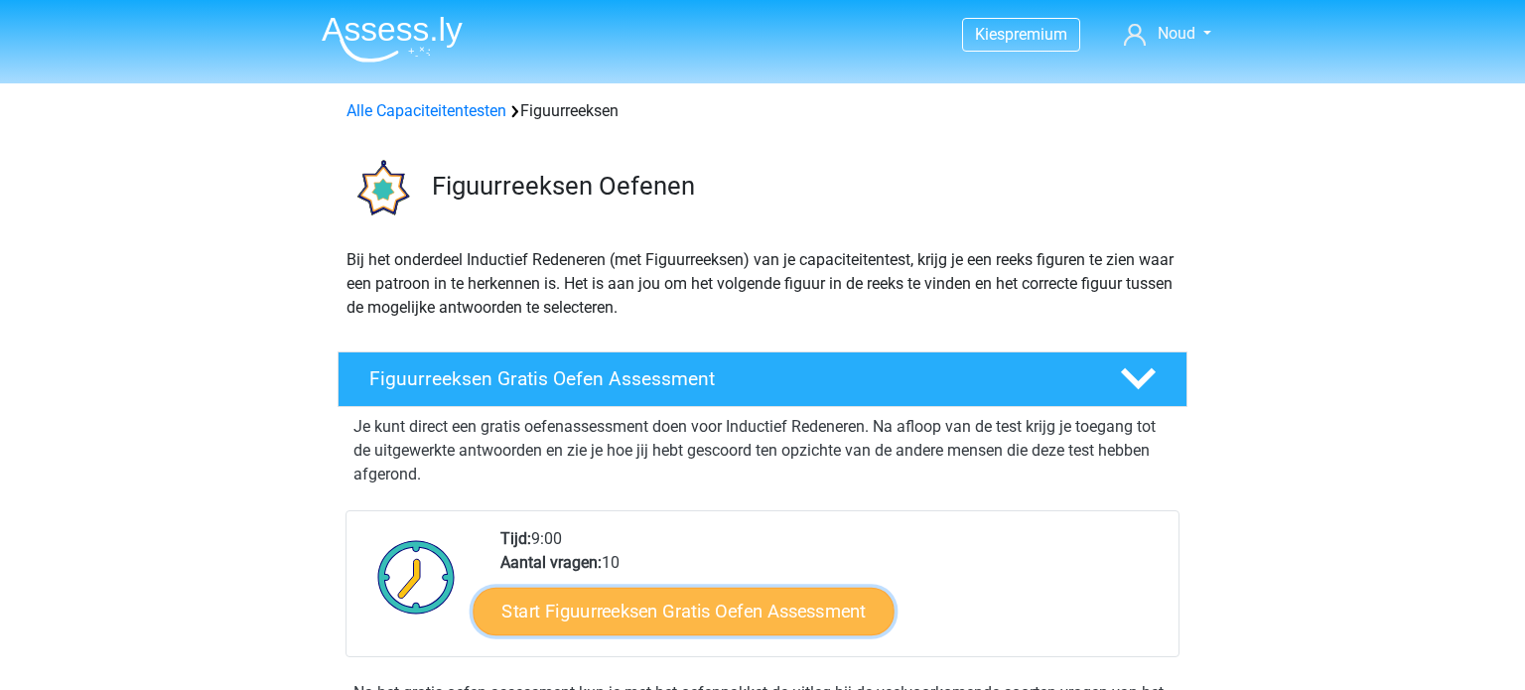
click at [744, 615] on link "Start Figuurreeksen Gratis Oefen Assessment" at bounding box center [684, 611] width 421 height 48
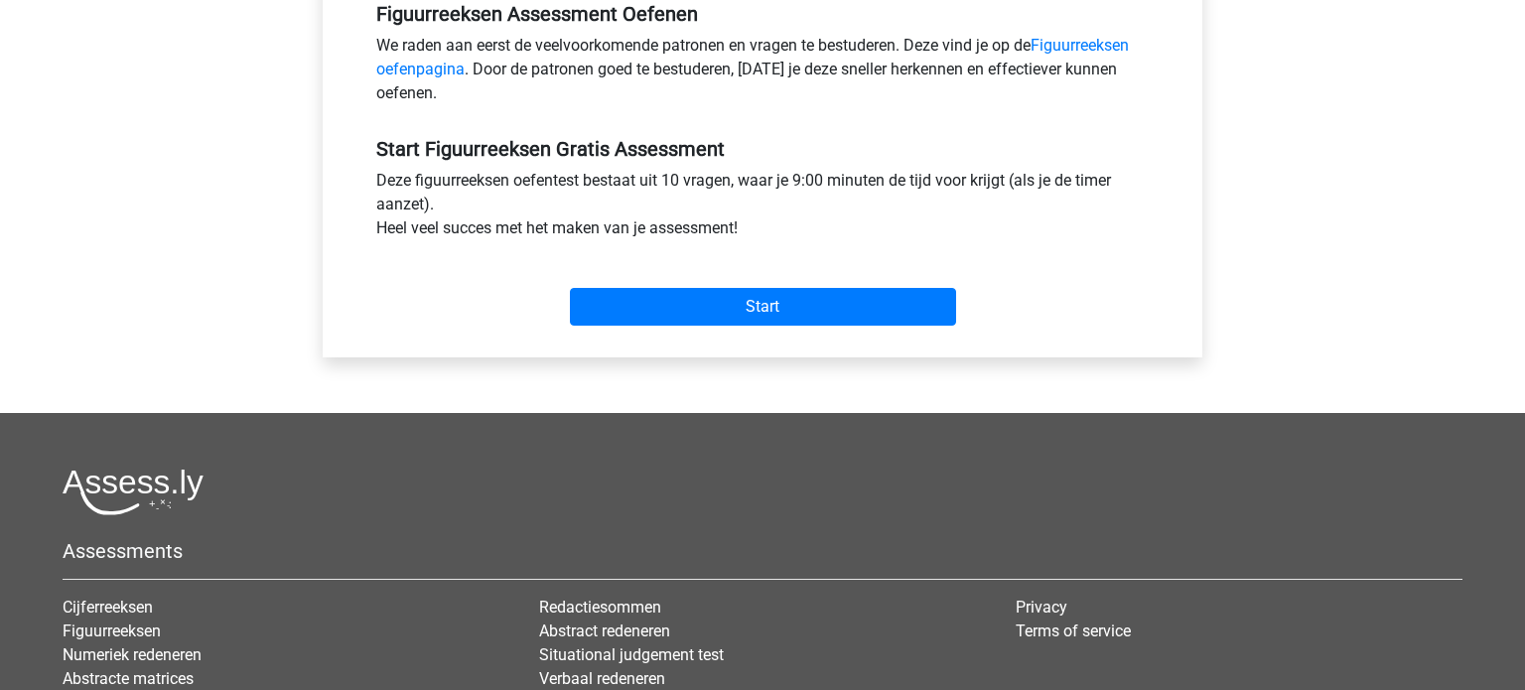
scroll to position [878, 0]
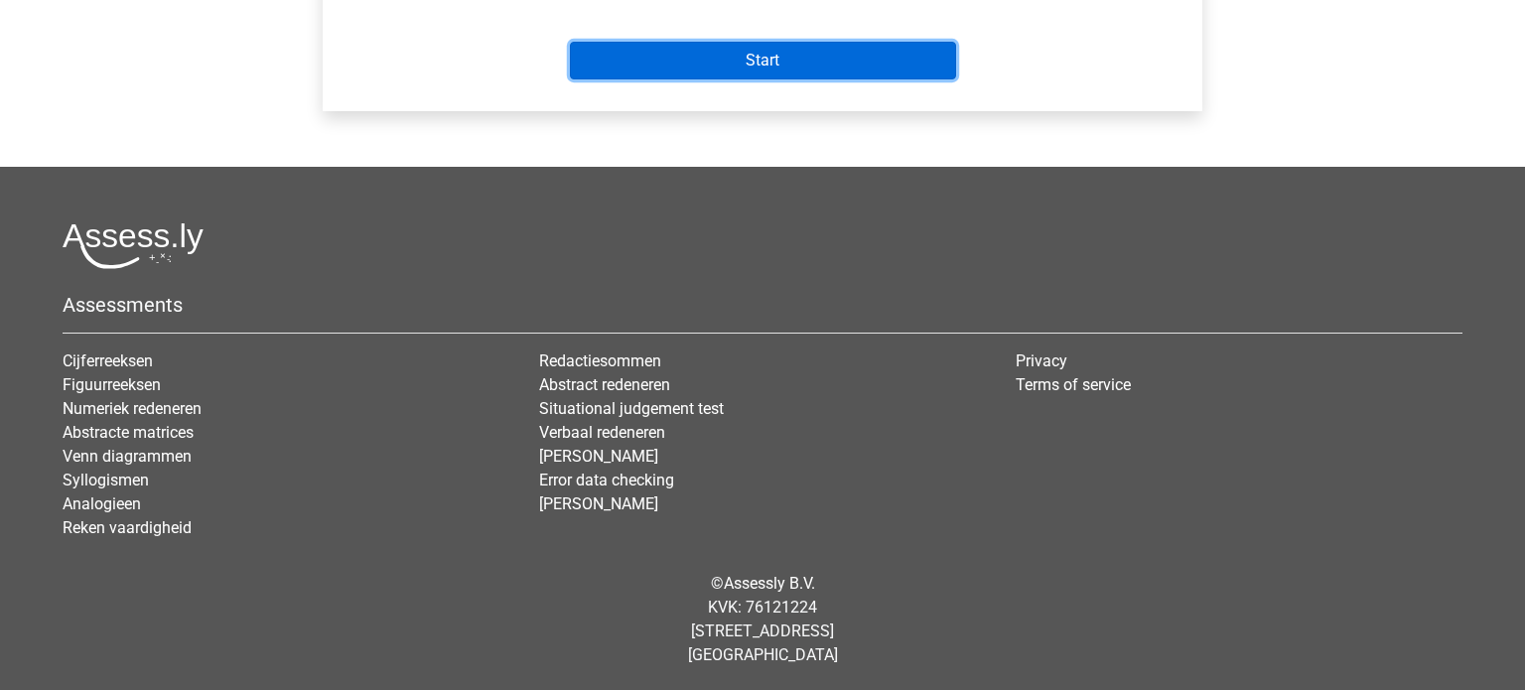
click at [759, 47] on input "Start" at bounding box center [763, 61] width 386 height 38
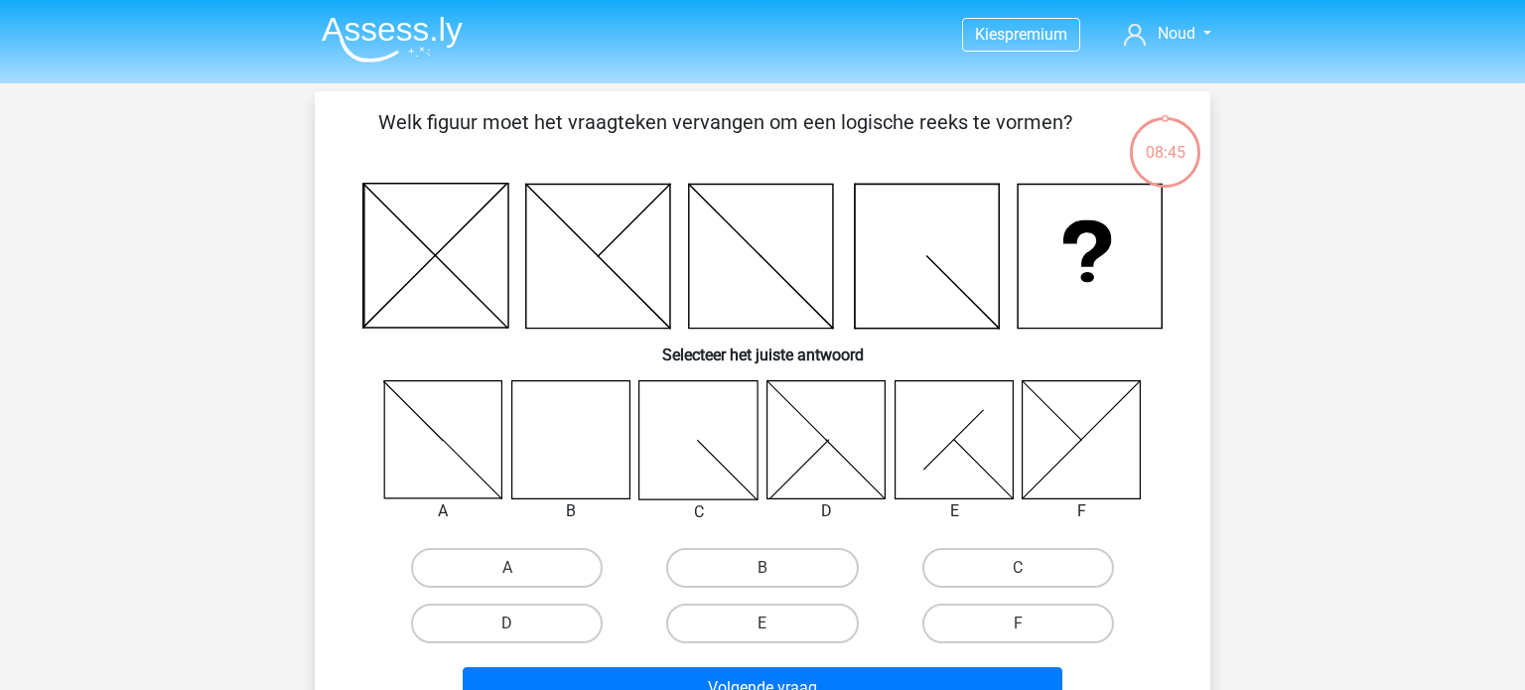
scroll to position [42, 0]
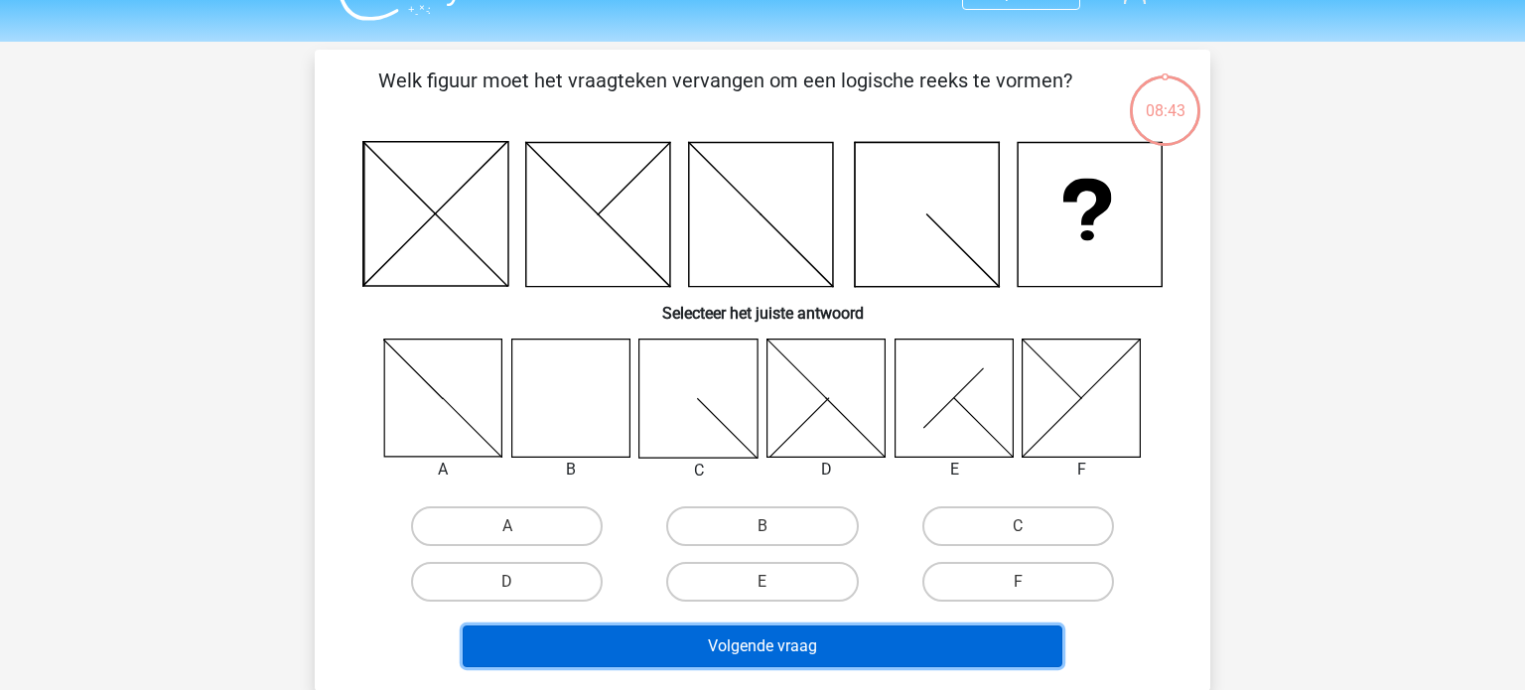
click at [996, 649] on button "Volgende vraag" at bounding box center [763, 646] width 601 height 42
click at [995, 649] on button "Volgende vraag" at bounding box center [763, 646] width 601 height 42
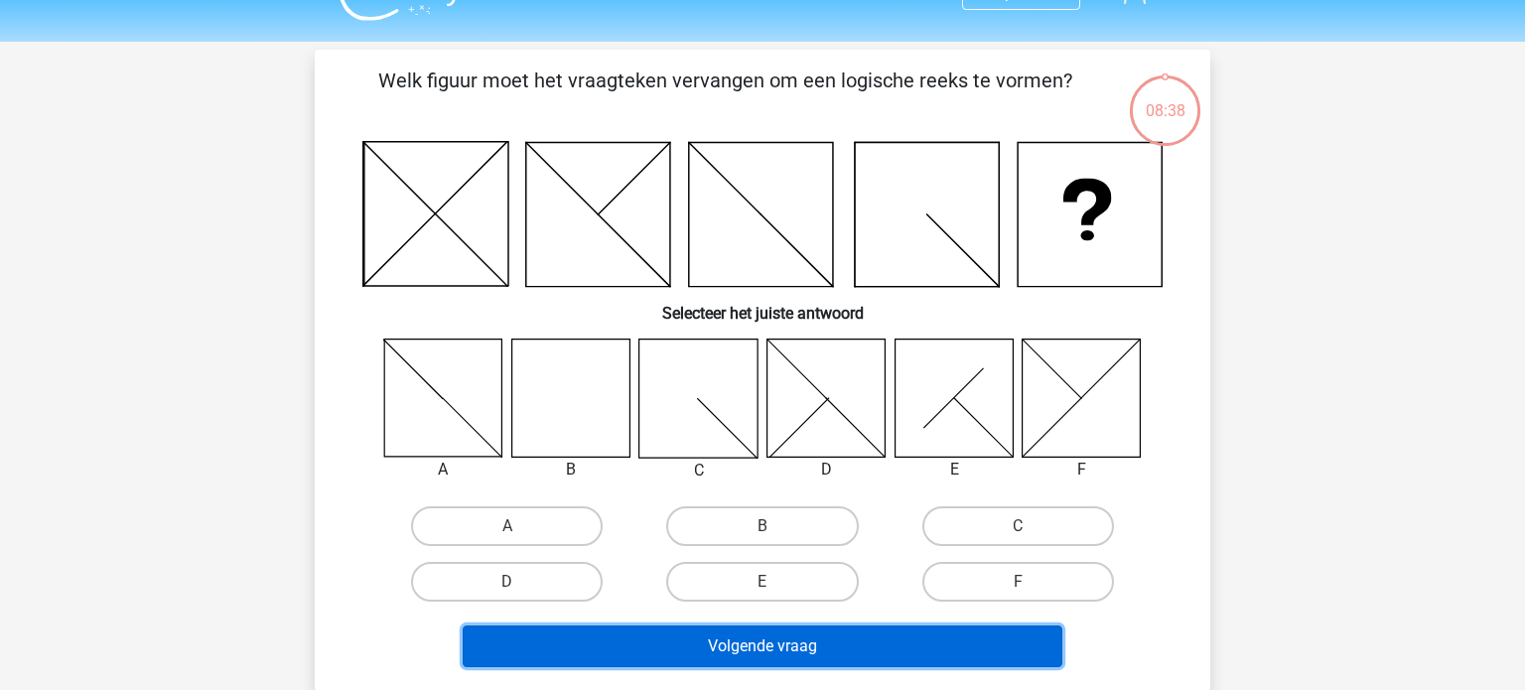
click at [995, 649] on button "Volgende vraag" at bounding box center [763, 646] width 601 height 42
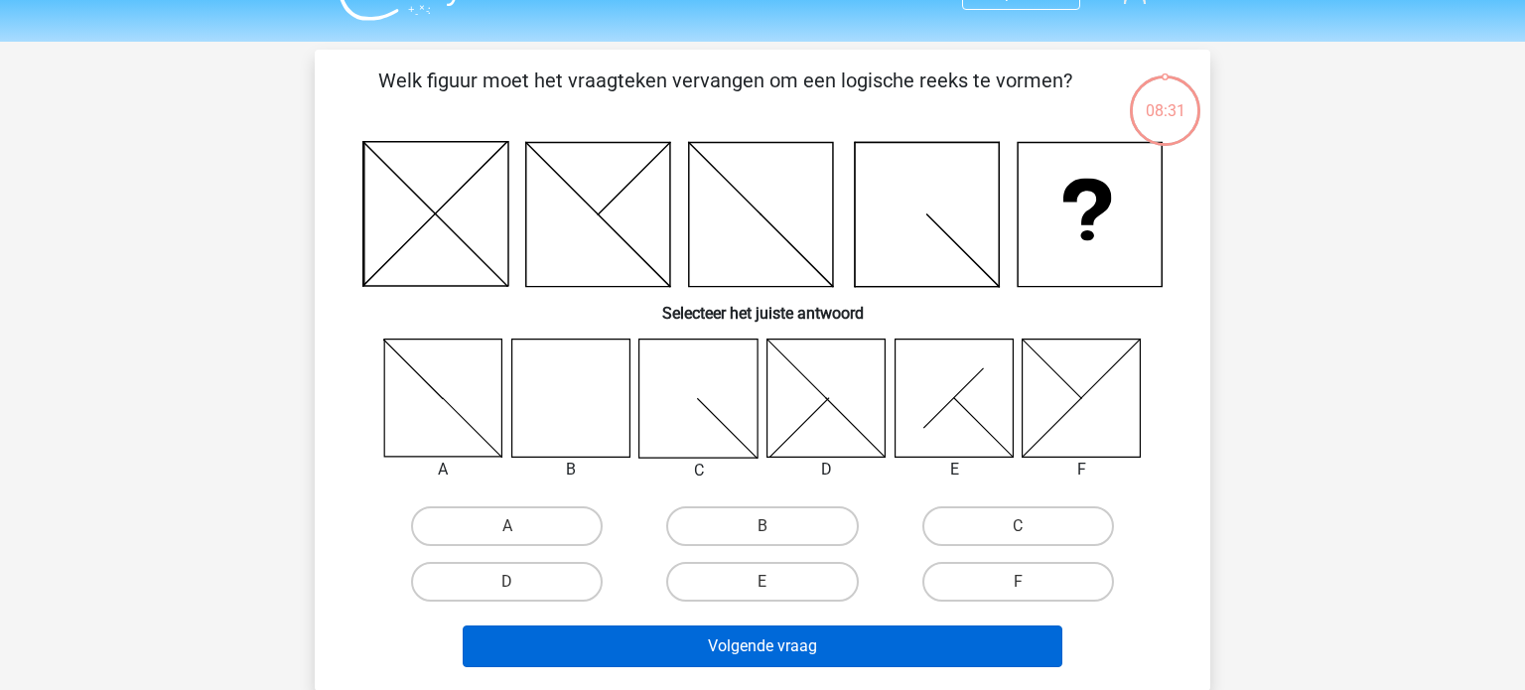
scroll to position [49, 0]
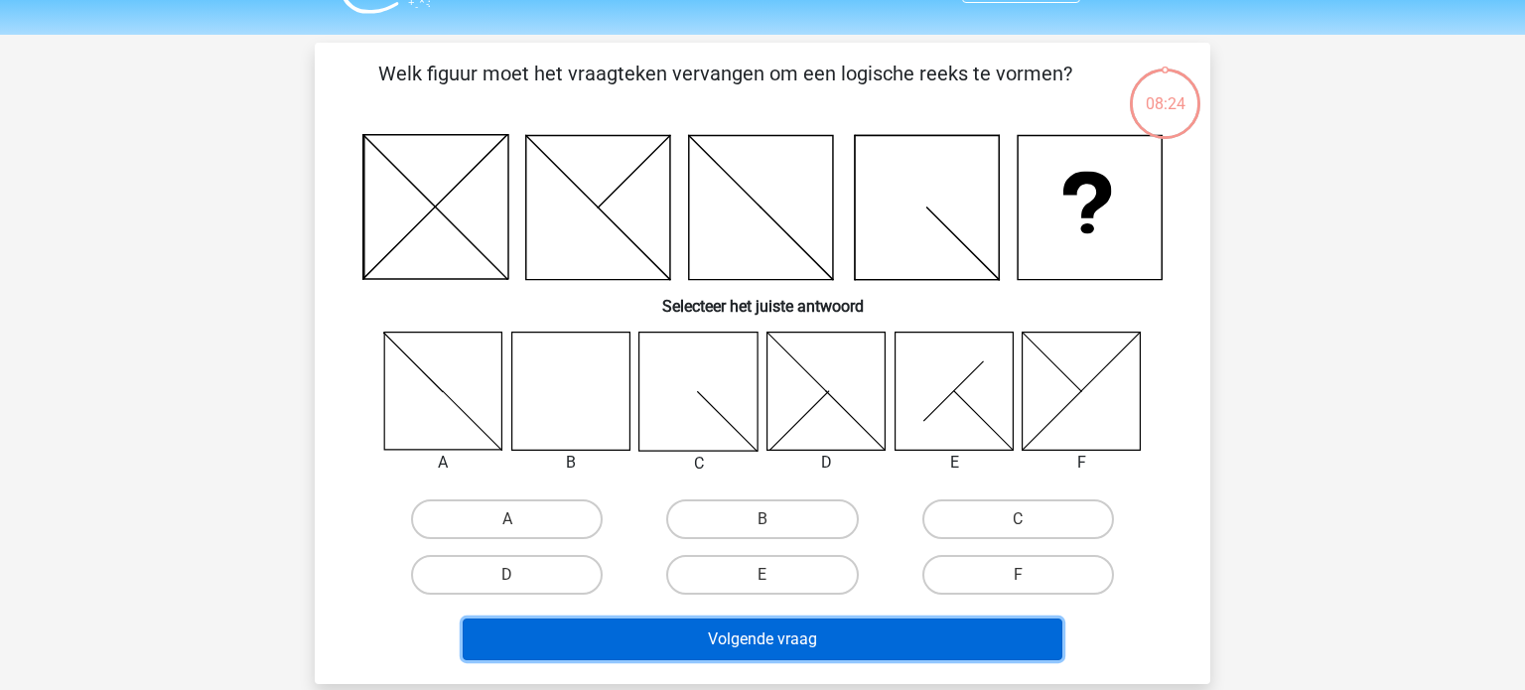
click at [999, 654] on button "Volgende vraag" at bounding box center [763, 639] width 601 height 42
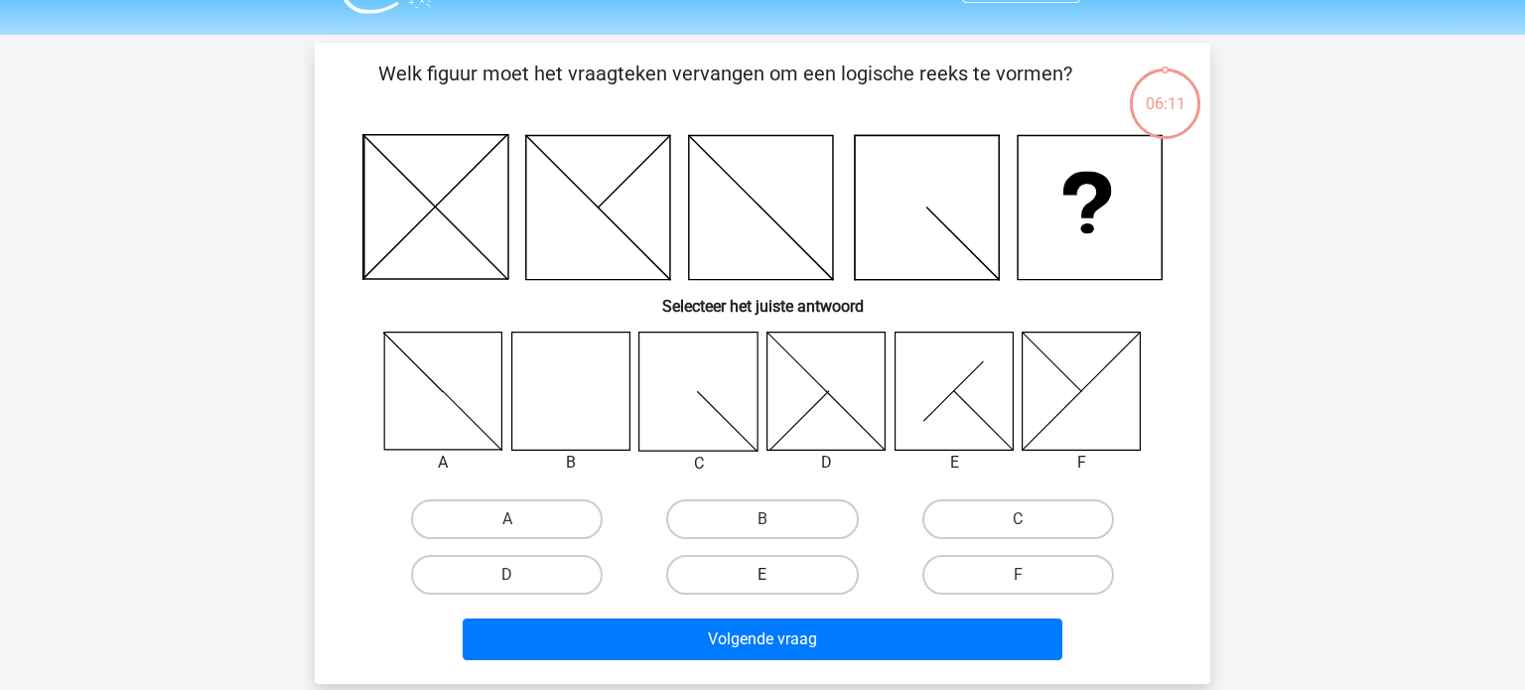
click at [775, 563] on label "E" at bounding box center [762, 575] width 192 height 40
click at [775, 575] on input "E" at bounding box center [768, 581] width 13 height 13
radio input "true"
click at [779, 524] on label "B" at bounding box center [762, 519] width 192 height 40
click at [775, 524] on input "B" at bounding box center [768, 525] width 13 height 13
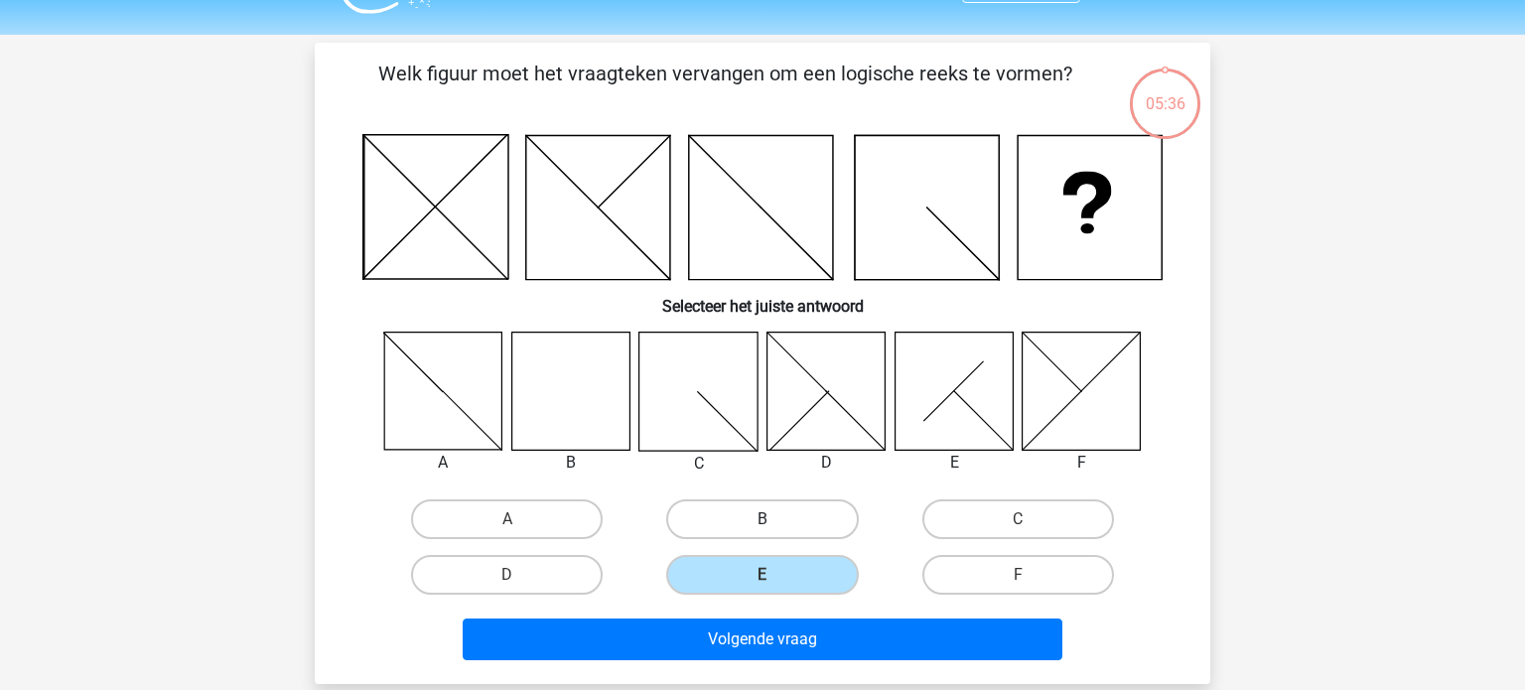
radio input "true"
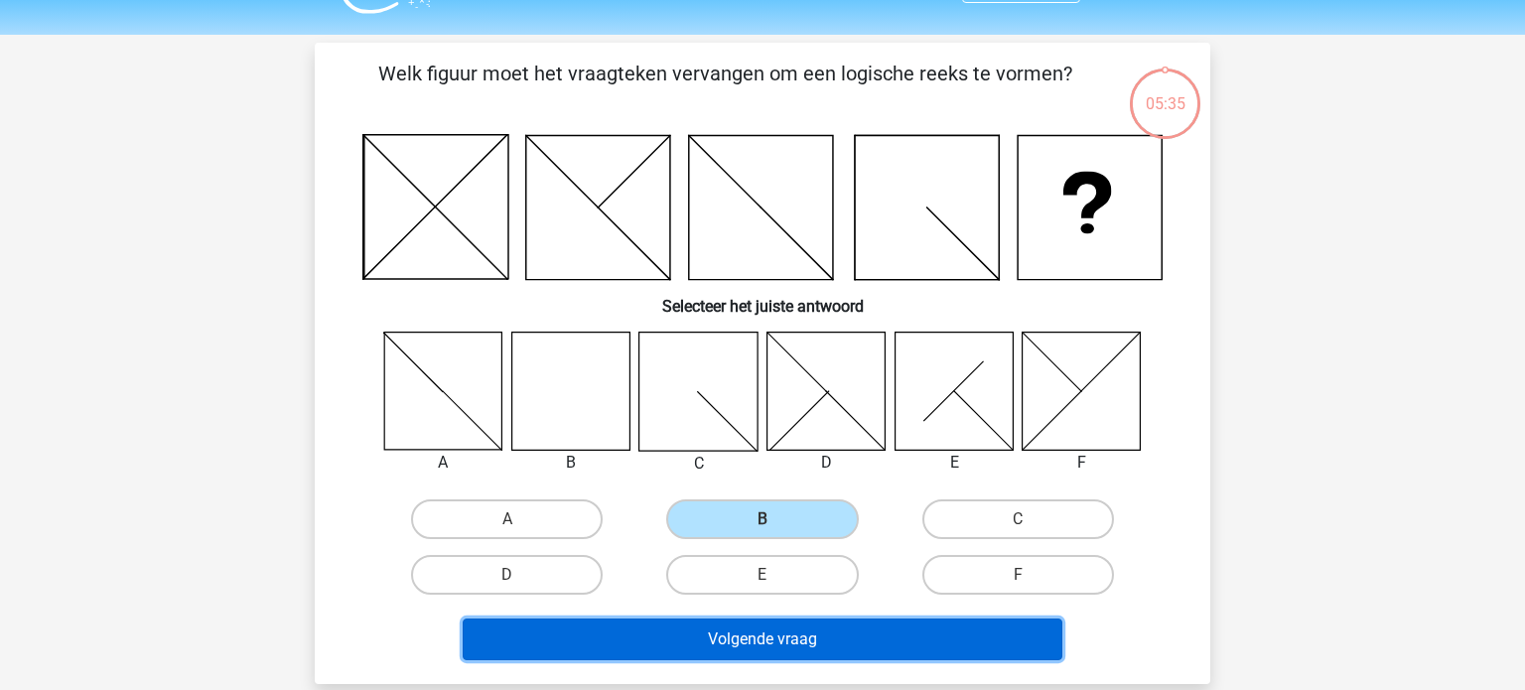
click at [702, 640] on button "Volgende vraag" at bounding box center [763, 639] width 601 height 42
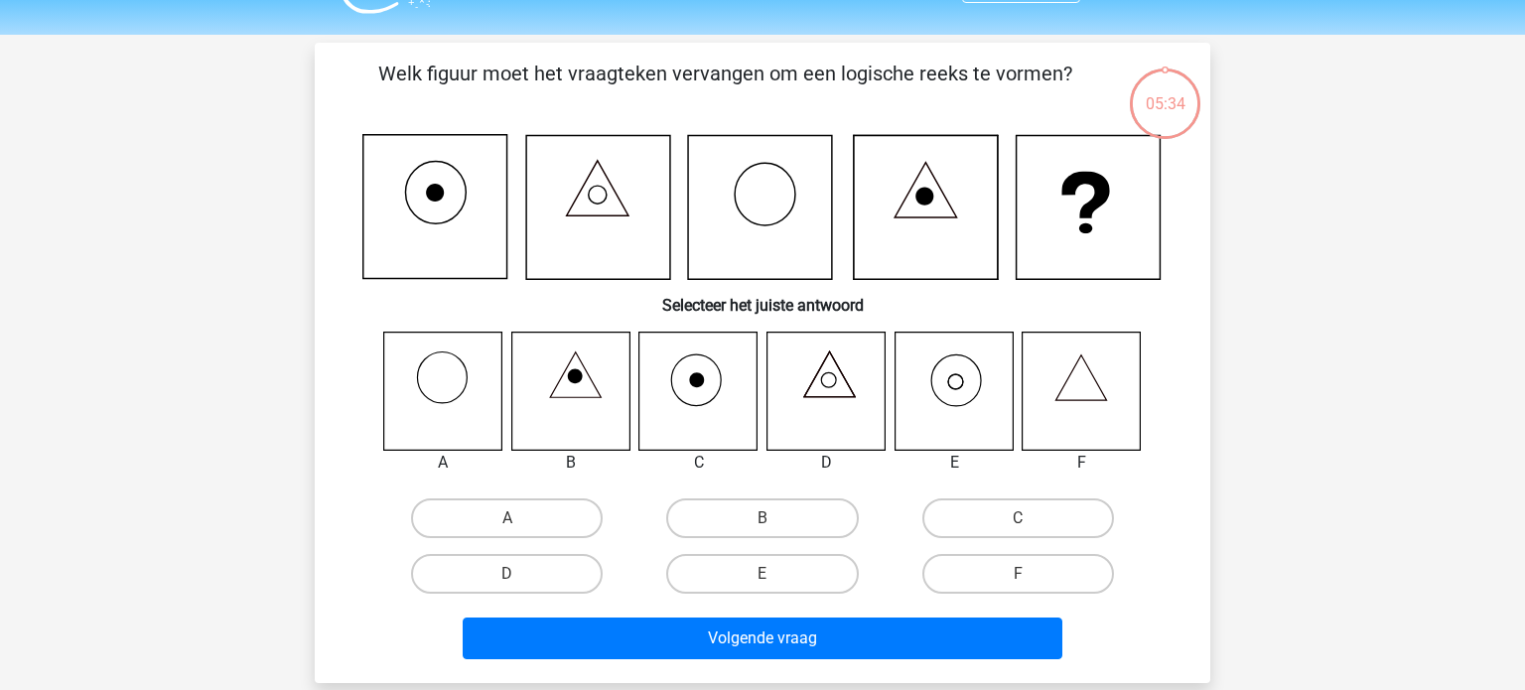
scroll to position [91, 0]
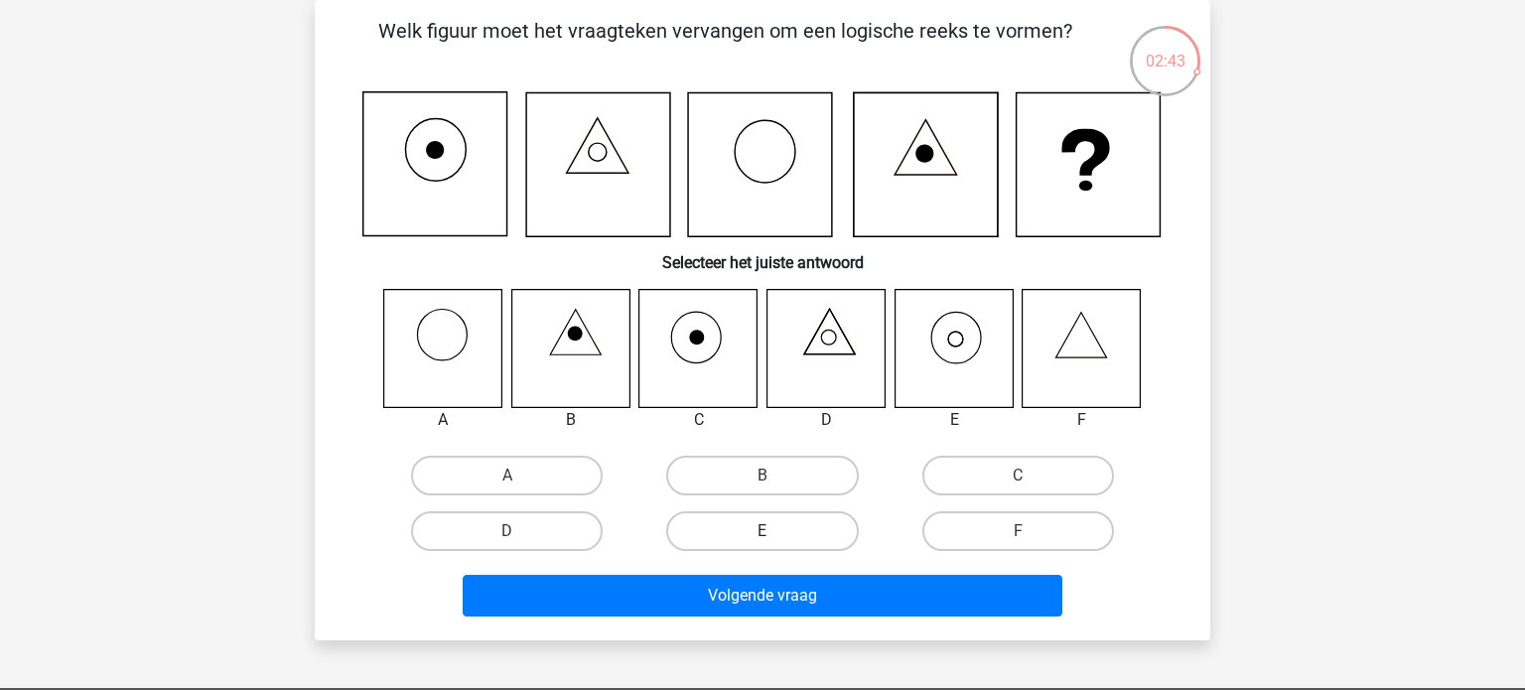
click at [799, 526] on label "E" at bounding box center [762, 531] width 192 height 40
click at [775, 531] on input "E" at bounding box center [768, 537] width 13 height 13
radio input "true"
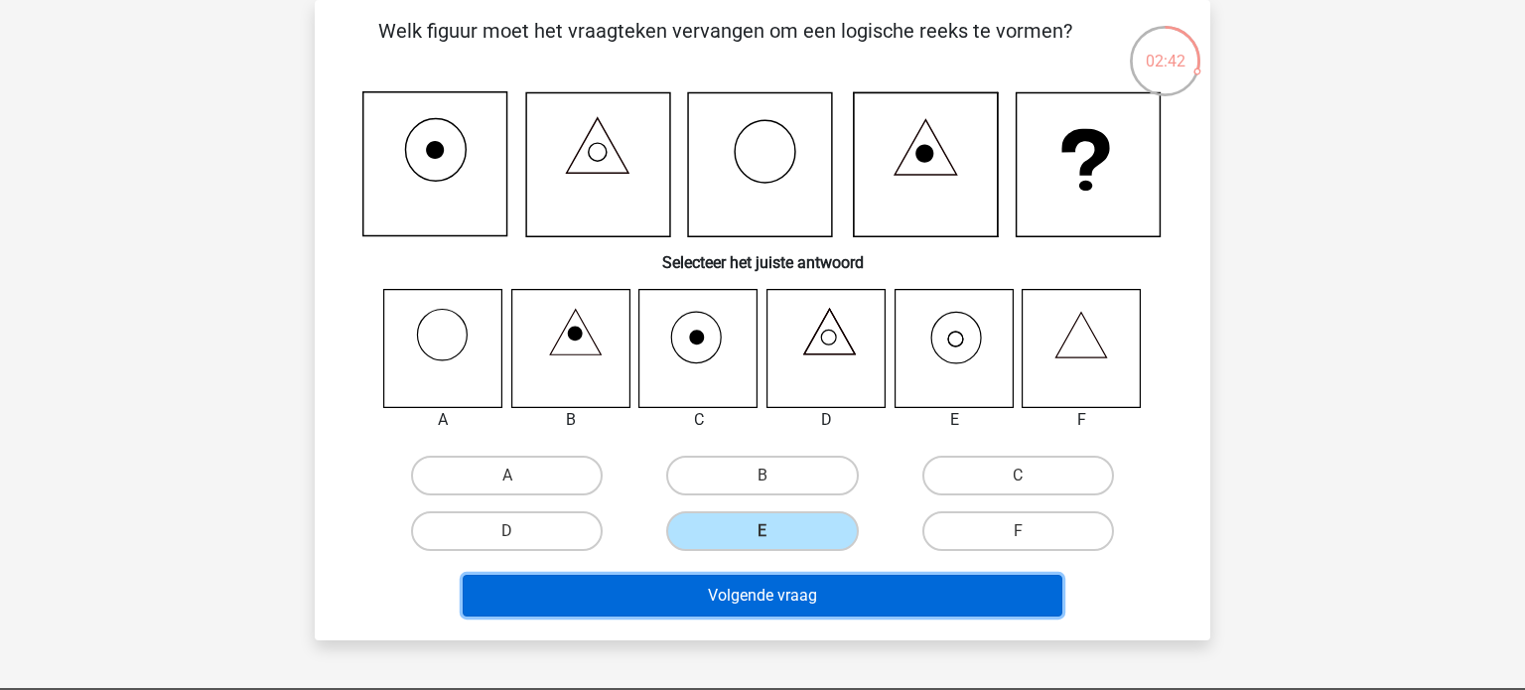
click at [774, 581] on button "Volgende vraag" at bounding box center [763, 596] width 601 height 42
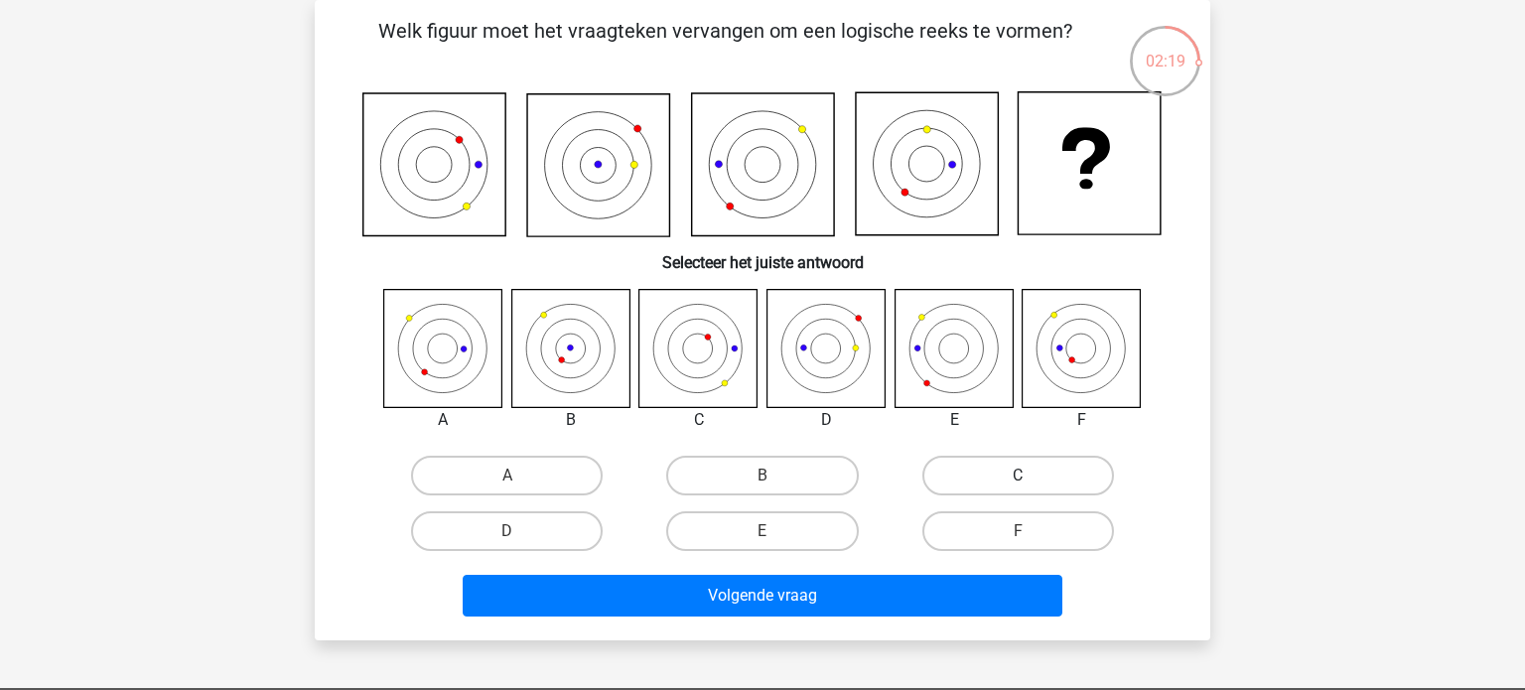
click at [987, 480] on label "C" at bounding box center [1018, 476] width 192 height 40
click at [1018, 480] on input "C" at bounding box center [1024, 482] width 13 height 13
radio input "true"
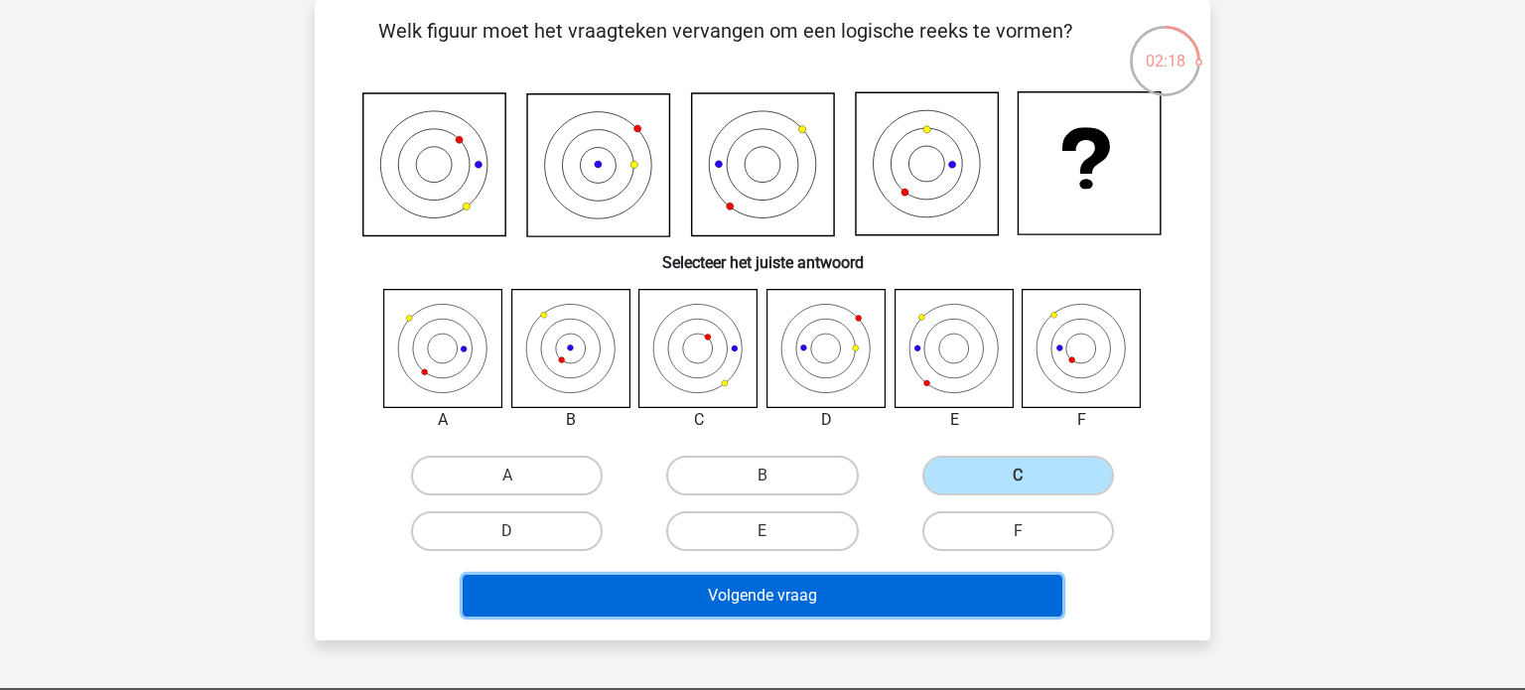
click at [850, 599] on button "Volgende vraag" at bounding box center [763, 596] width 601 height 42
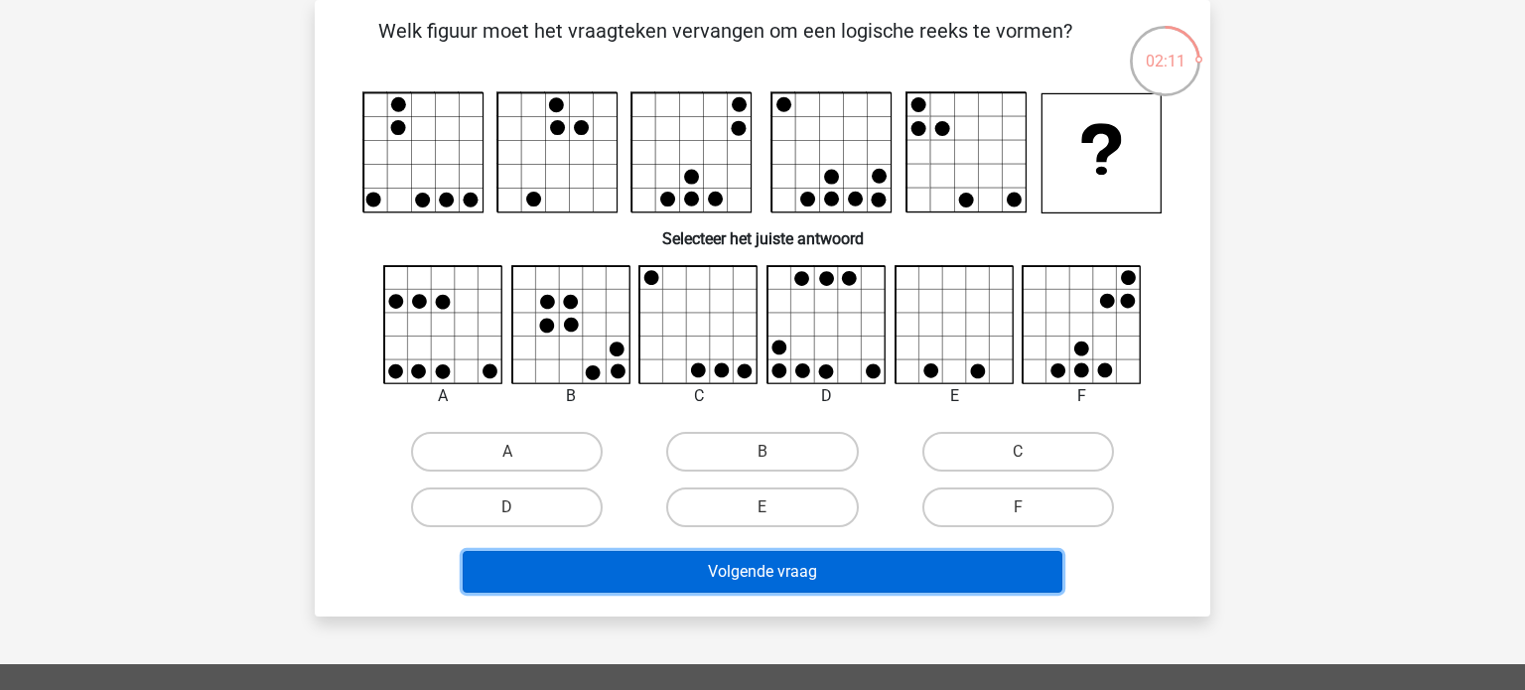
click at [856, 571] on button "Volgende vraag" at bounding box center [763, 572] width 601 height 42
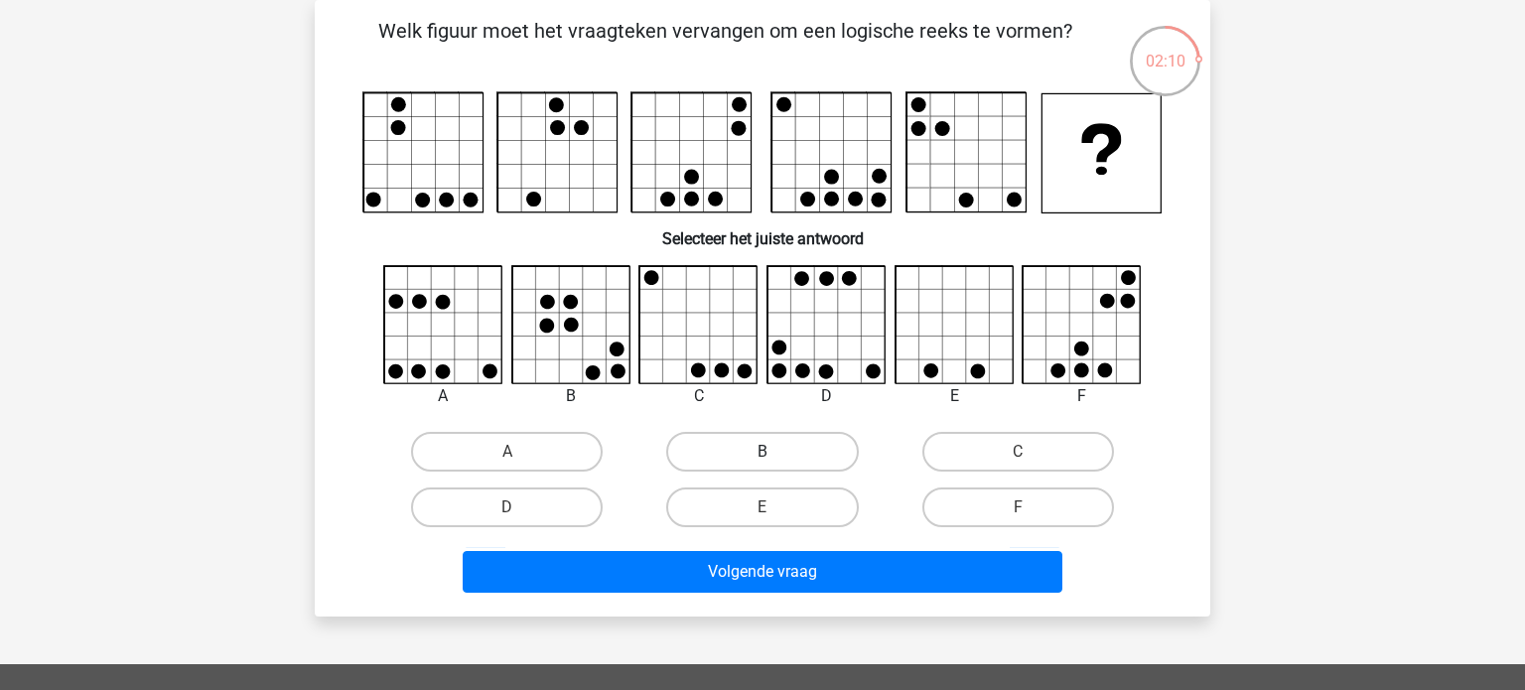
click at [757, 467] on label "B" at bounding box center [762, 452] width 192 height 40
click at [762, 465] on input "B" at bounding box center [768, 458] width 13 height 13
radio input "true"
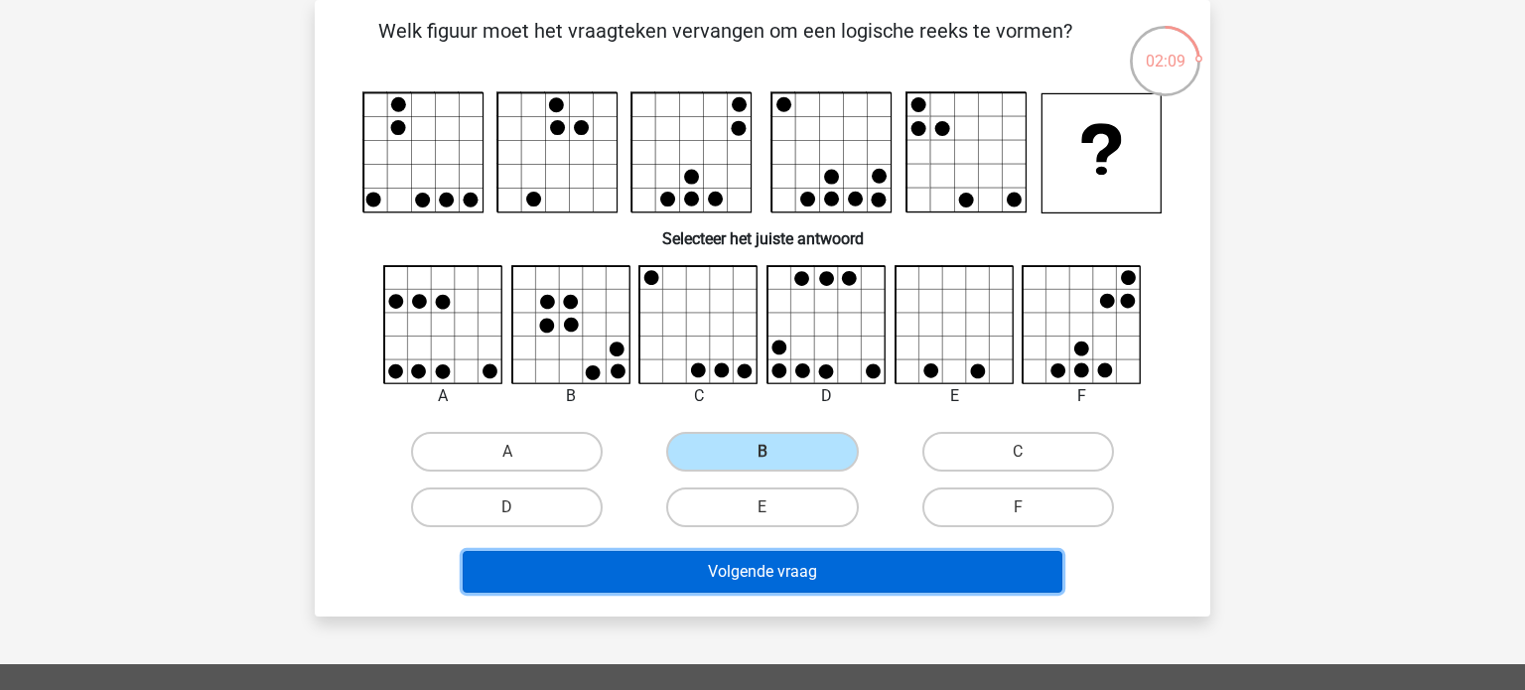
click at [755, 567] on button "Volgende vraag" at bounding box center [763, 572] width 601 height 42
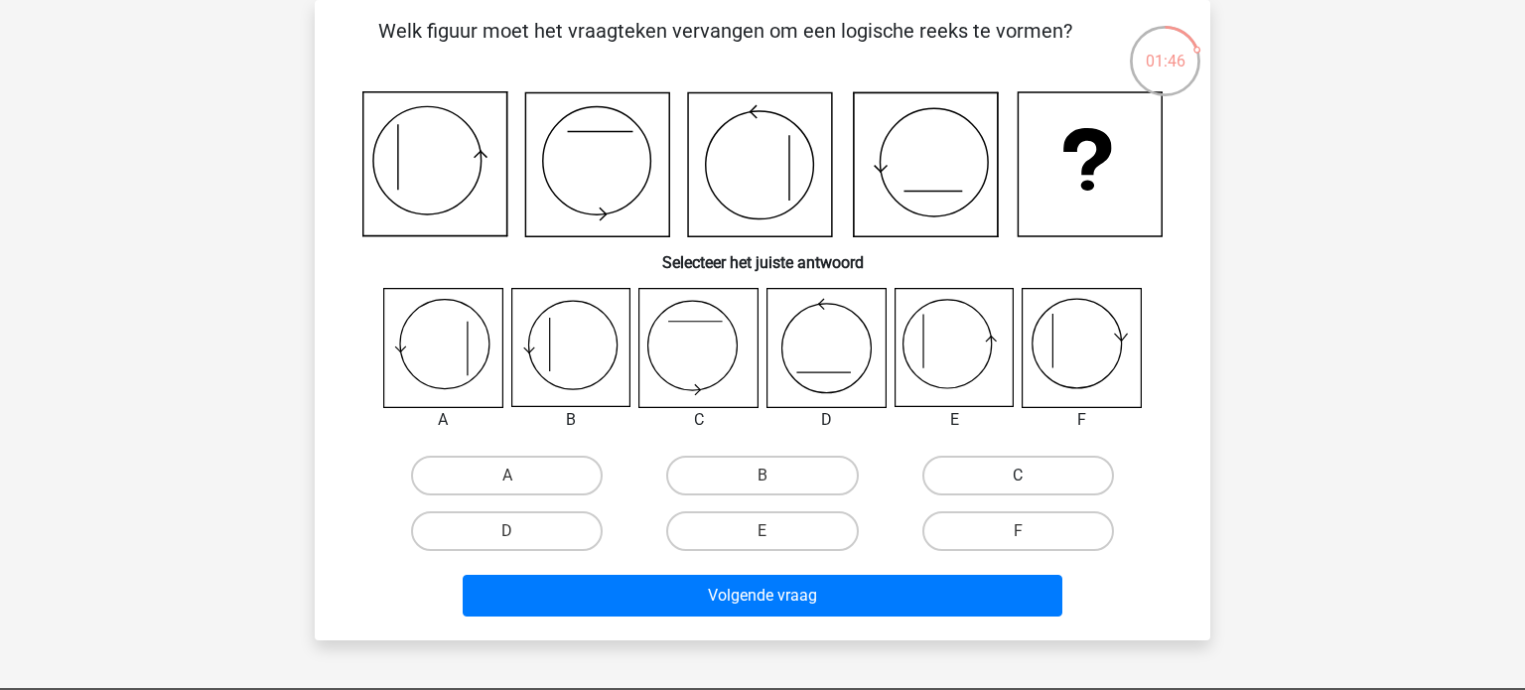
click at [1094, 473] on label "C" at bounding box center [1018, 476] width 192 height 40
click at [1030, 476] on input "C" at bounding box center [1024, 482] width 13 height 13
radio input "true"
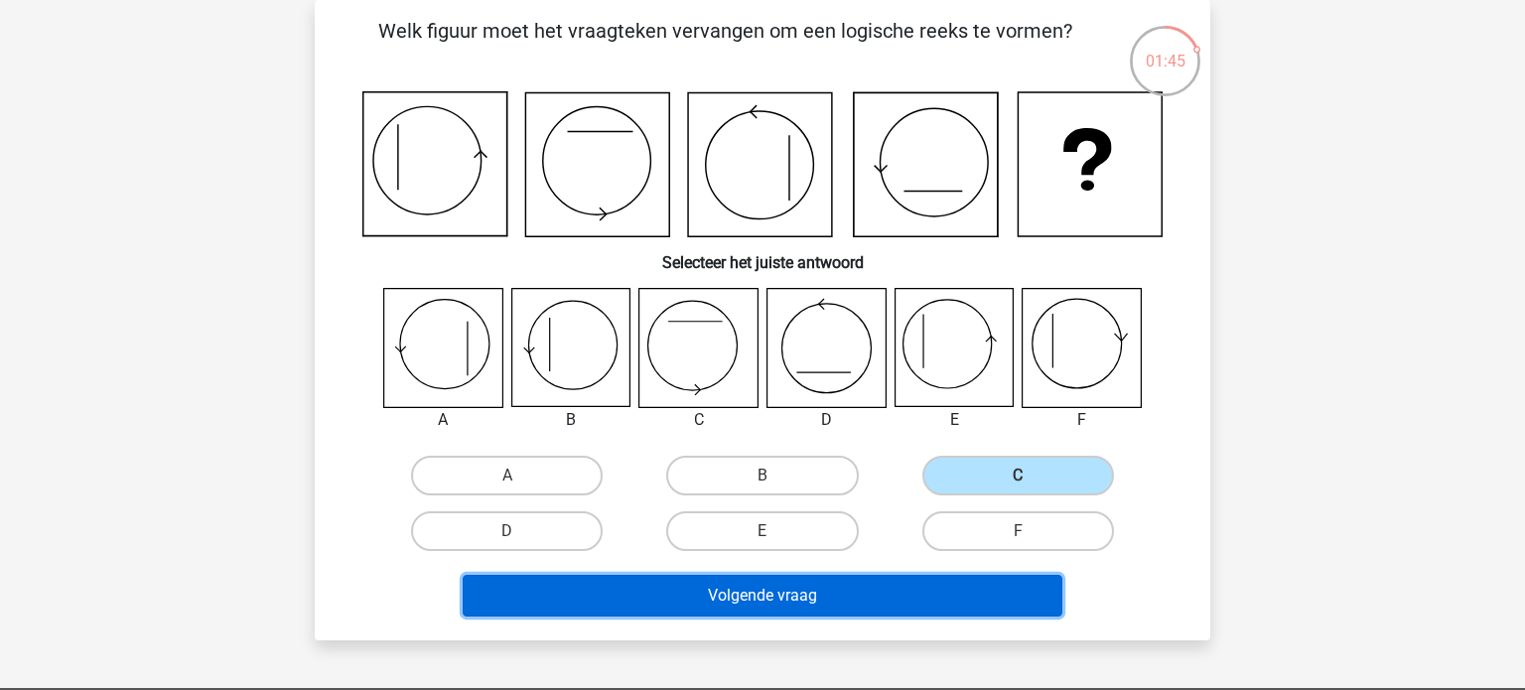
click at [930, 608] on button "Volgende vraag" at bounding box center [763, 596] width 601 height 42
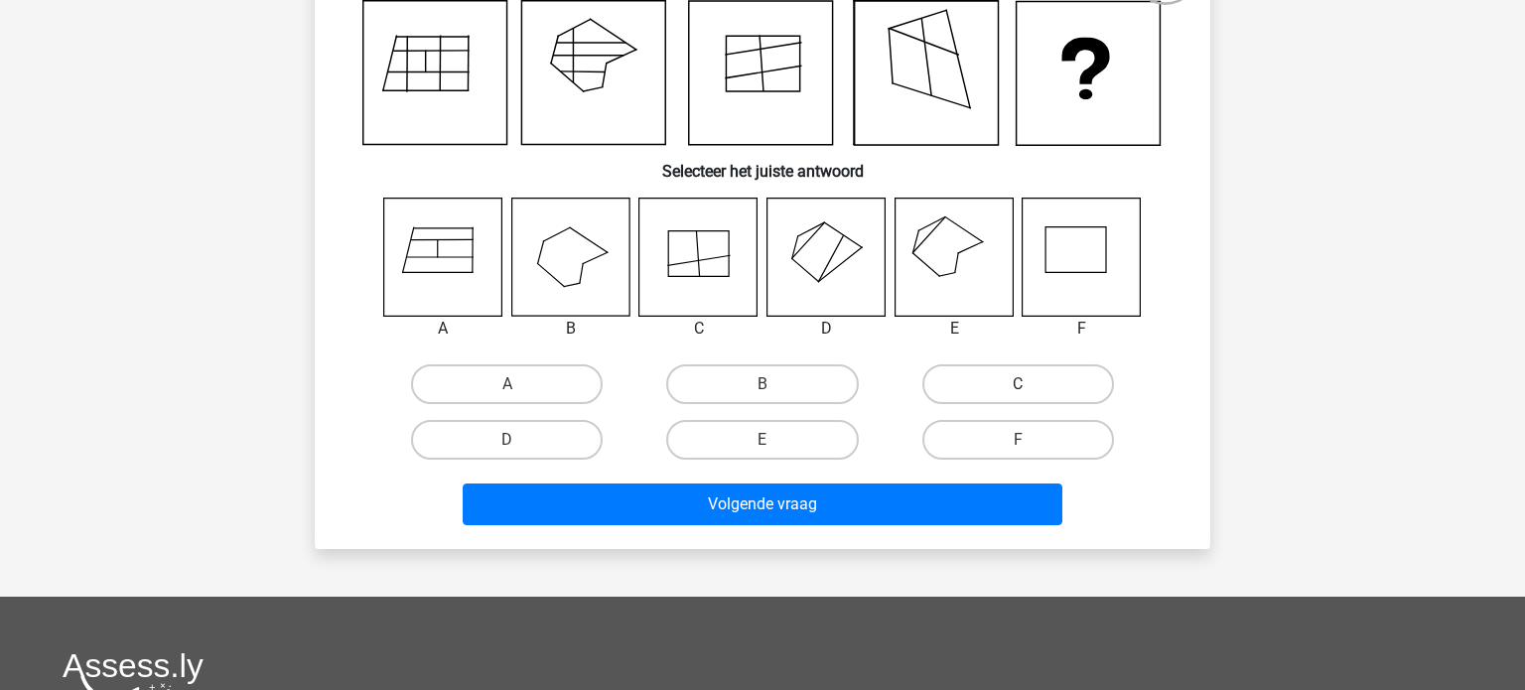
scroll to position [188, 0]
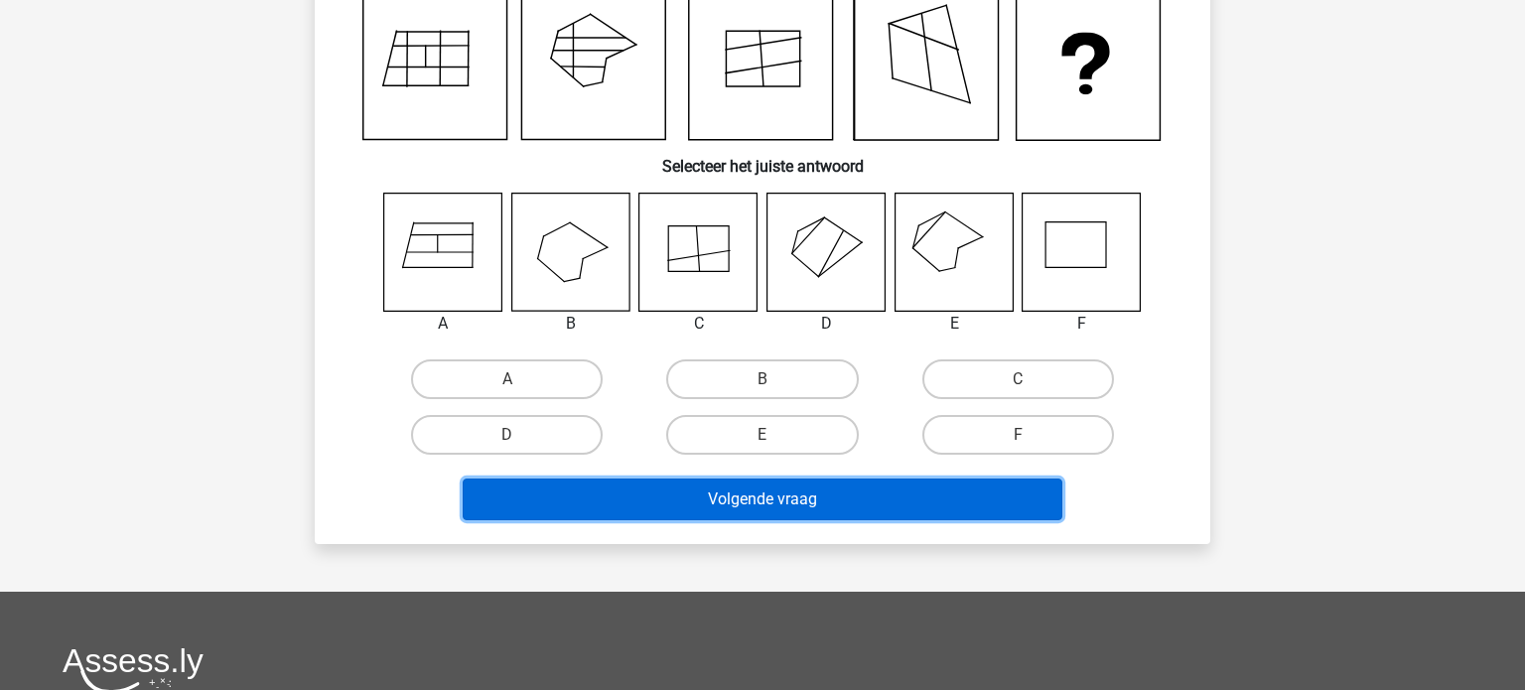
click at [780, 502] on button "Volgende vraag" at bounding box center [763, 500] width 601 height 42
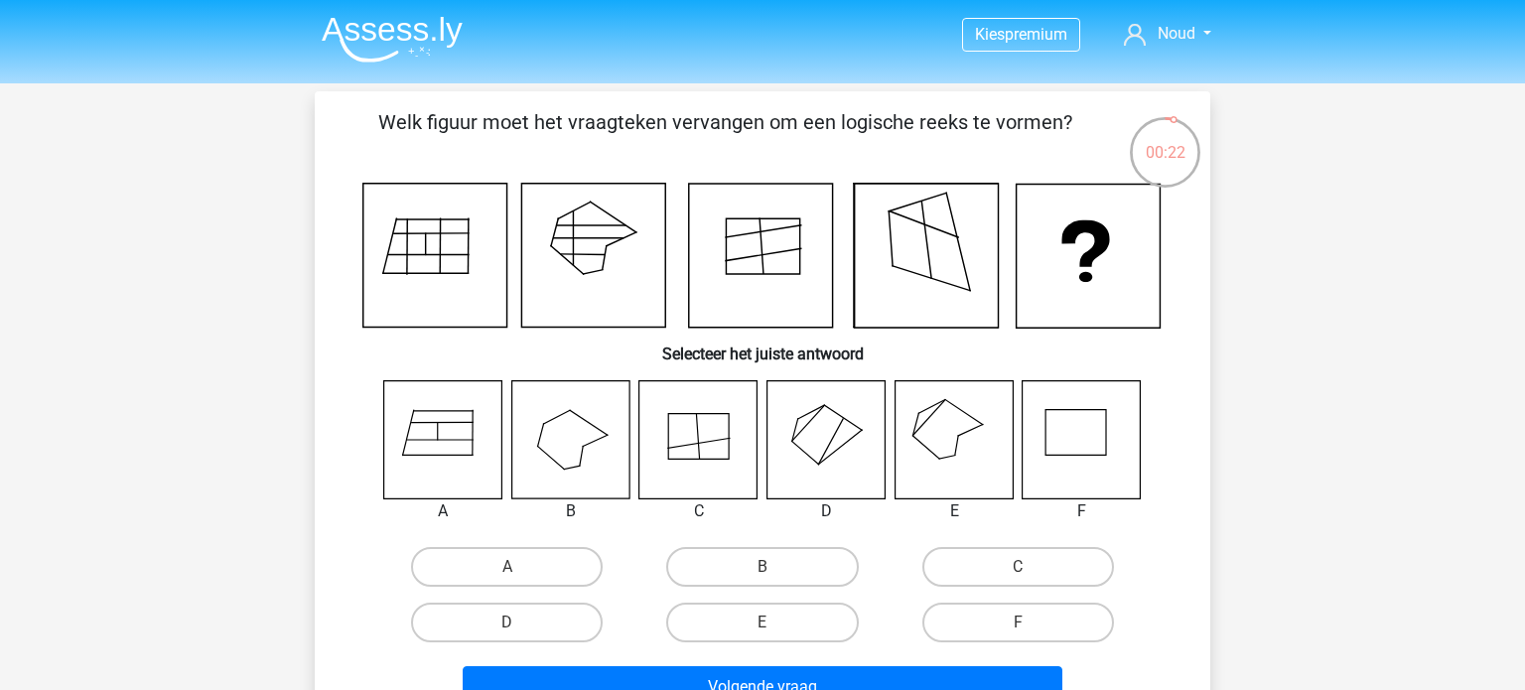
scroll to position [1, 0]
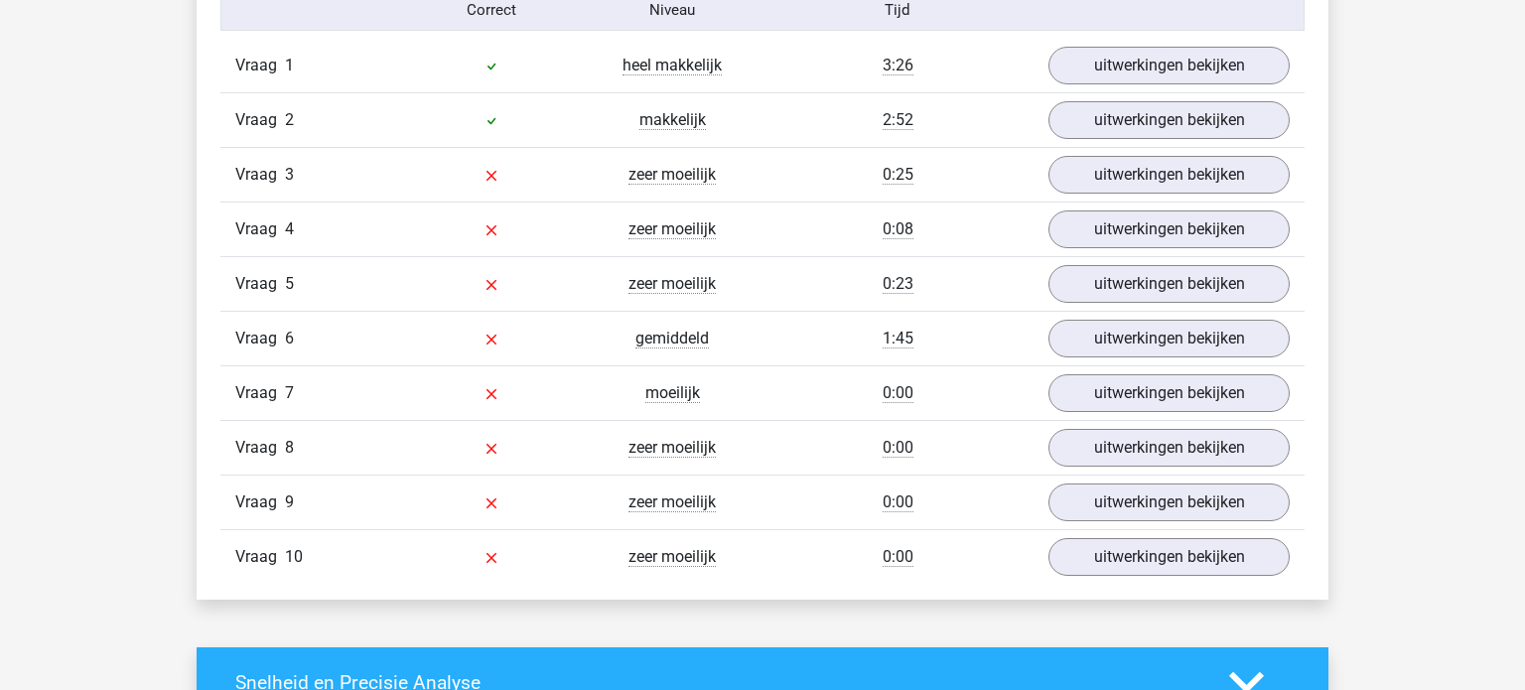
scroll to position [1676, 0]
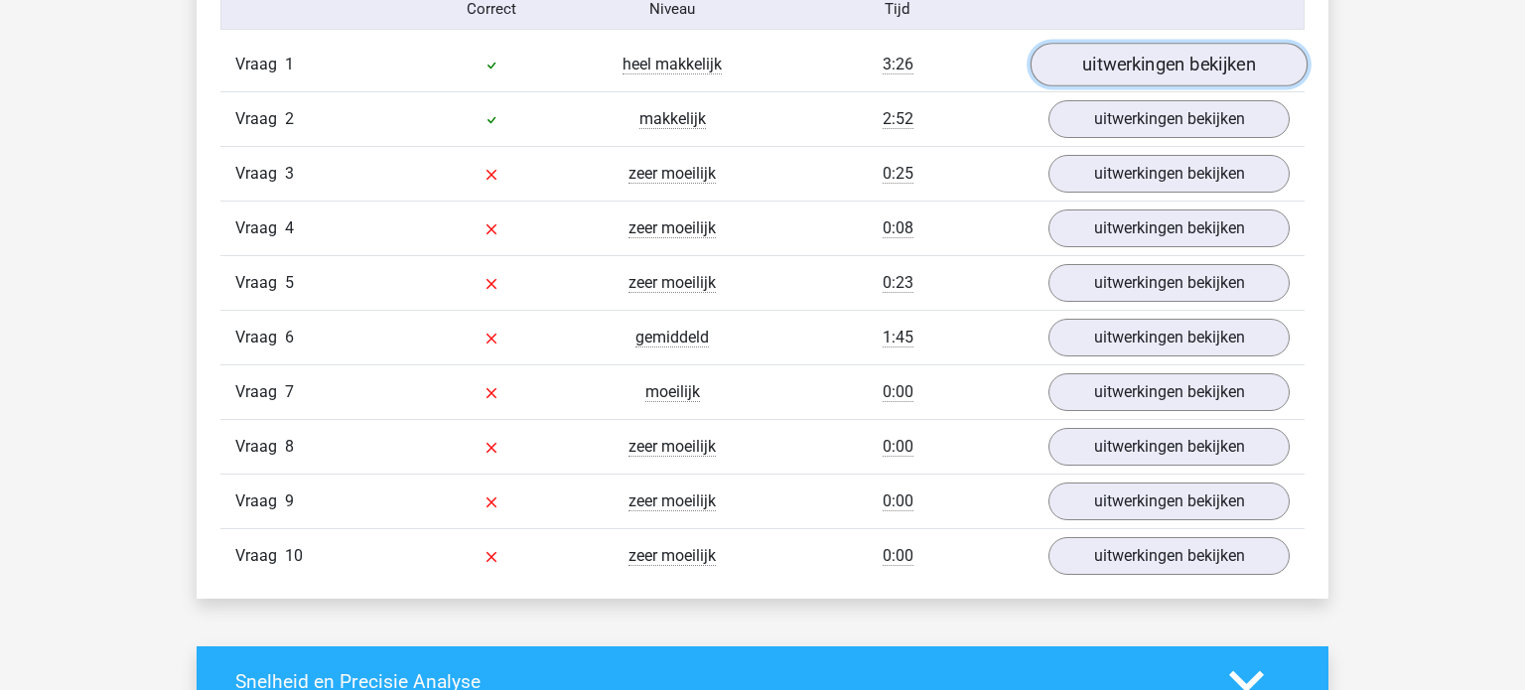
click at [1120, 69] on link "uitwerkingen bekijken" at bounding box center [1168, 65] width 277 height 44
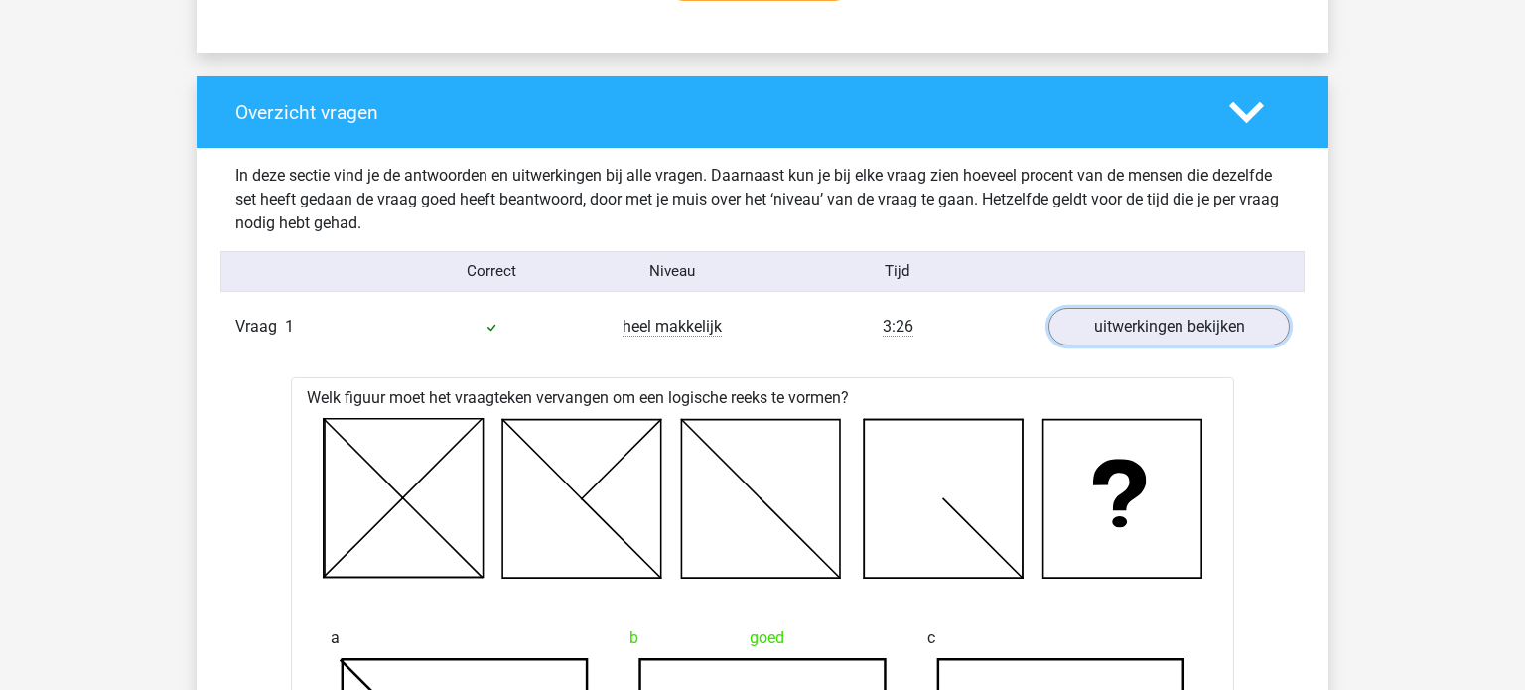
scroll to position [1410, 0]
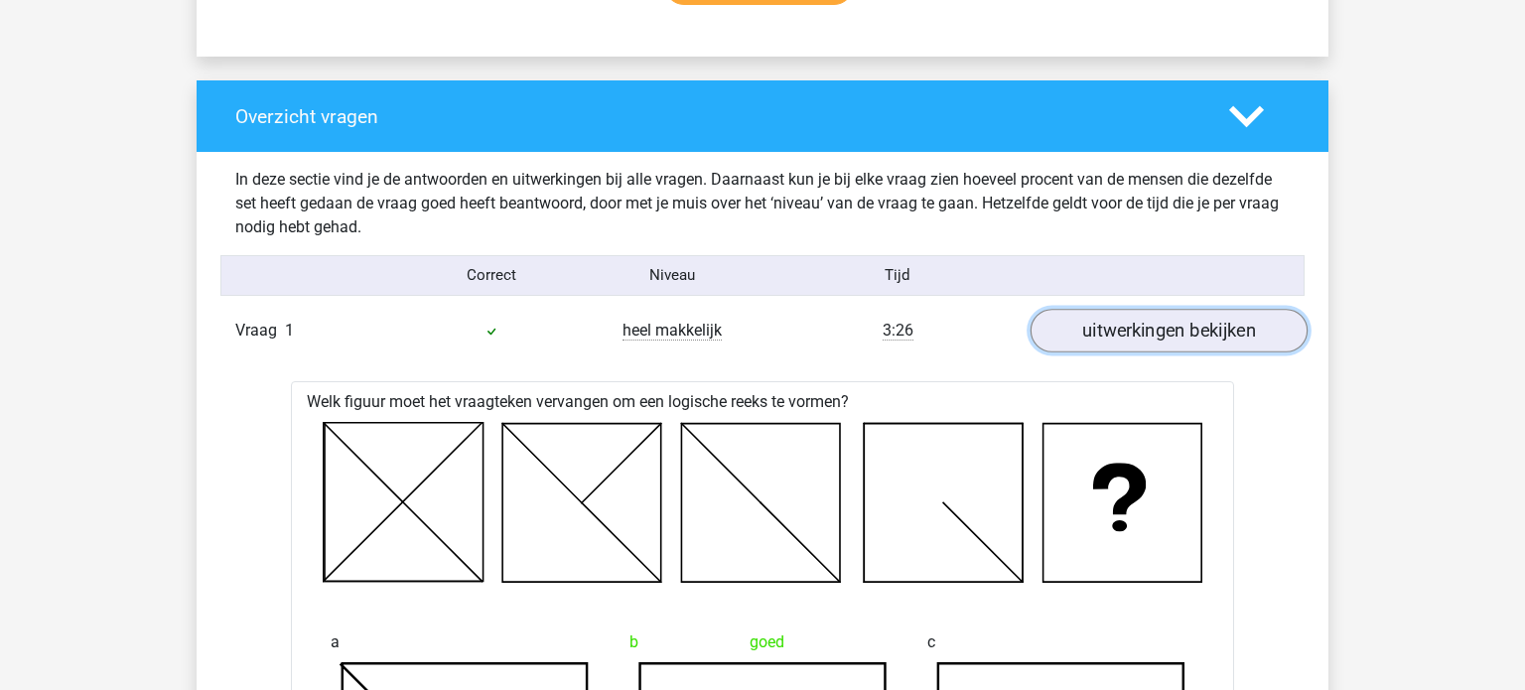
click at [1094, 337] on link "uitwerkingen bekijken" at bounding box center [1168, 331] width 277 height 44
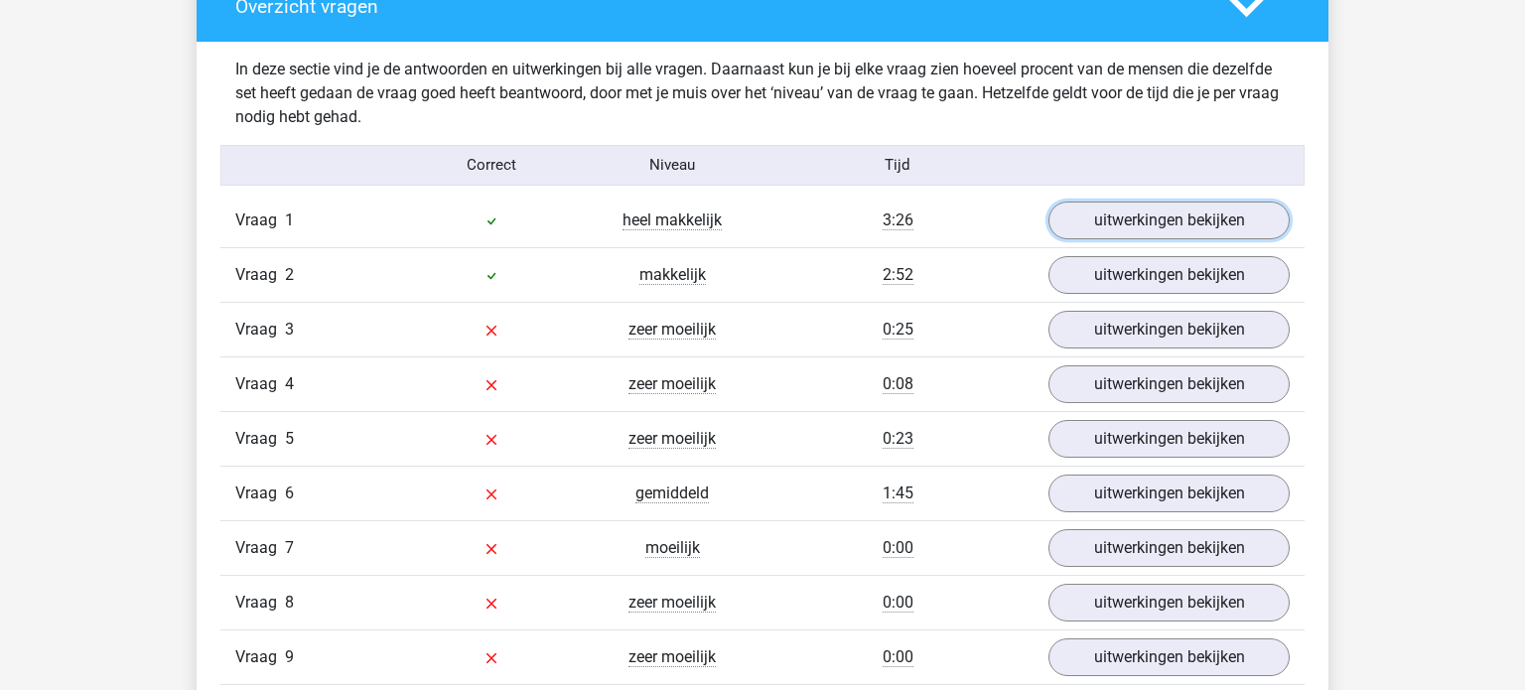
scroll to position [1517, 0]
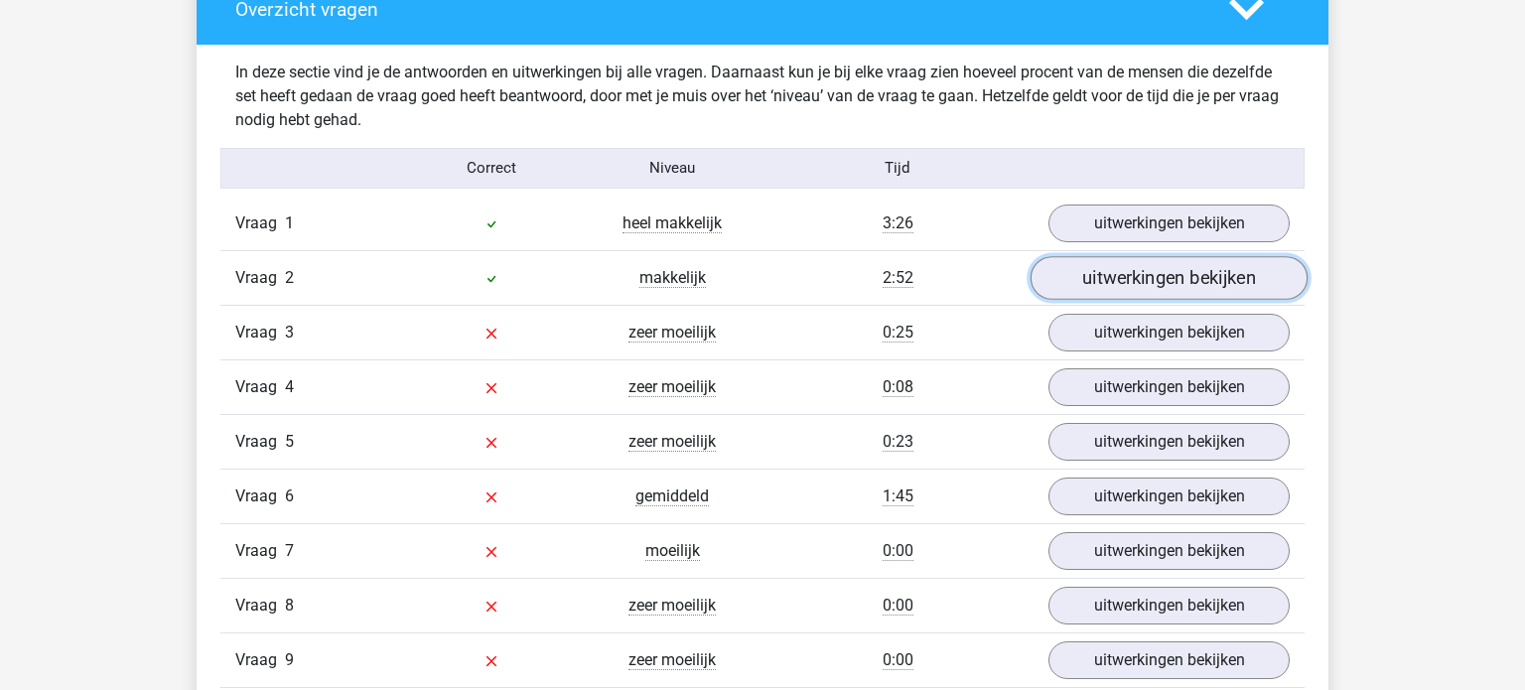
click at [1128, 281] on link "uitwerkingen bekijken" at bounding box center [1168, 278] width 277 height 44
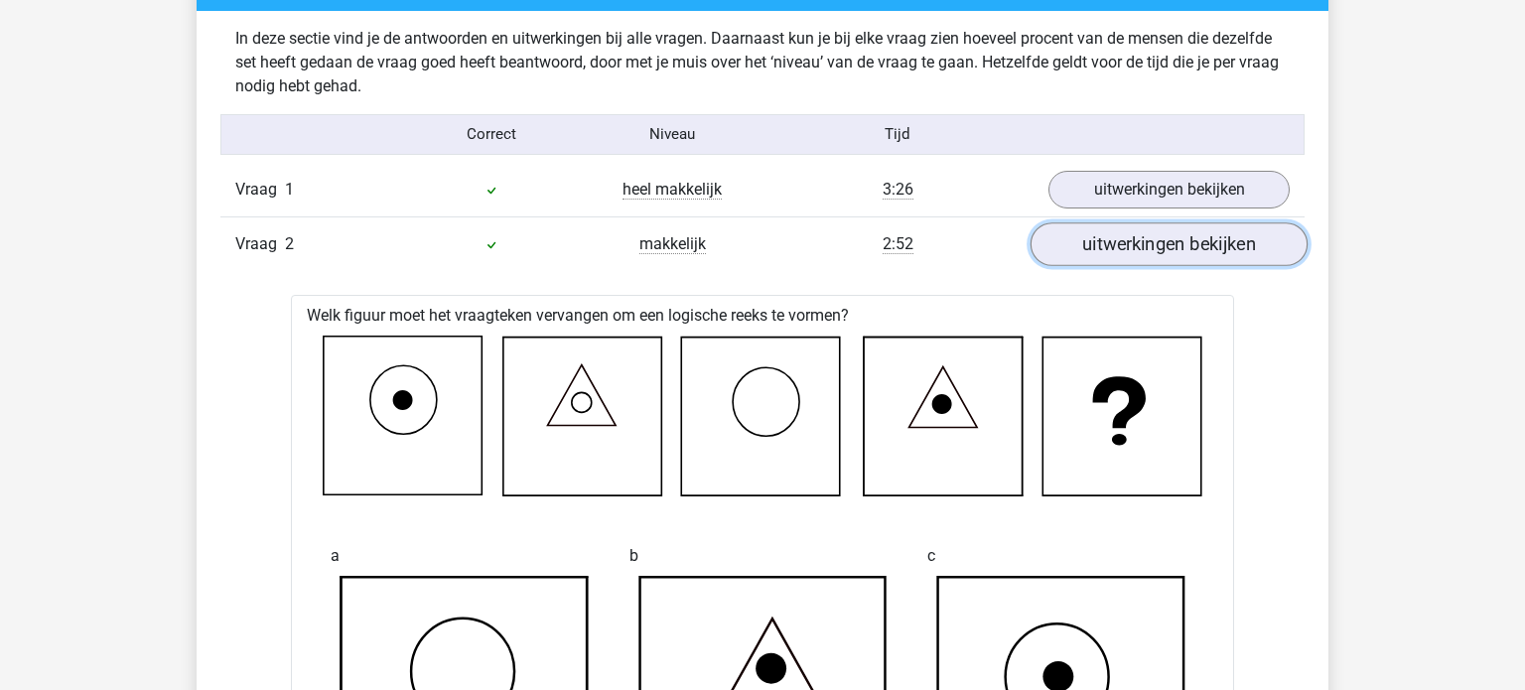
scroll to position [1553, 0]
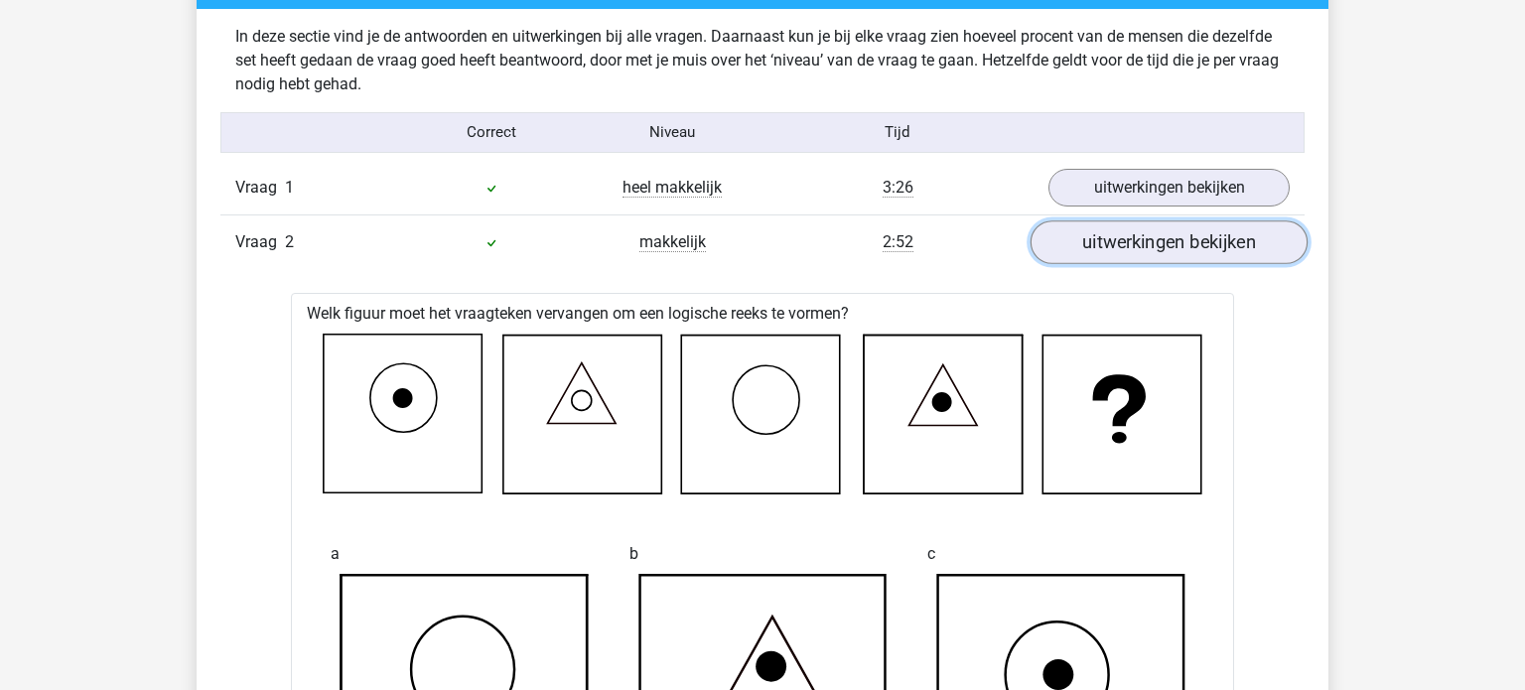
click at [1148, 242] on link "uitwerkingen bekijken" at bounding box center [1168, 242] width 277 height 44
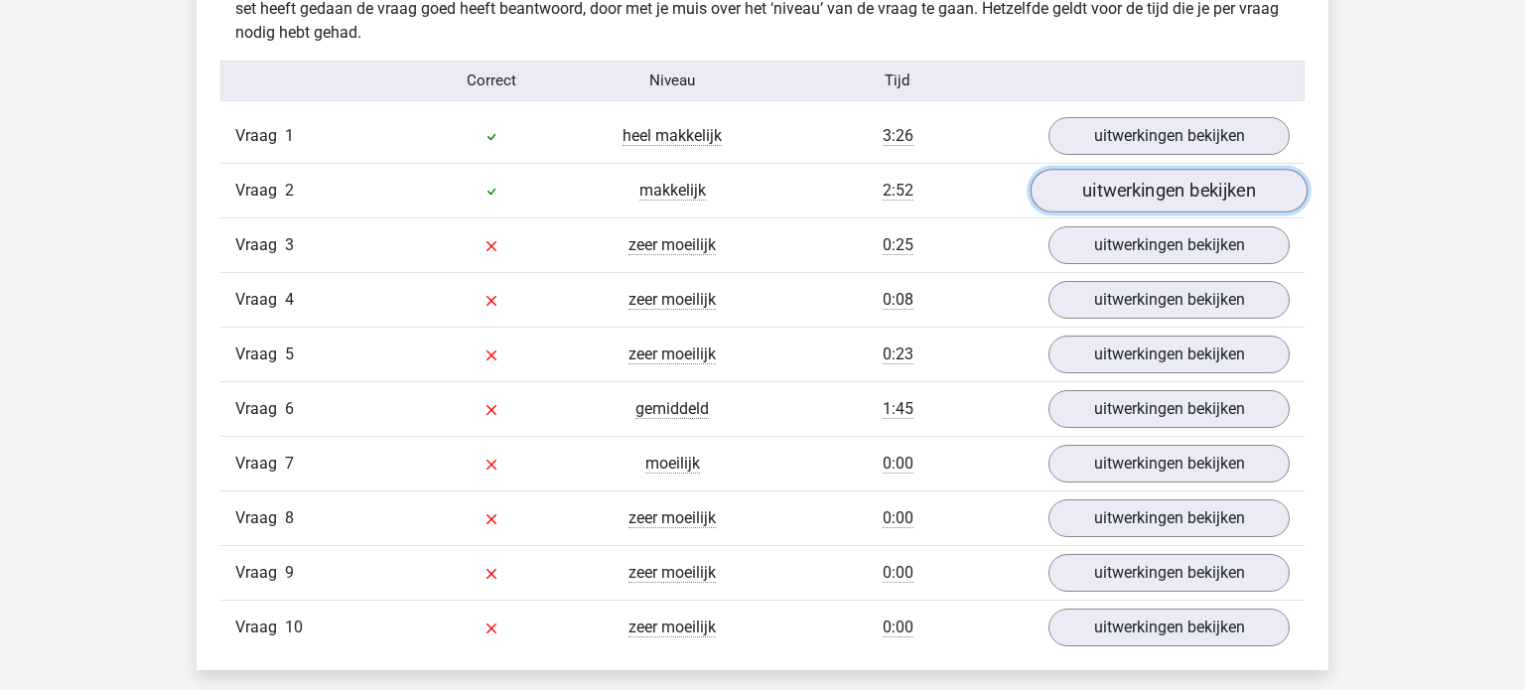
scroll to position [1608, 0]
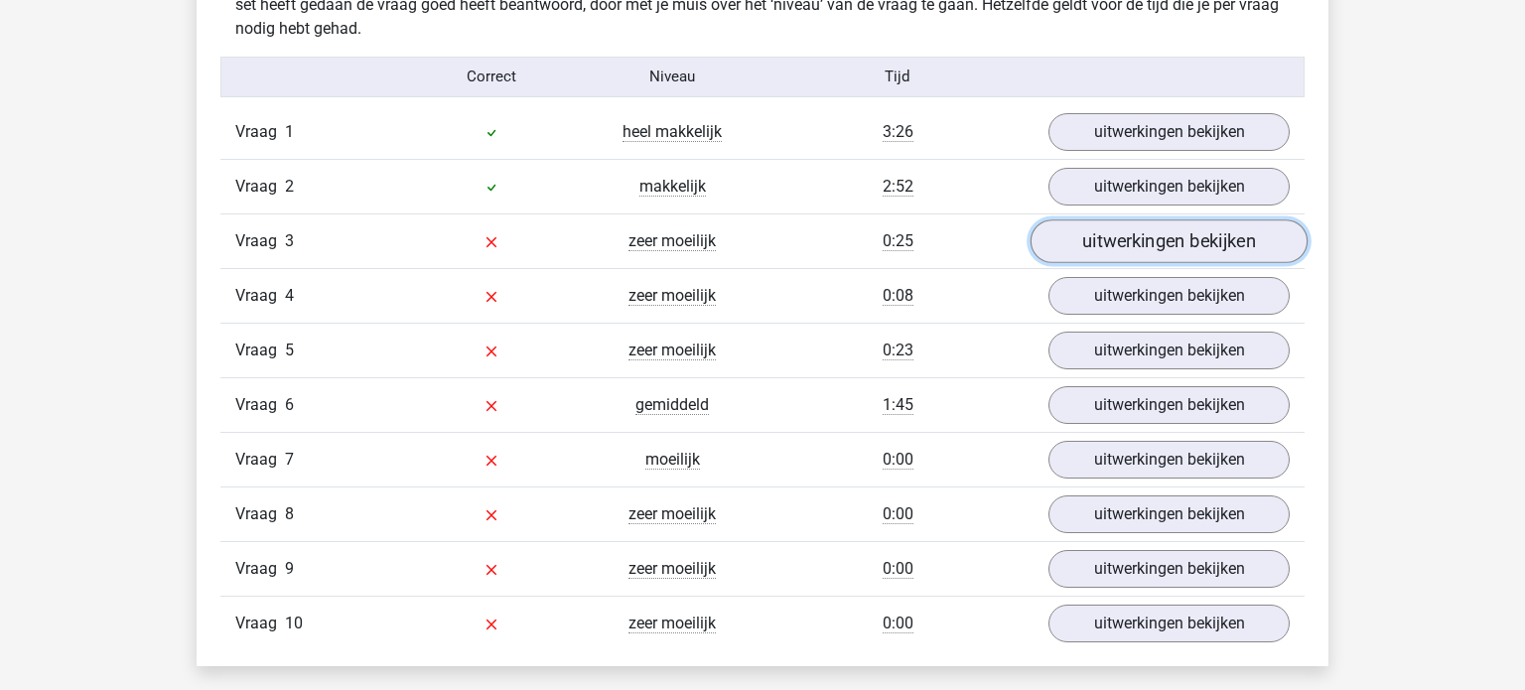
click at [1141, 227] on link "uitwerkingen bekijken" at bounding box center [1168, 241] width 277 height 44
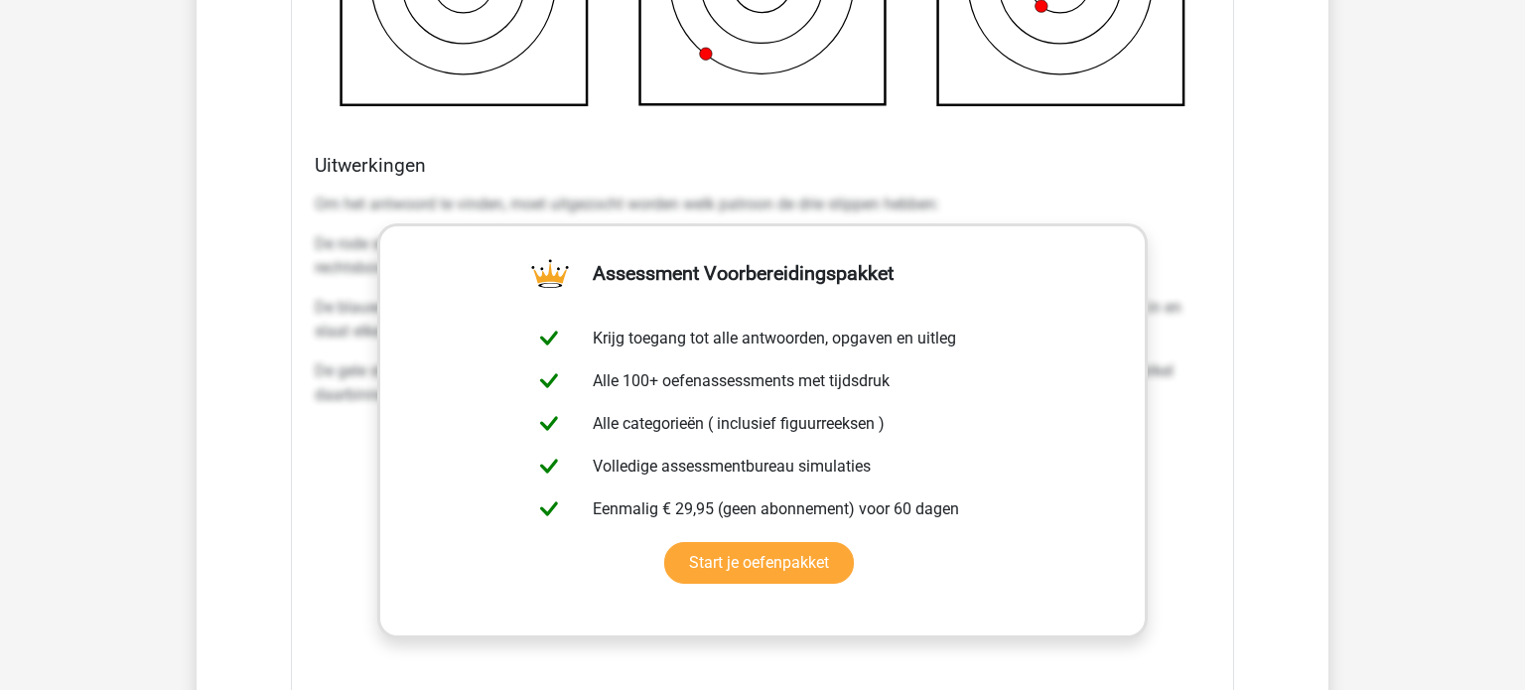
scroll to position [2642, 0]
click at [1263, 235] on div "Vraag 1 heel makkelijk 3:26 uitwerkingen bekijken Welk figuur moet het vraagtek…" at bounding box center [762, 175] width 1054 height 2207
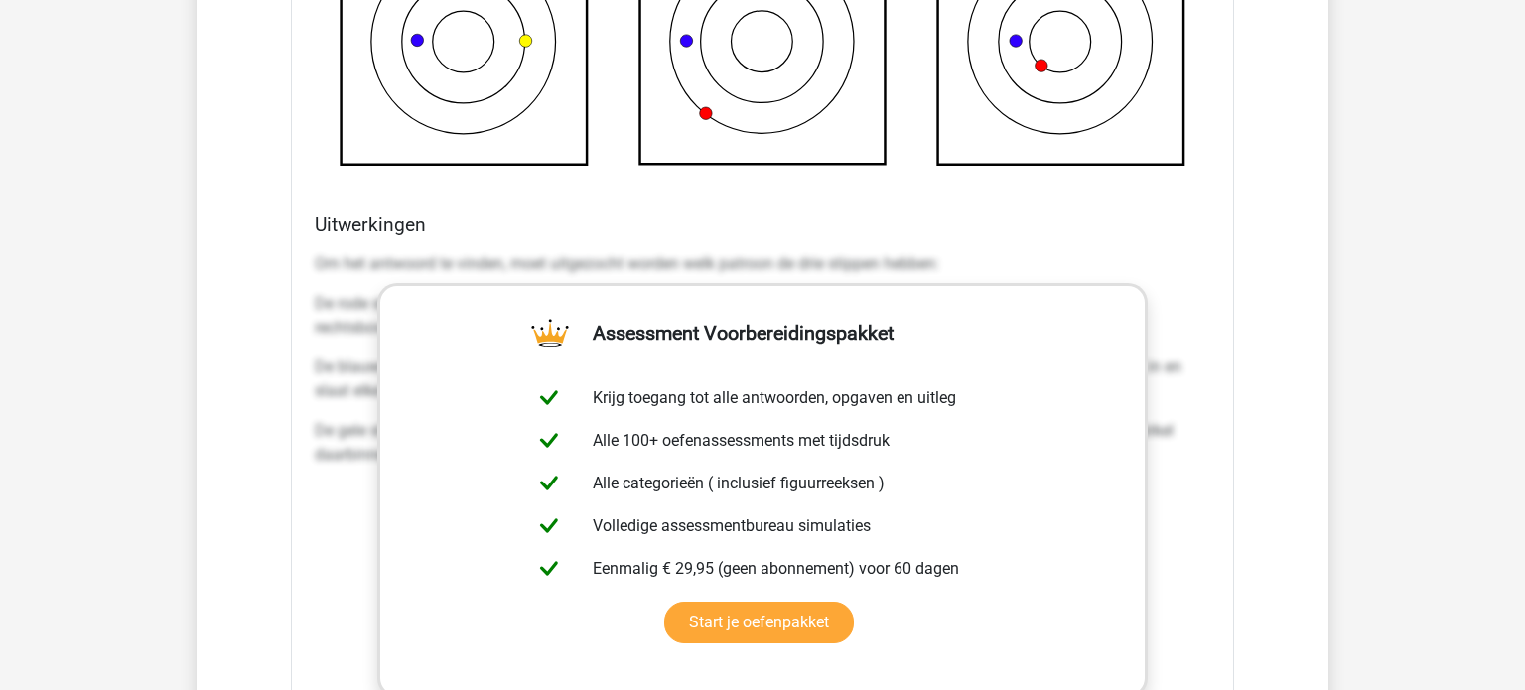
scroll to position [2582, 0]
click at [1174, 496] on div "Om het antwoord te vinden, moet uitgezocht worden welk patroon de drie stippen …" at bounding box center [762, 543] width 895 height 596
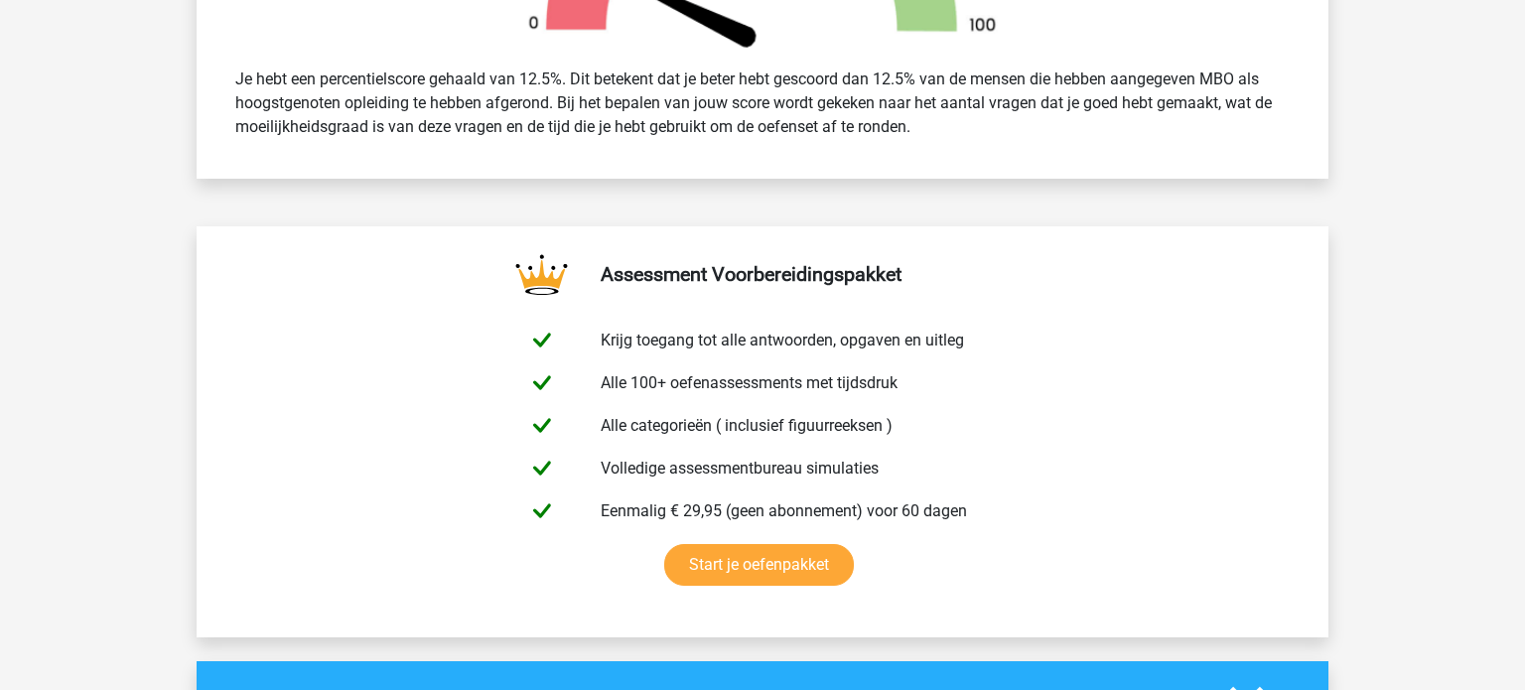
scroll to position [0, 0]
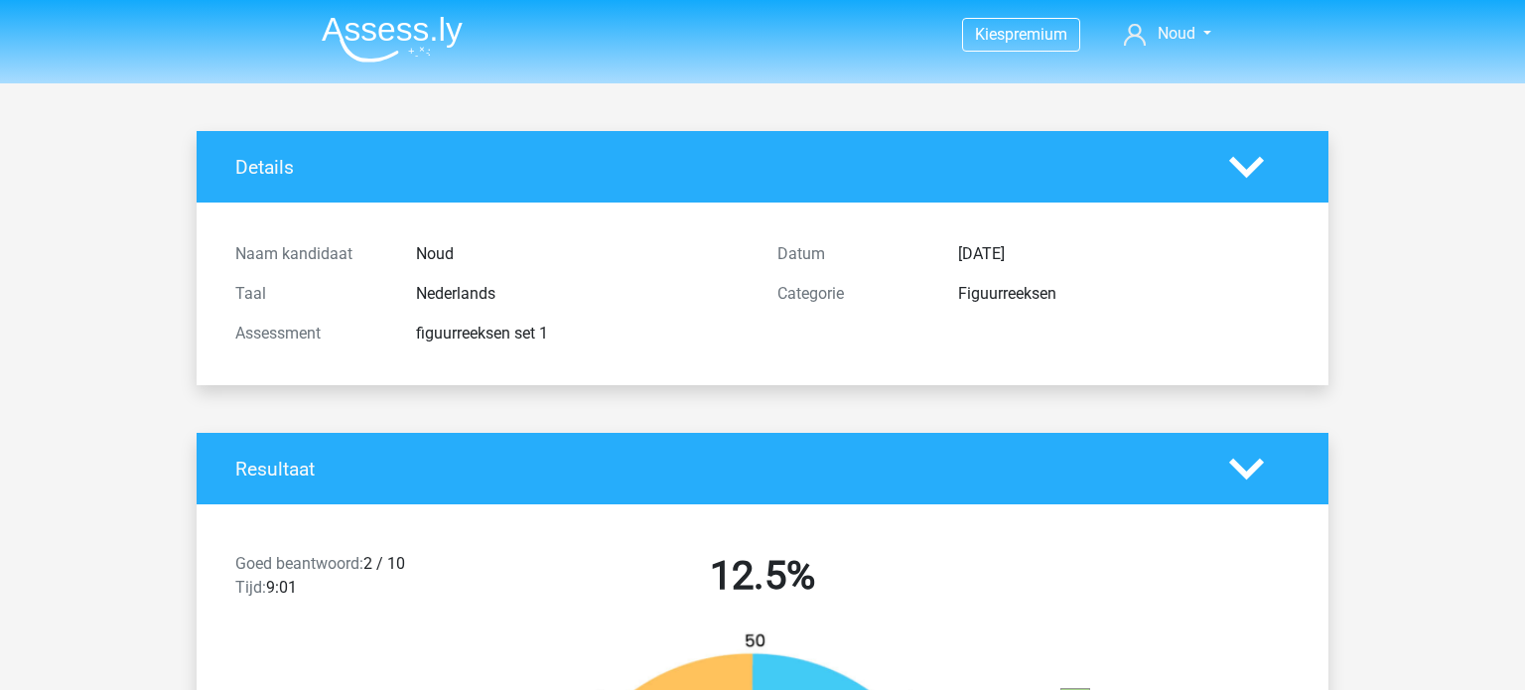
click at [982, 483] on div "Resultaat" at bounding box center [763, 468] width 1132 height 71
click at [1213, 486] on div "Resultaat" at bounding box center [763, 468] width 1132 height 71
click at [1229, 477] on icon at bounding box center [1246, 469] width 35 height 35
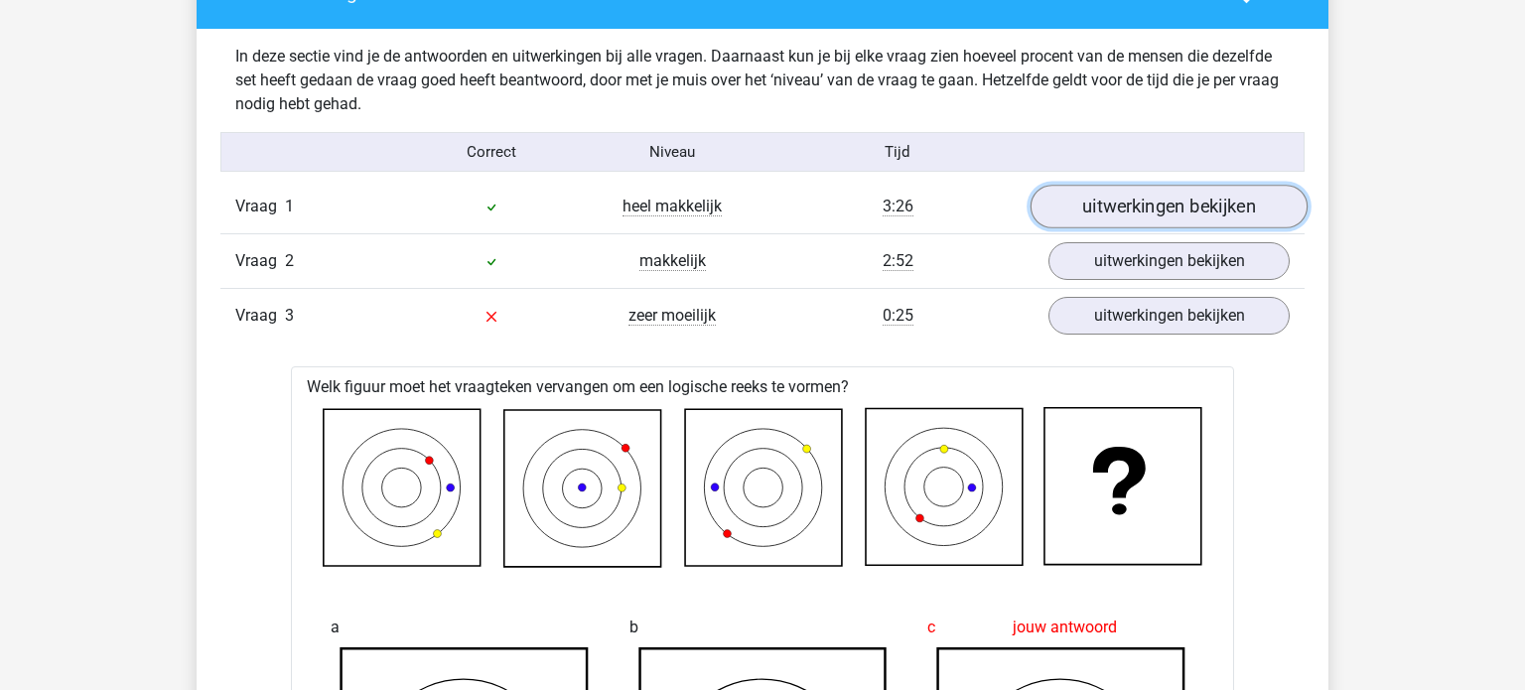
click at [1152, 206] on link "uitwerkingen bekijken" at bounding box center [1168, 207] width 277 height 44
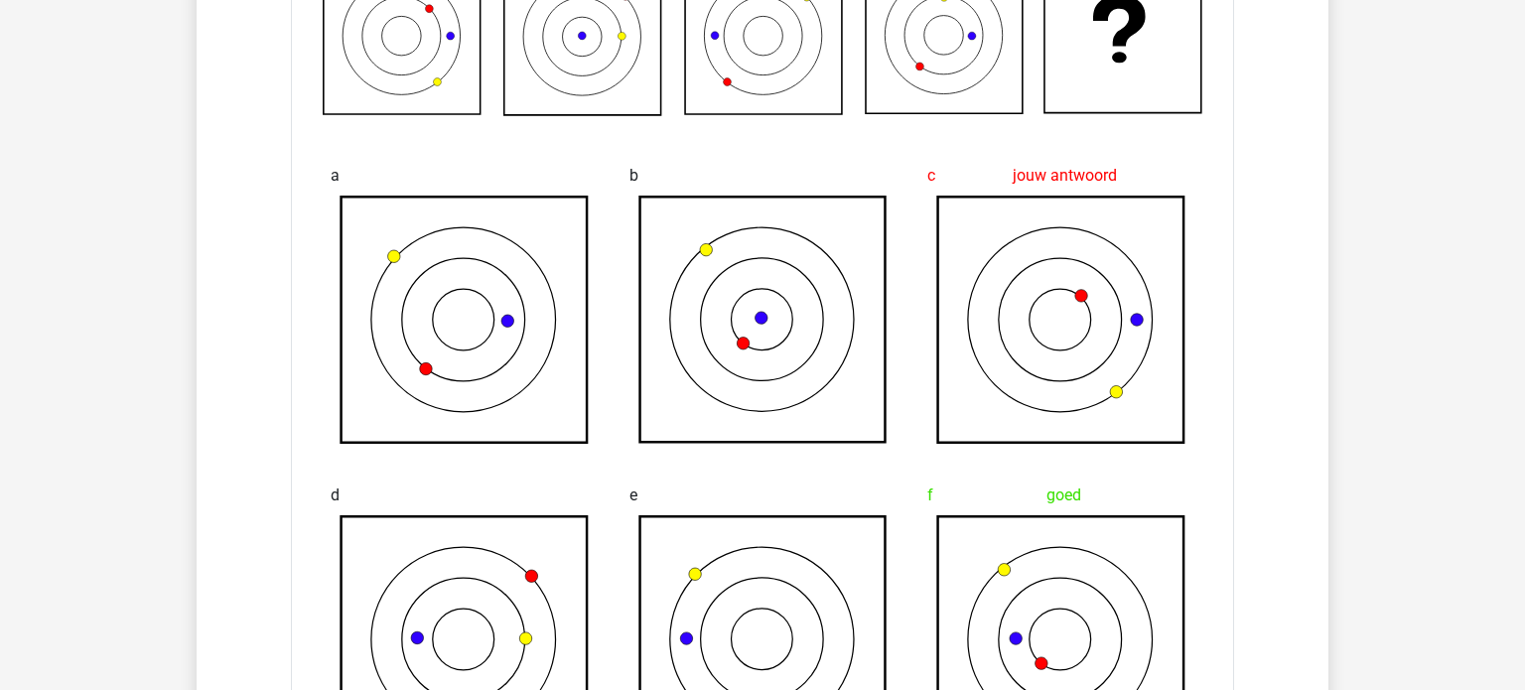
scroll to position [2632, 0]
